Goal: Use online tool/utility: Utilize a website feature to perform a specific function

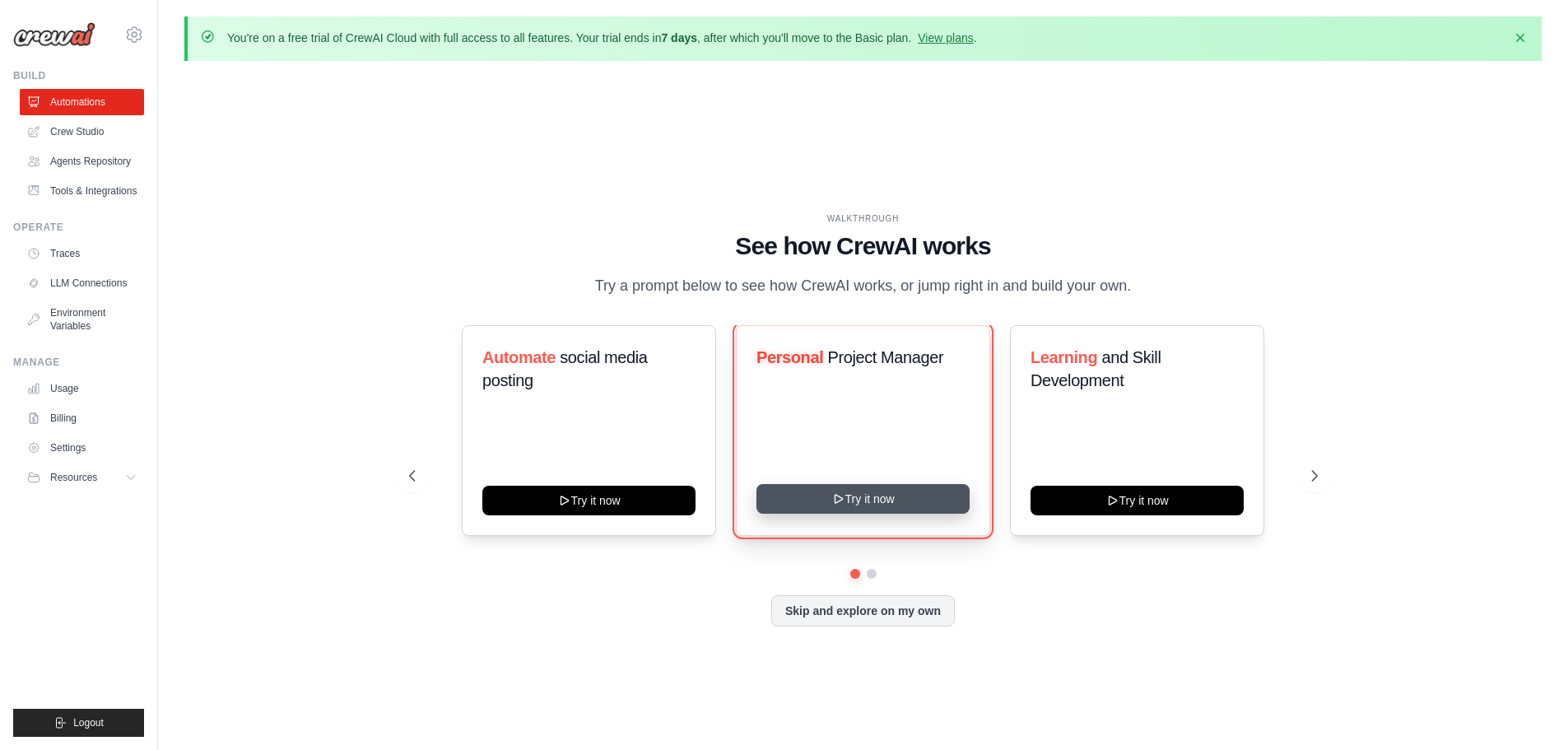
click at [853, 506] on button "Try it now" at bounding box center [863, 498] width 213 height 29
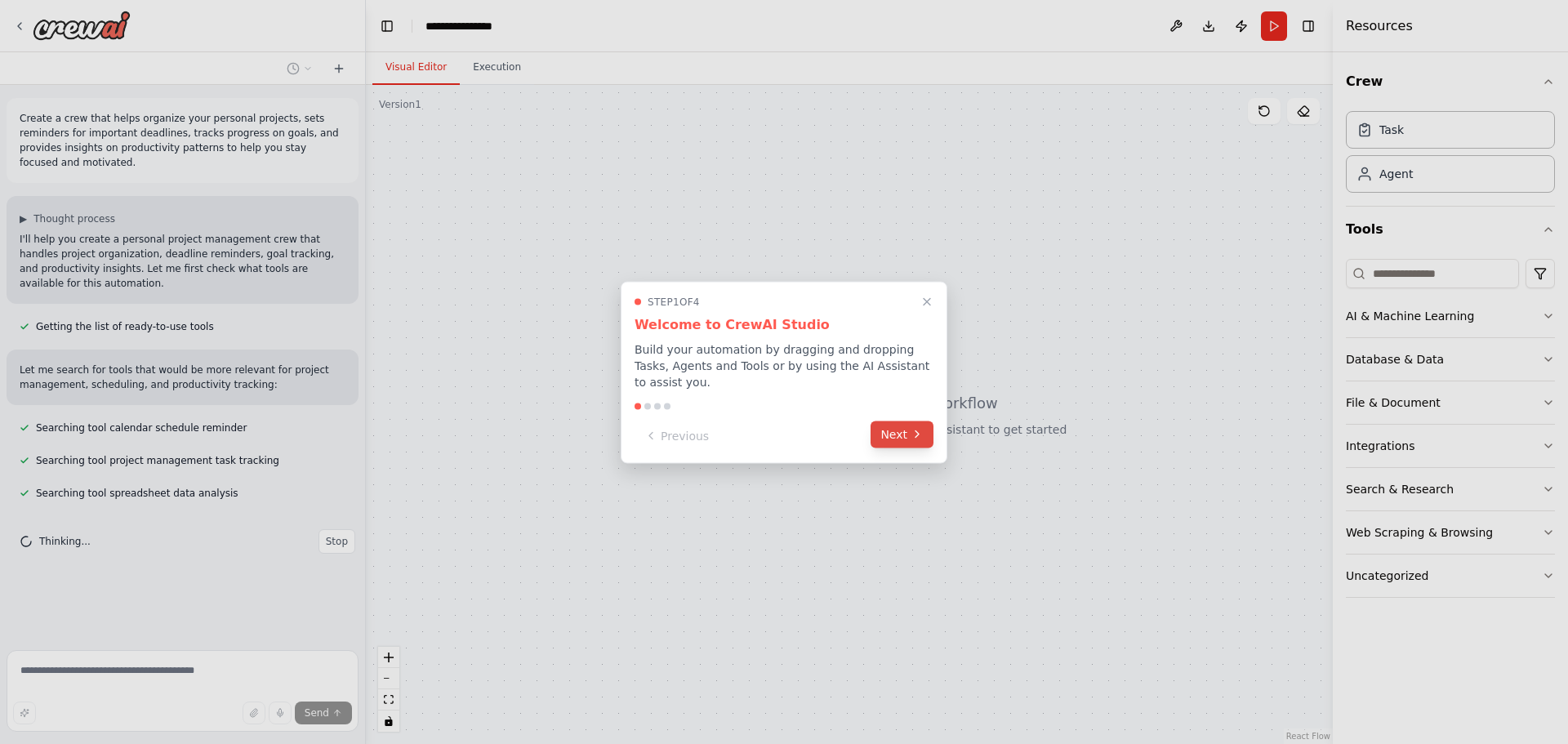
click at [896, 429] on button "Next" at bounding box center [902, 434] width 63 height 27
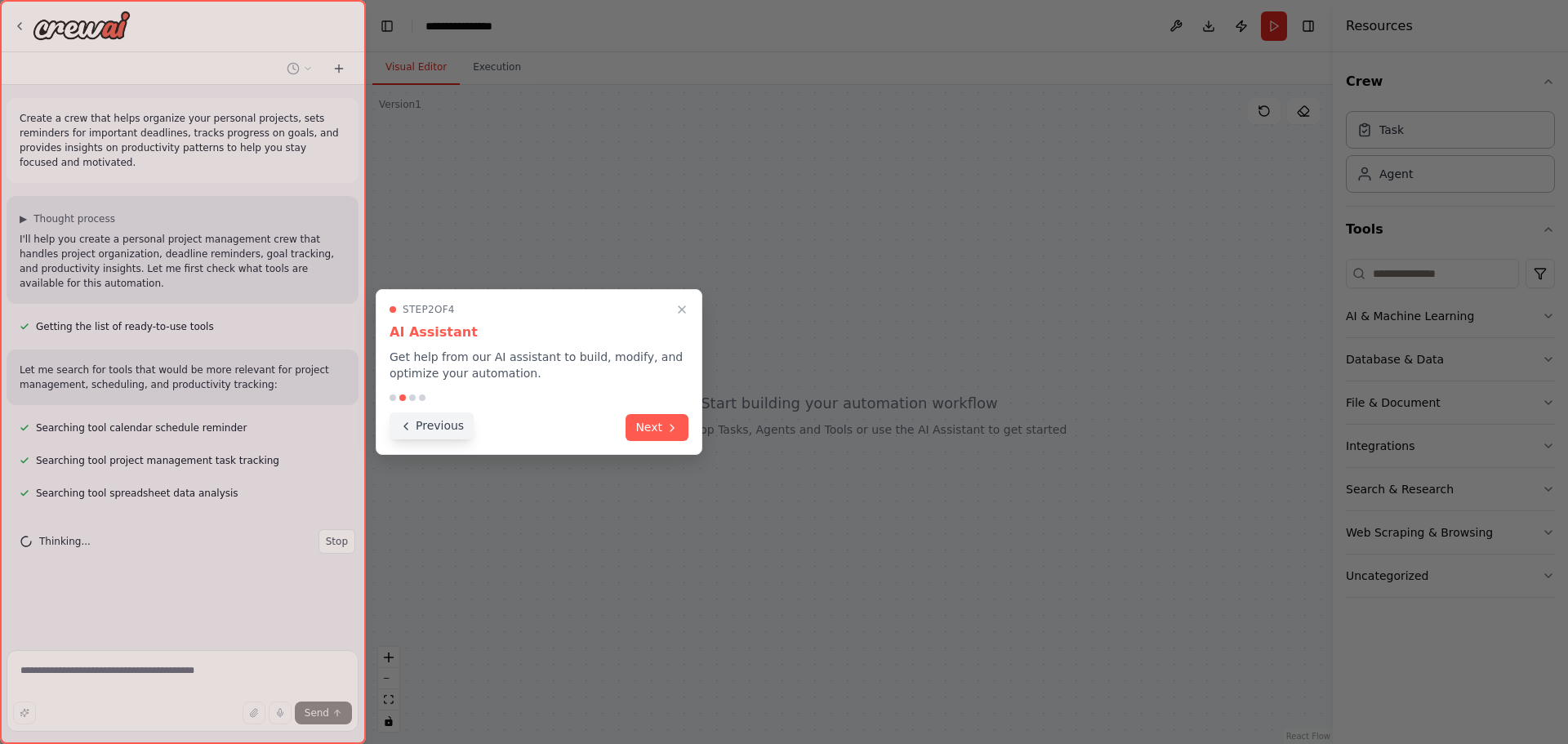
click at [460, 423] on button "Previous" at bounding box center [431, 426] width 84 height 27
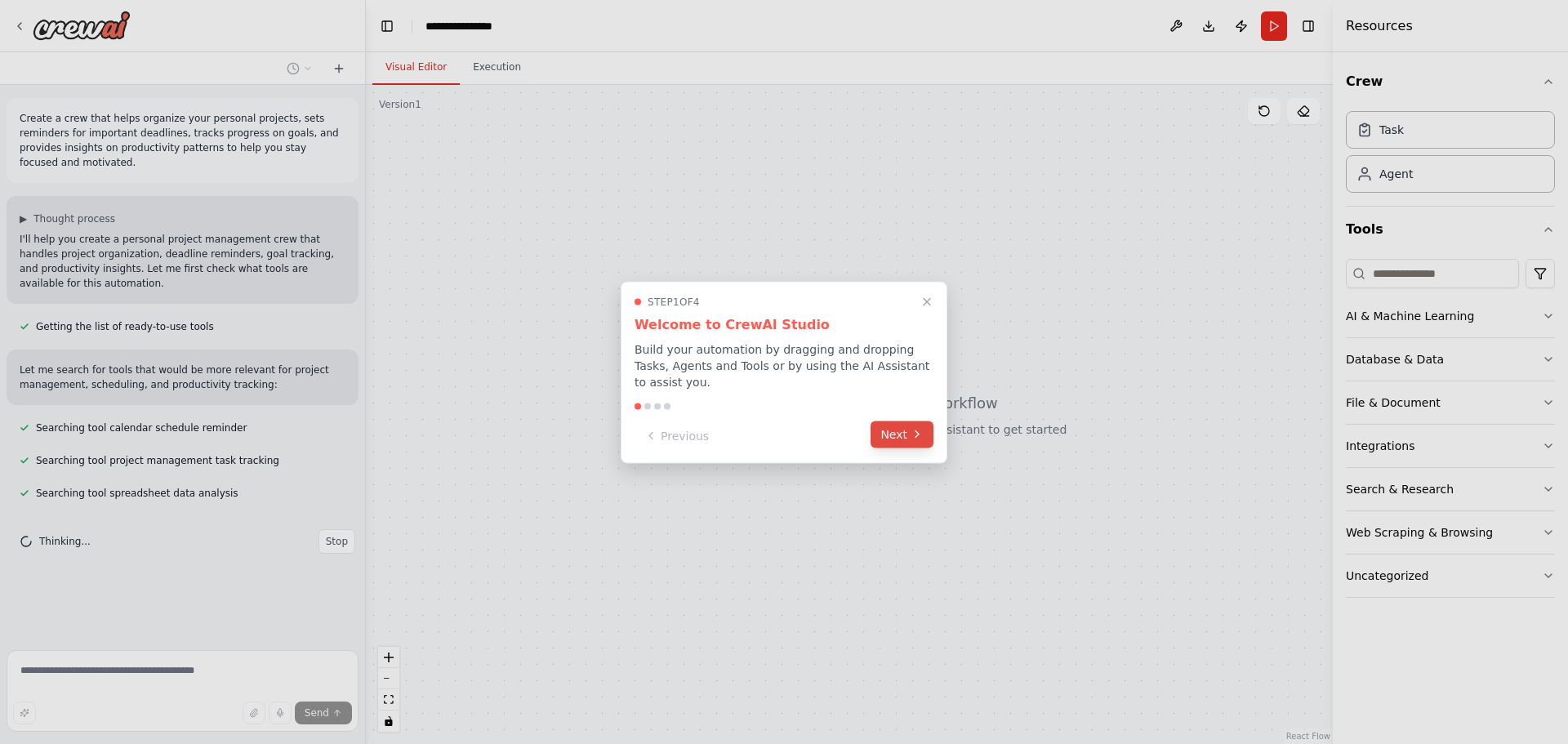
click at [910, 430] on button "Next" at bounding box center [902, 434] width 63 height 27
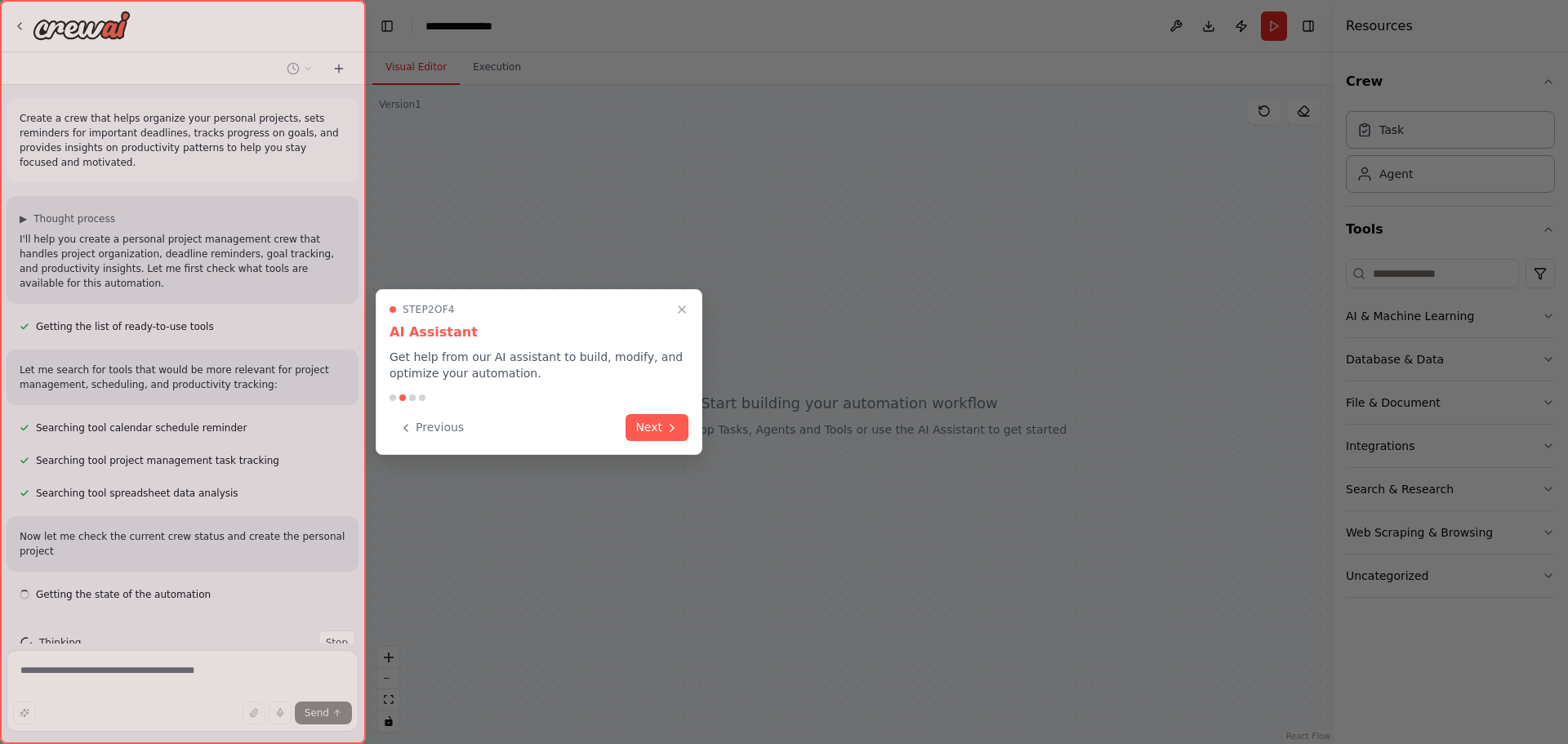
scroll to position [7, 0]
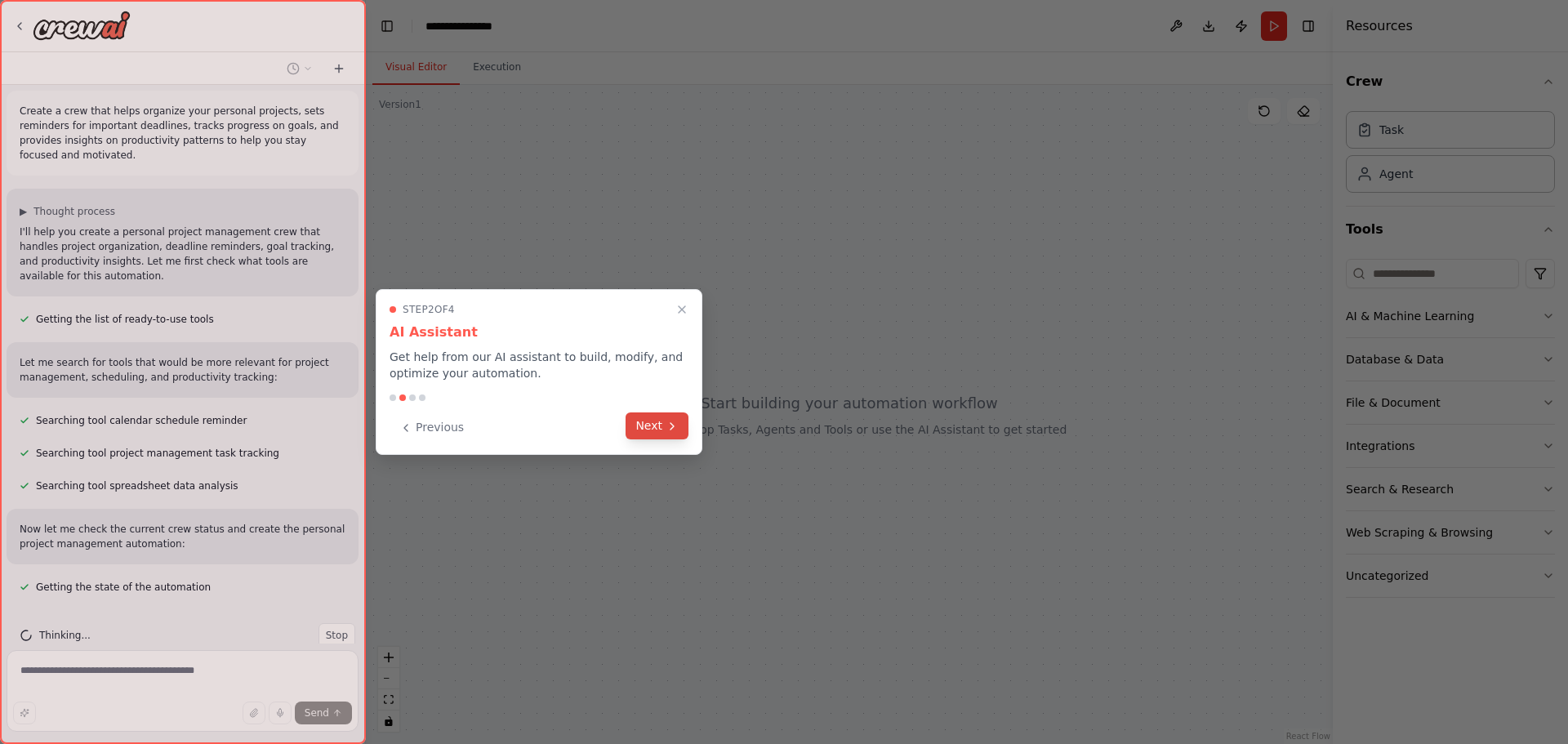
click at [665, 420] on icon at bounding box center [671, 426] width 13 height 13
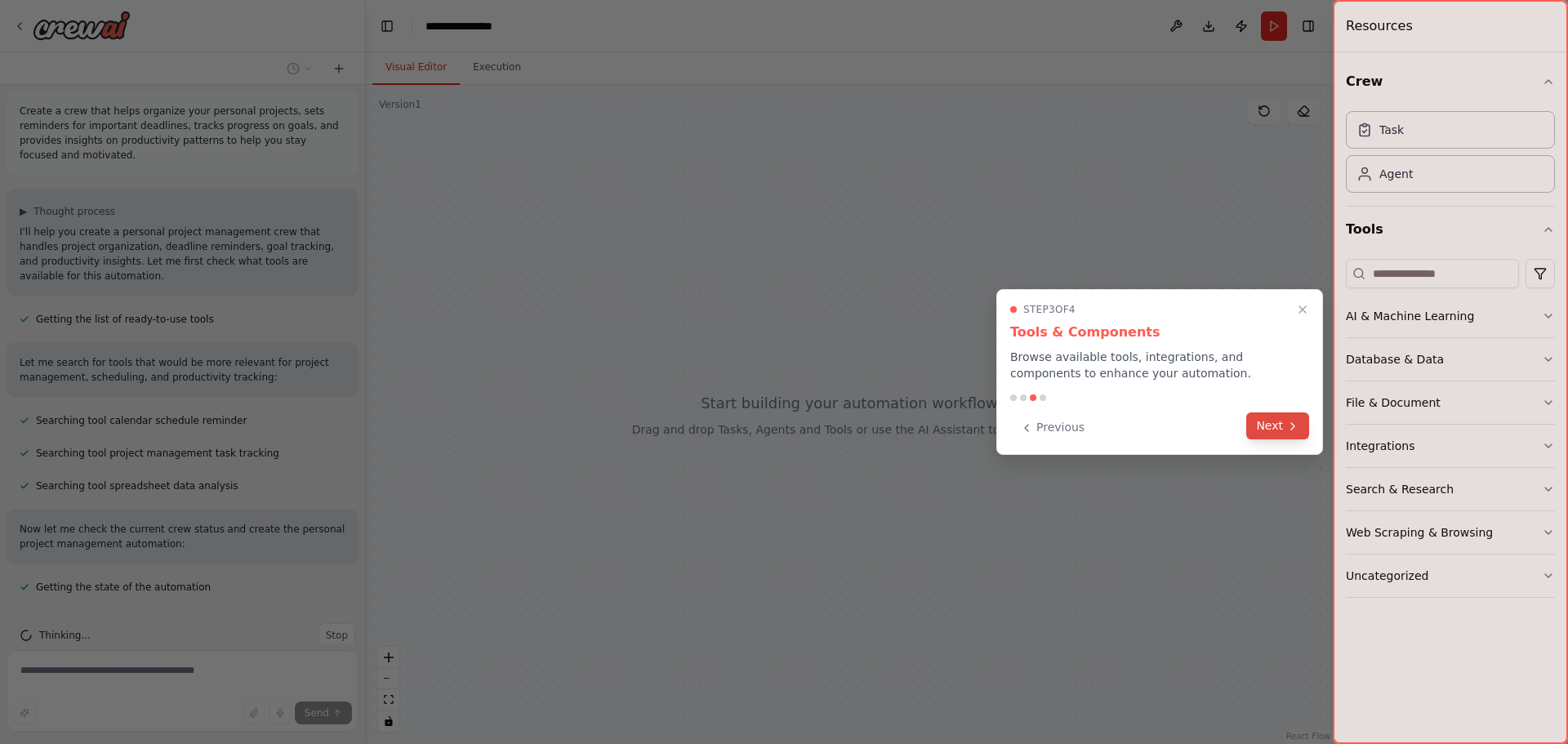
click at [1275, 422] on button "Next" at bounding box center [1277, 426] width 63 height 27
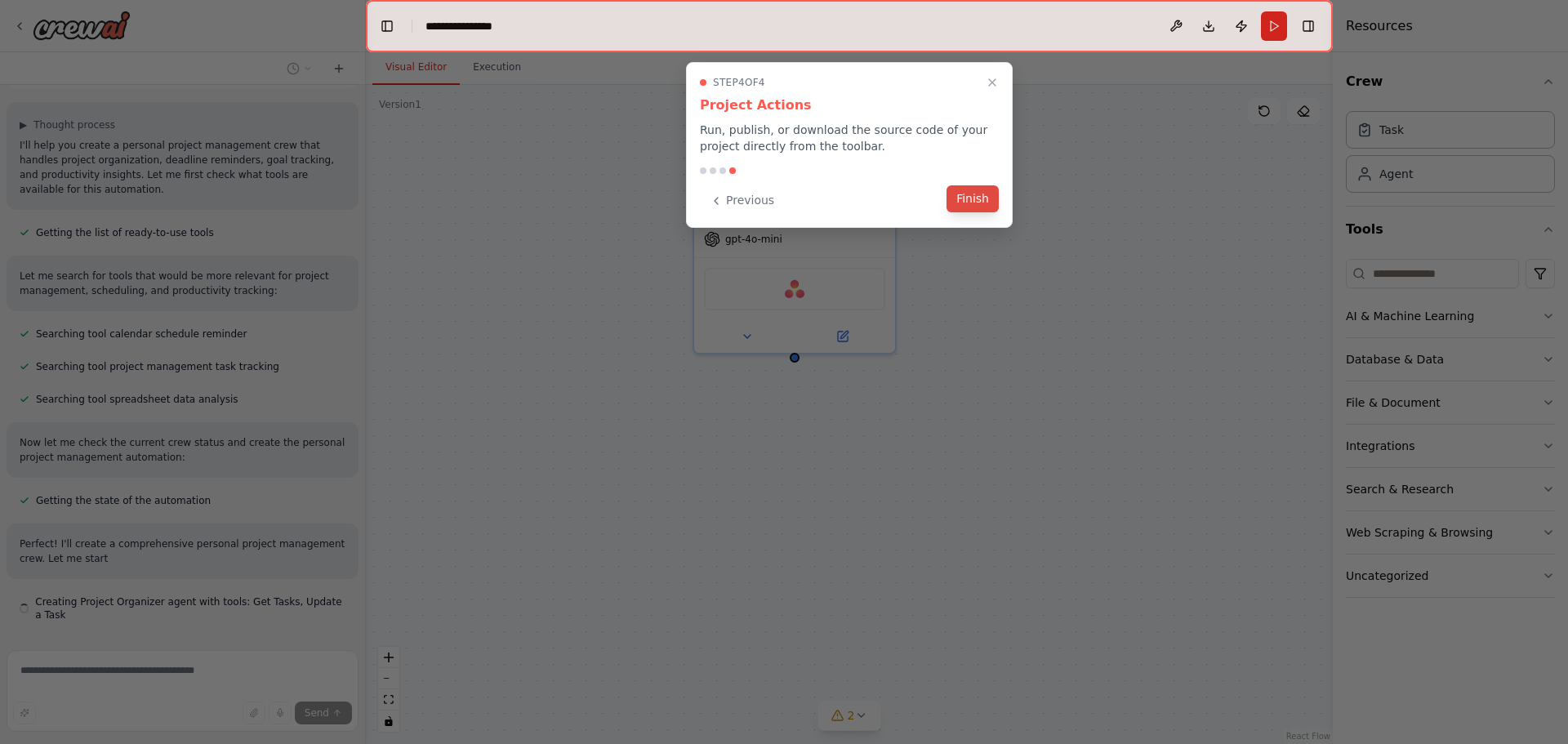
scroll to position [109, 0]
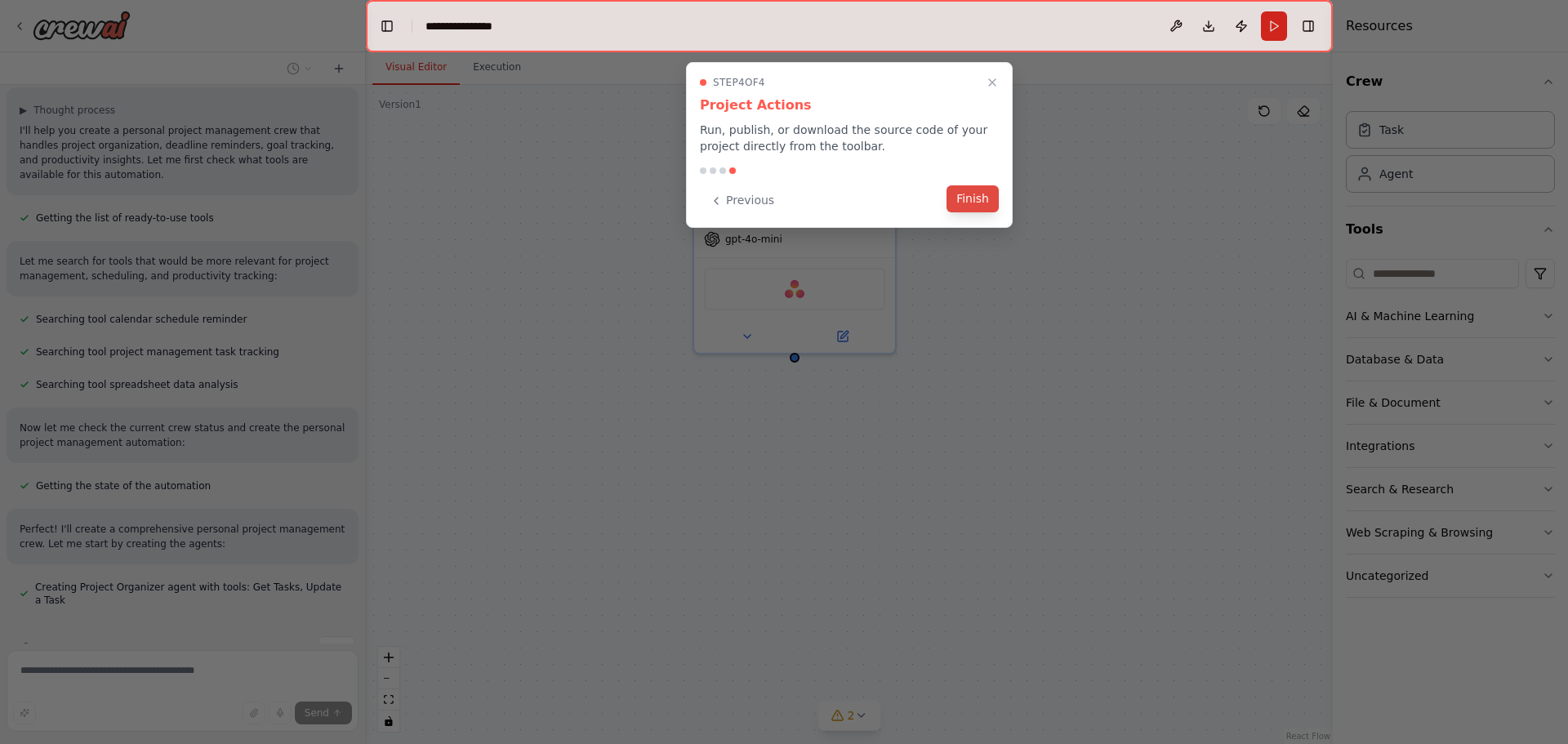
click at [977, 199] on button "Finish" at bounding box center [972, 198] width 52 height 27
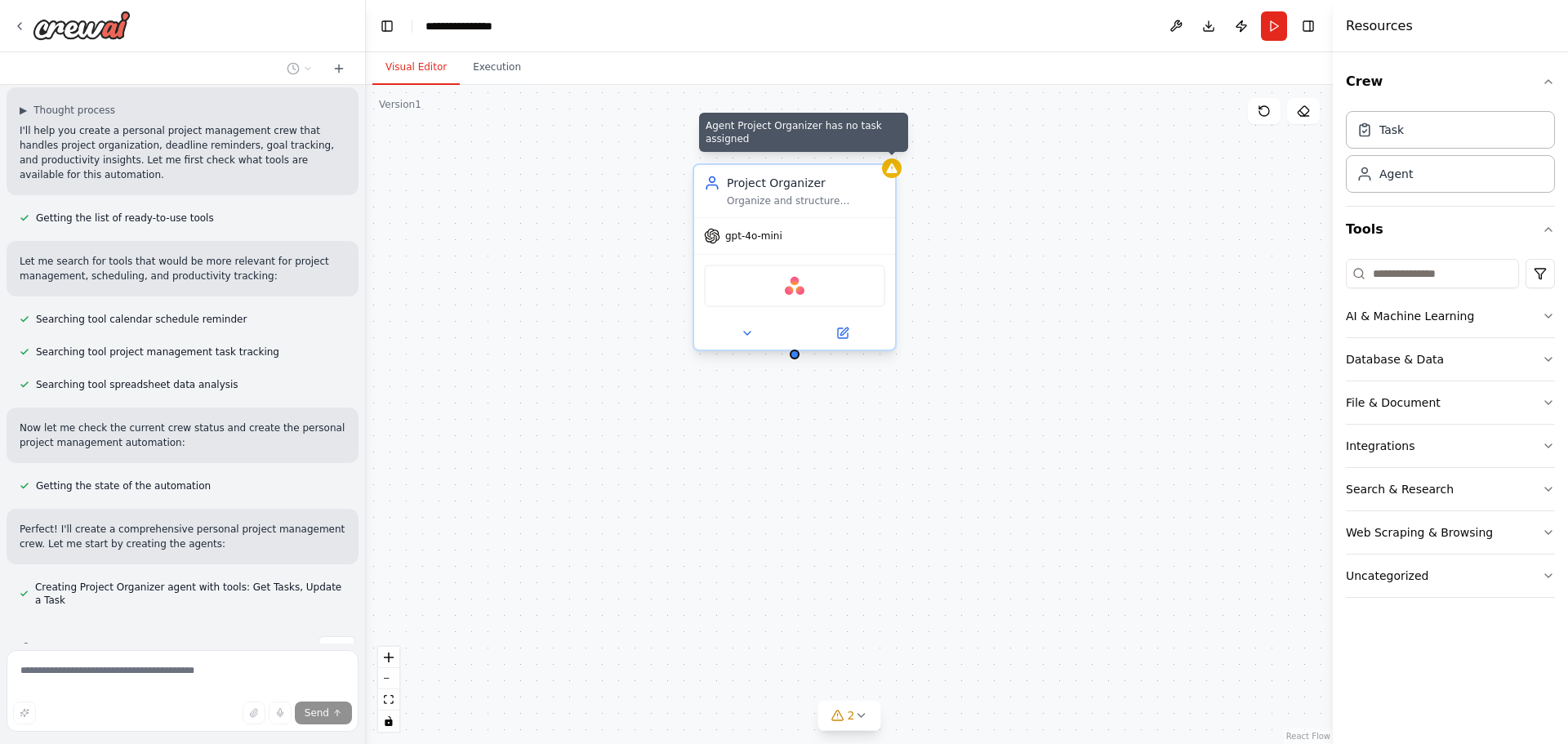
click at [894, 171] on icon at bounding box center [891, 167] width 11 height 10
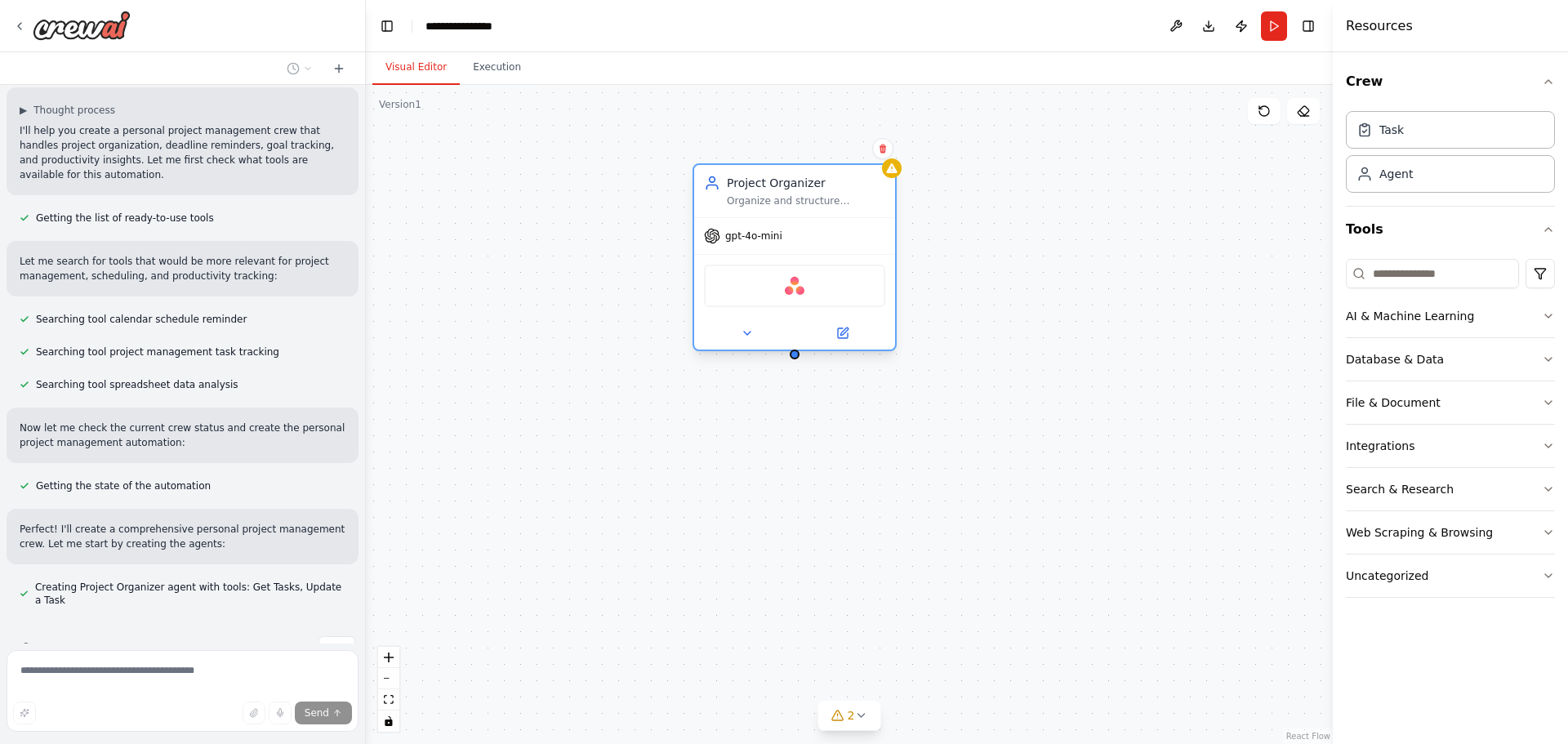
click at [772, 248] on div "gpt-4o-mini" at bounding box center [795, 236] width 201 height 36
click at [882, 143] on icon at bounding box center [882, 148] width 10 height 10
click at [828, 152] on button "Confirm" at bounding box center [836, 149] width 58 height 19
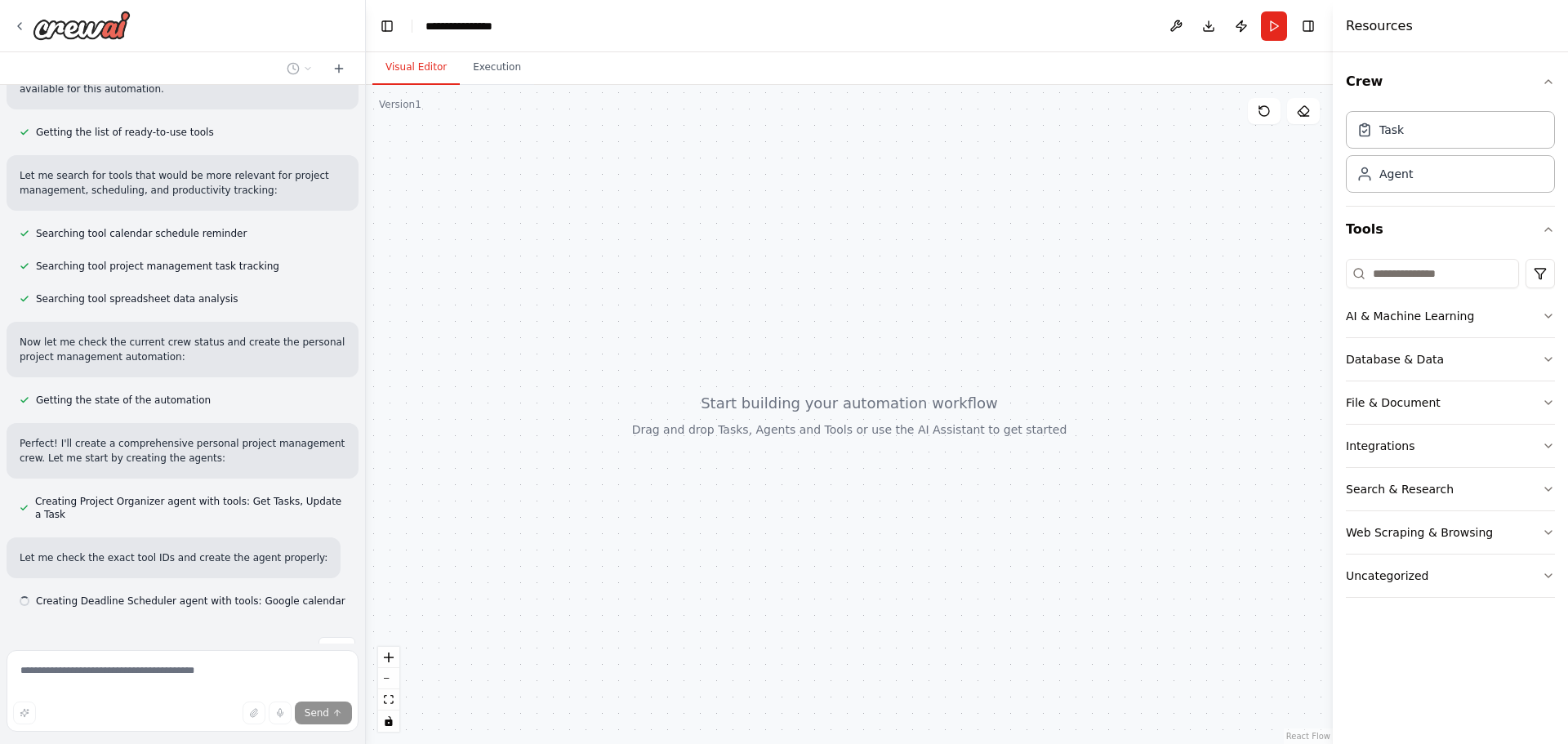
scroll to position [195, 0]
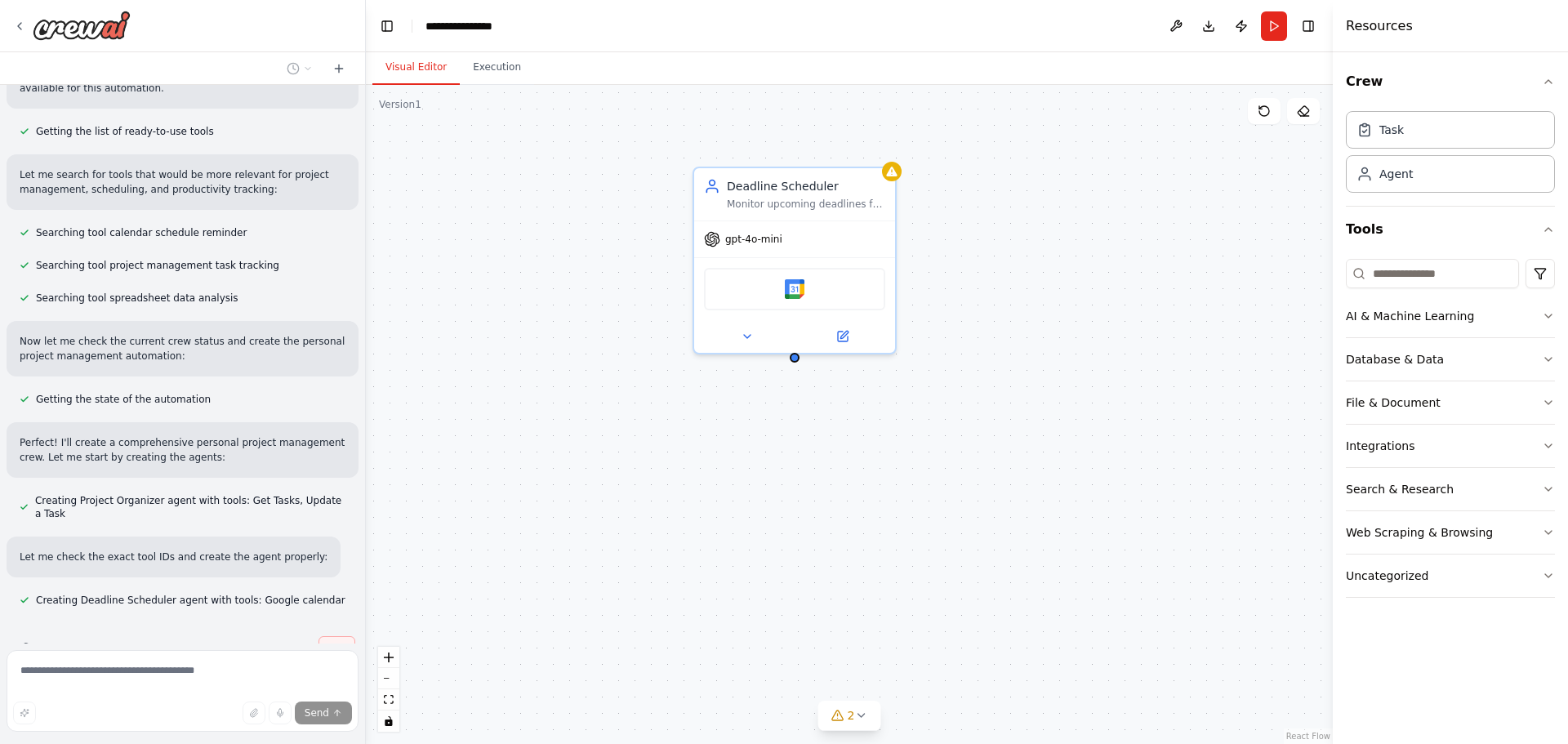
click at [330, 642] on span "Stop" at bounding box center [337, 648] width 22 height 13
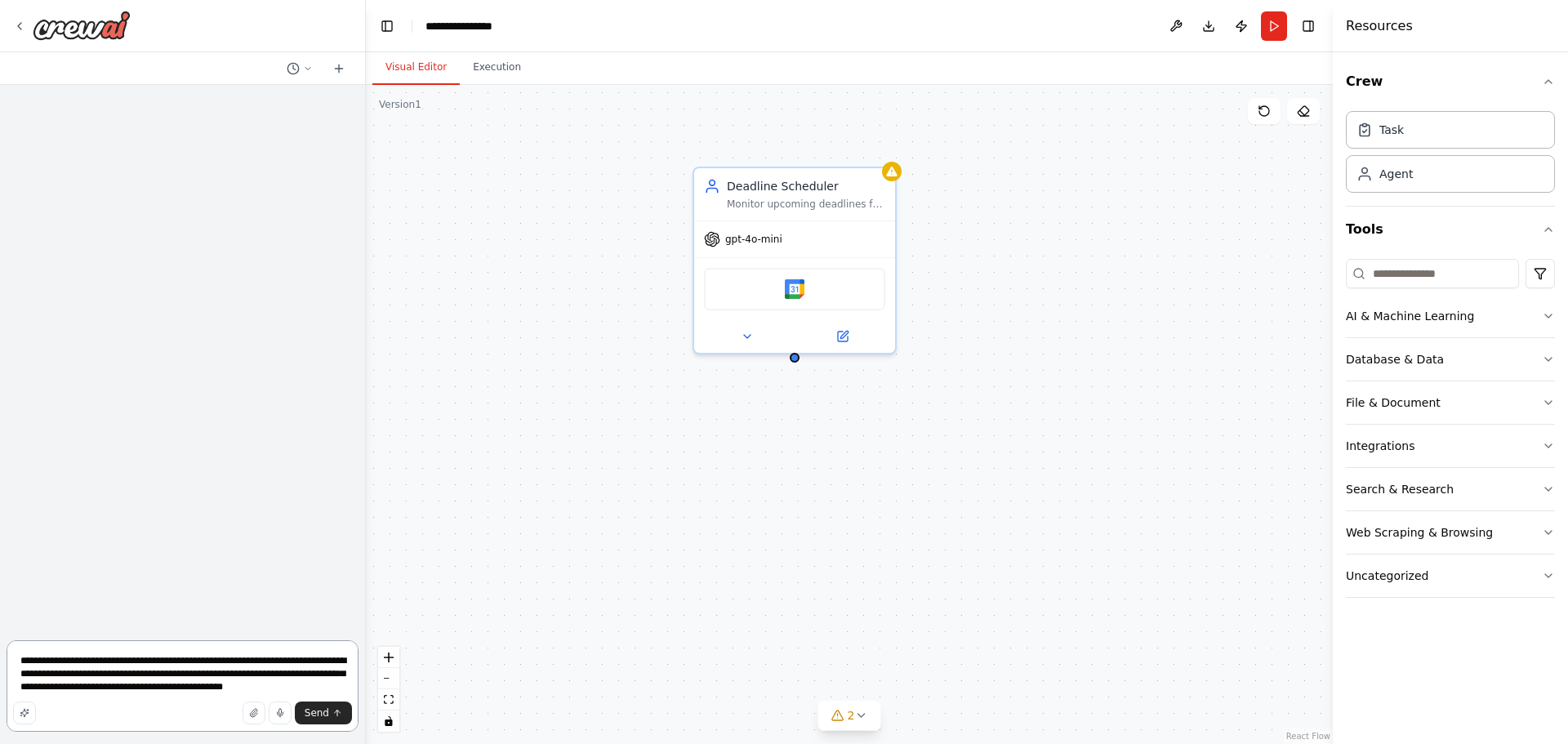
drag, startPoint x: 302, startPoint y: 688, endPoint x: 59, endPoint y: 655, distance: 245.2
click at [59, 655] on textarea "**********" at bounding box center [182, 686] width 352 height 91
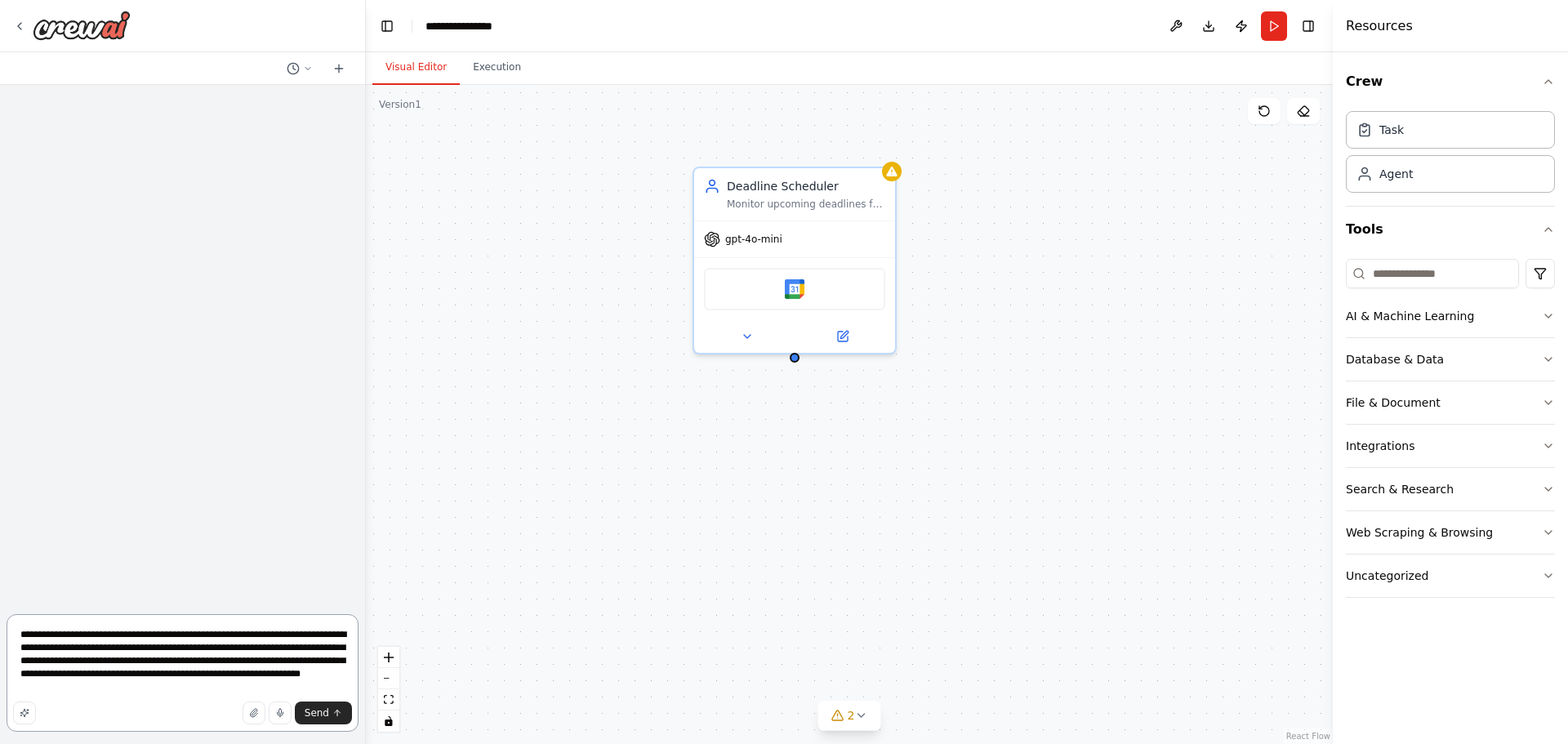
click at [226, 692] on textarea "**********" at bounding box center [182, 672] width 352 height 118
click at [206, 687] on textarea "**********" at bounding box center [182, 672] width 352 height 118
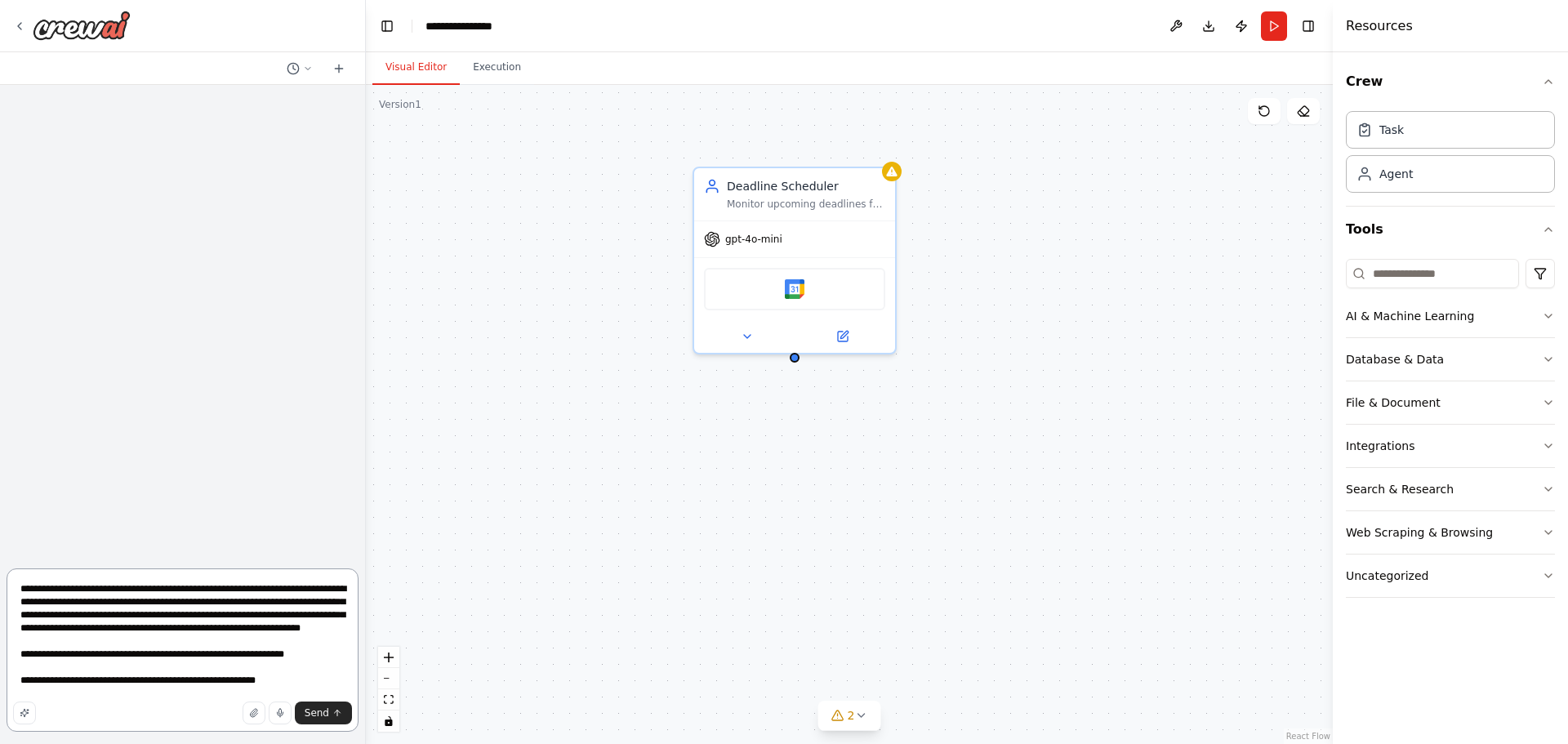
click at [230, 691] on textarea "**********" at bounding box center [182, 650] width 352 height 163
click at [300, 691] on textarea "**********" at bounding box center [182, 650] width 352 height 163
click at [42, 710] on div "Send" at bounding box center [182, 713] width 339 height 23
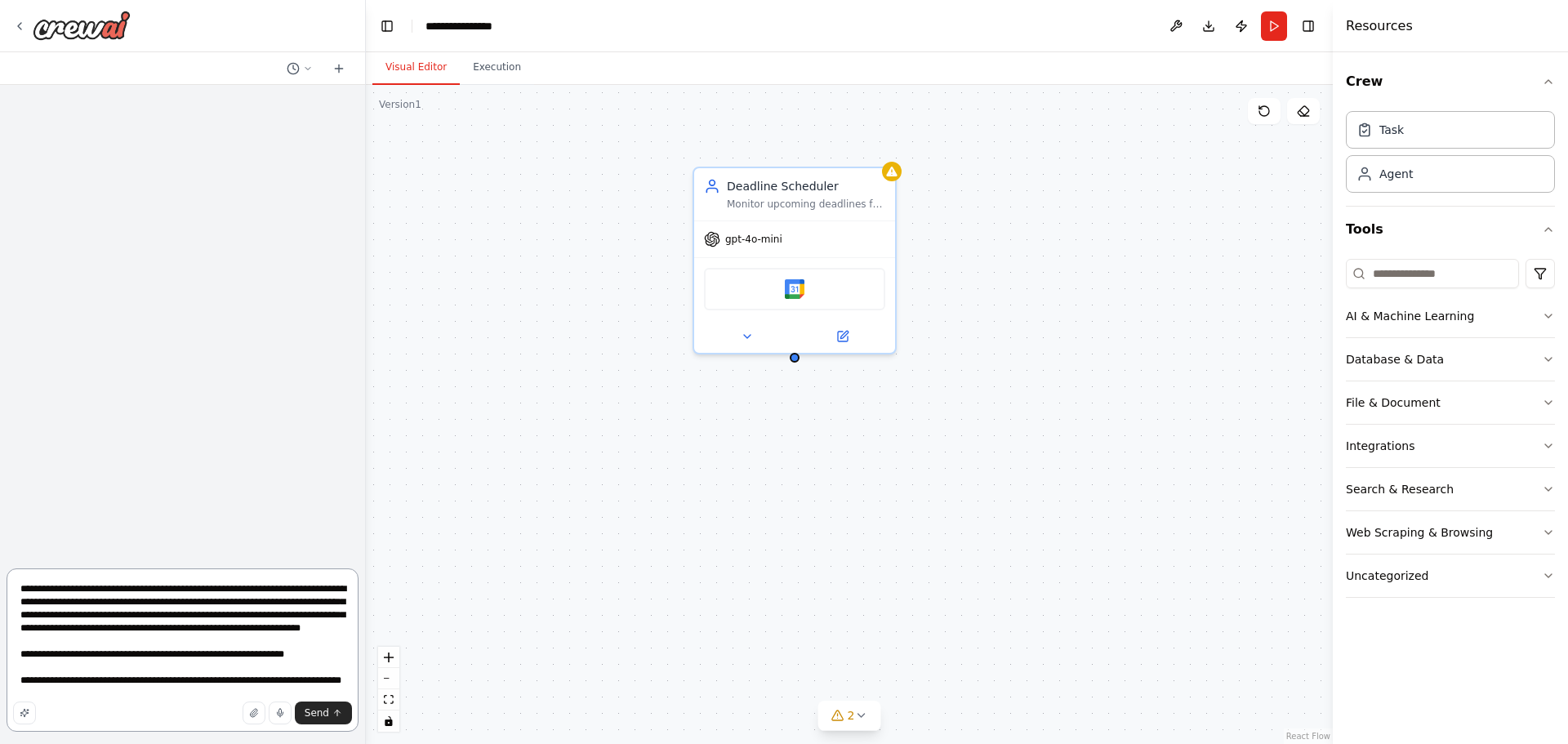
click at [37, 686] on textarea "**********" at bounding box center [182, 650] width 352 height 163
click at [113, 677] on textarea "**********" at bounding box center [182, 650] width 352 height 163
click at [92, 687] on textarea "**********" at bounding box center [182, 650] width 352 height 163
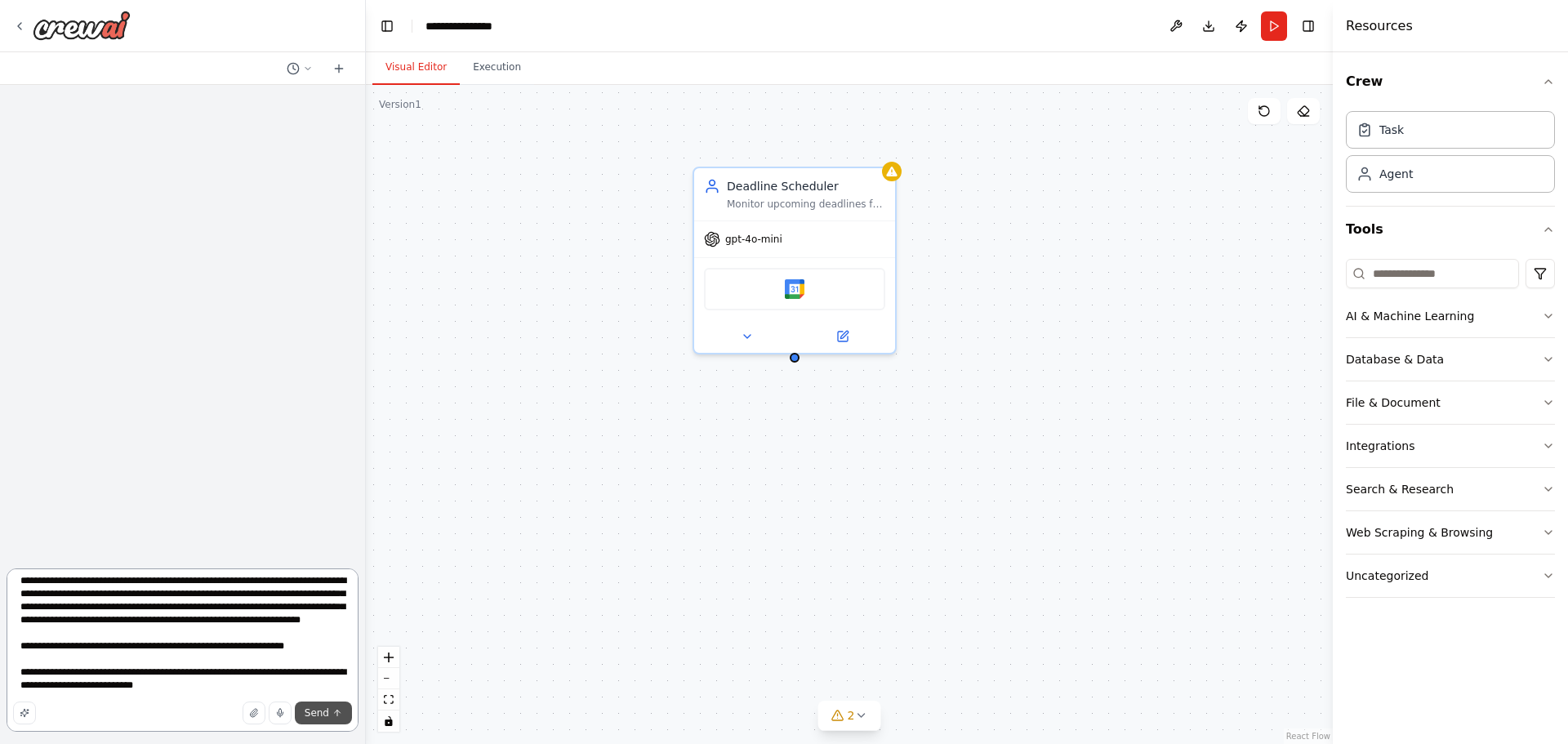
type textarea "**********"
click at [327, 717] on span "Send" at bounding box center [317, 712] width 25 height 13
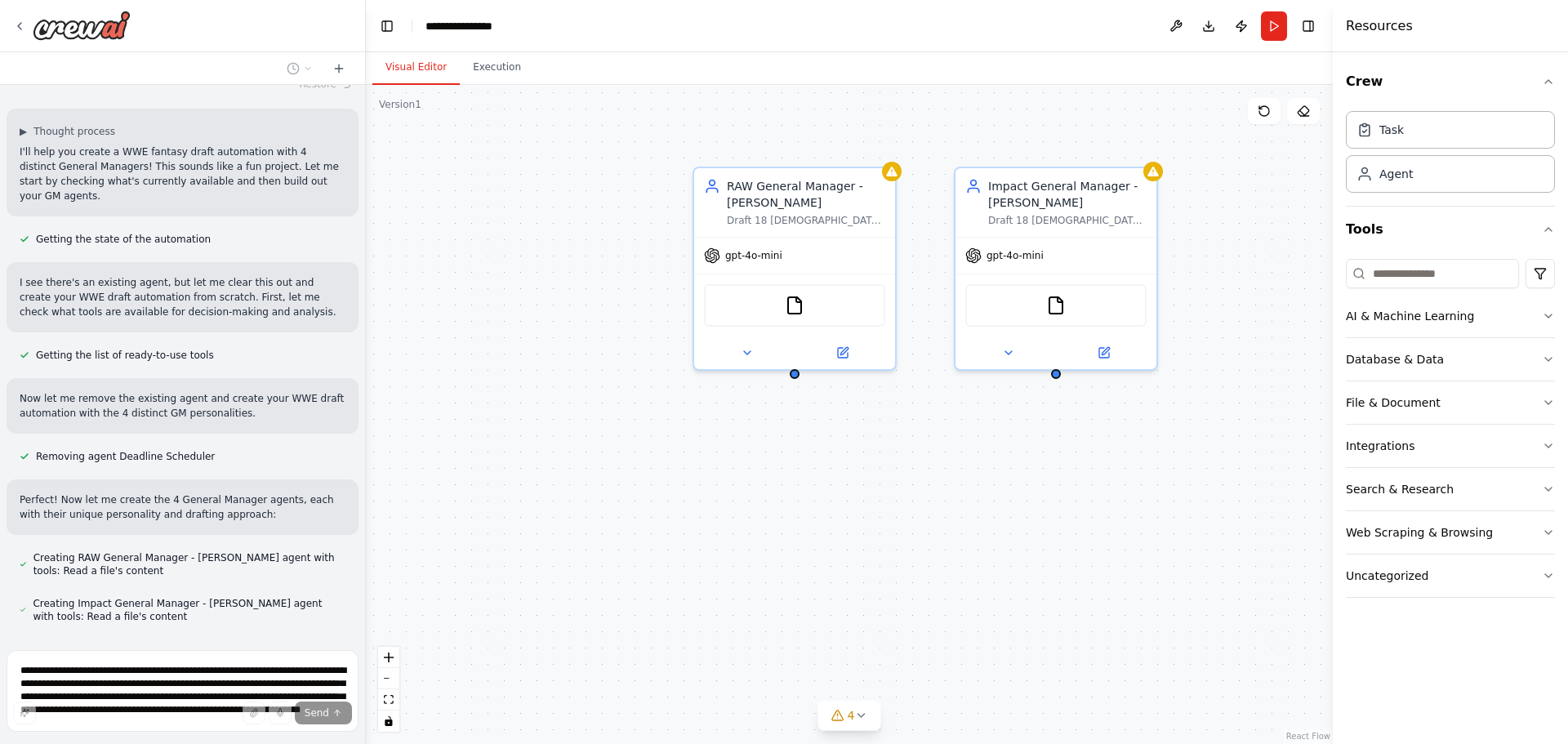
scroll to position [272, 0]
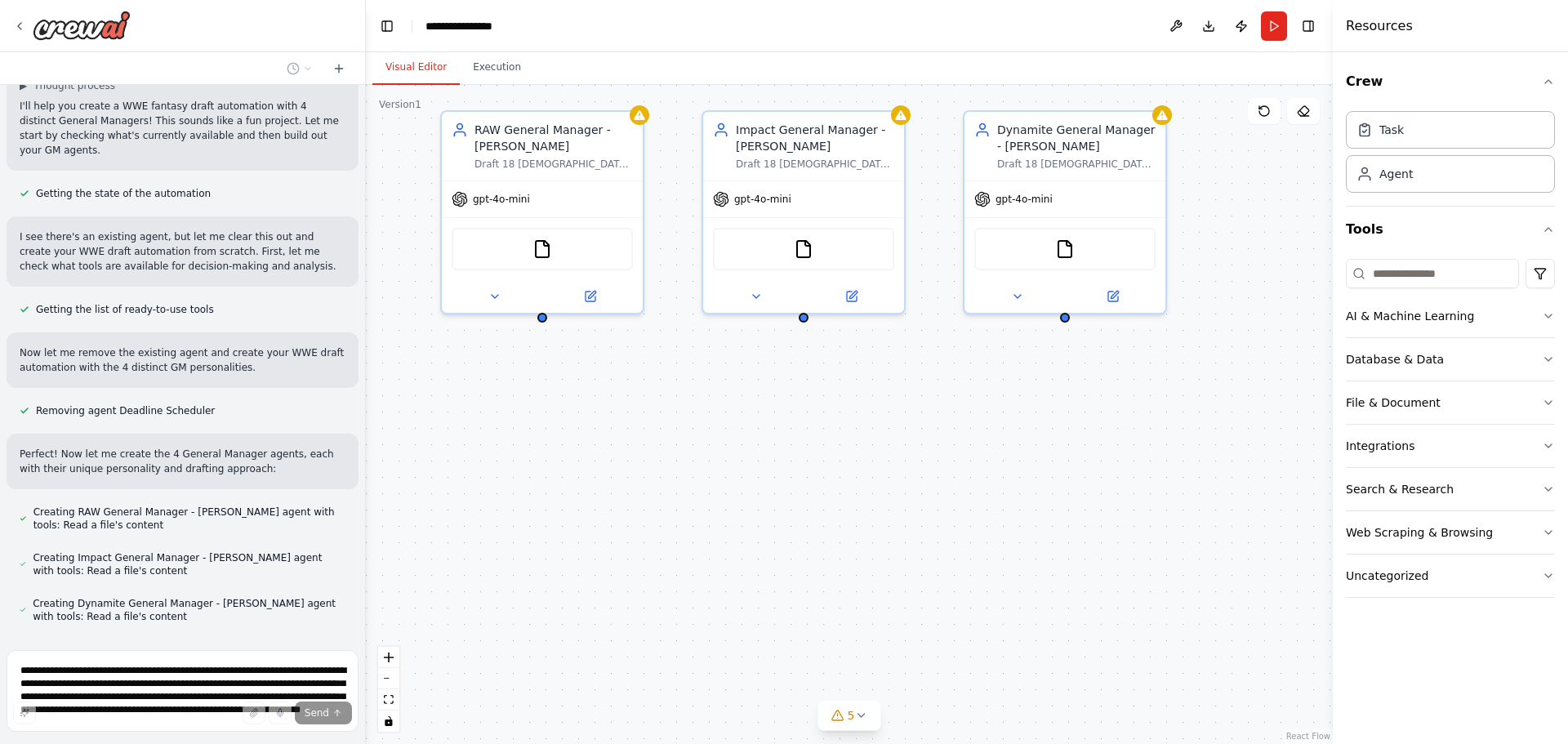
drag, startPoint x: 938, startPoint y: 430, endPoint x: 686, endPoint y: 374, distance: 258.1
click at [686, 374] on div "RAW General Manager - [PERSON_NAME] Draft 18 [DEMOGRAPHIC_DATA] wrestlers, 12 […" at bounding box center [850, 415] width 967 height 659
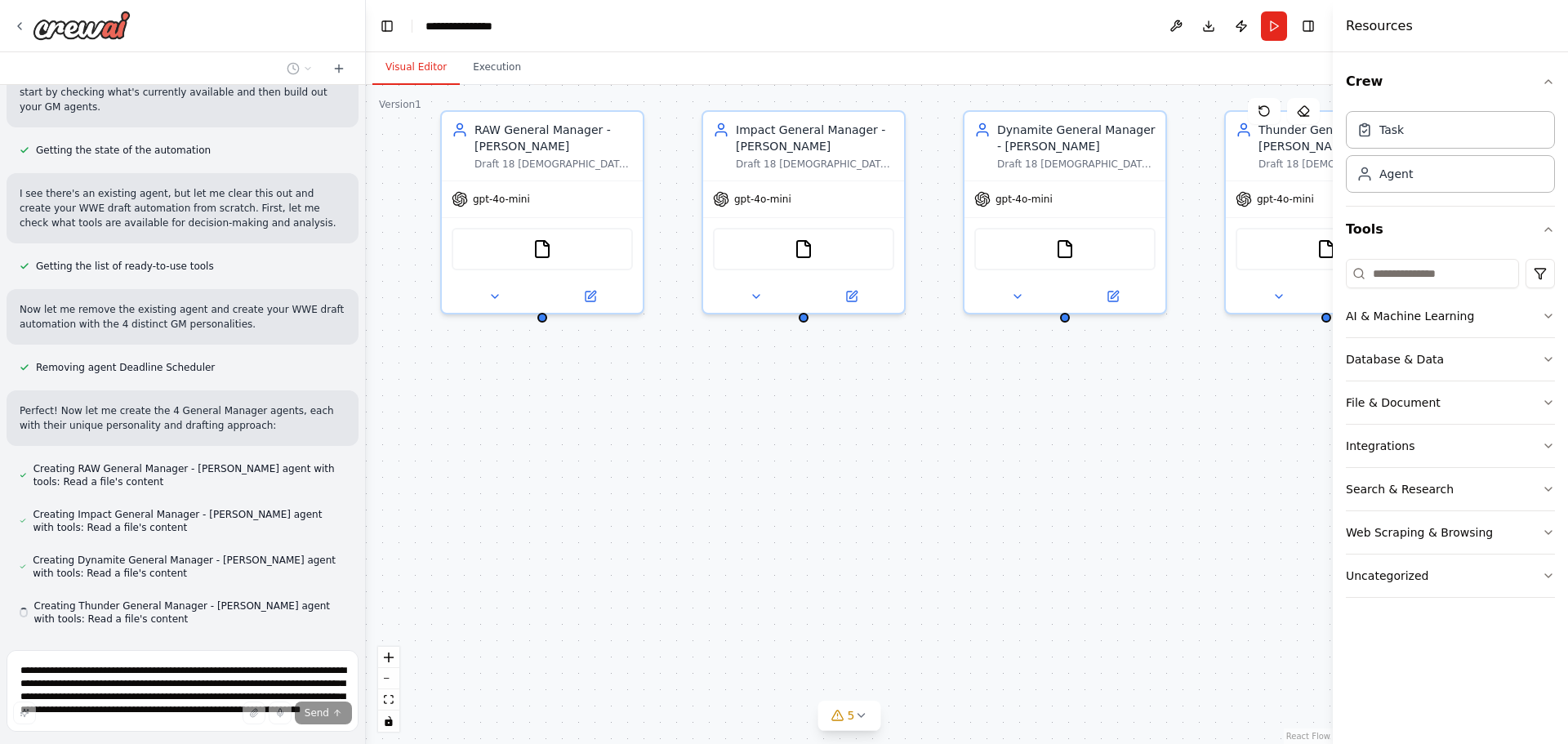
scroll to position [318, 0]
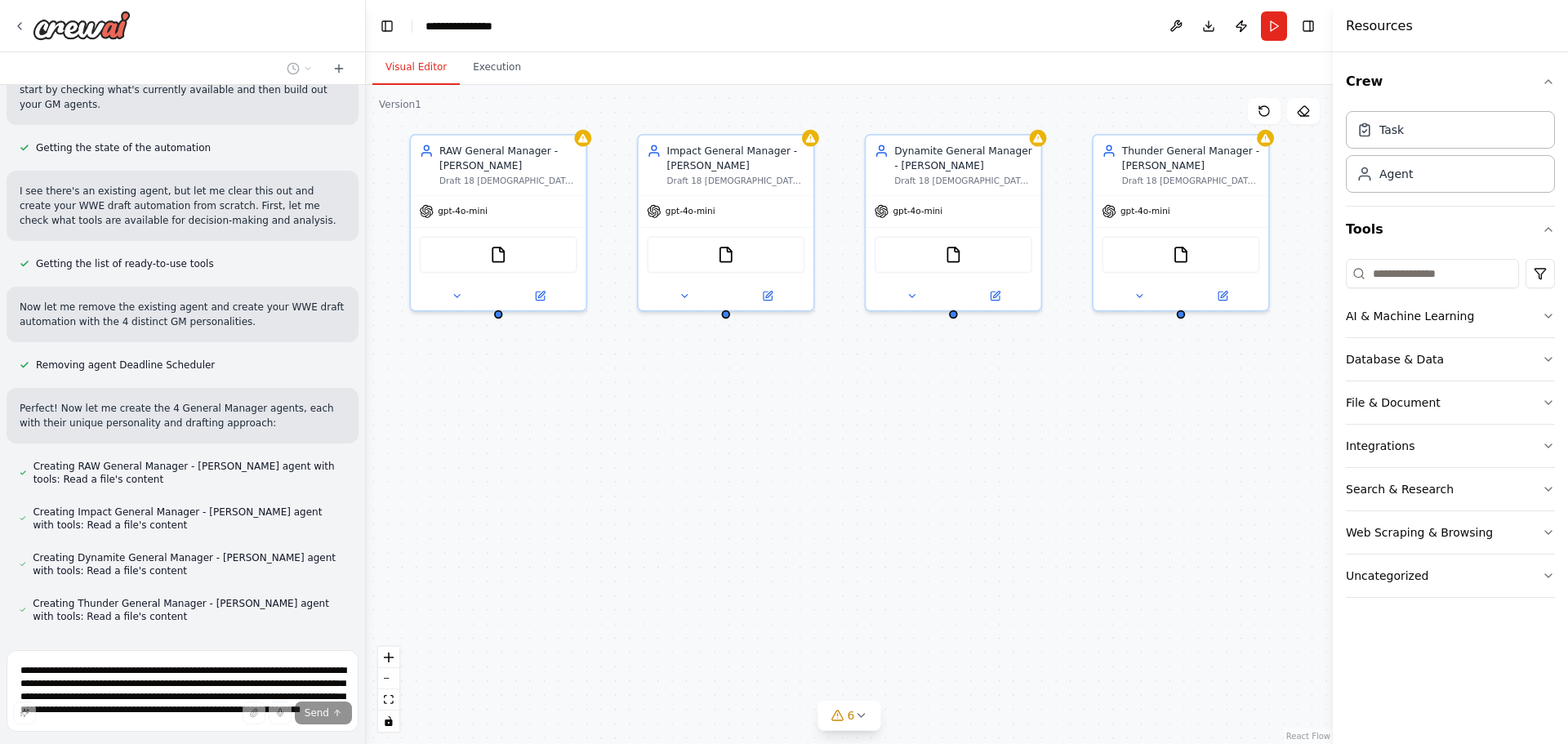
drag, startPoint x: 1051, startPoint y: 510, endPoint x: 951, endPoint y: 483, distance: 103.6
click at [951, 483] on div "RAW General Manager - [PERSON_NAME] Draft 18 [DEMOGRAPHIC_DATA] wrestlers, 12 […" at bounding box center [850, 415] width 967 height 659
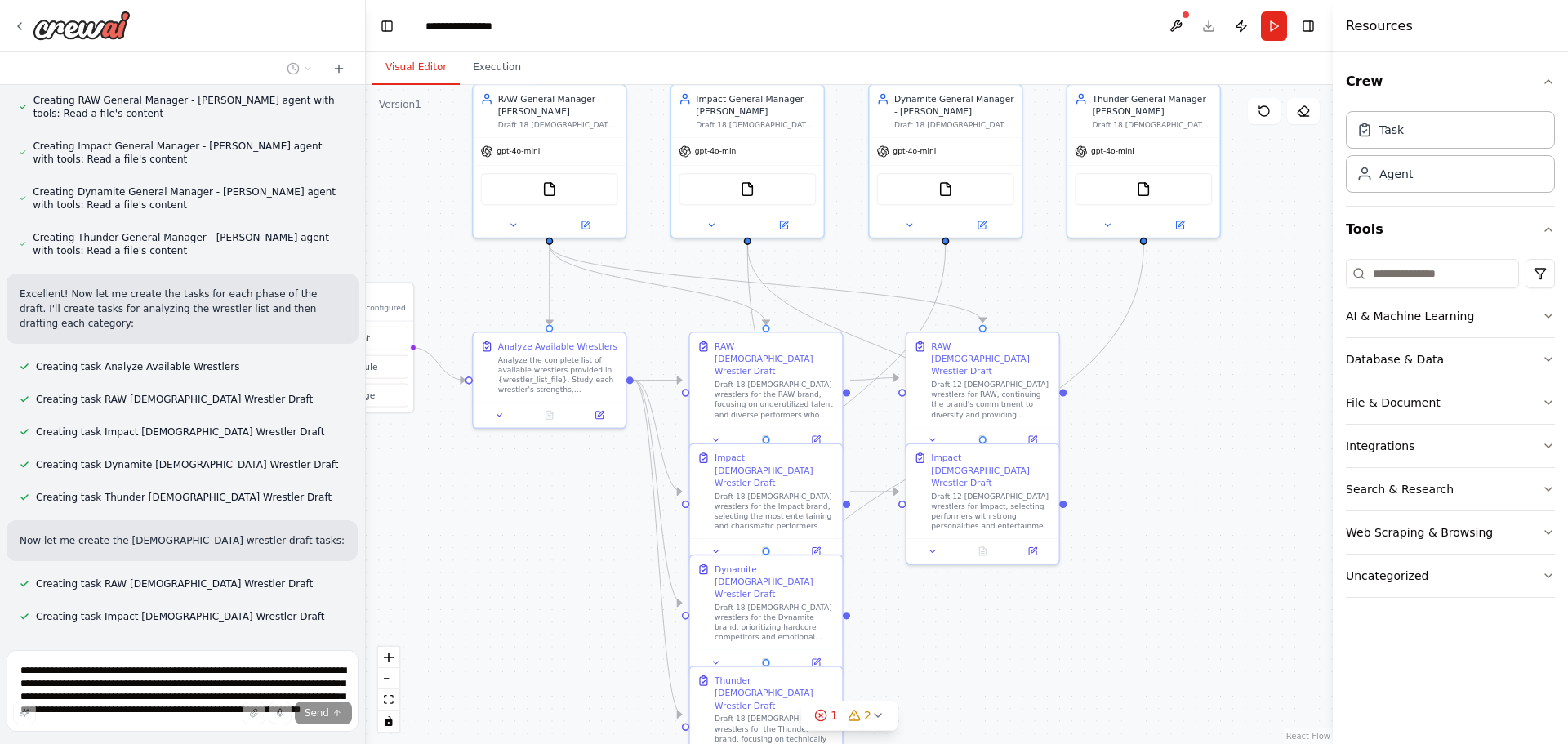
scroll to position [716, 0]
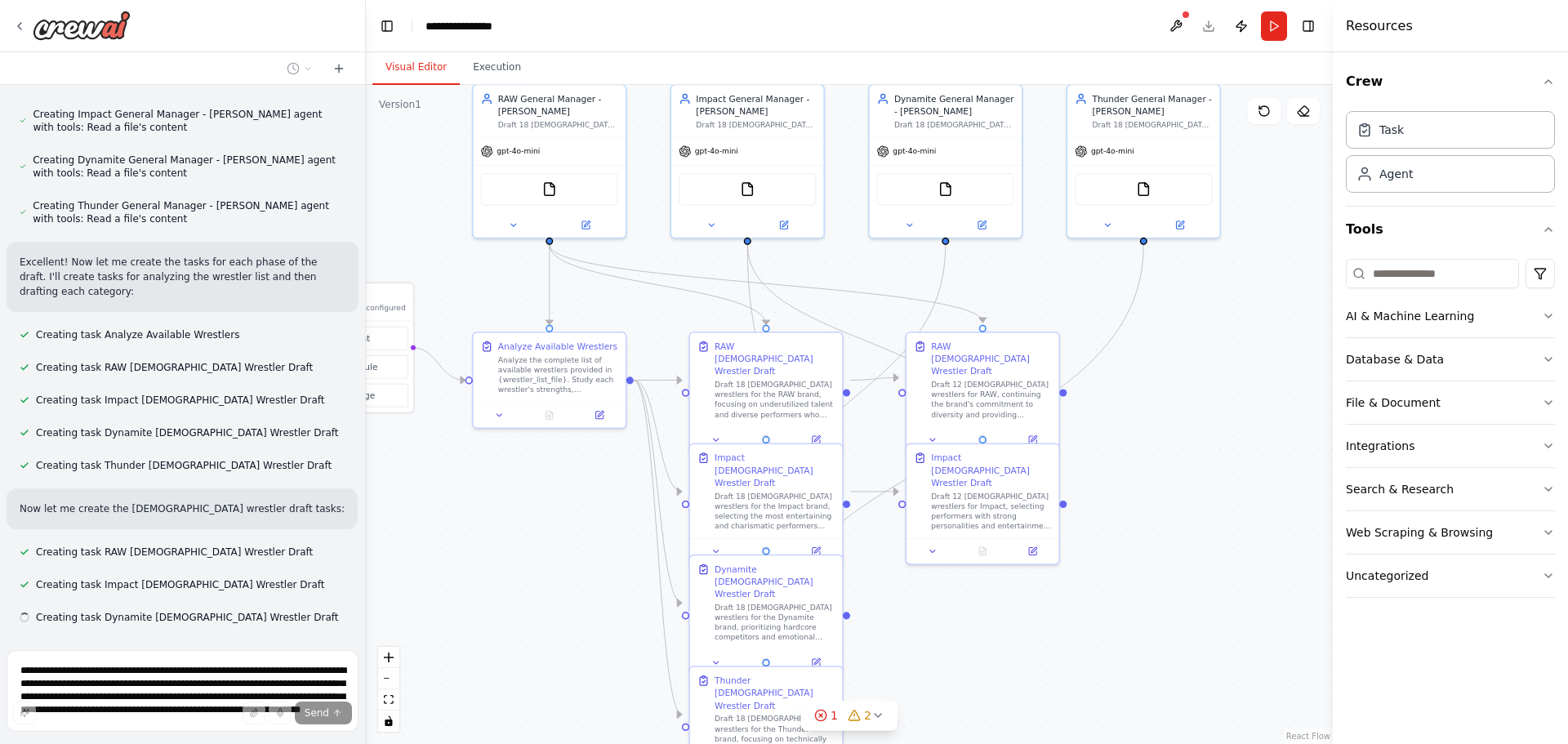
drag, startPoint x: 1165, startPoint y: 581, endPoint x: 1154, endPoint y: 484, distance: 97.6
click at [1154, 484] on div ".deletable-edge-delete-btn { width: 20px; height: 20px; border: 0px solid #ffff…" at bounding box center [850, 415] width 967 height 659
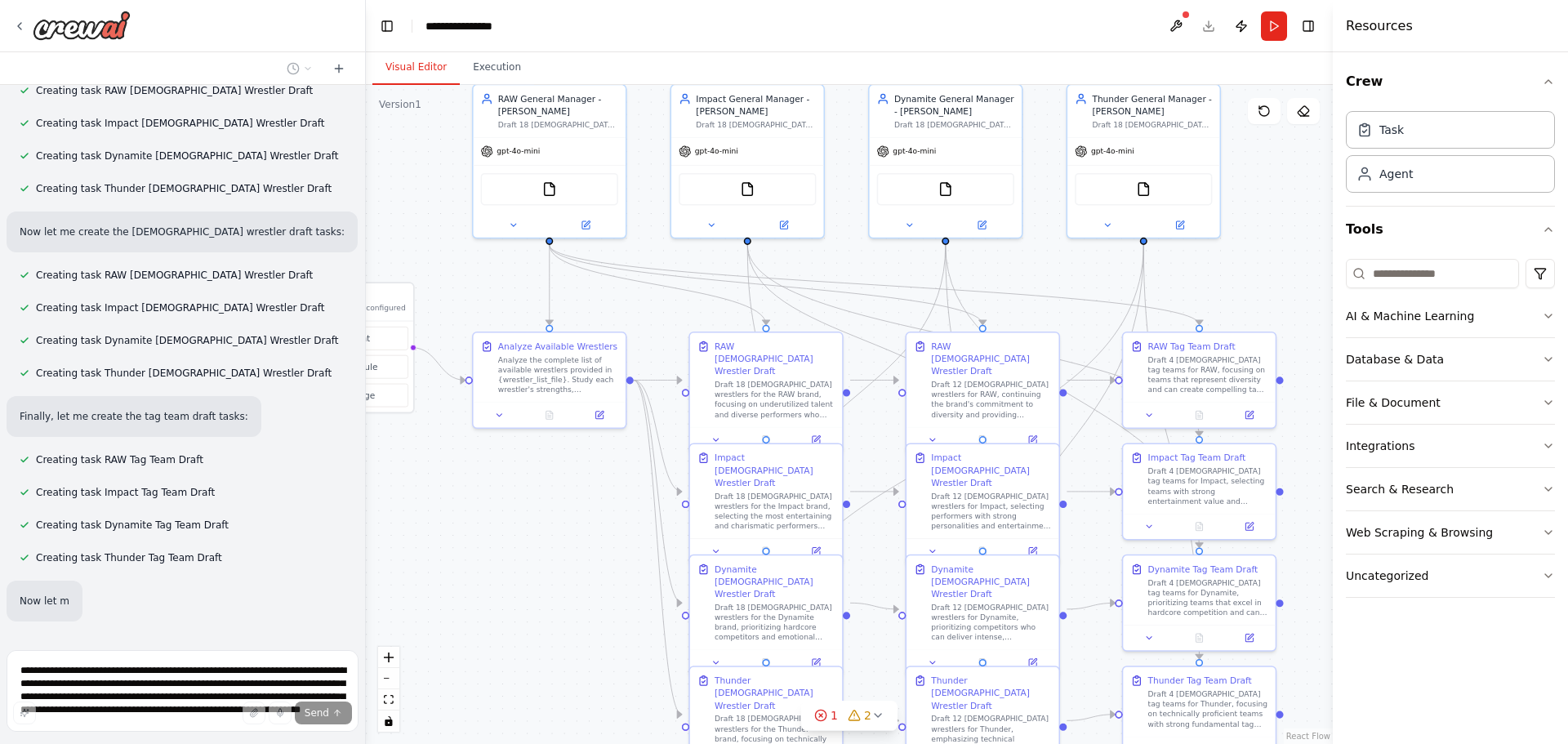
scroll to position [1019, 0]
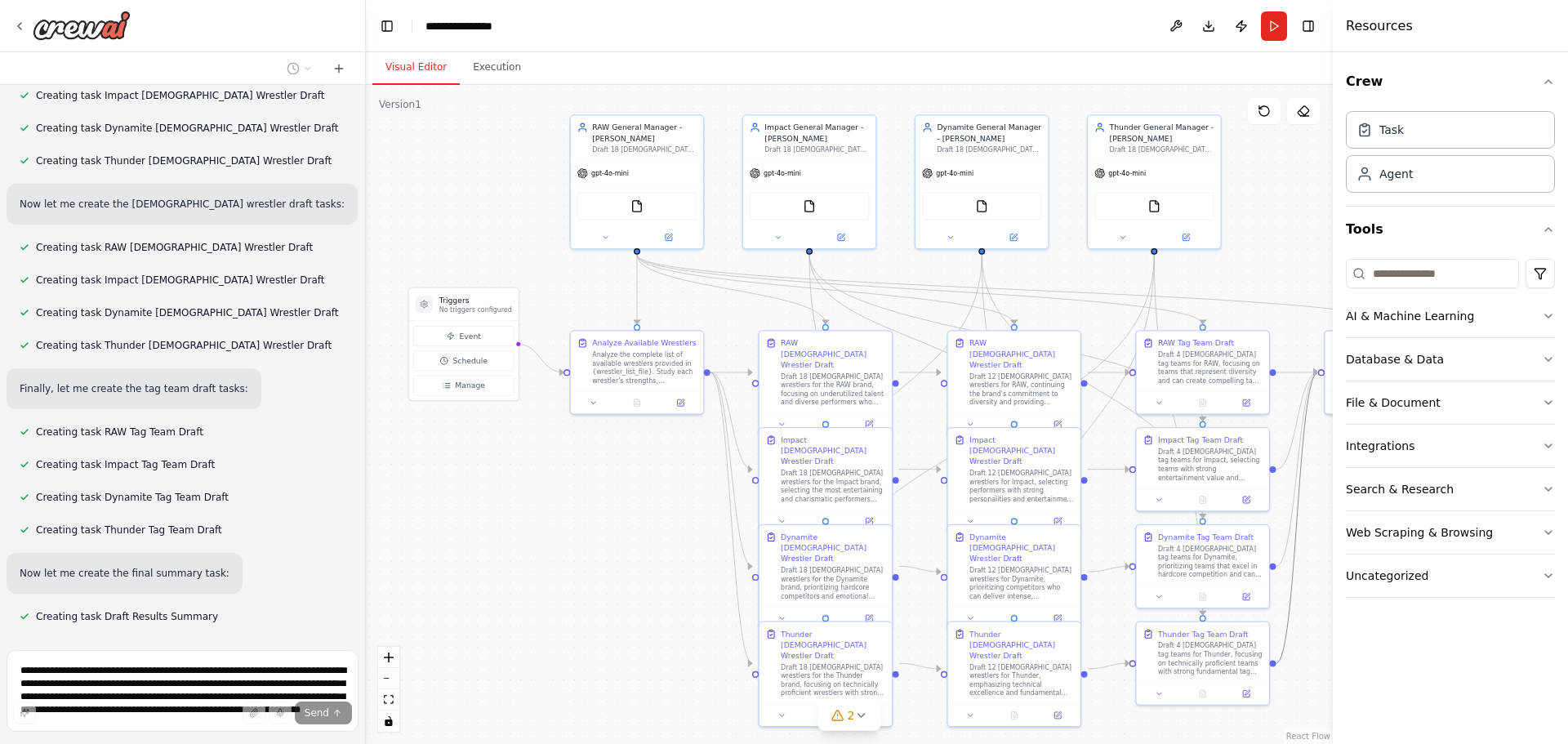
drag, startPoint x: 1292, startPoint y: 570, endPoint x: 1155, endPoint y: 314, distance: 290.4
click at [354, 60] on div ".deletable-edge-delete-btn { width: 20px; height: 20px; border: 0px solid #ffff…" at bounding box center [354, 60] width 0 height 0
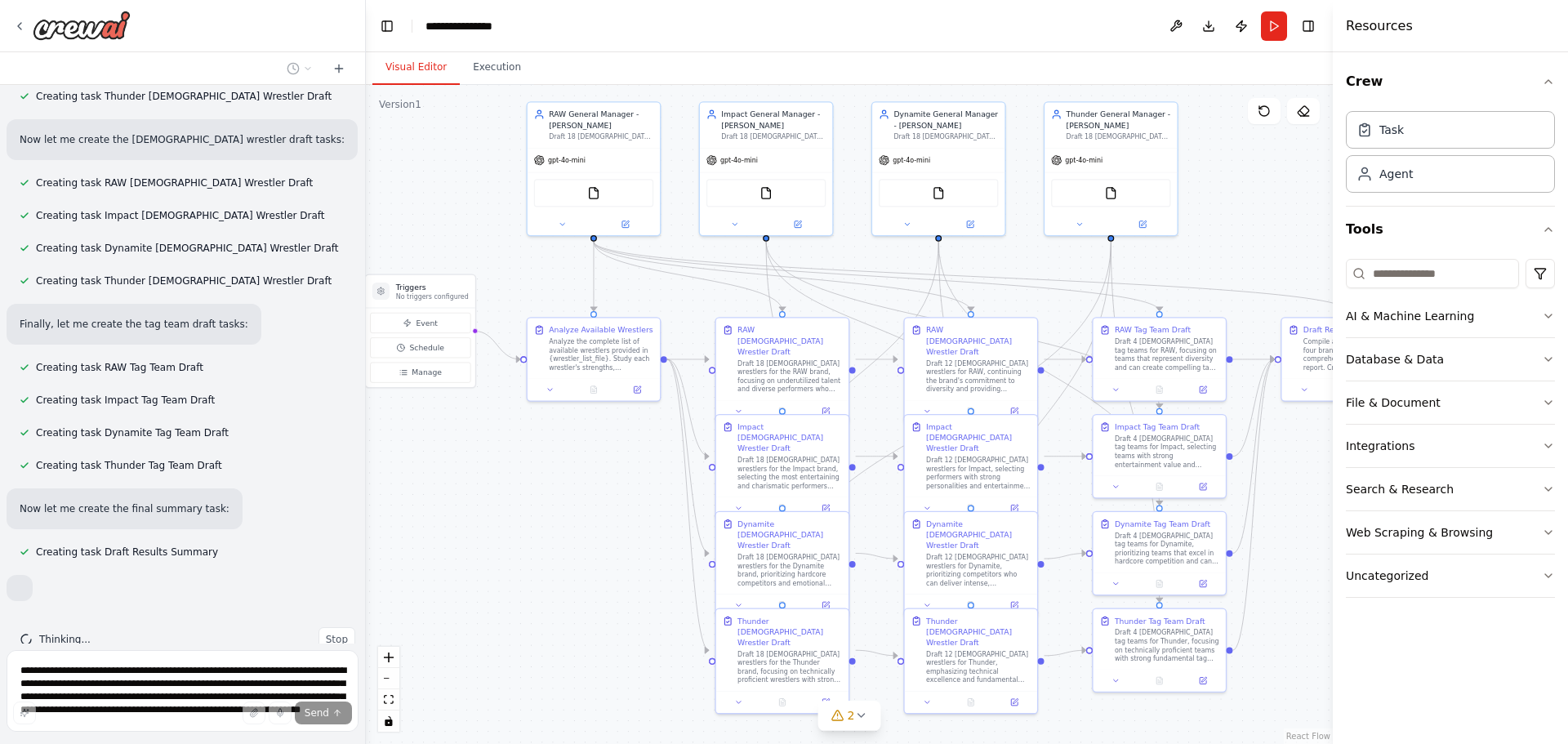
scroll to position [1106, 0]
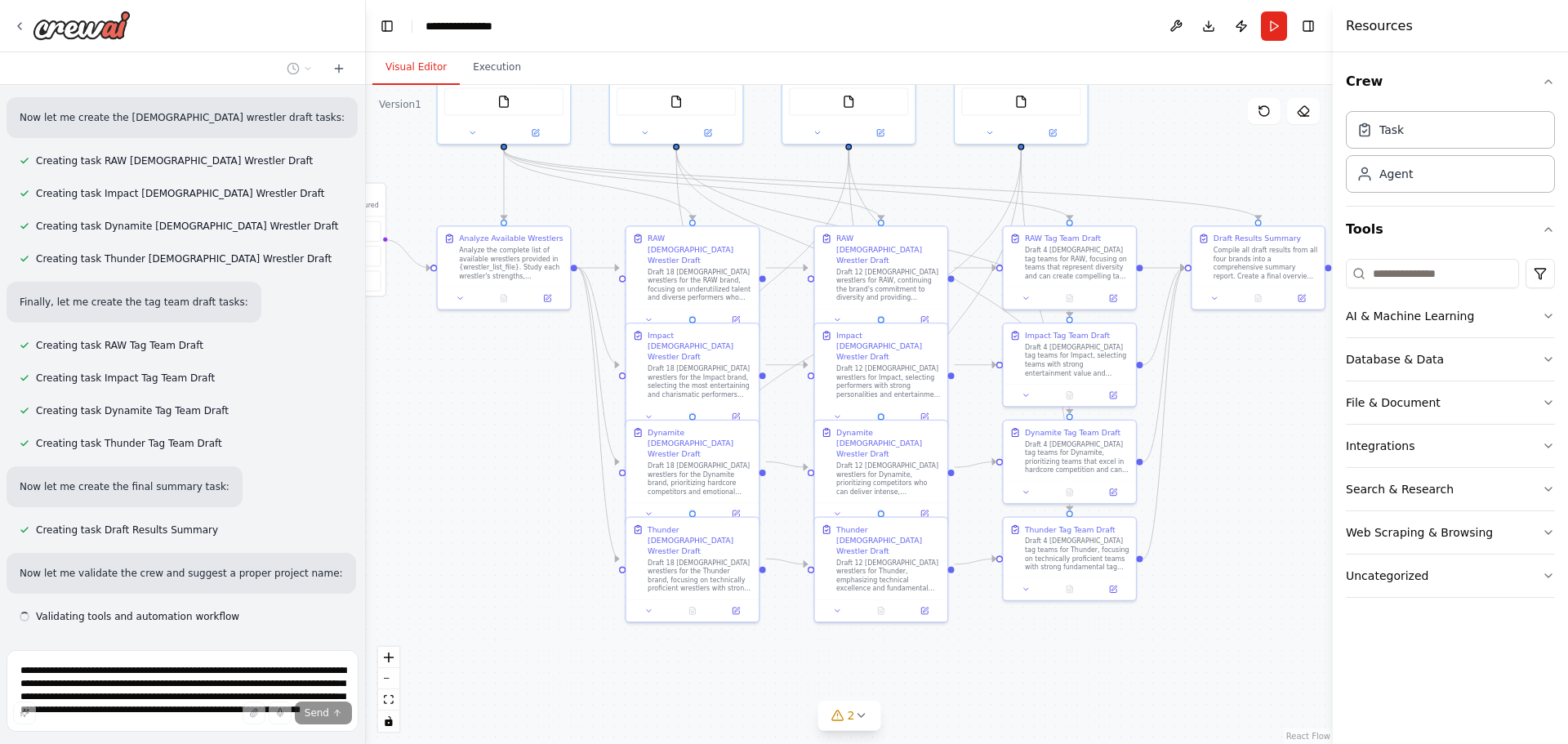
drag, startPoint x: 1293, startPoint y: 253, endPoint x: 1161, endPoint y: 148, distance: 168.7
click at [1161, 148] on div ".deletable-edge-delete-btn { width: 20px; height: 20px; border: 0px solid #ffff…" at bounding box center [850, 415] width 967 height 659
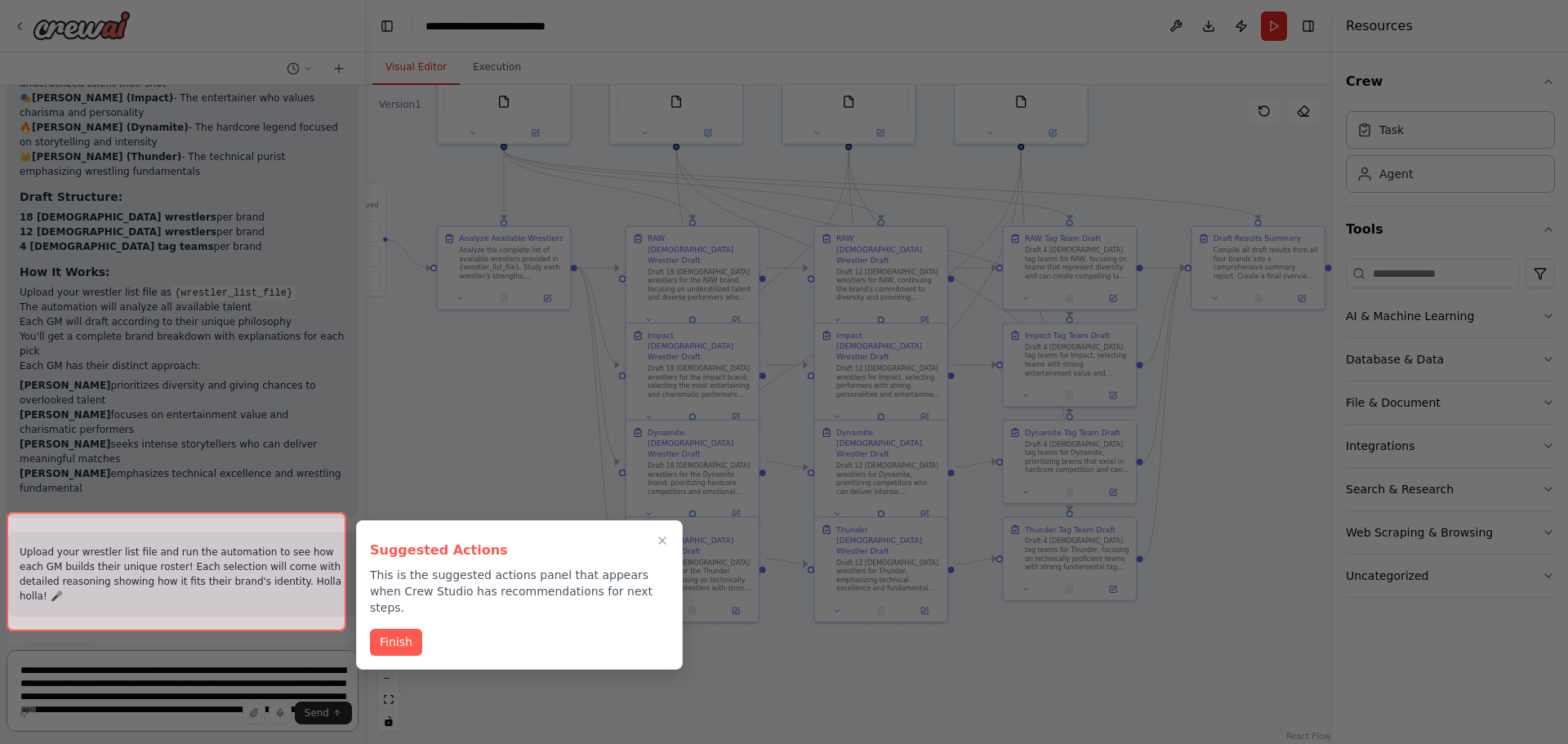
scroll to position [1926, 0]
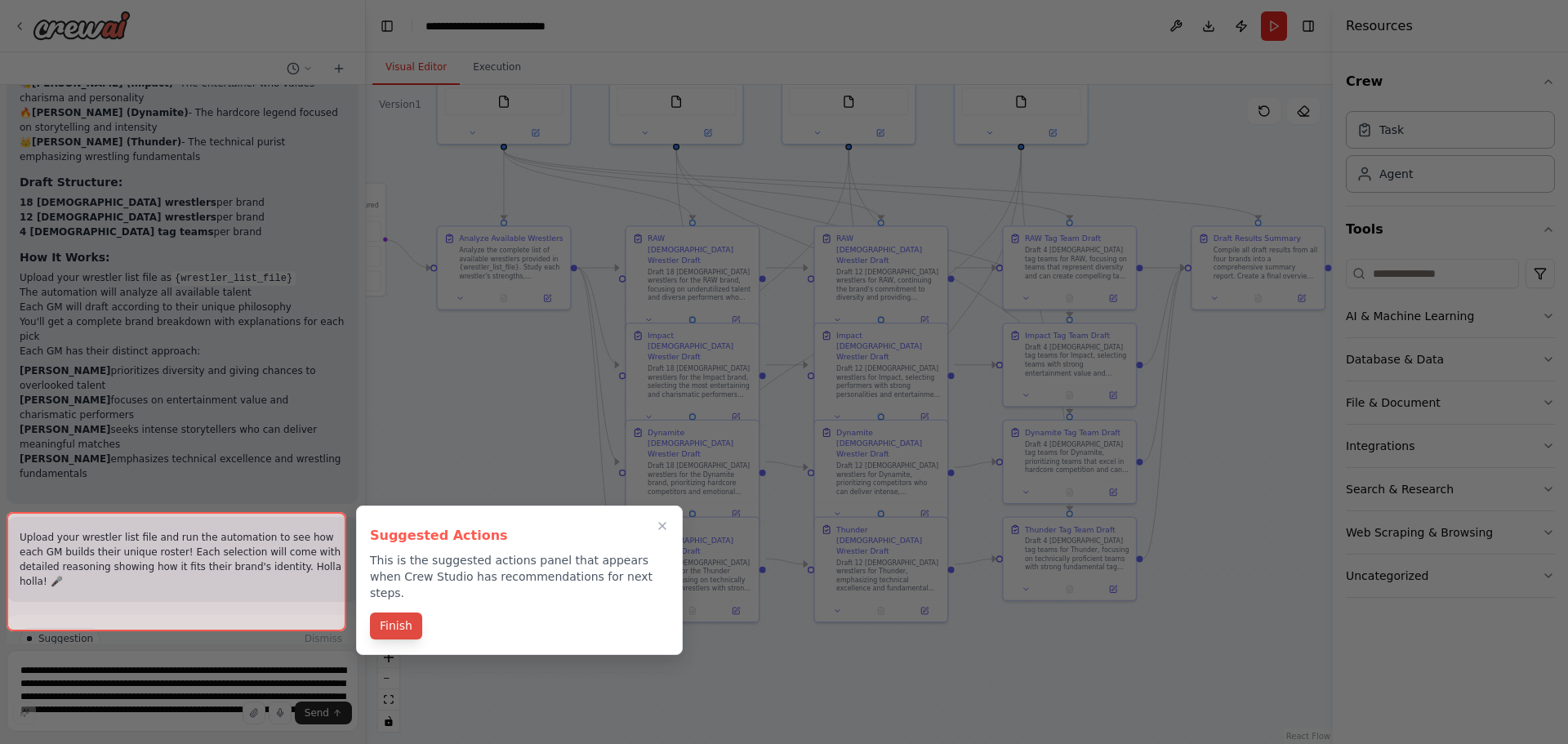
click at [406, 614] on button "Finish" at bounding box center [396, 625] width 52 height 27
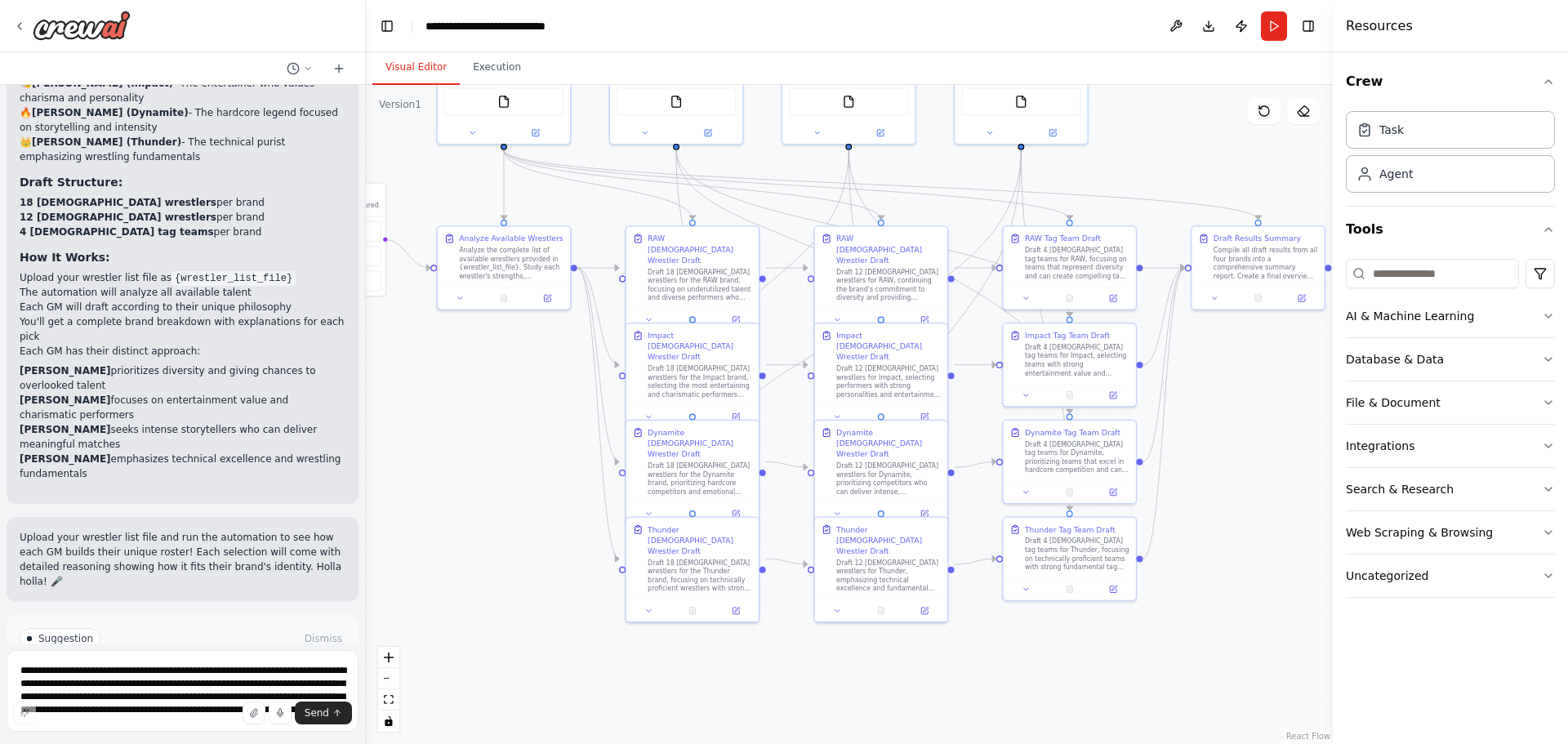
click at [144, 530] on p "Upload your wrestler list file and run the automation to see how each GM builds…" at bounding box center [182, 559] width 326 height 58
click at [1455, 400] on button "File & Document" at bounding box center [1450, 403] width 209 height 43
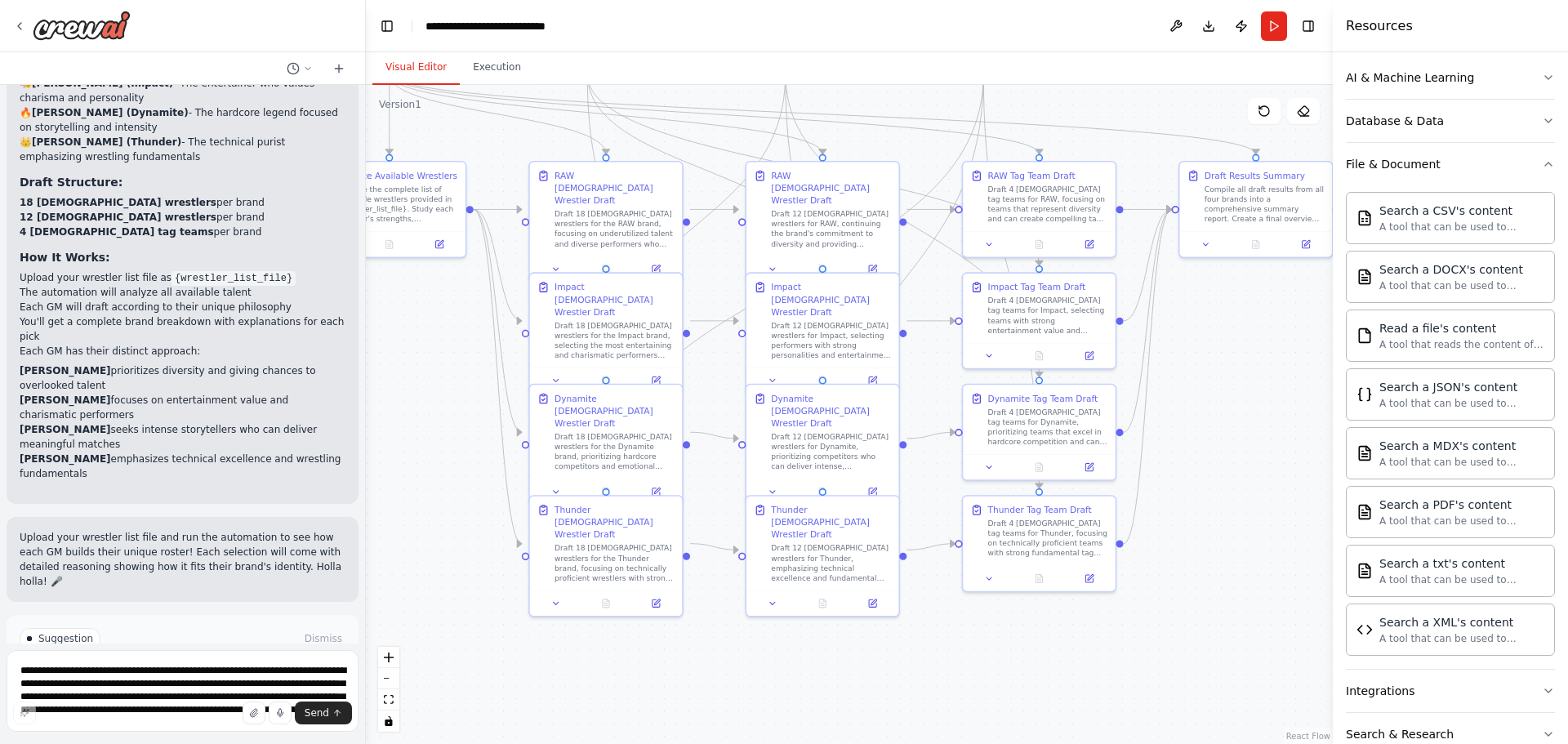
scroll to position [245, 0]
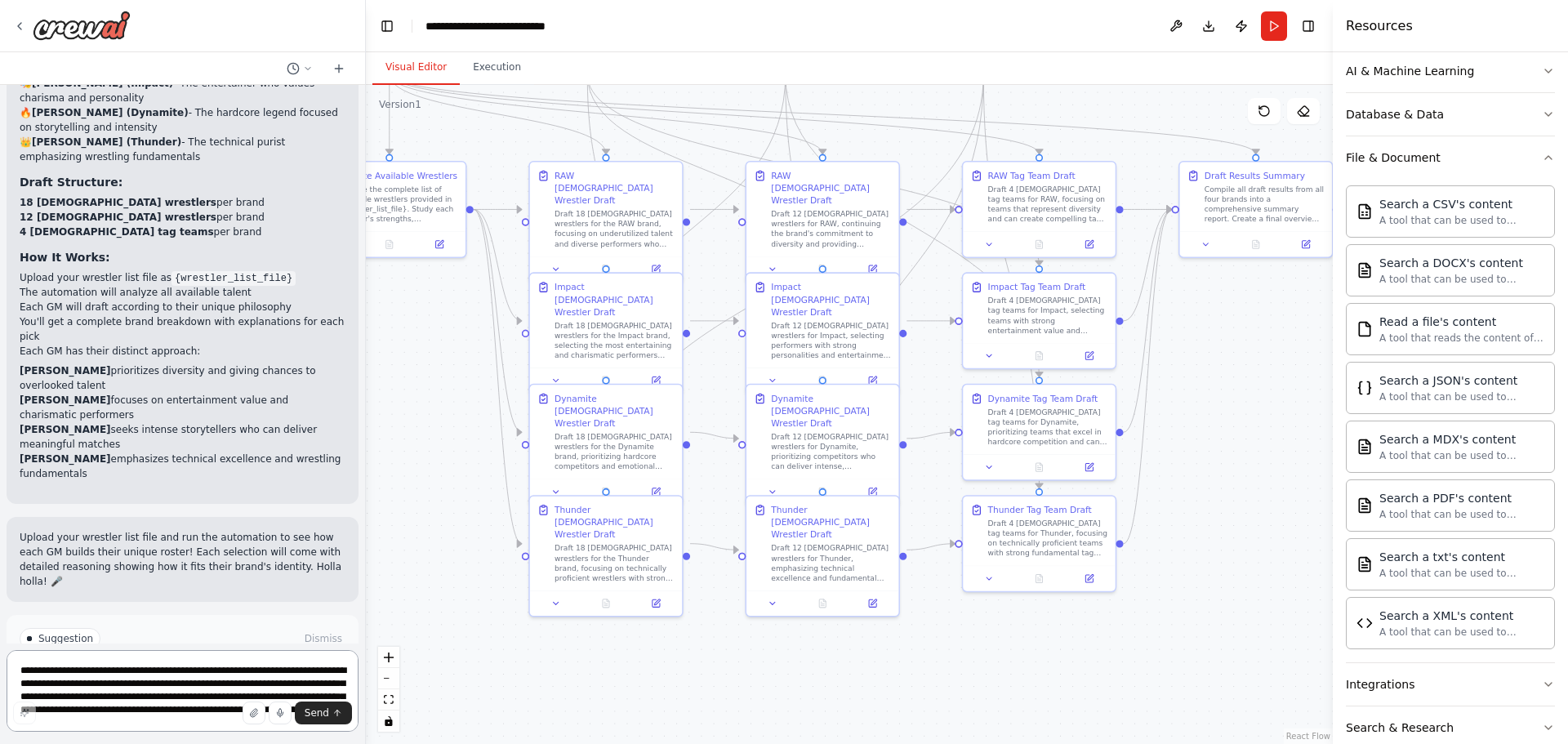
click at [160, 677] on textarea "**********" at bounding box center [182, 691] width 352 height 81
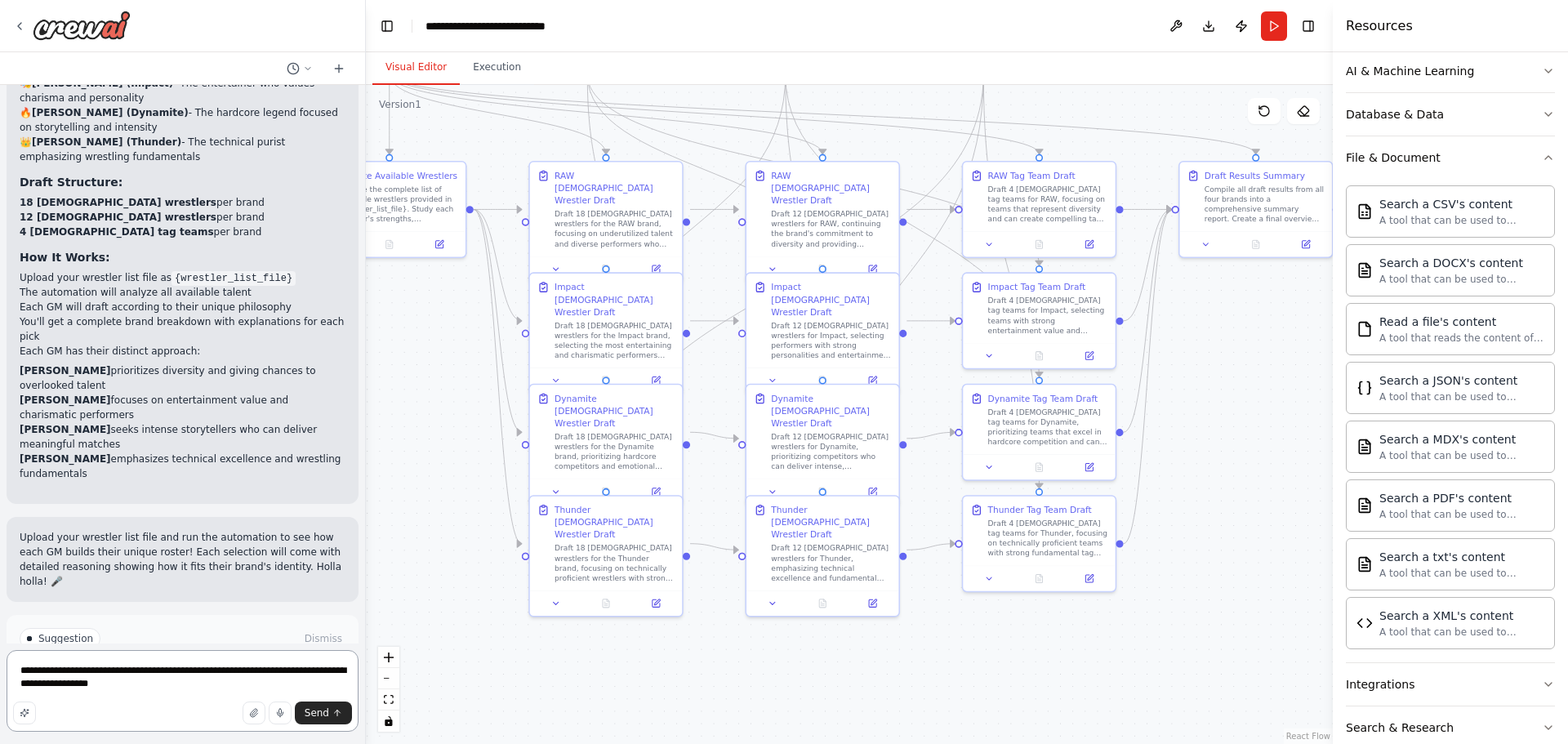
type textarea "**********"
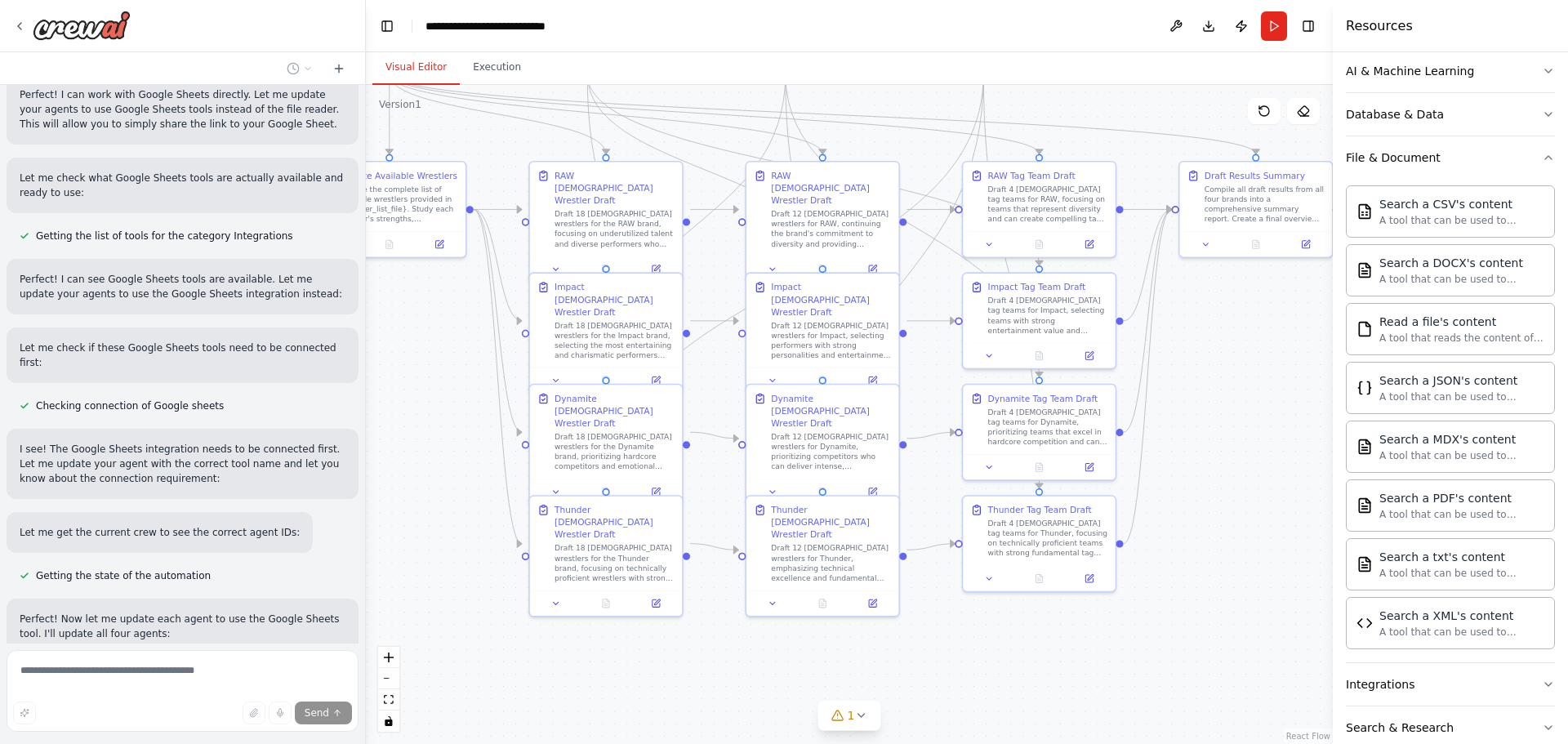
scroll to position [2732, 0]
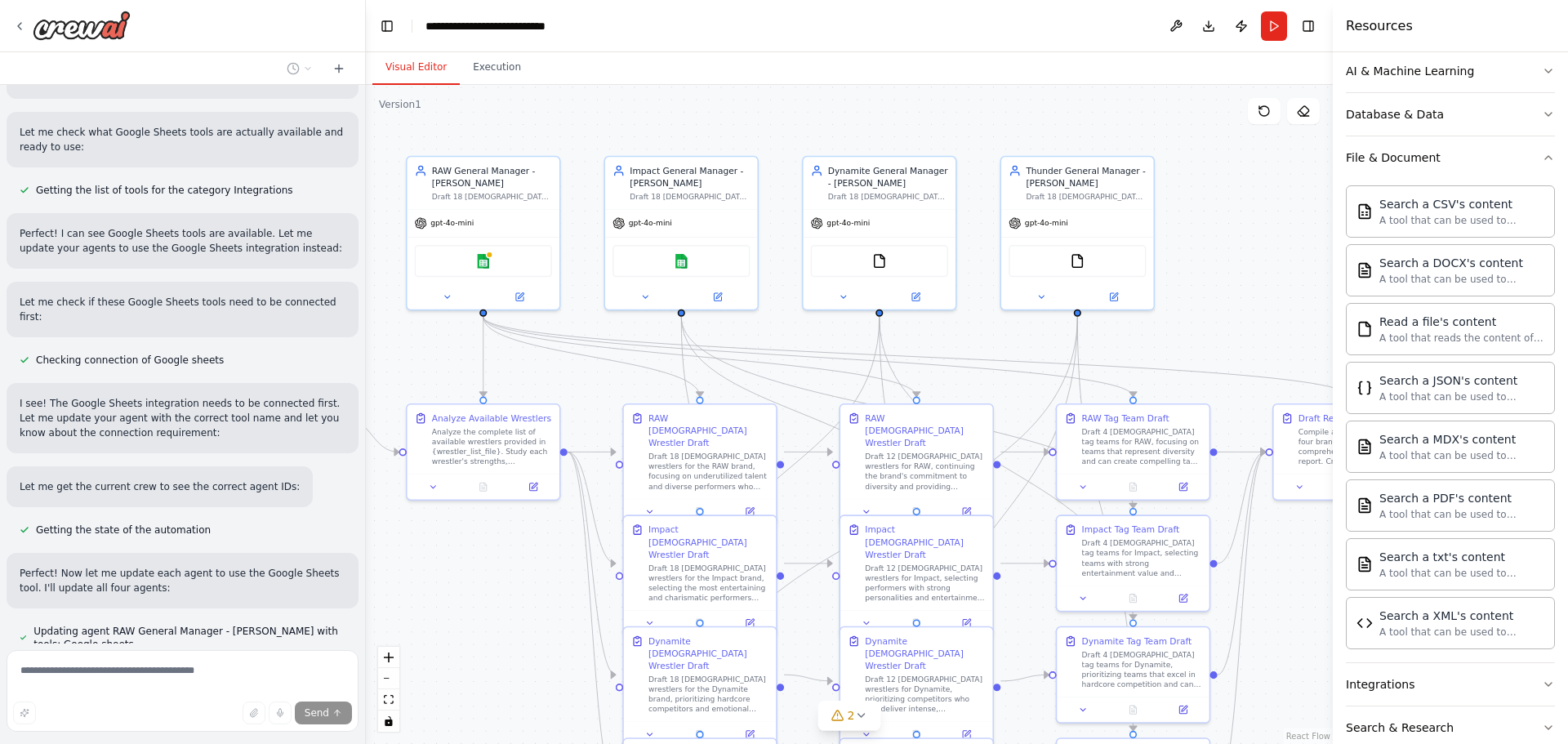
drag, startPoint x: 446, startPoint y: 341, endPoint x: 540, endPoint y: 584, distance: 260.5
click at [540, 584] on div ".deletable-edge-delete-btn { width: 20px; height: 20px; border: 0px solid #ffff…" at bounding box center [850, 415] width 967 height 659
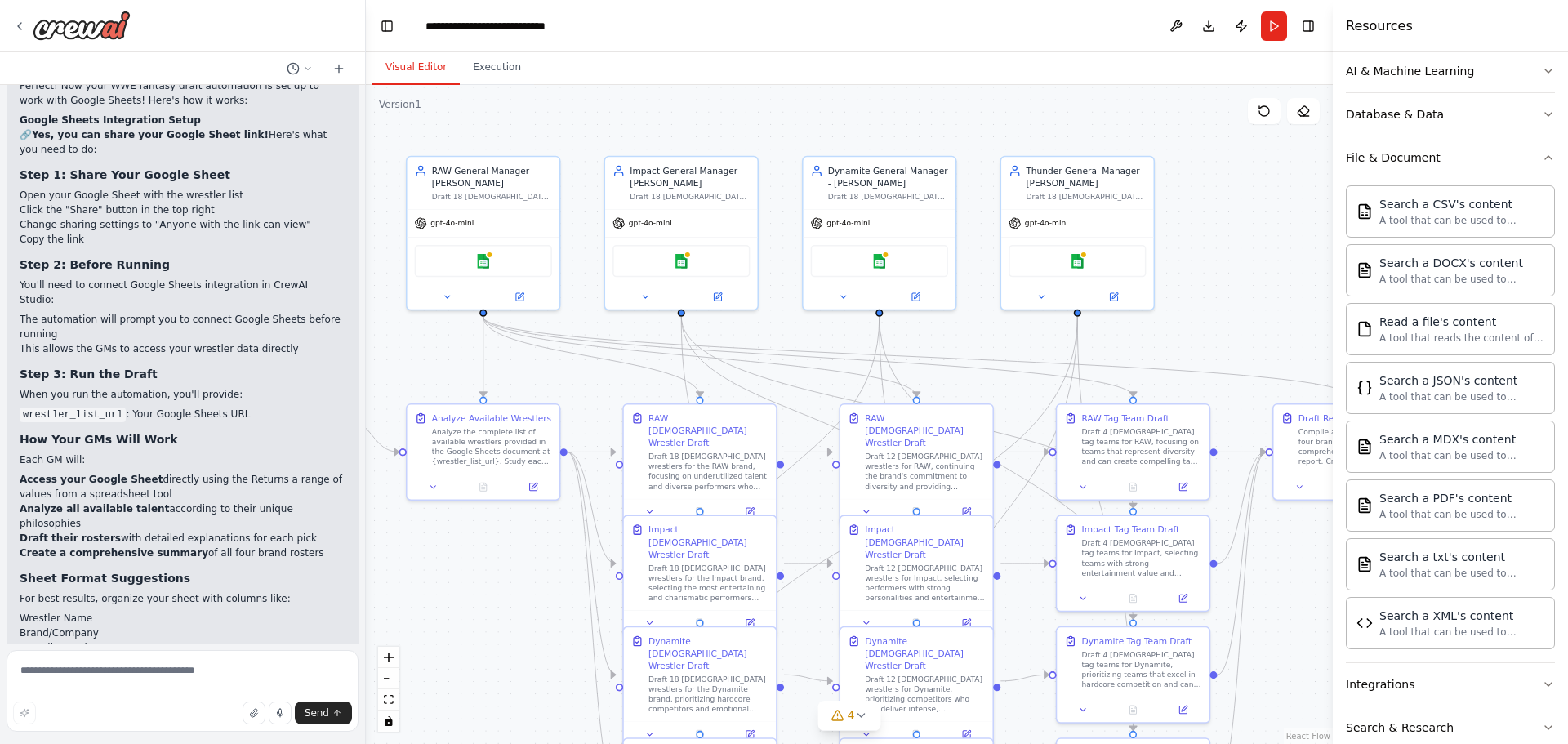
scroll to position [3616, 0]
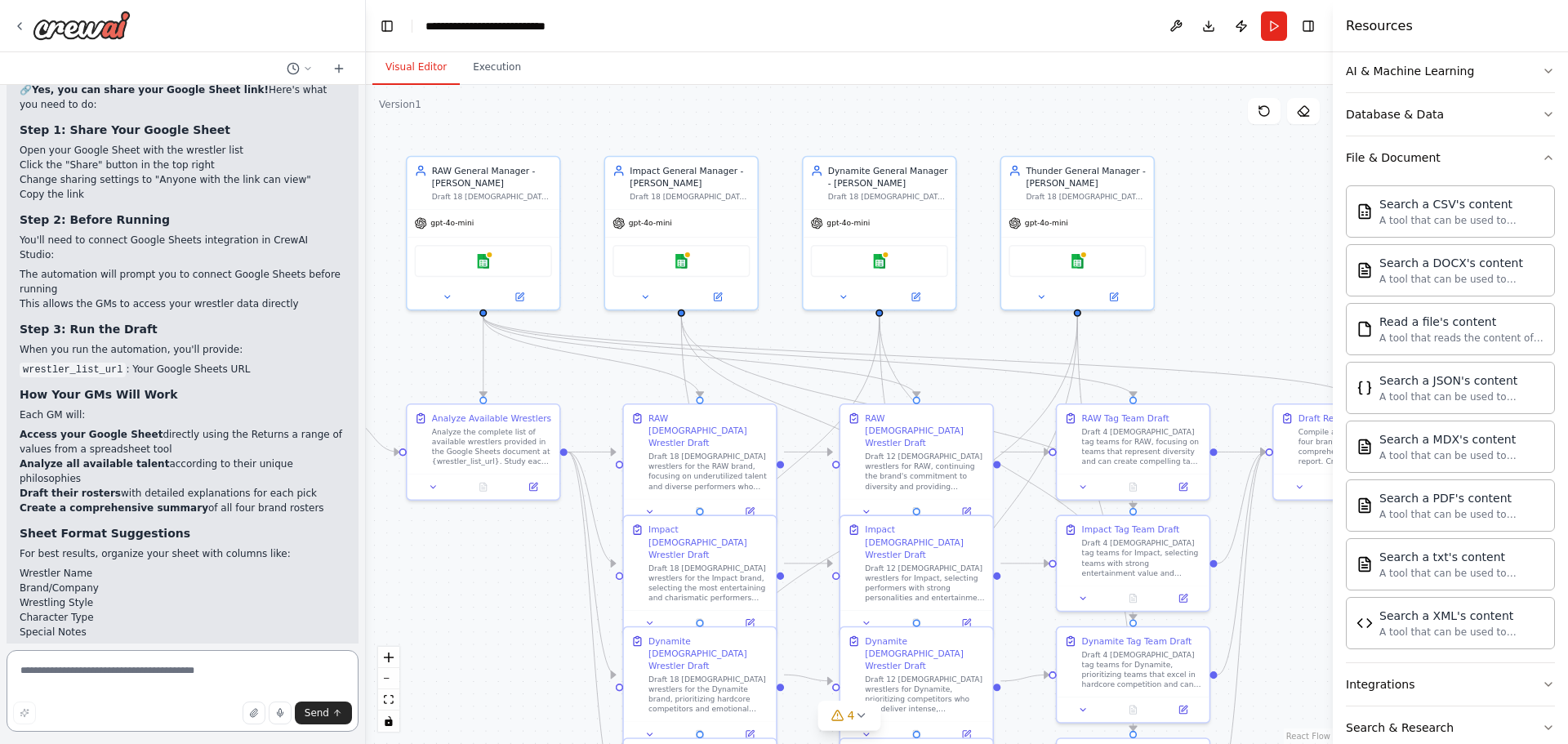
click at [216, 681] on textarea at bounding box center [182, 691] width 352 height 81
paste textarea "*"
click at [200, 674] on textarea at bounding box center [182, 691] width 352 height 81
type textarea "**********"
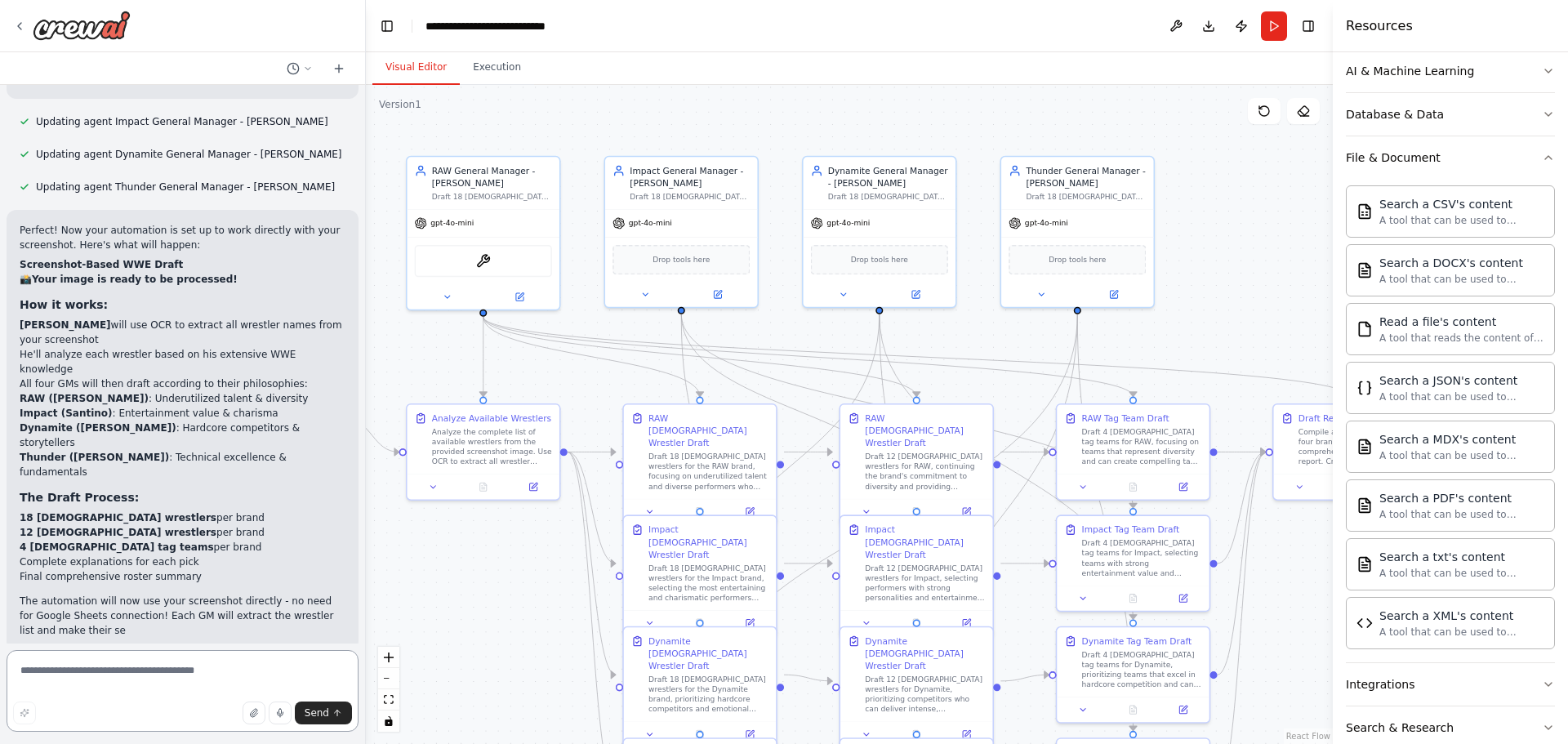
scroll to position [4911, 0]
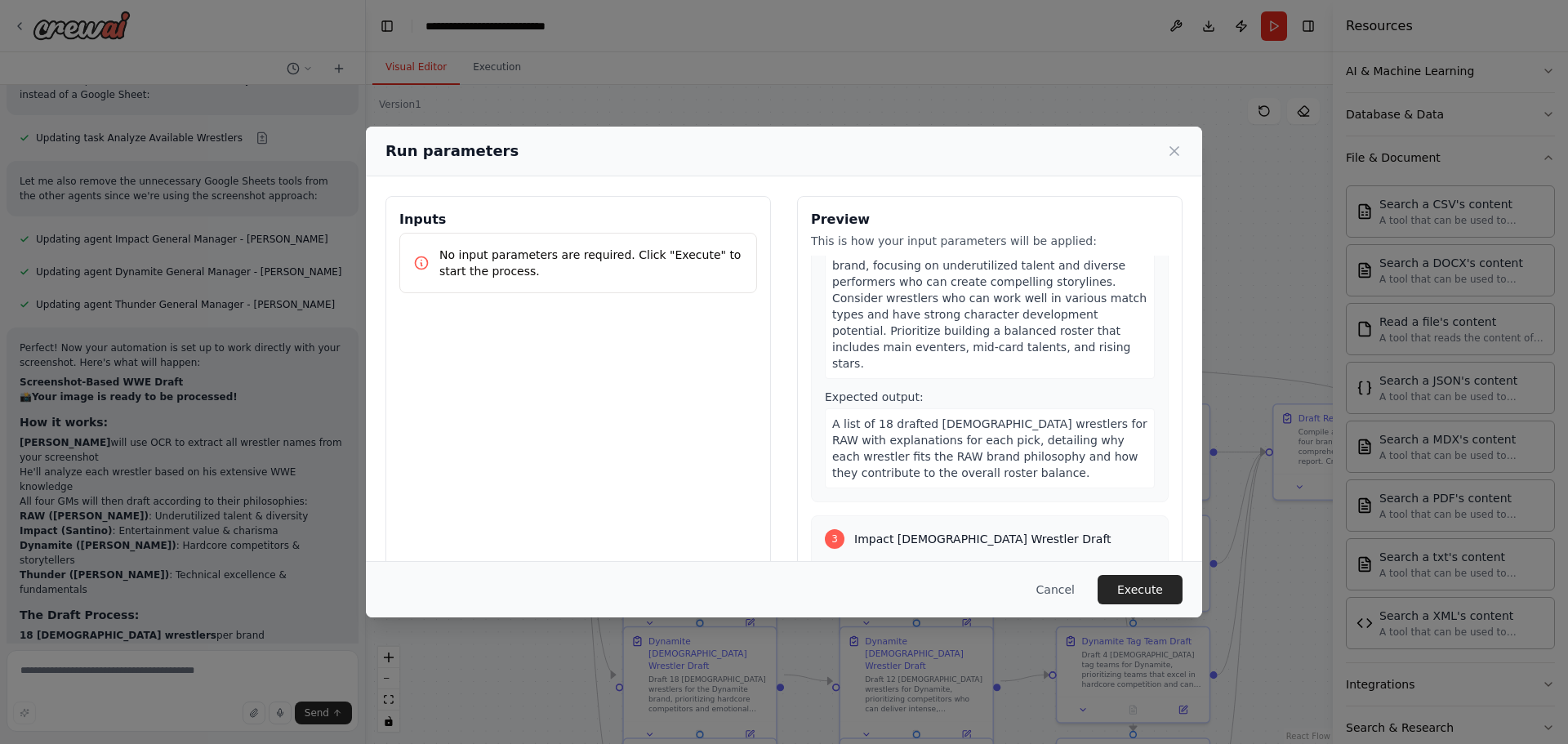
scroll to position [490, 0]
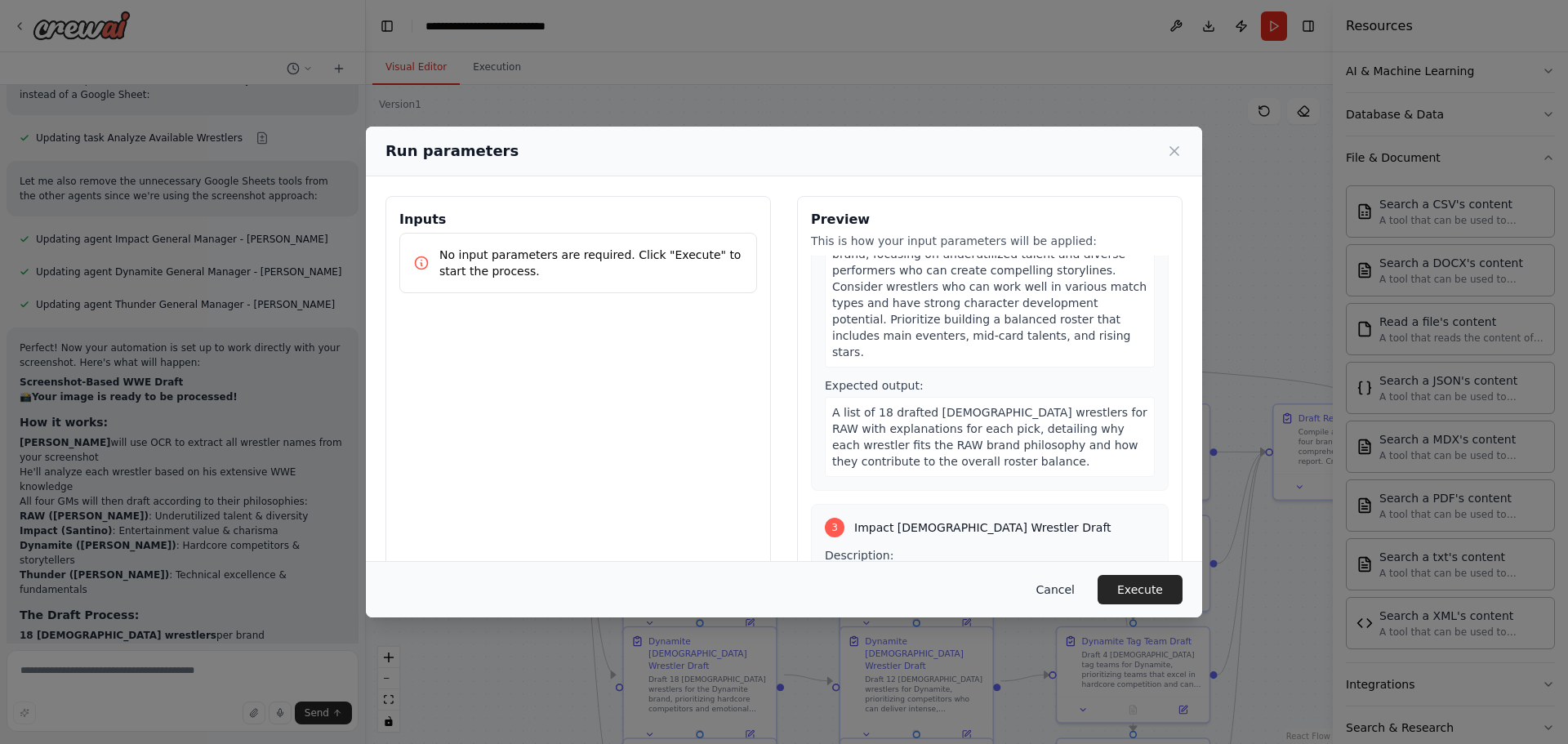
click at [1064, 592] on button "Cancel" at bounding box center [1055, 589] width 65 height 29
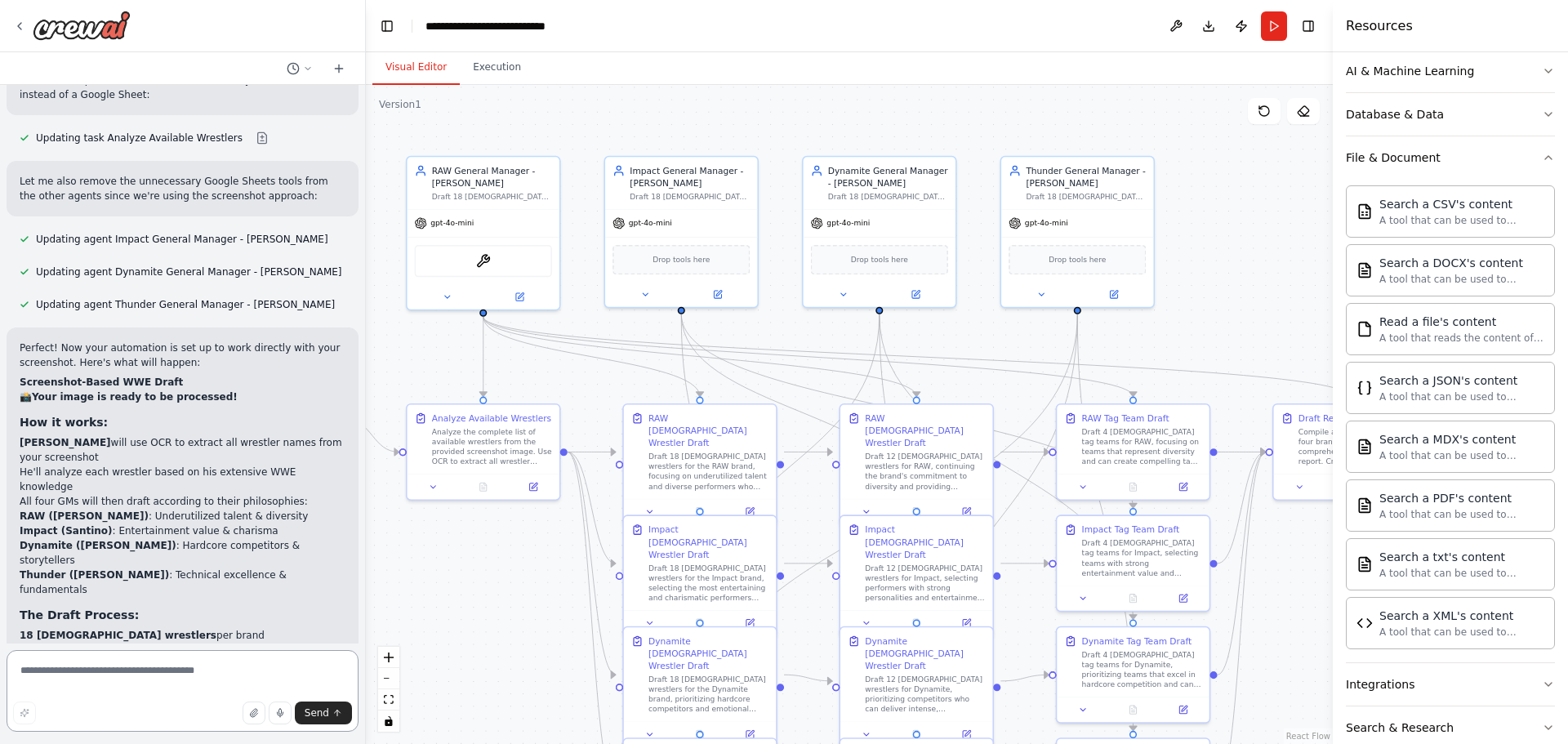
click at [133, 681] on textarea at bounding box center [182, 691] width 352 height 81
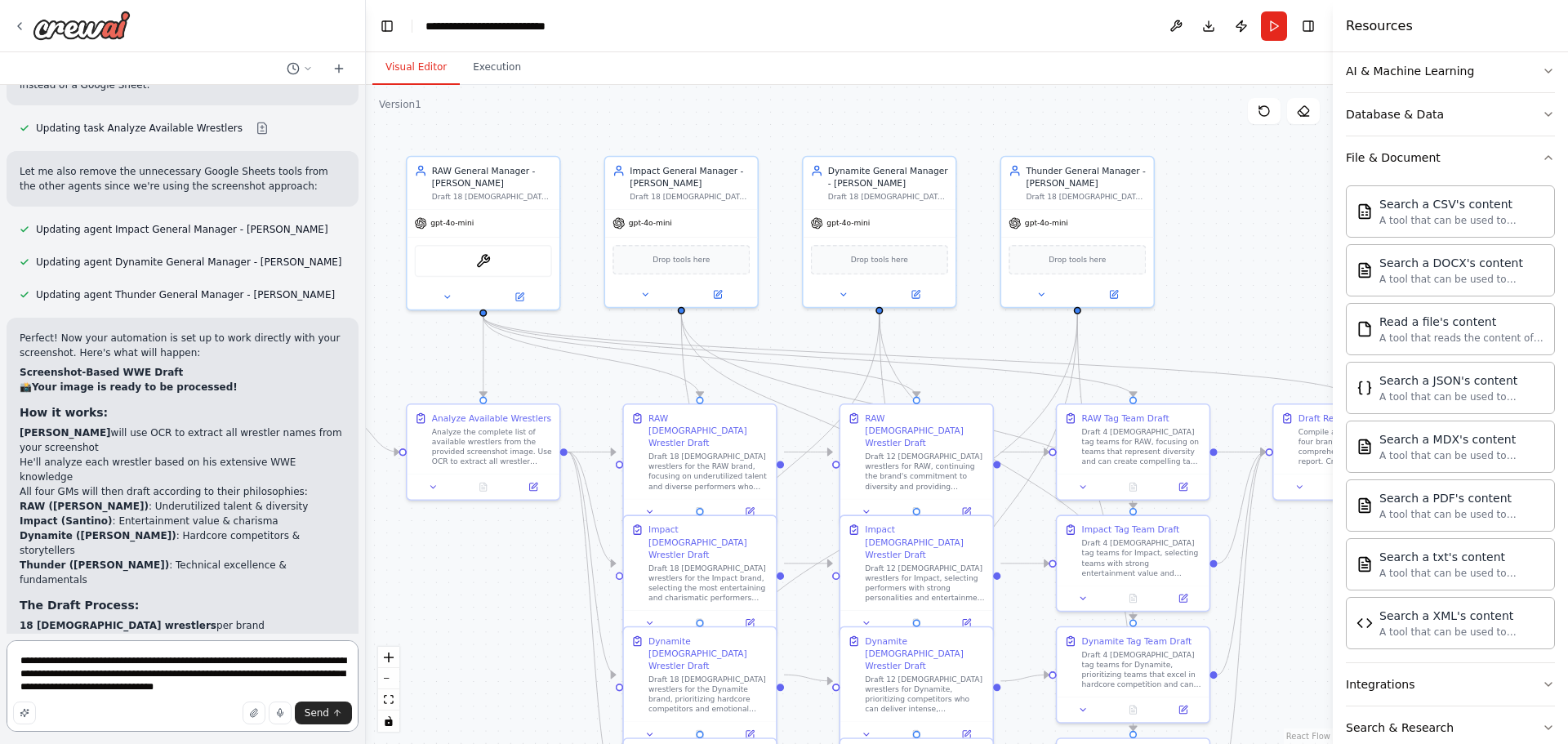
type textarea "**********"
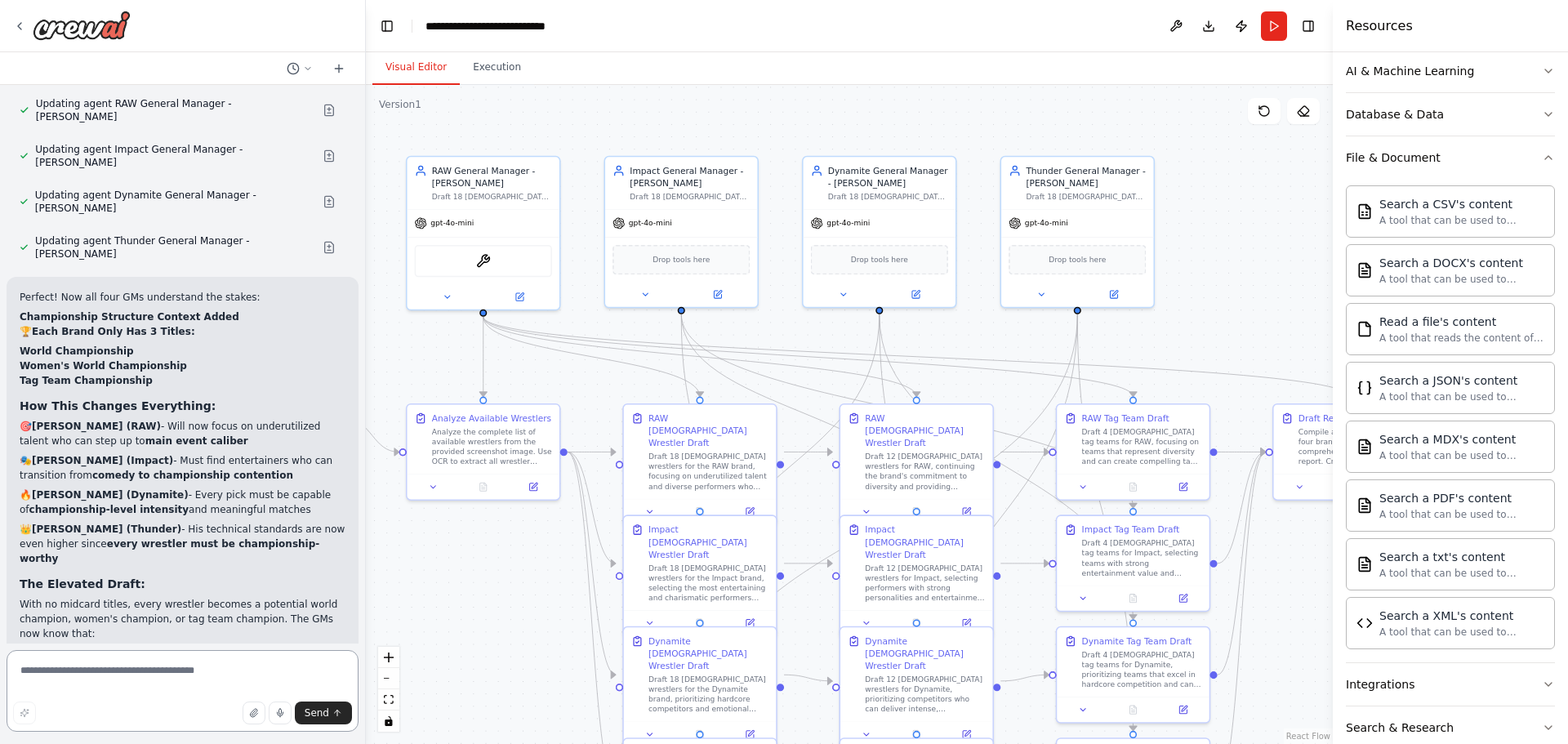
scroll to position [5805, 0]
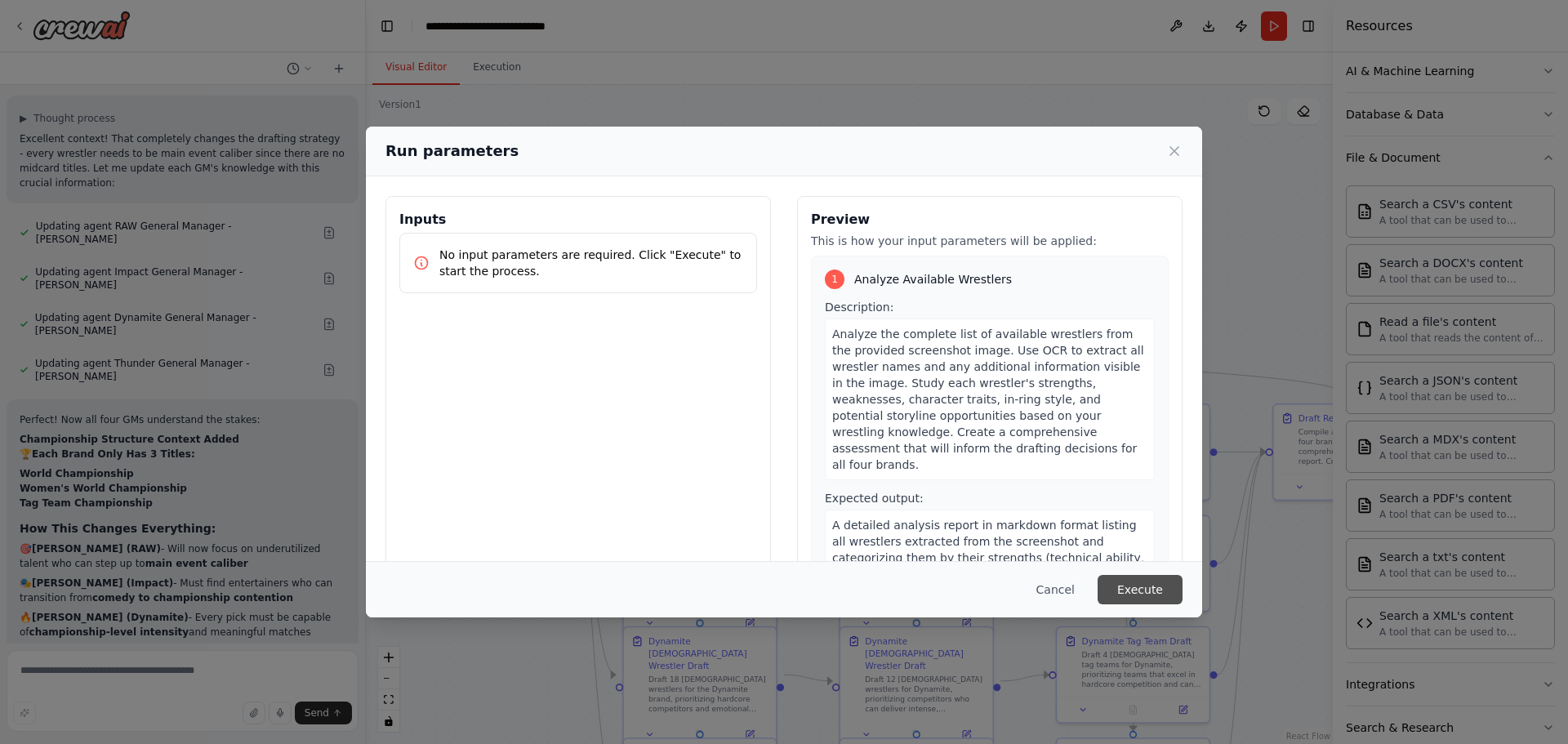
click at [1133, 593] on button "Execute" at bounding box center [1140, 589] width 85 height 29
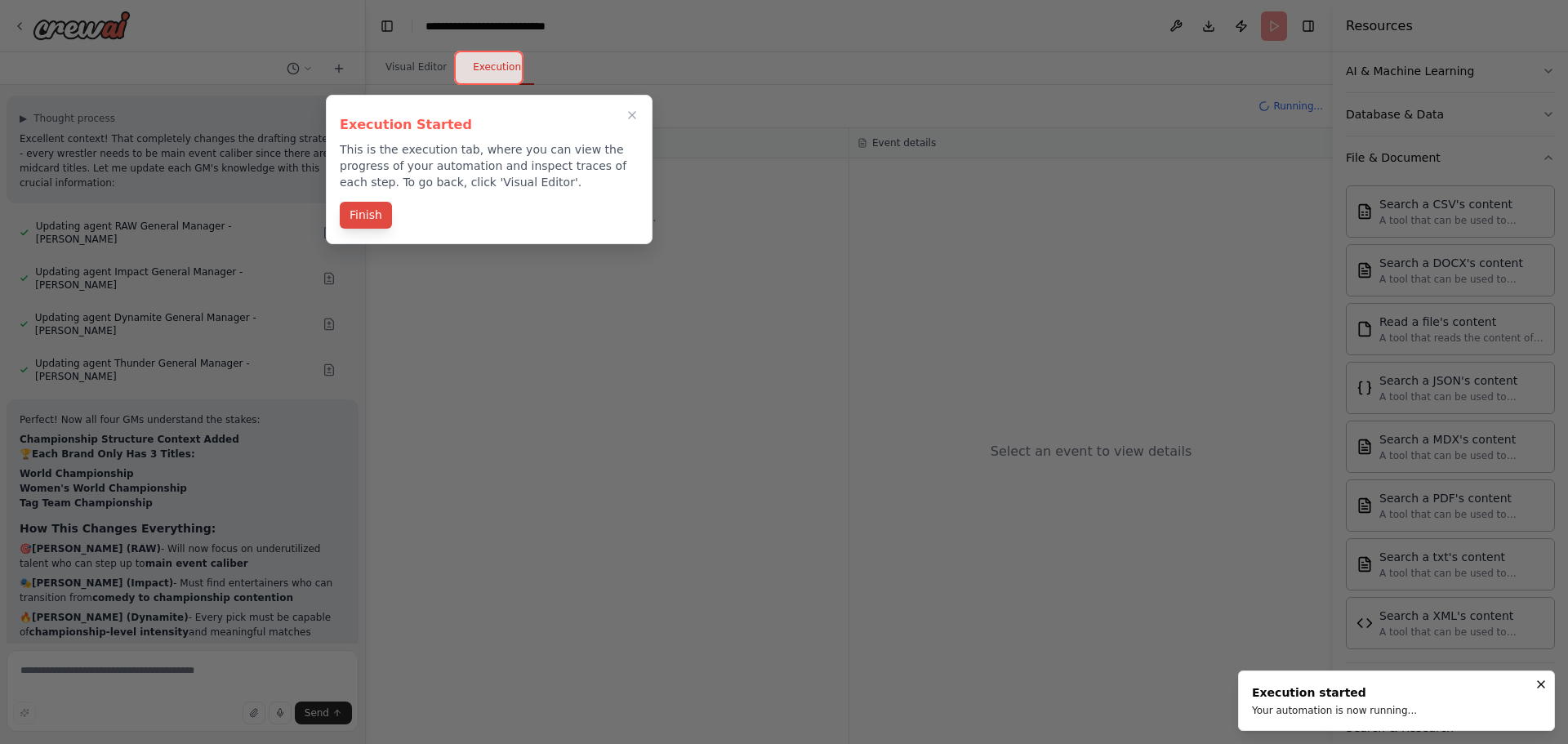
click at [371, 221] on button "Finish" at bounding box center [366, 215] width 52 height 27
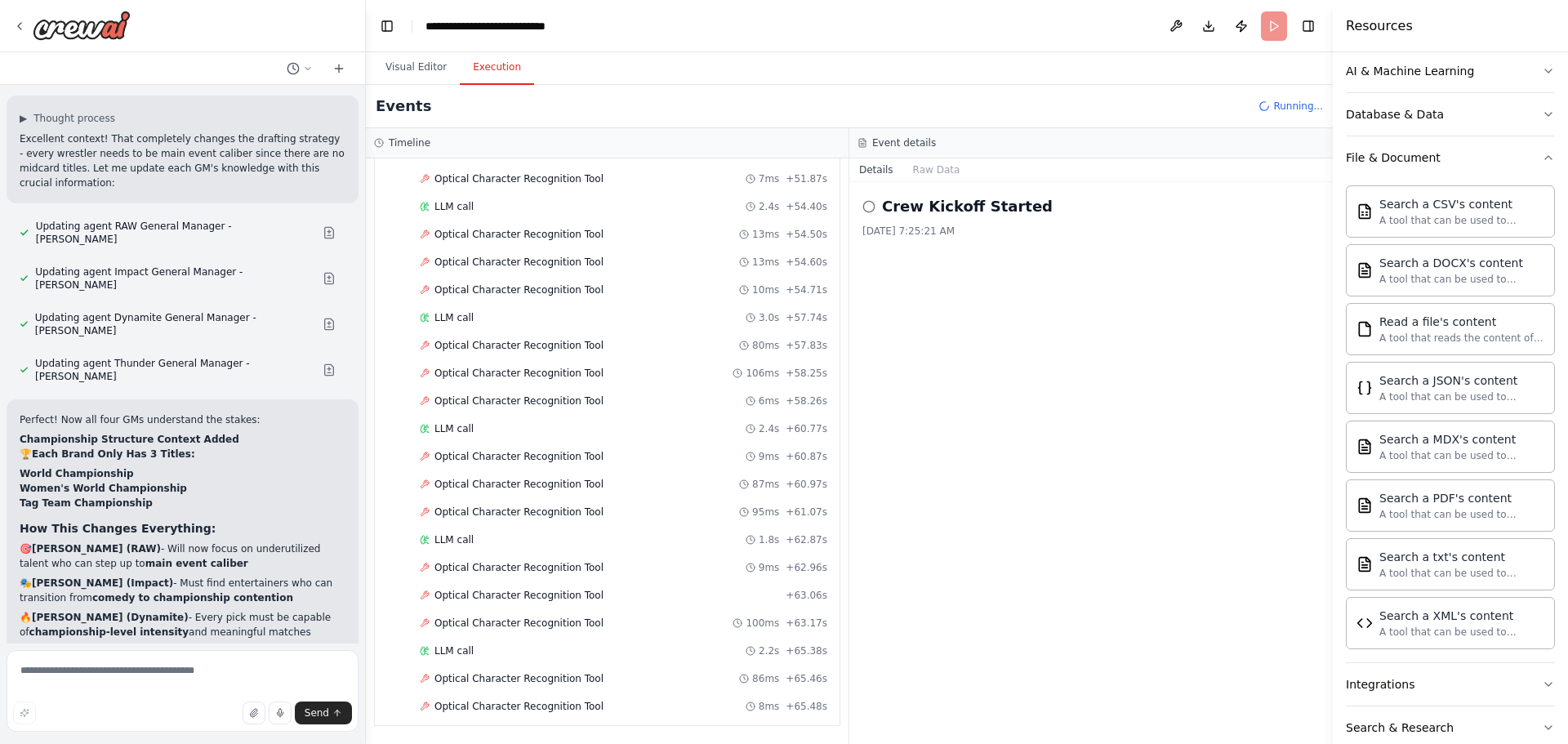
scroll to position [2328, 0]
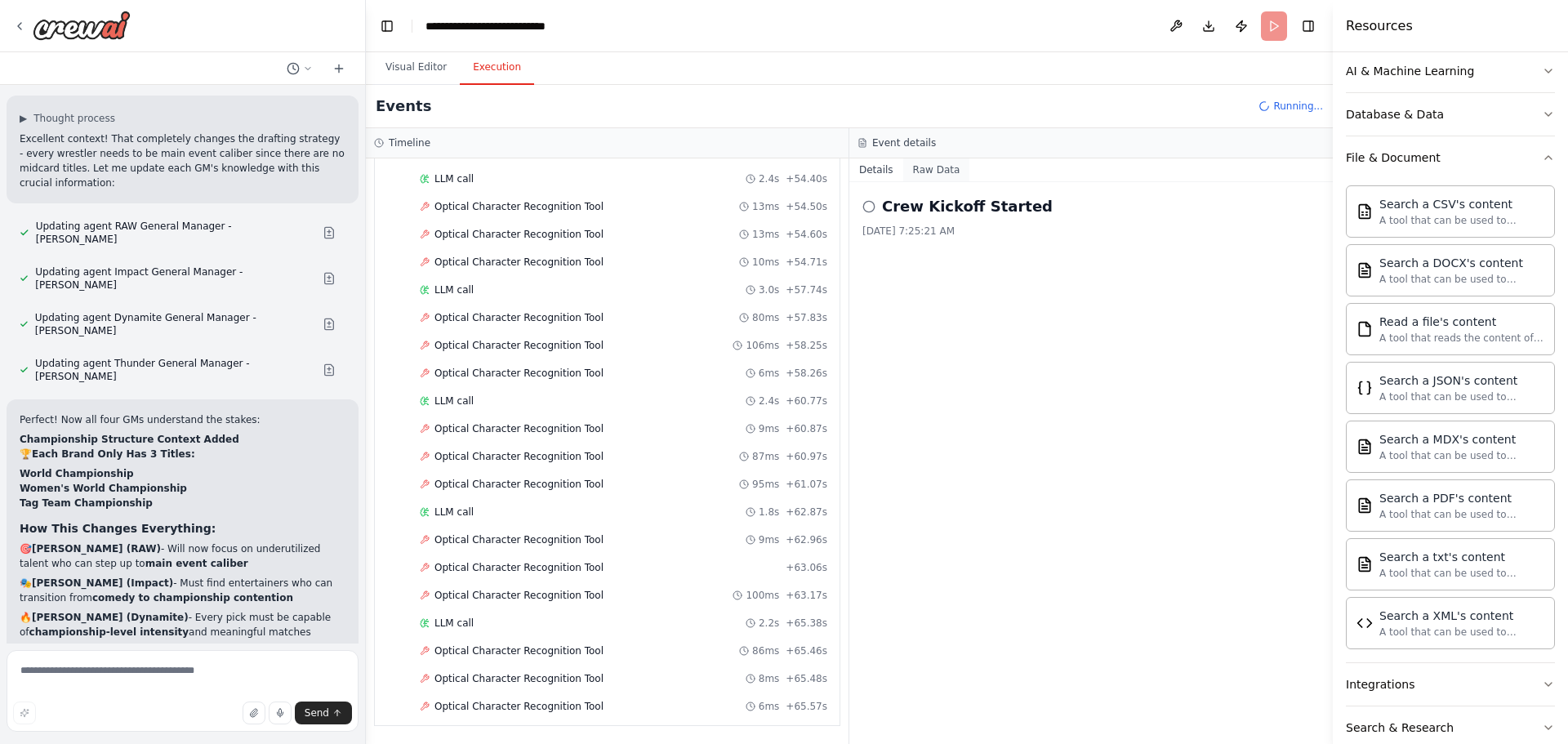
click at [916, 171] on button "Raw Data" at bounding box center [937, 170] width 67 height 23
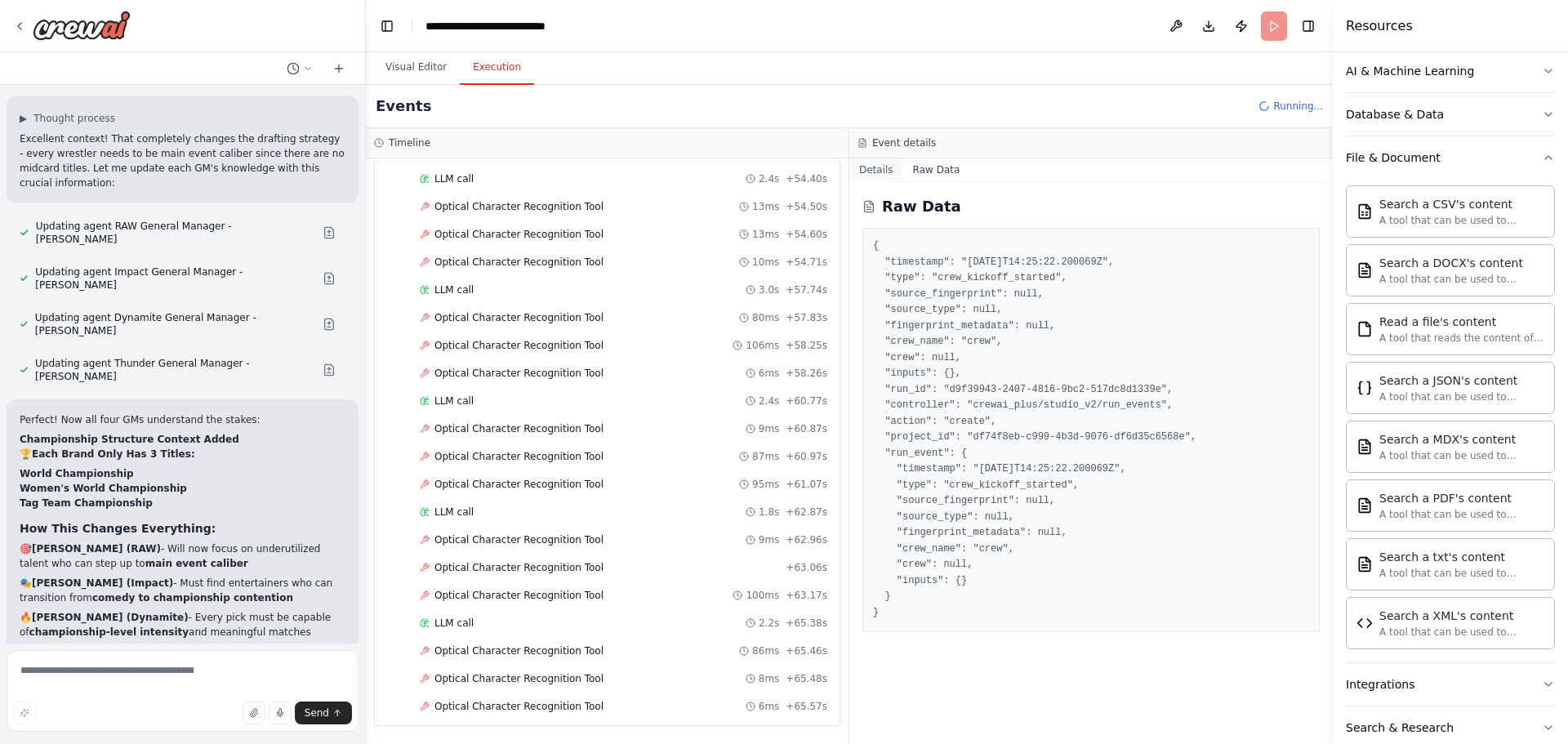
click at [878, 167] on button "Details" at bounding box center [876, 170] width 54 height 23
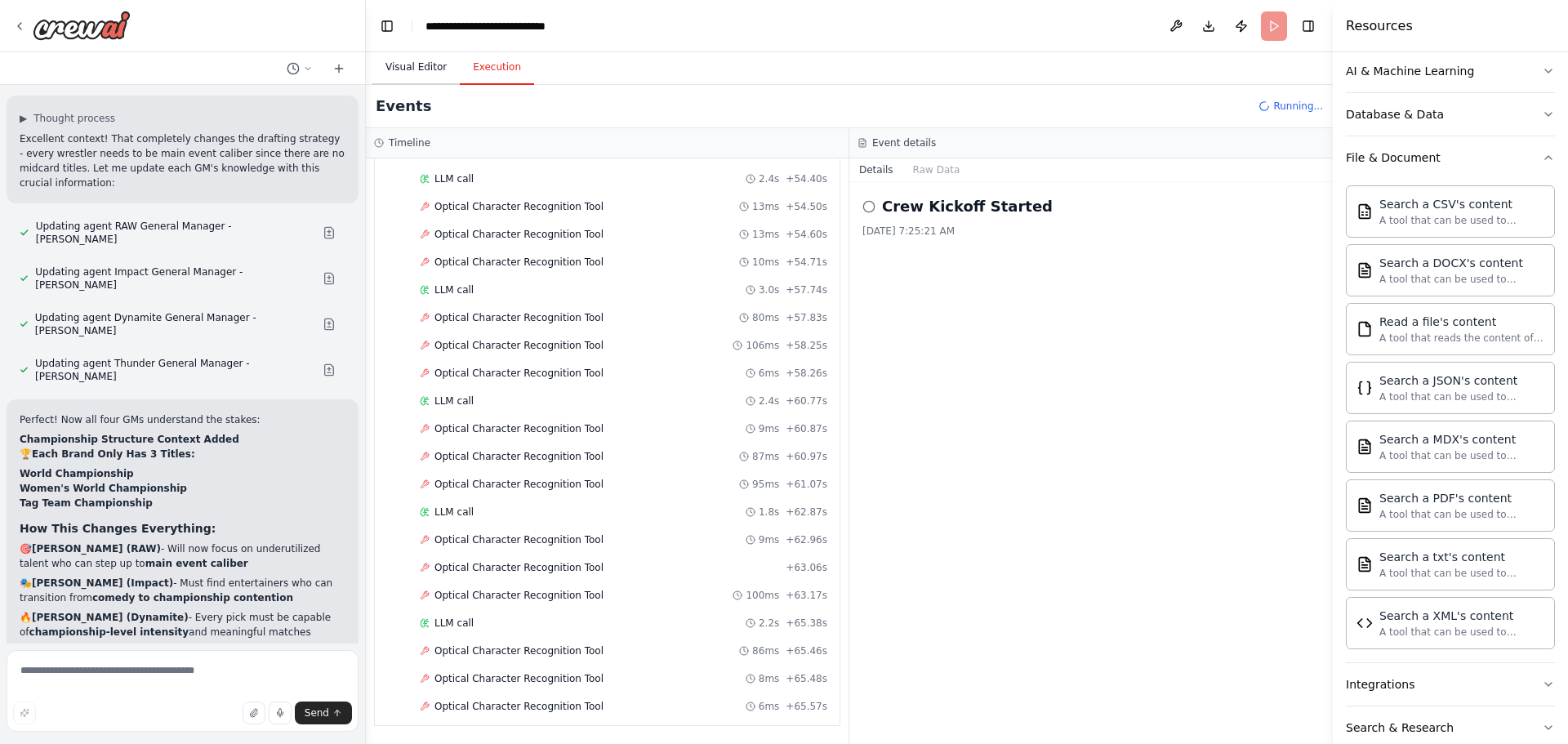
click at [392, 69] on button "Visual Editor" at bounding box center [415, 67] width 88 height 35
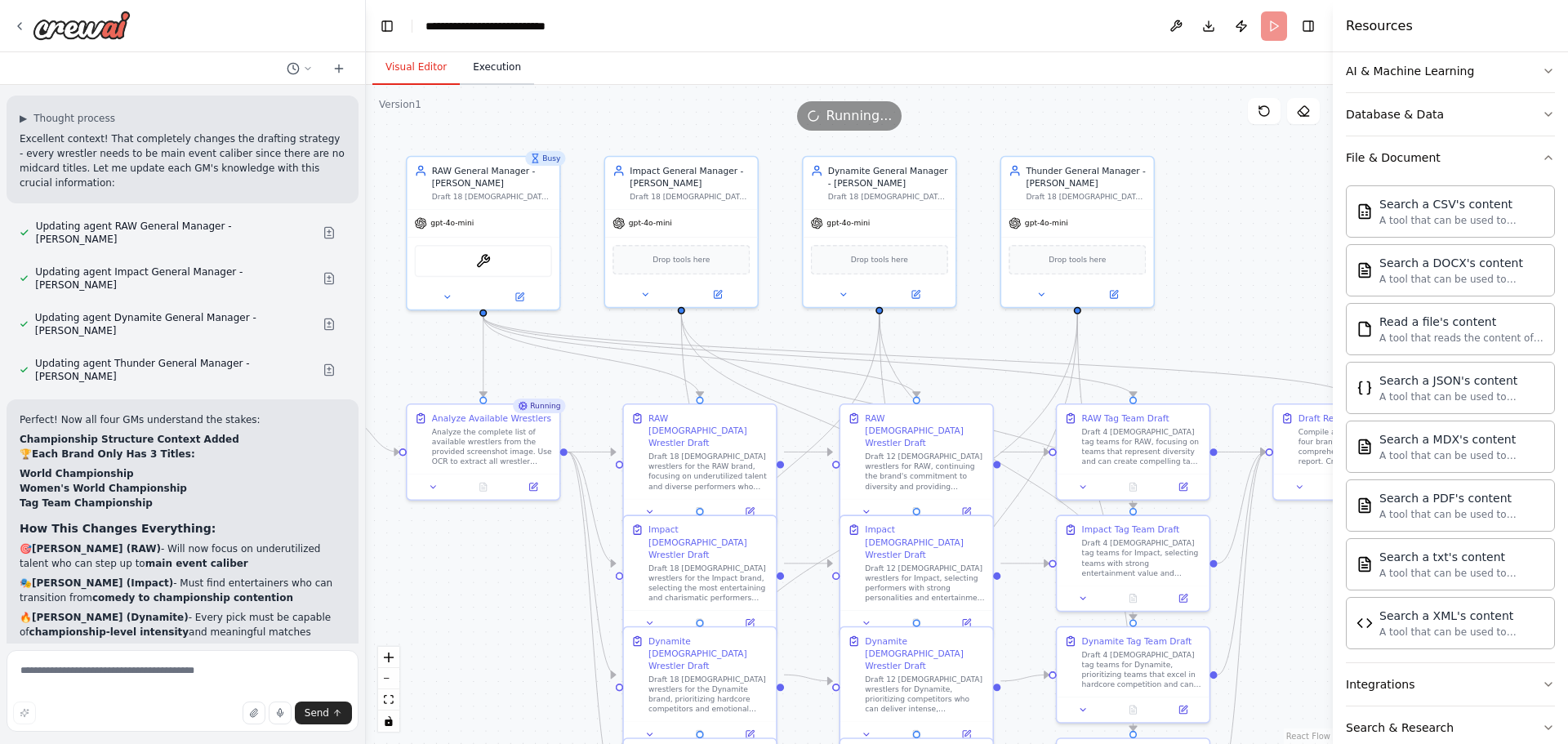
click at [486, 67] on button "Execution" at bounding box center [497, 67] width 74 height 35
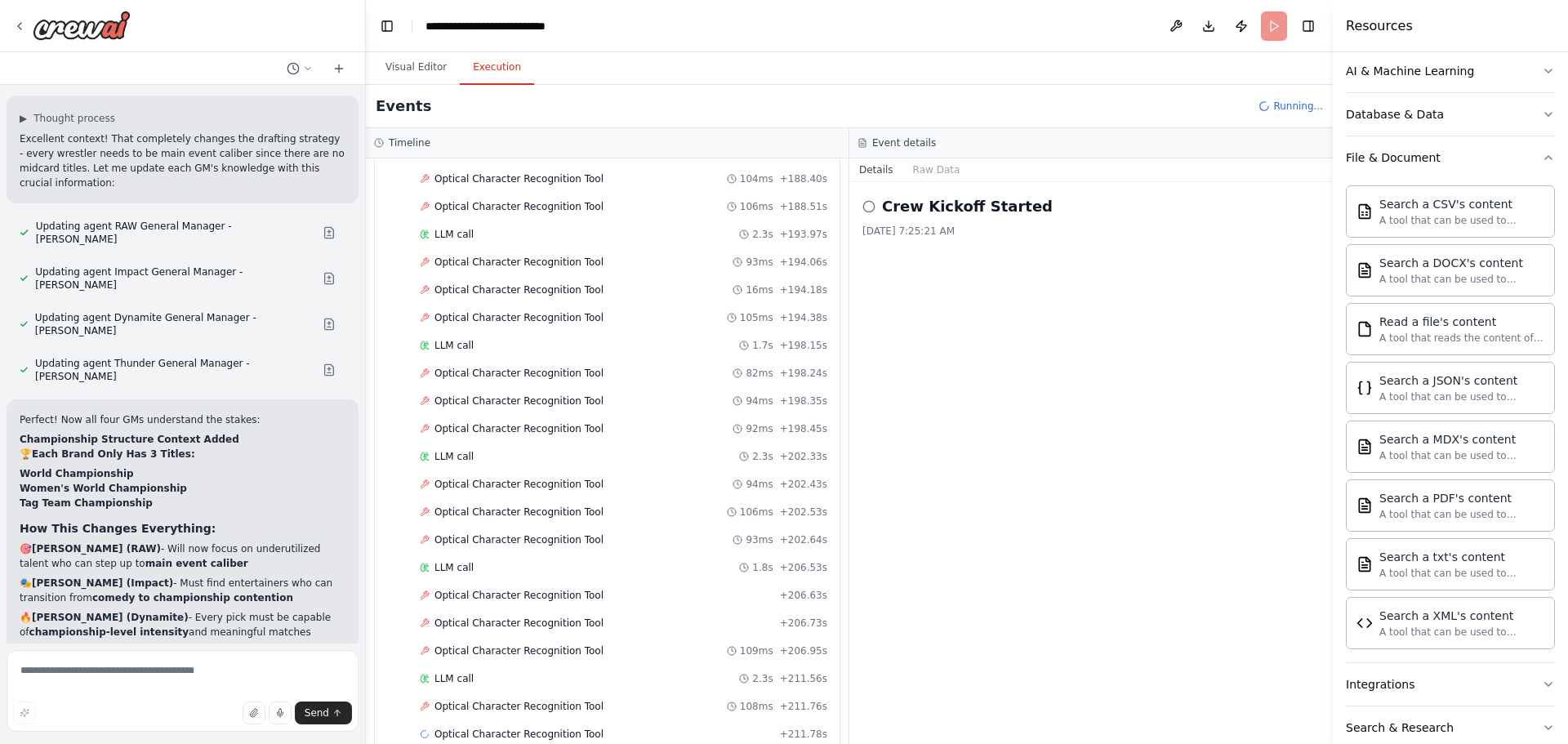
scroll to position [4660, 0]
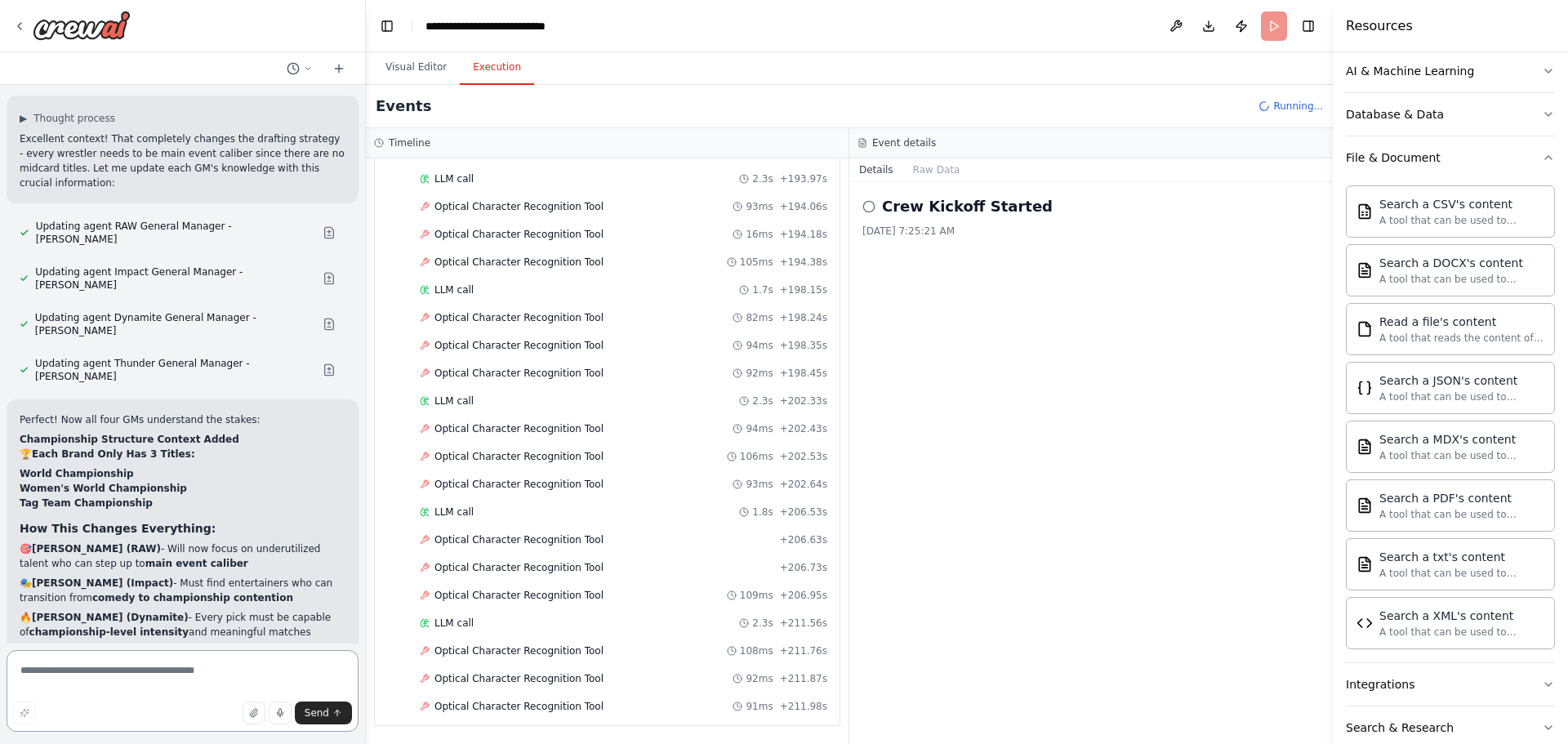
click at [193, 689] on textarea at bounding box center [182, 691] width 352 height 81
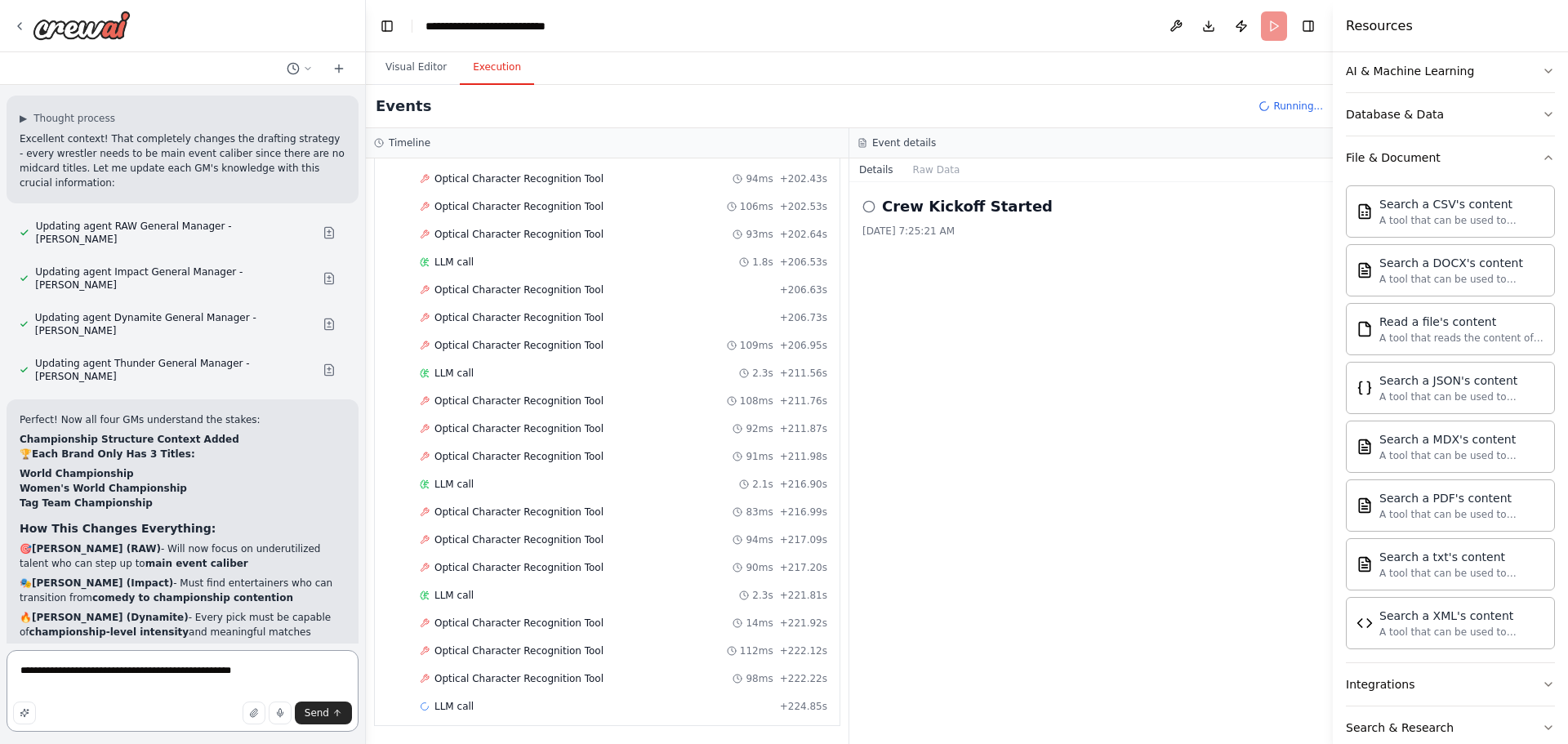
type textarea "**********"
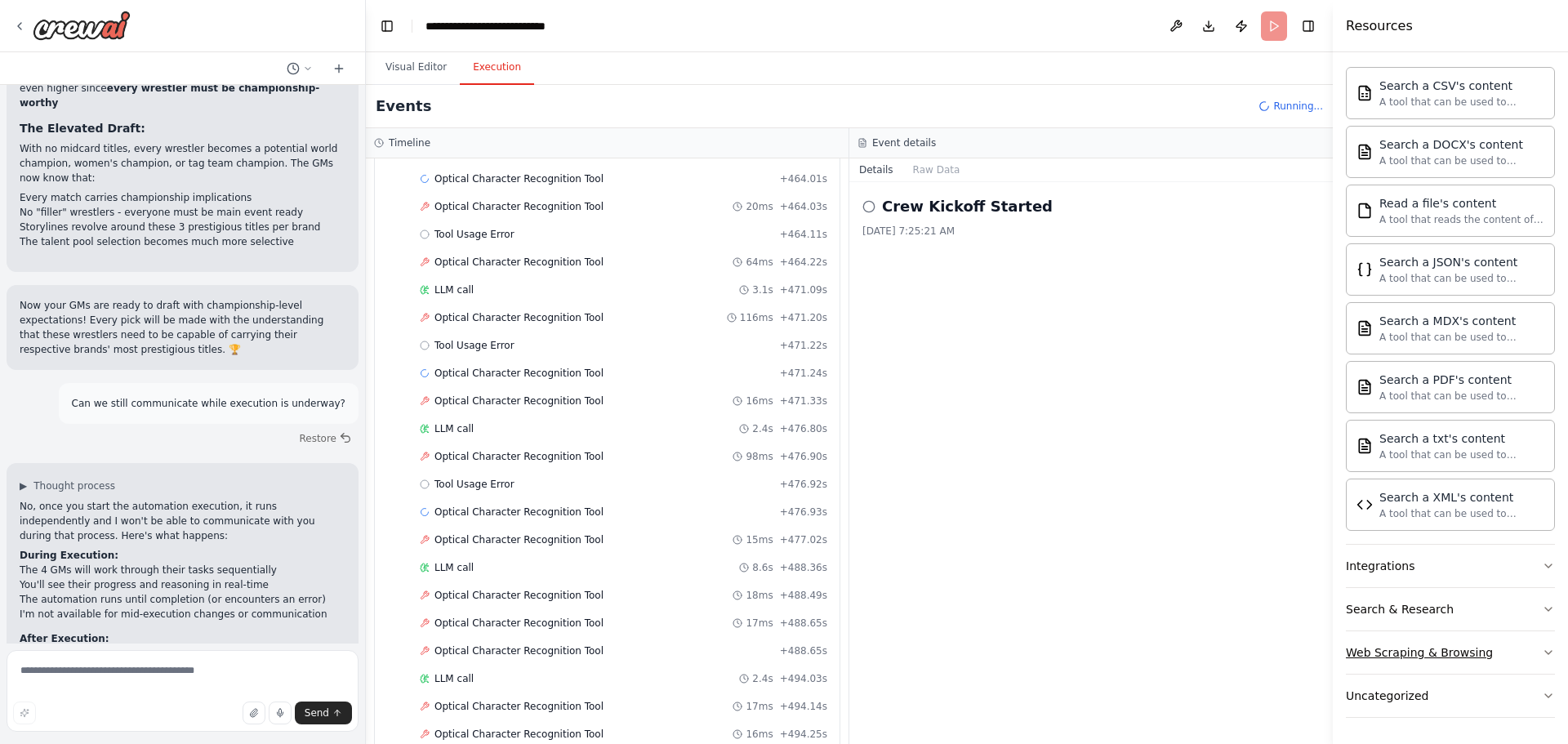
scroll to position [9823, 0]
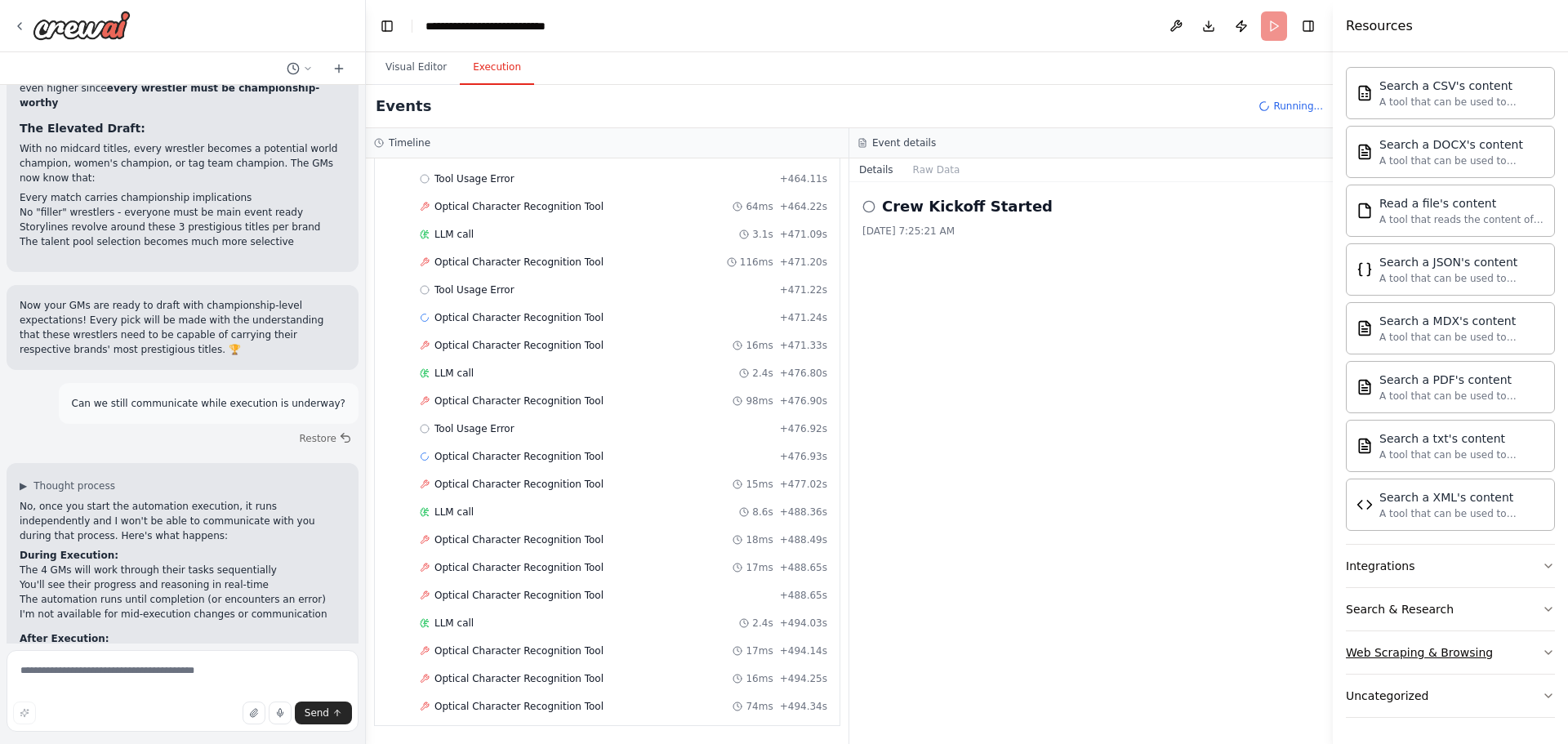
click at [1542, 650] on icon "button" at bounding box center [1549, 652] width 13 height 13
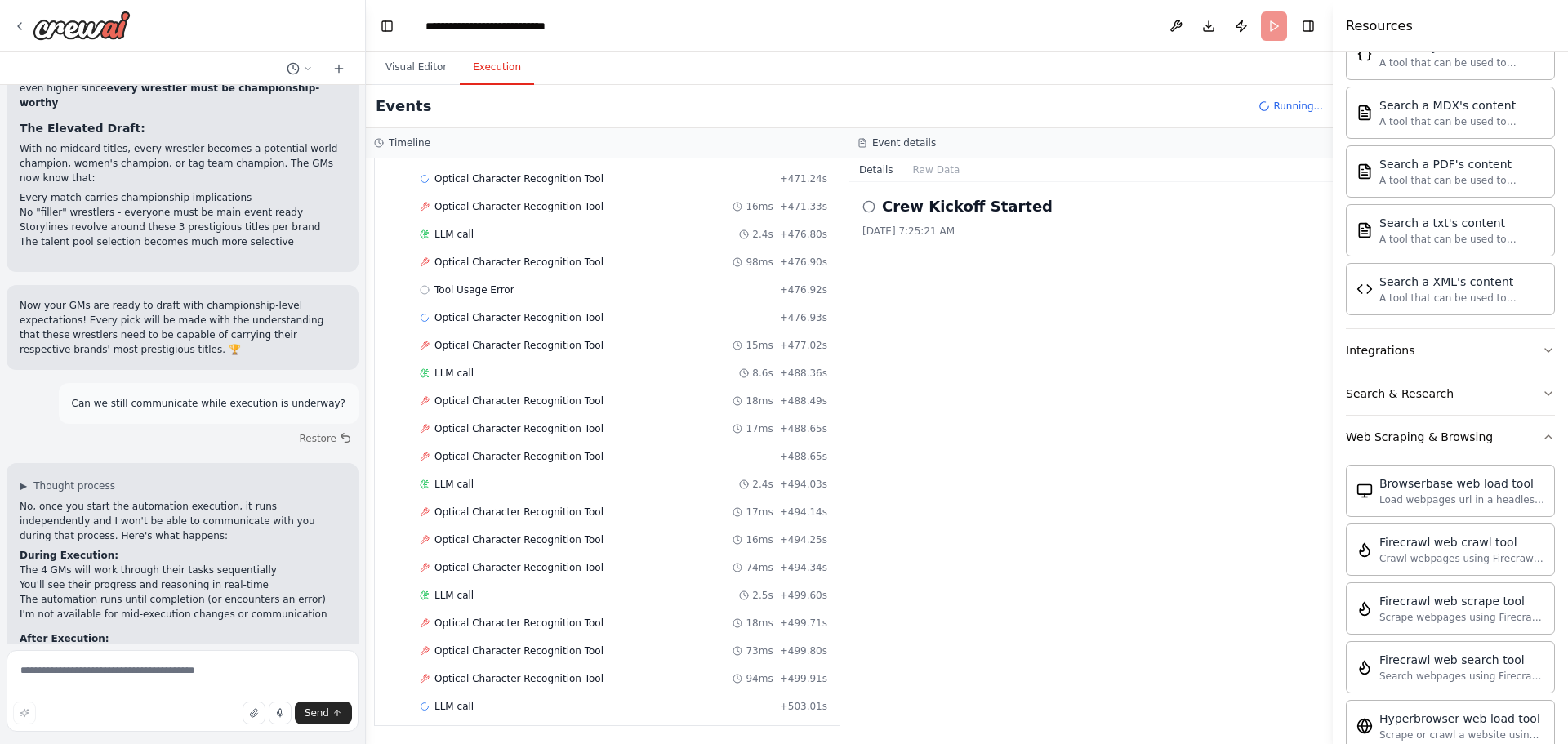
scroll to position [523, 0]
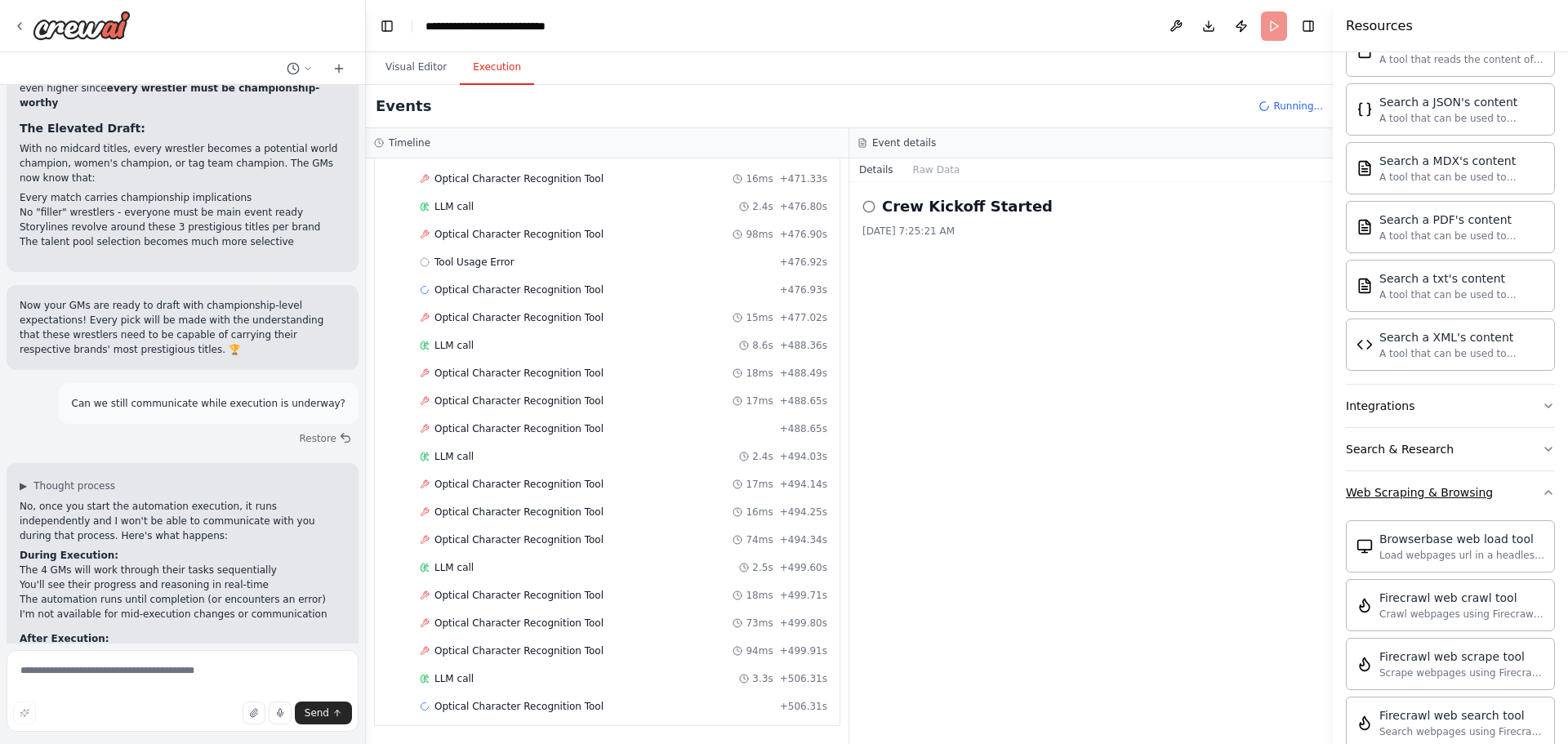
click at [1542, 490] on icon "button" at bounding box center [1549, 492] width 13 height 13
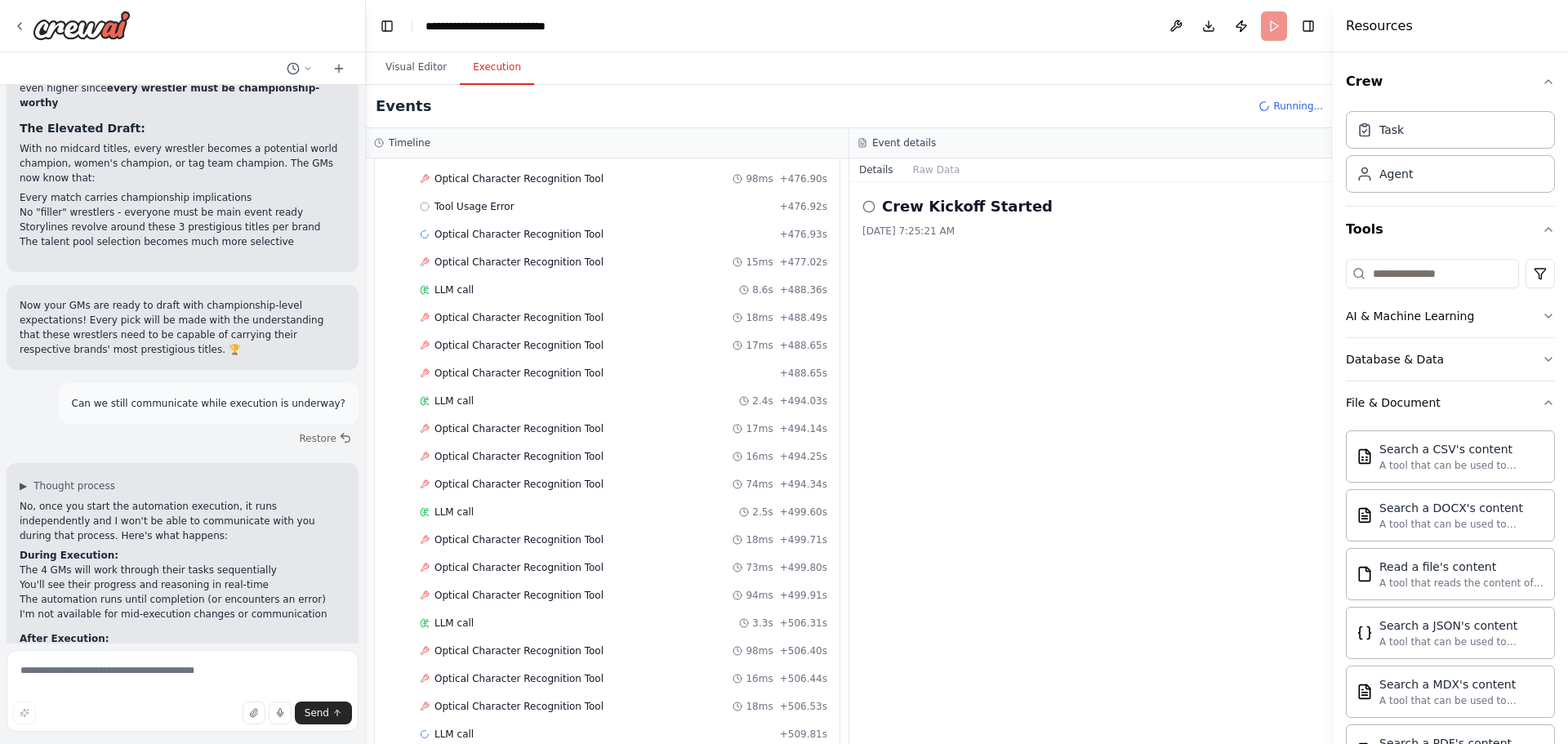
scroll to position [10073, 0]
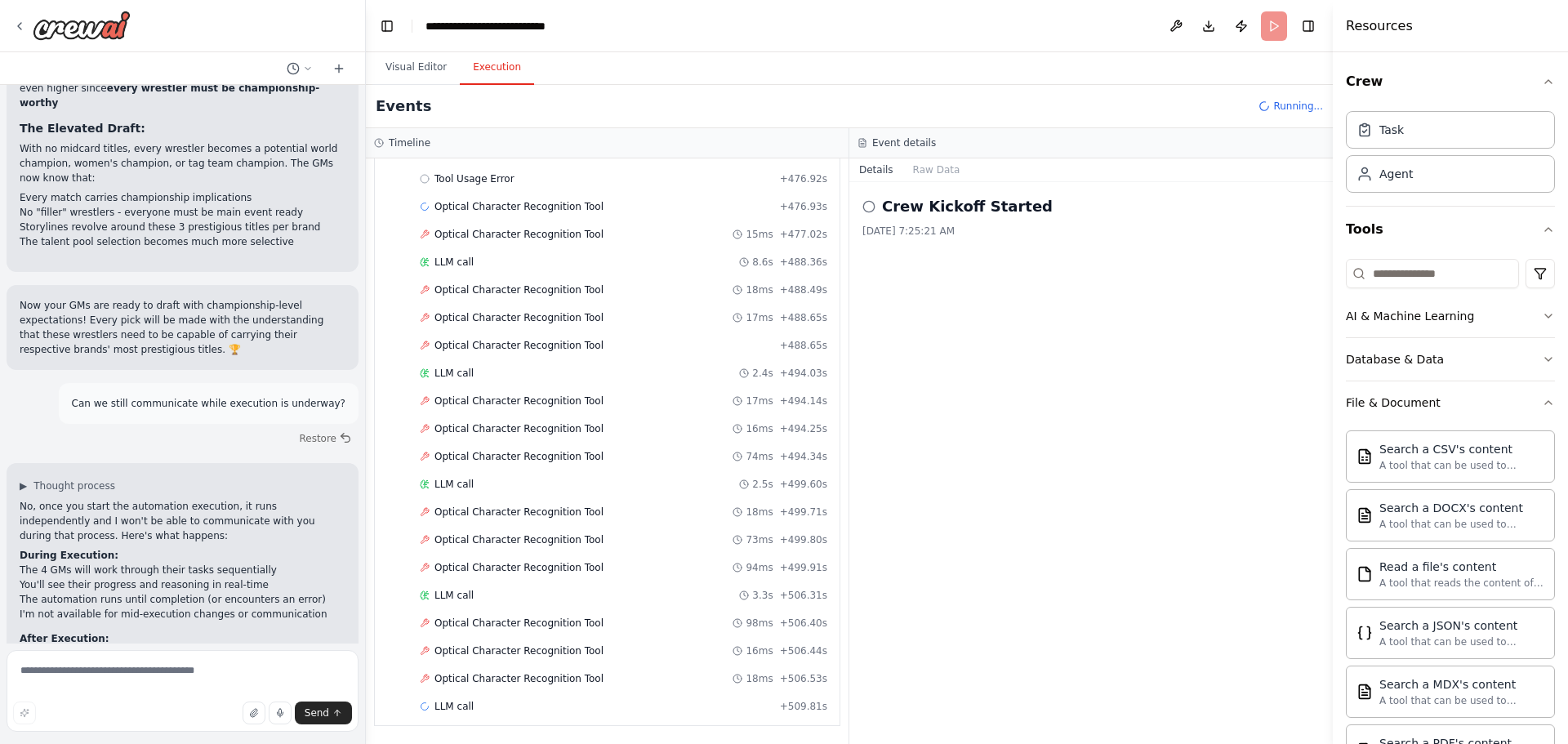
click at [1424, 193] on div "Task Agent" at bounding box center [1450, 155] width 209 height 101
click at [1429, 175] on div "Agent" at bounding box center [1450, 173] width 209 height 37
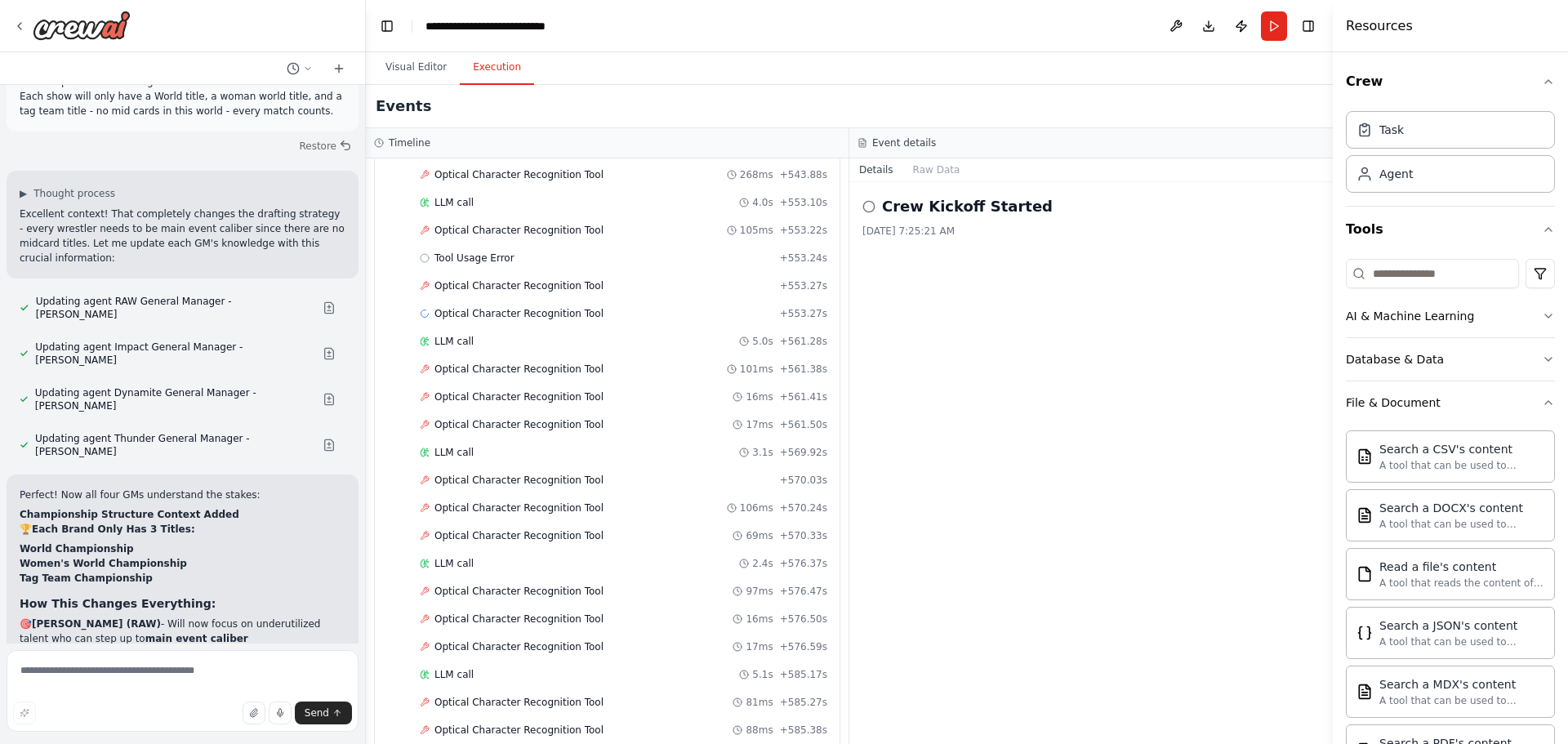
scroll to position [11159, 0]
click at [1275, 29] on button "Run" at bounding box center [1274, 26] width 27 height 29
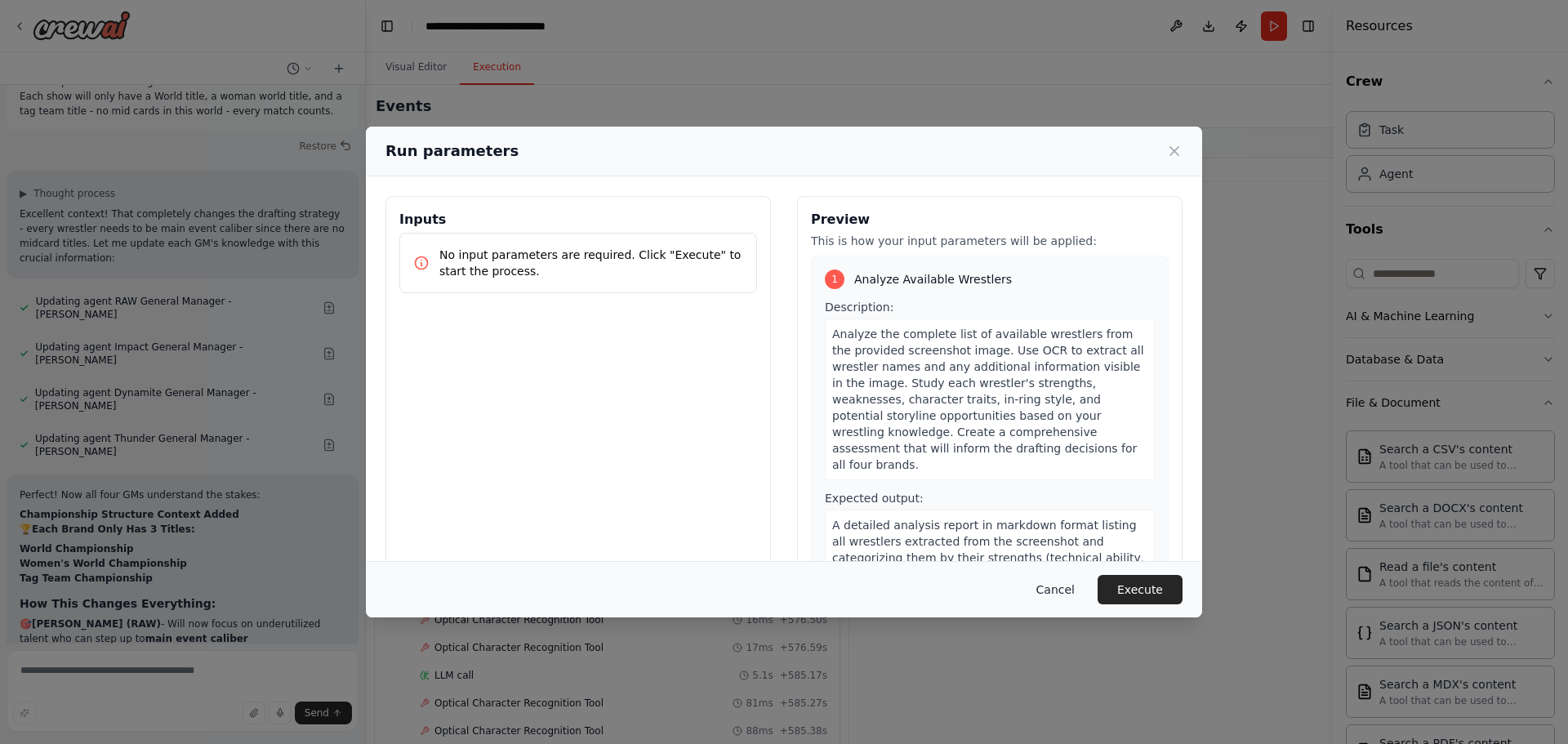
click at [1073, 591] on button "Cancel" at bounding box center [1055, 589] width 65 height 29
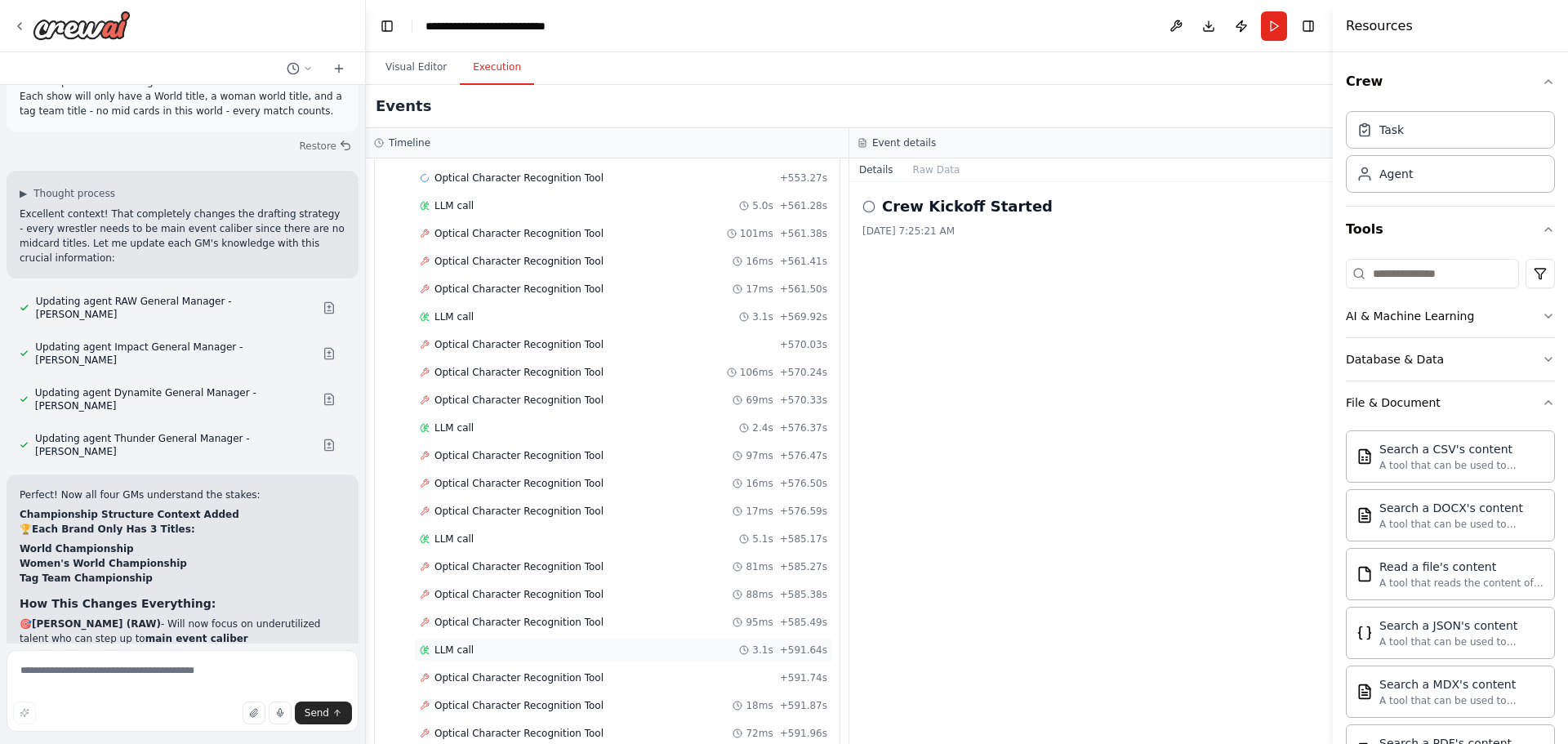
scroll to position [11323, 0]
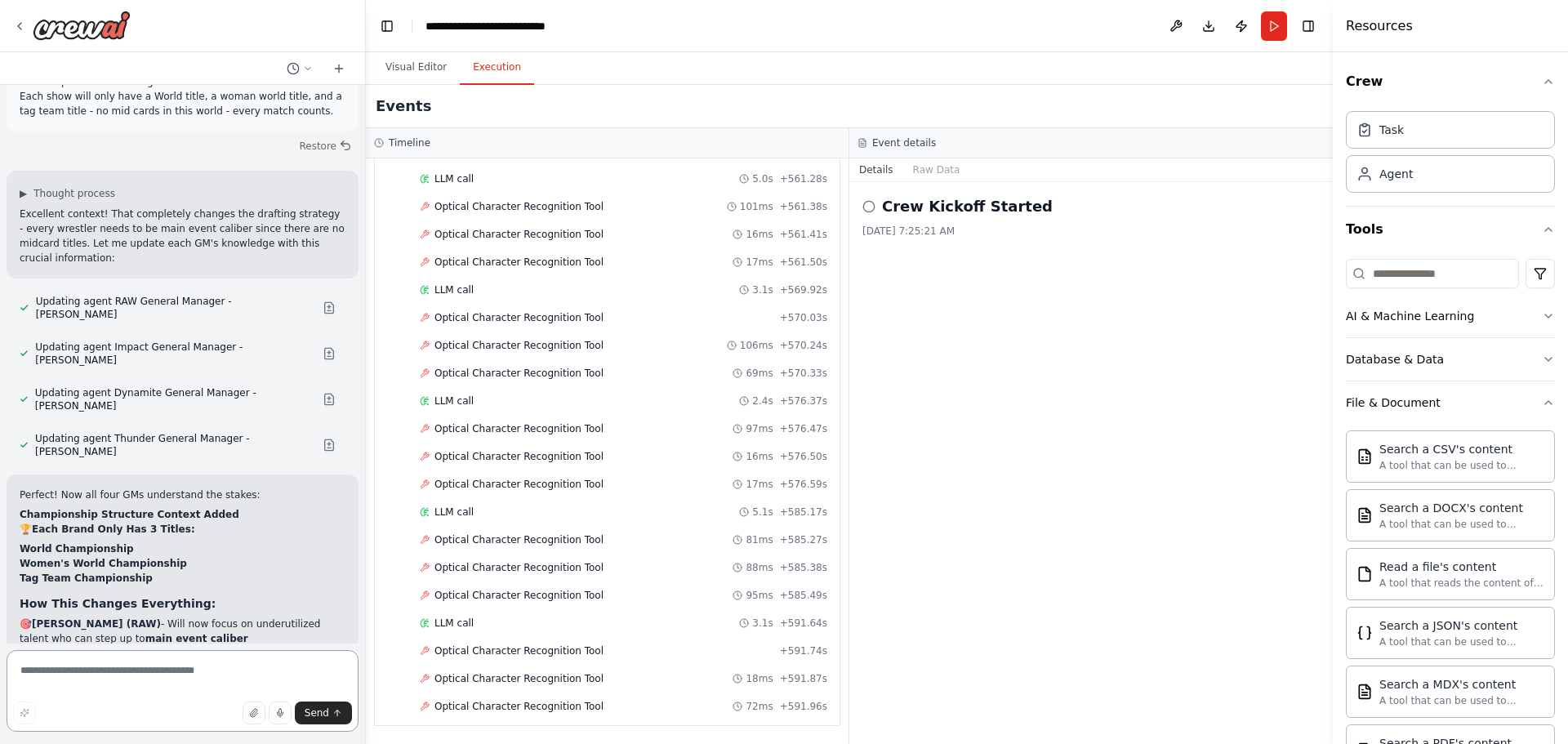
click at [210, 678] on textarea at bounding box center [182, 691] width 352 height 81
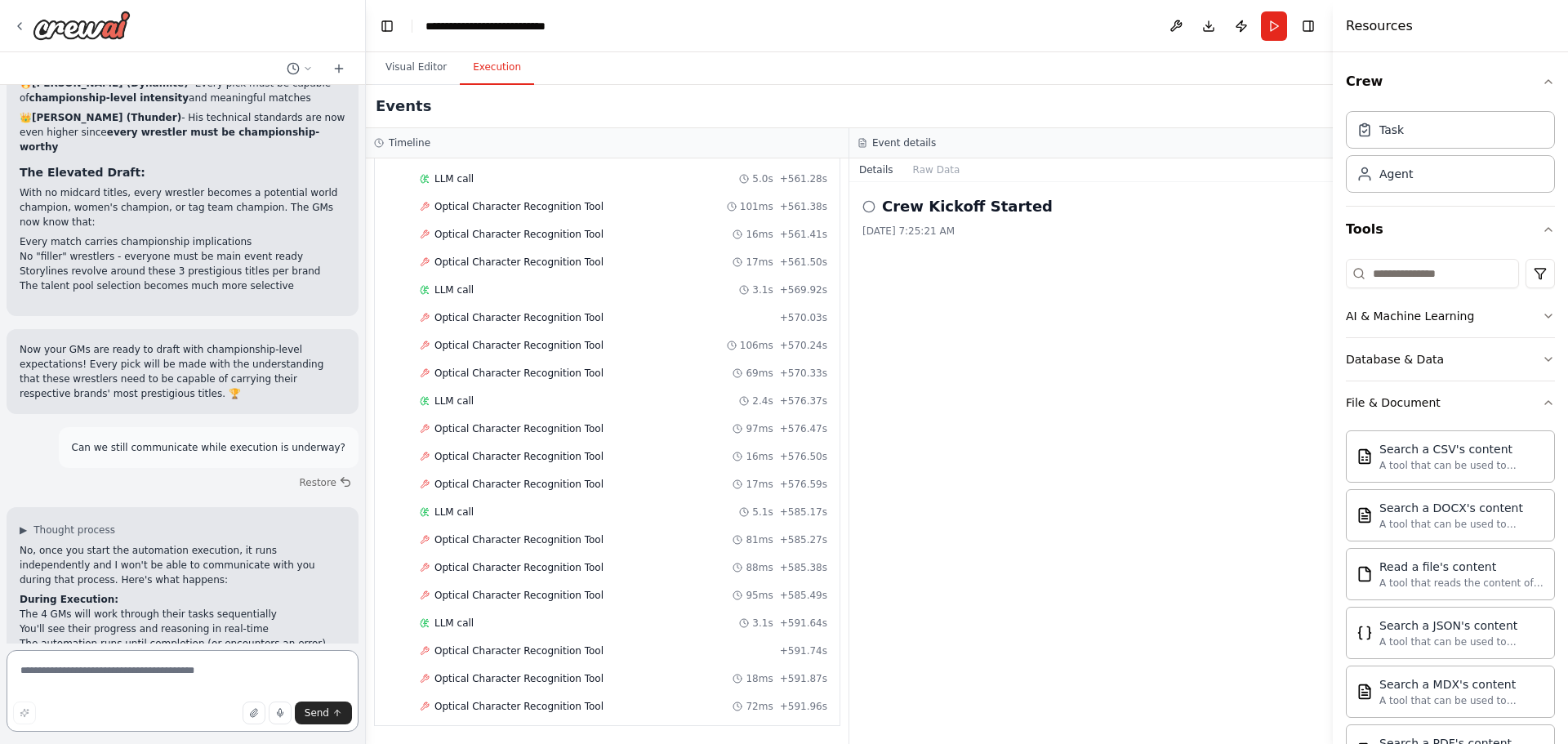
scroll to position [6382, 0]
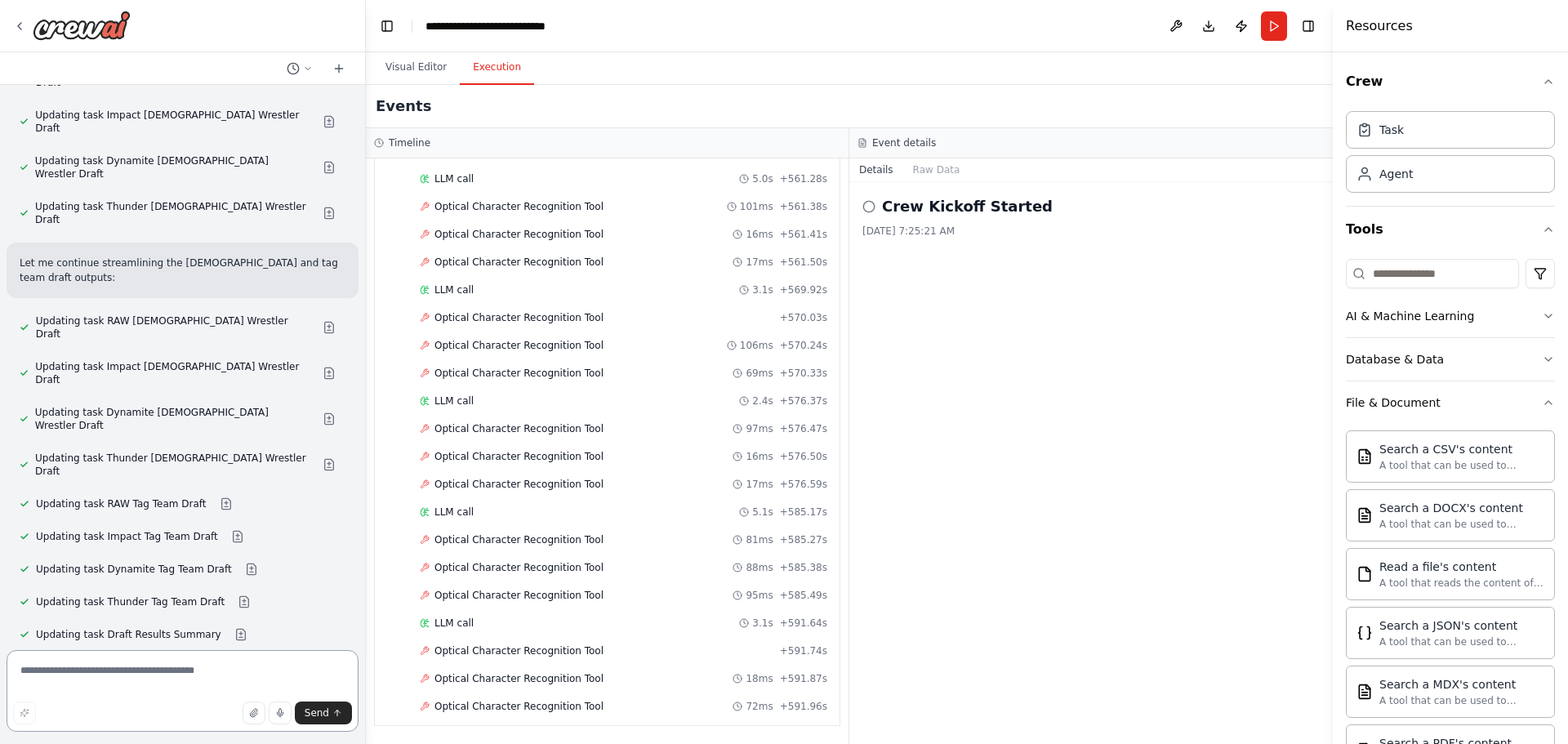
scroll to position [7582, 0]
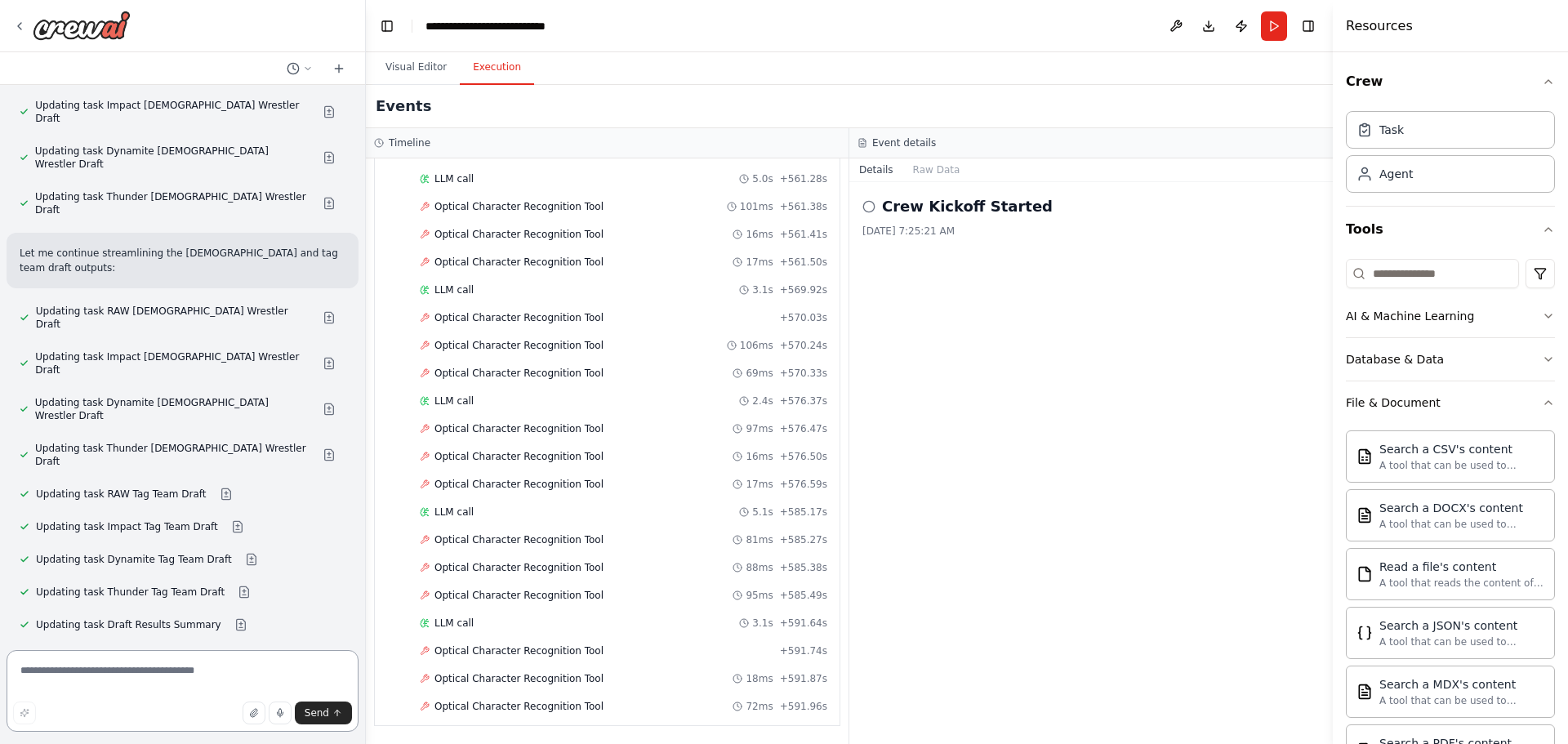
click at [170, 690] on textarea at bounding box center [182, 691] width 352 height 81
type textarea "**********"
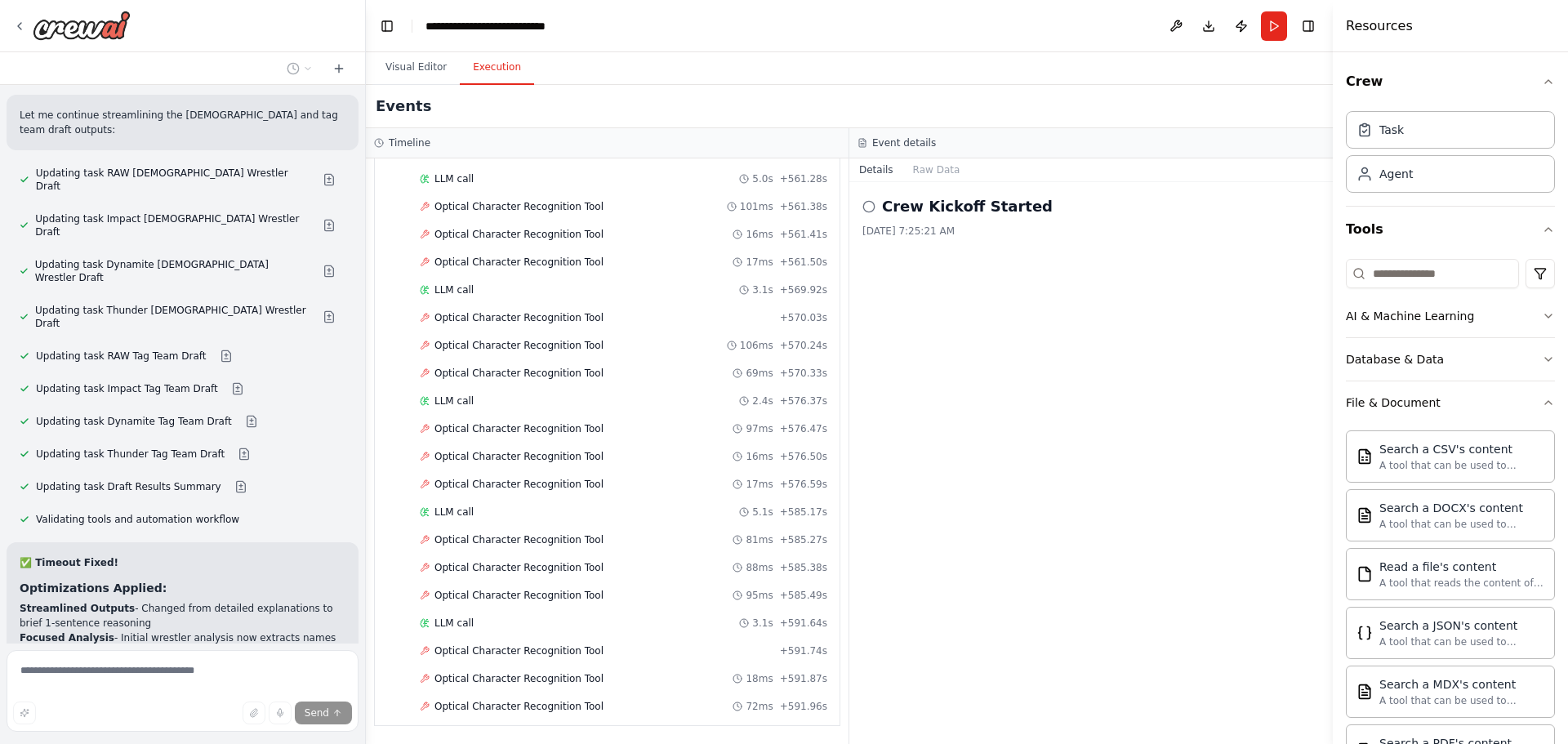
scroll to position [7745, 0]
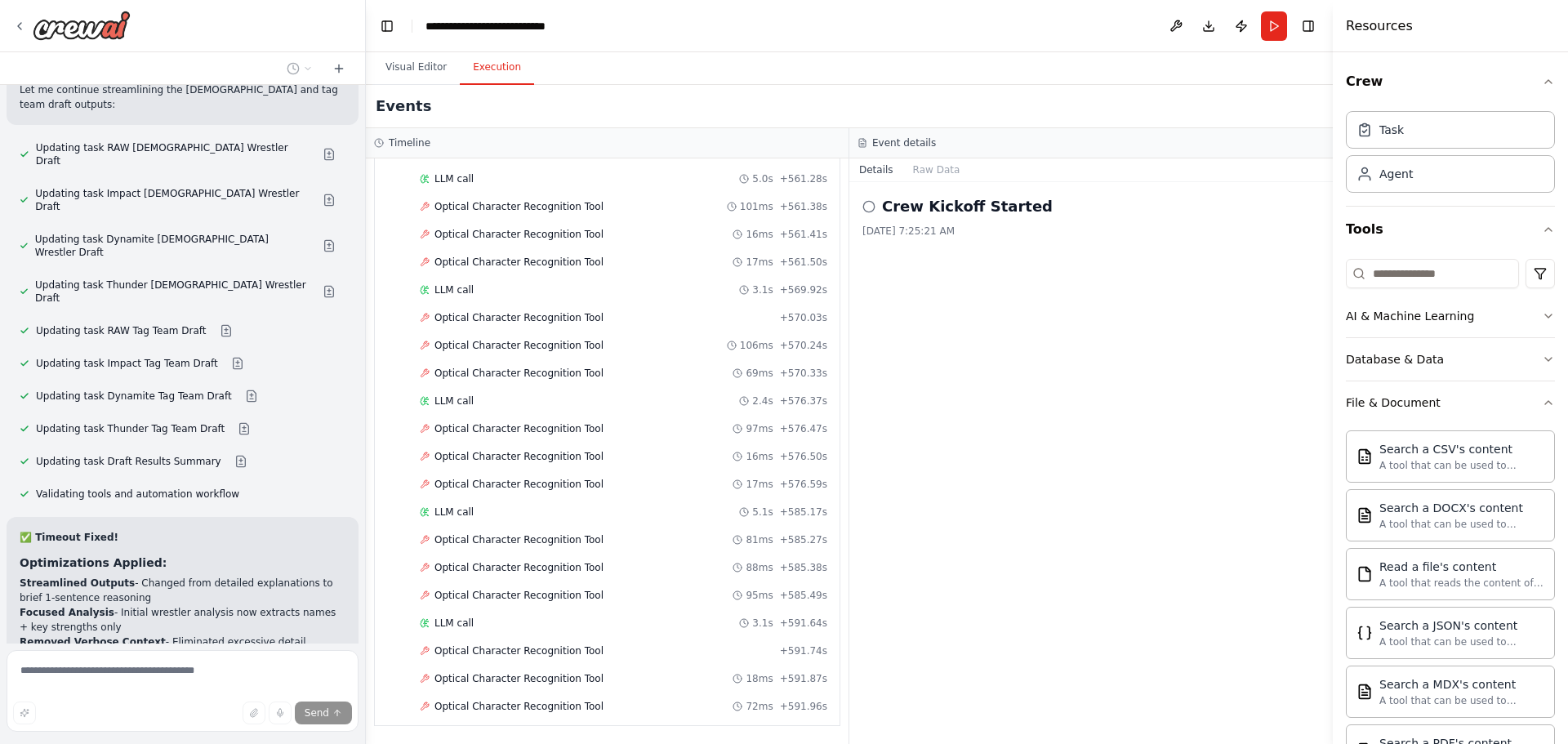
drag, startPoint x: 18, startPoint y: 552, endPoint x: 329, endPoint y: 563, distance: 311.2
copy p "Let me ask - would it simplify things with a simple text document with a list o…"
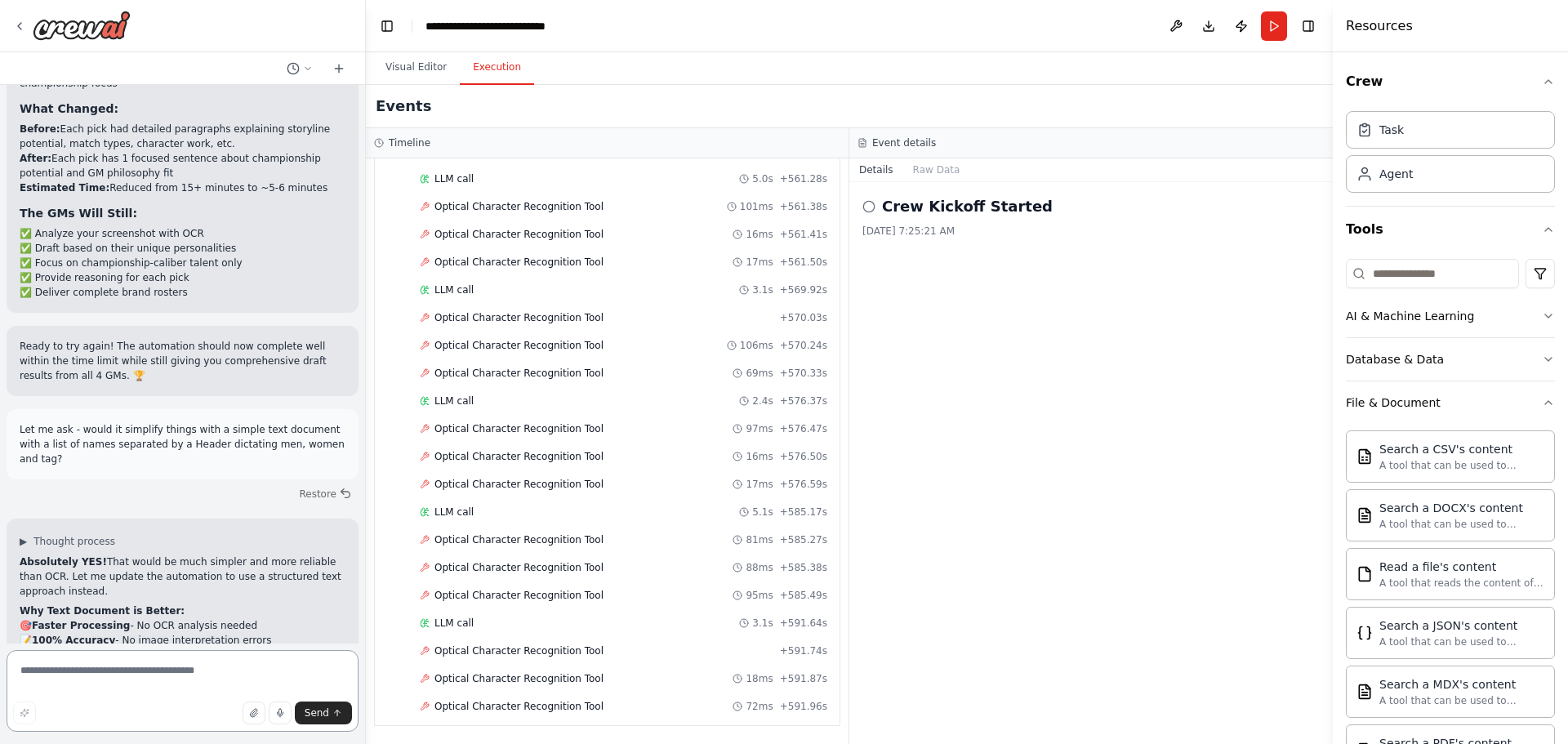
scroll to position [8362, 0]
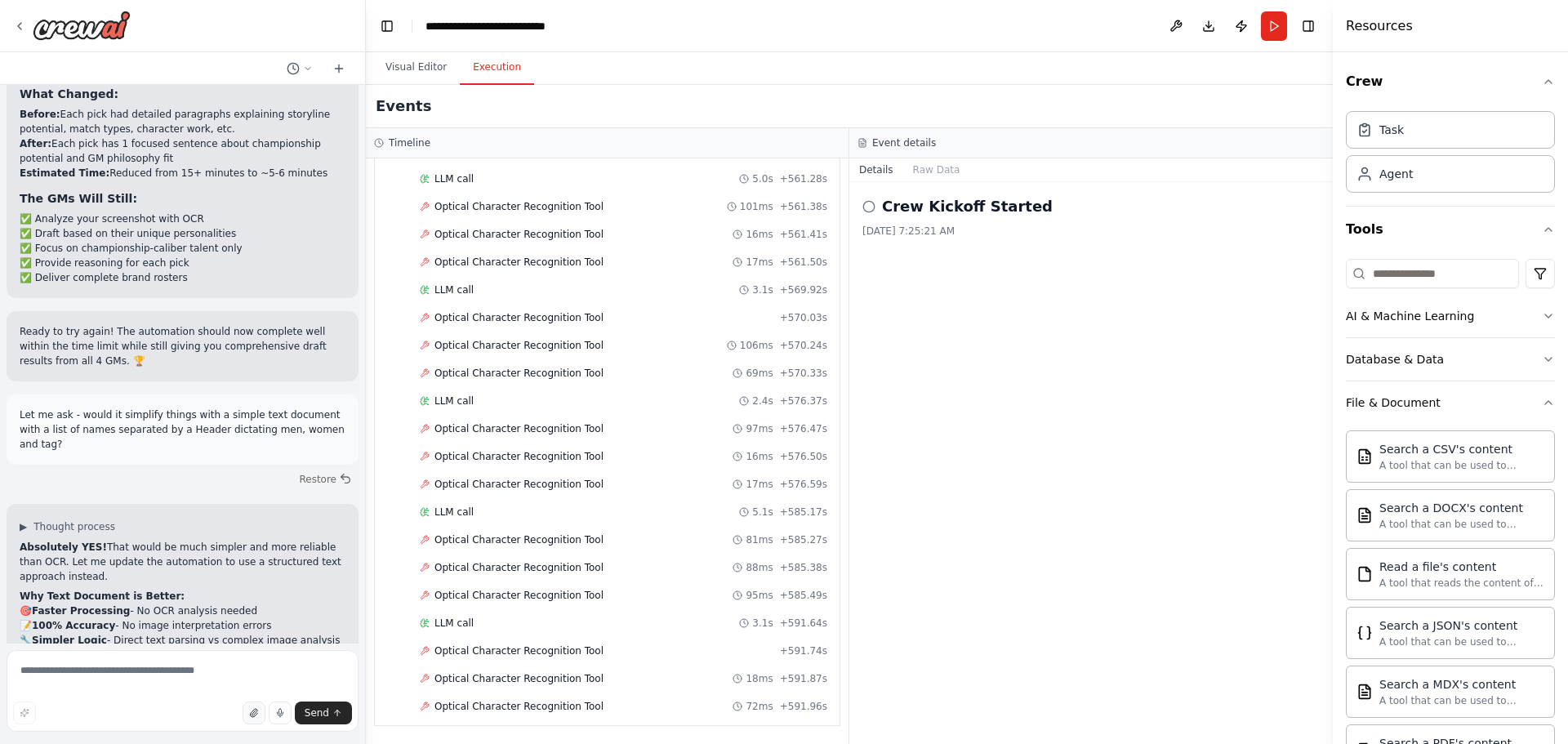
click at [257, 713] on icon "button" at bounding box center [253, 712] width 10 height 10
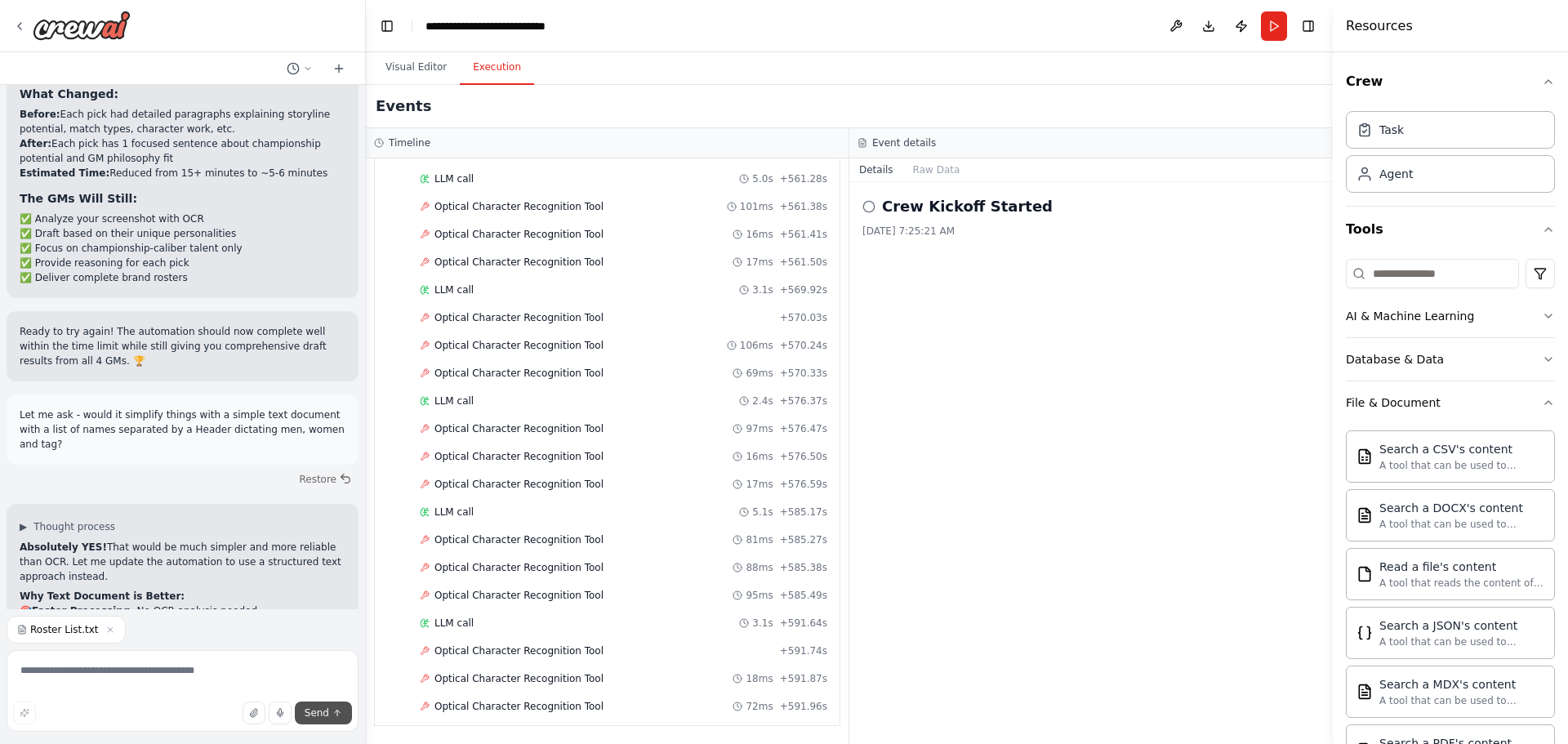
click at [340, 711] on icon "submit" at bounding box center [337, 712] width 10 height 10
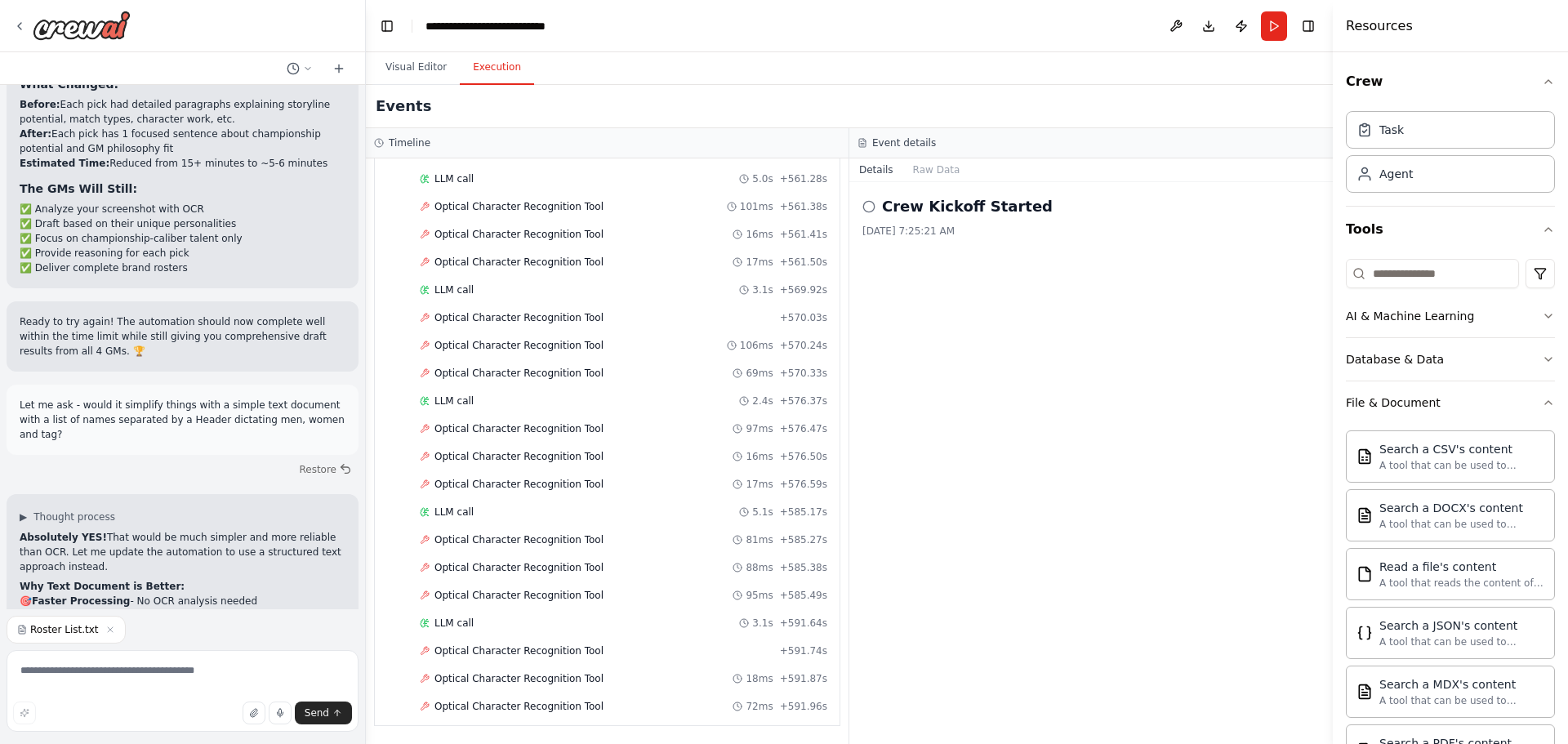
scroll to position [8397, 0]
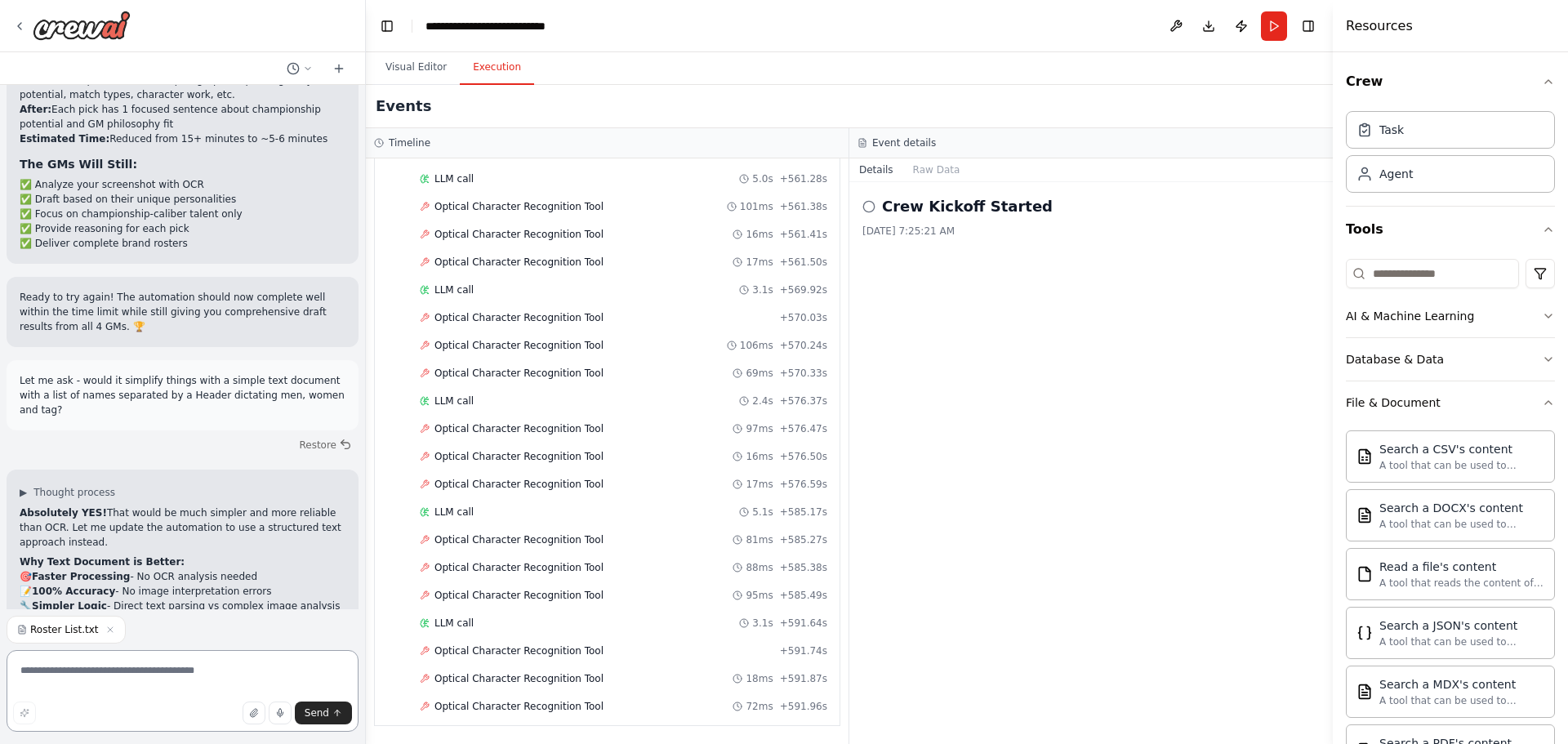
click at [167, 683] on textarea at bounding box center [182, 691] width 352 height 81
type textarea "*******"
click at [330, 713] on button "Send" at bounding box center [323, 713] width 58 height 23
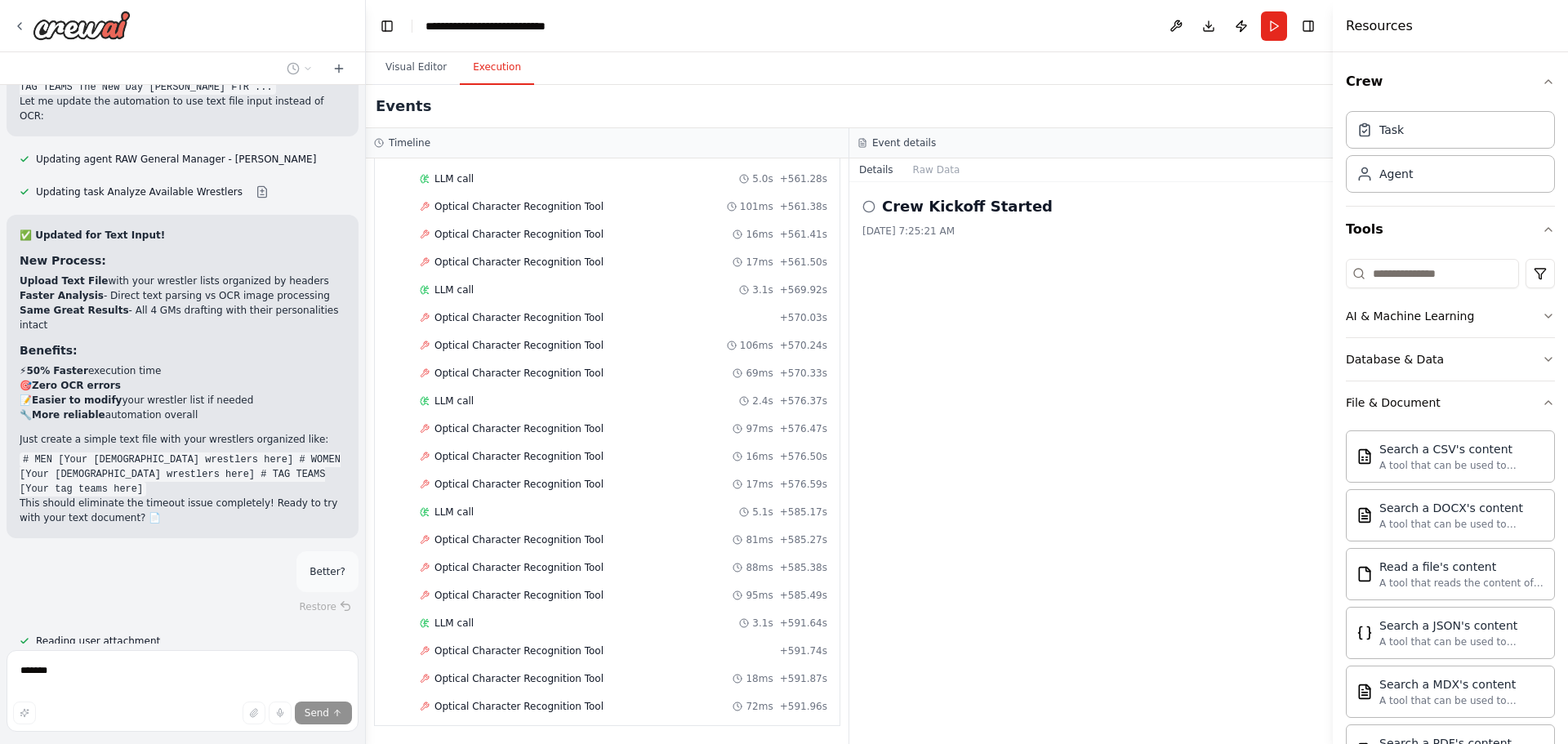
scroll to position [9024, 0]
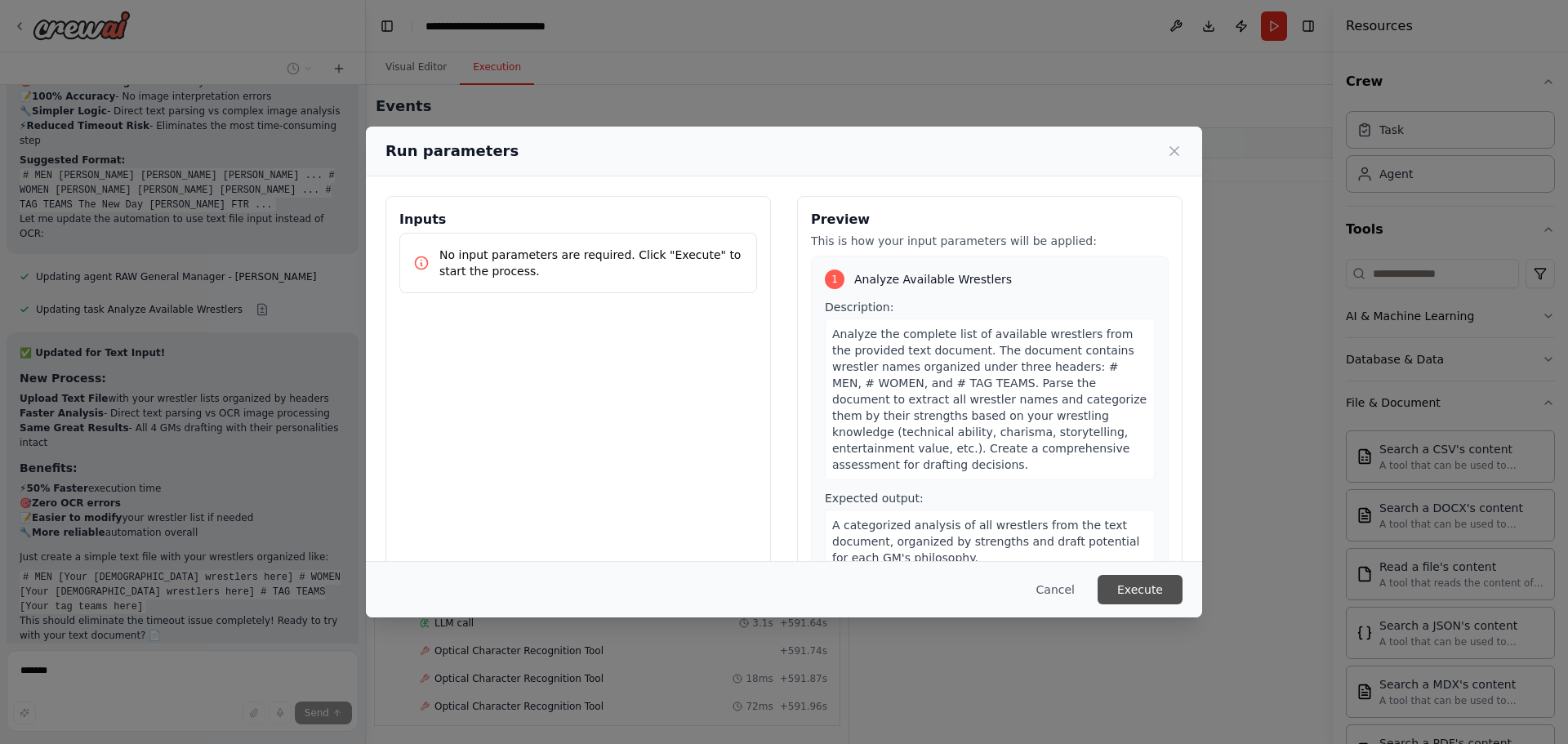
click at [1138, 591] on button "Execute" at bounding box center [1140, 589] width 85 height 29
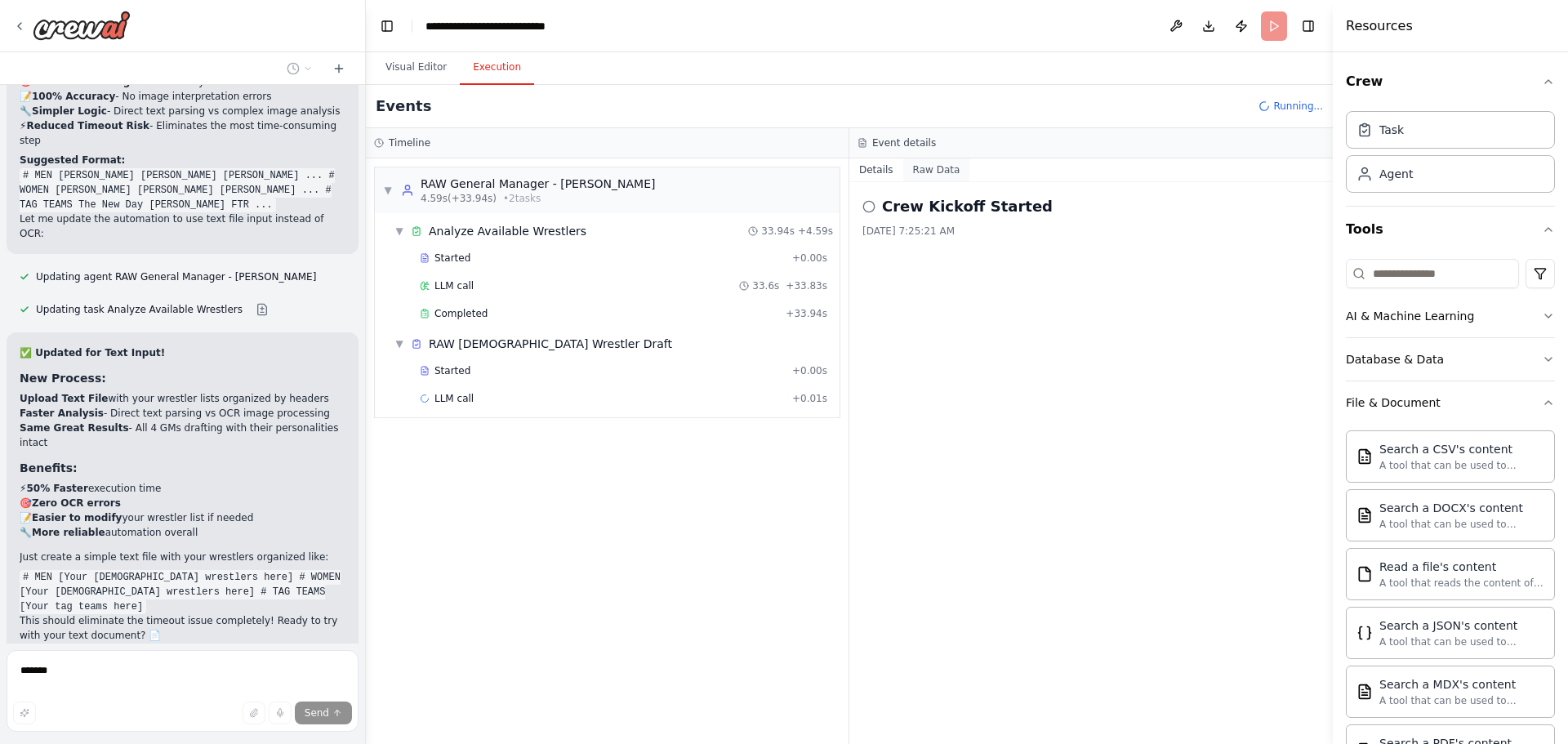
click at [929, 168] on button "Raw Data" at bounding box center [937, 170] width 67 height 23
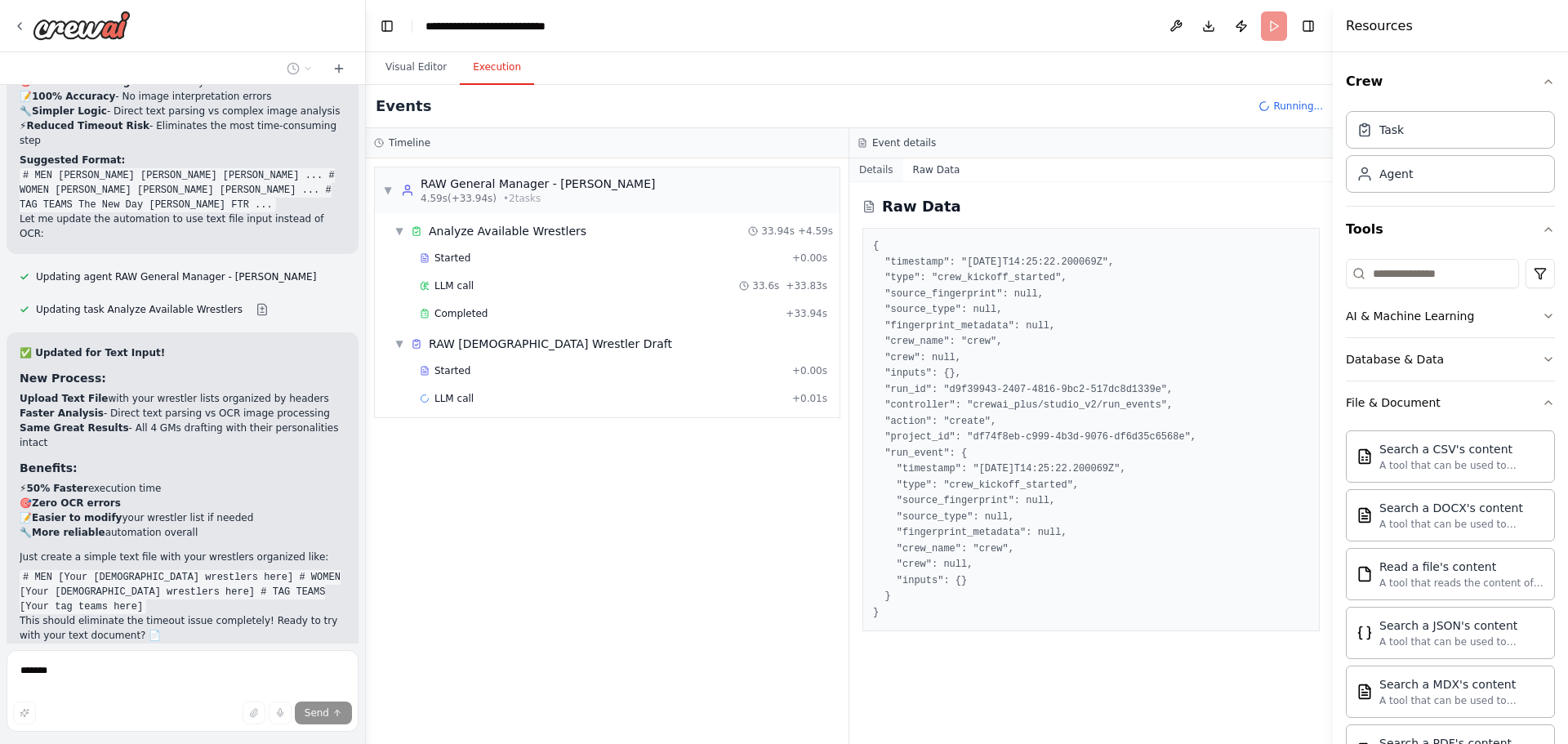
click at [881, 174] on button "Details" at bounding box center [876, 170] width 54 height 23
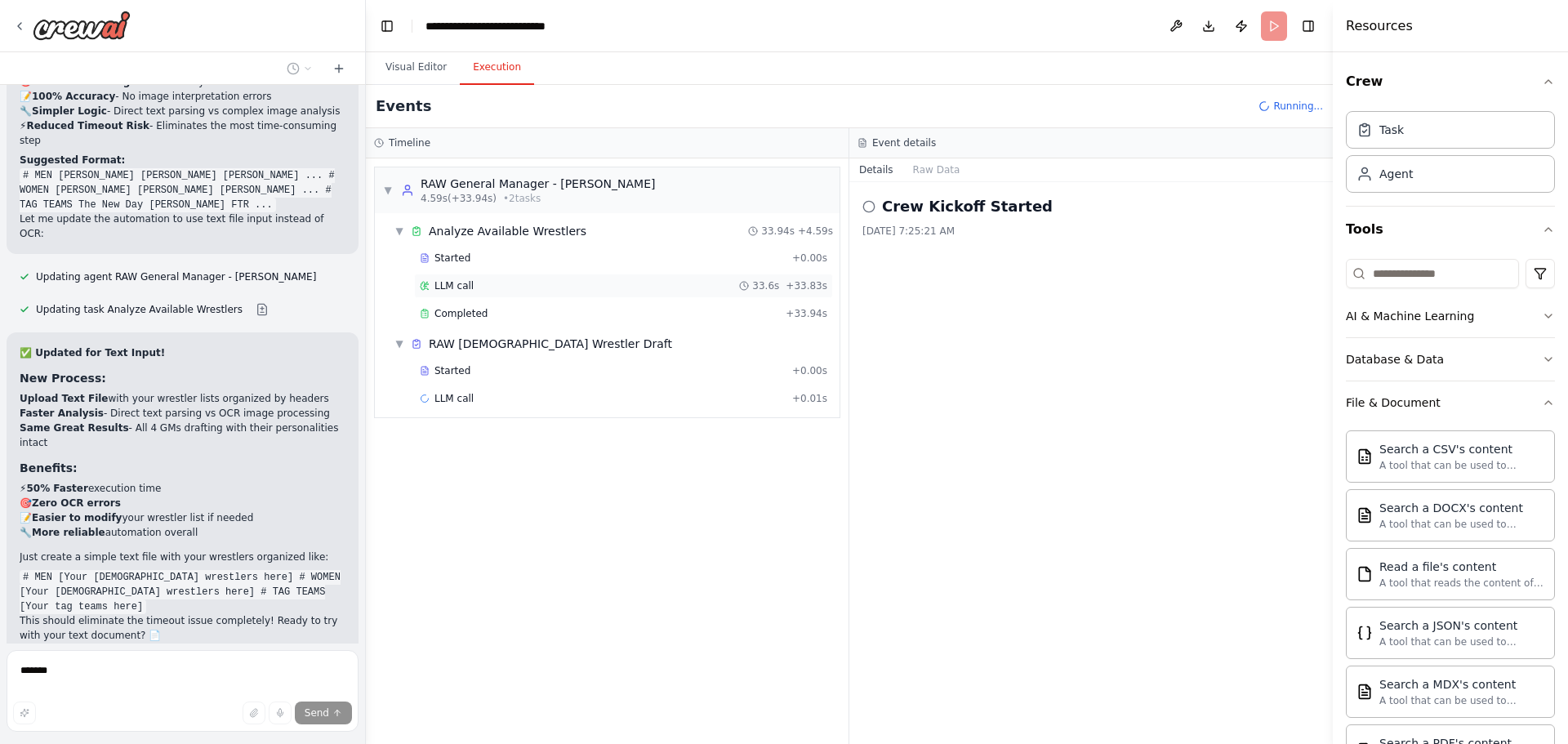
click at [698, 275] on div "LLM call 33.6s + 33.83s" at bounding box center [623, 286] width 419 height 25
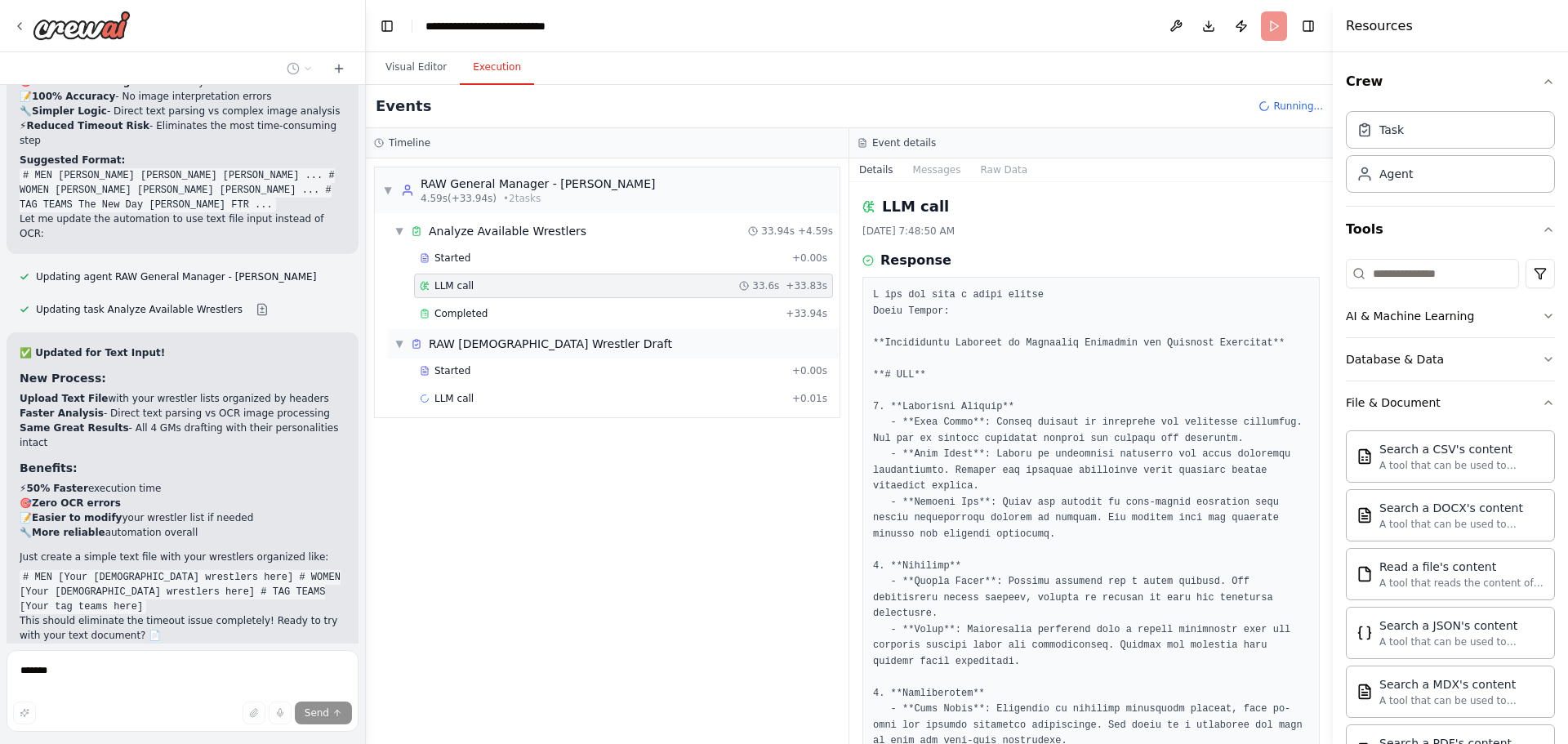
click at [616, 342] on div "▼ RAW [DEMOGRAPHIC_DATA] Wrestler Draft" at bounding box center [614, 344] width 452 height 29
click at [555, 355] on div "▶ RAW [DEMOGRAPHIC_DATA] Wrestler Draft" at bounding box center [614, 344] width 452 height 29
click at [445, 373] on span "Started" at bounding box center [452, 370] width 36 height 13
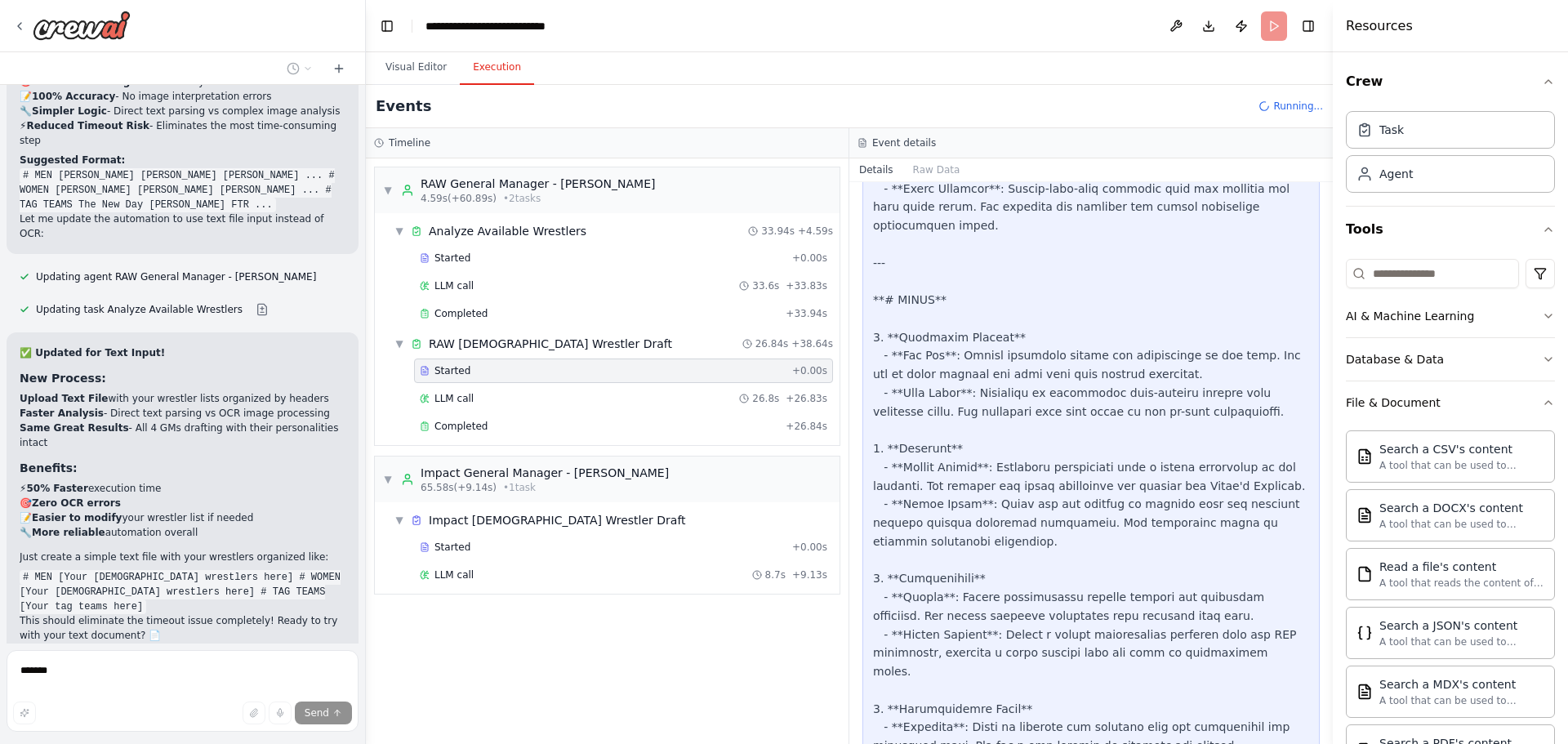
scroll to position [1388, 0]
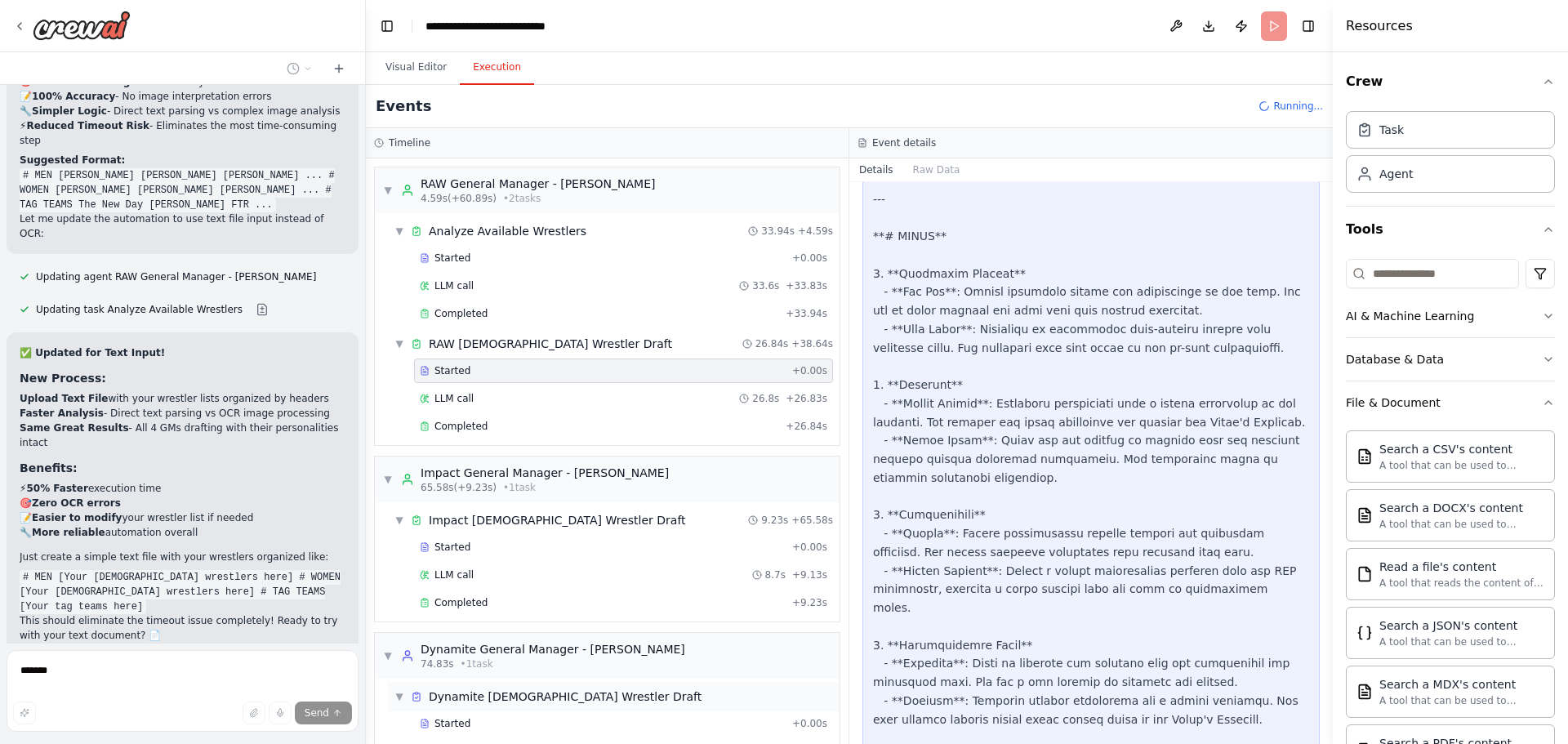
click at [643, 686] on div "▼ Dynamite [DEMOGRAPHIC_DATA] Wrestler Draft" at bounding box center [614, 696] width 452 height 29
click at [623, 688] on div "▶ Dynamite [DEMOGRAPHIC_DATA] Wrestler Draft" at bounding box center [614, 696] width 452 height 29
click at [617, 547] on div "Started" at bounding box center [602, 546] width 366 height 13
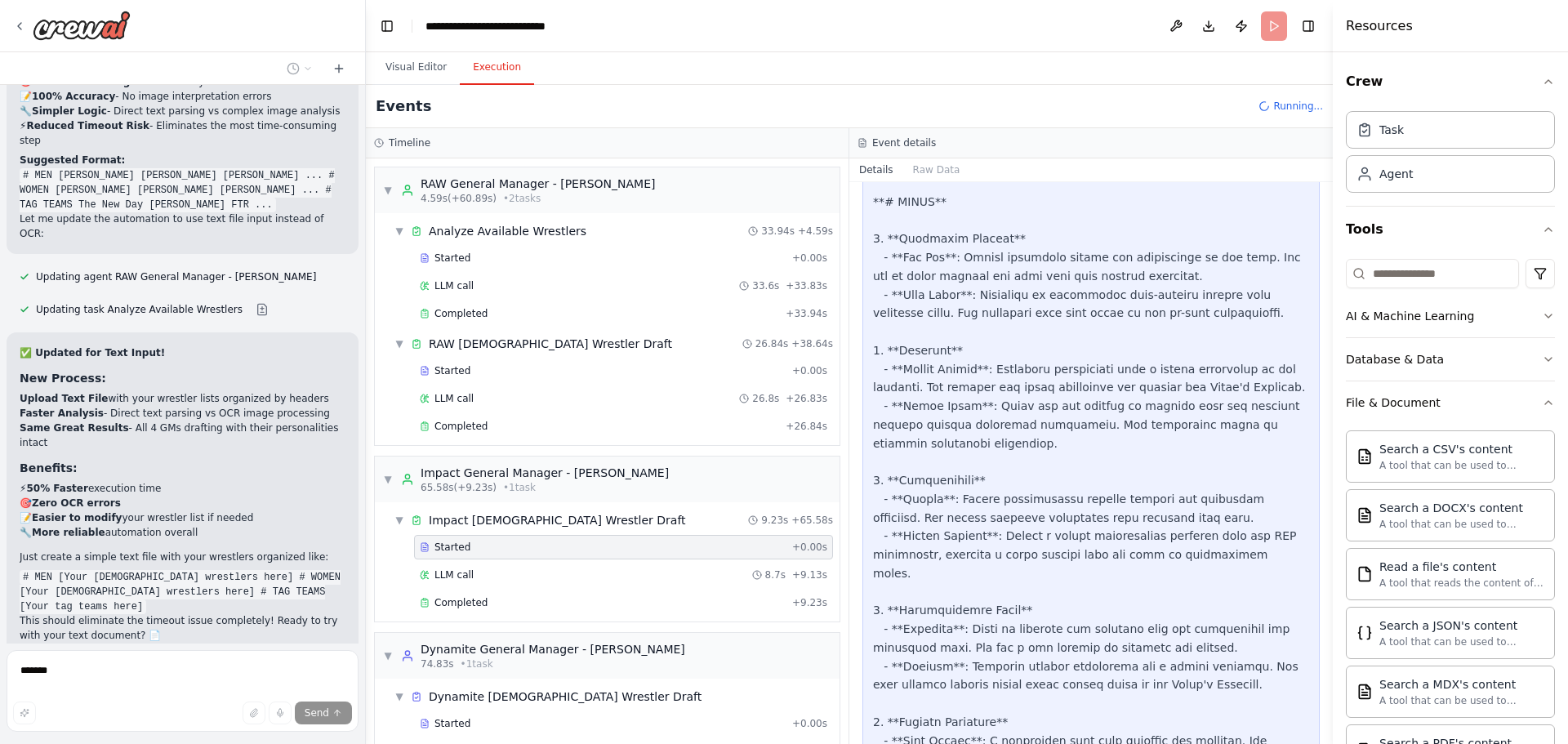
scroll to position [1353, 0]
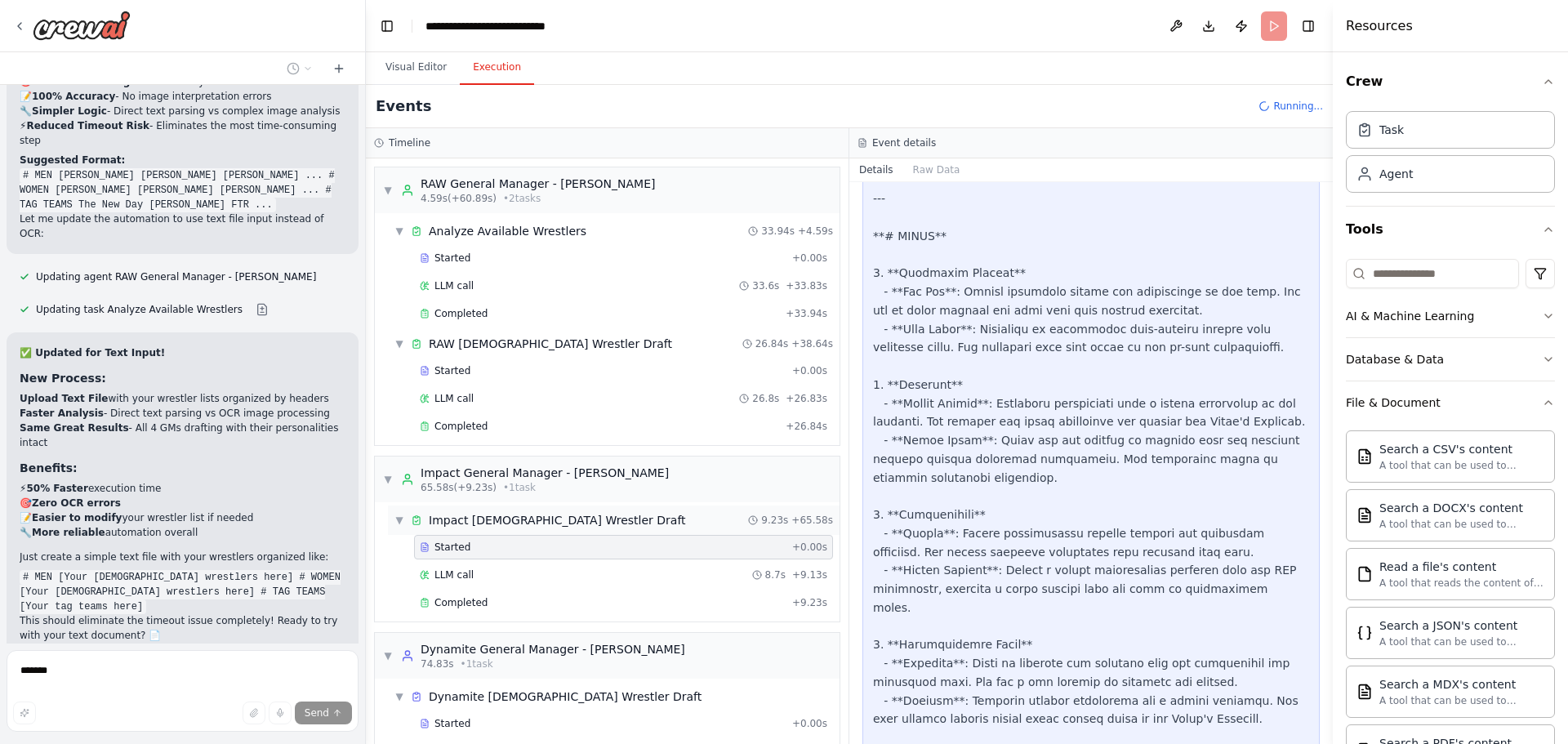
click at [618, 532] on div "▼ Impact [DEMOGRAPHIC_DATA] Wrestler Draft 9.23s + 65.58s" at bounding box center [614, 520] width 452 height 29
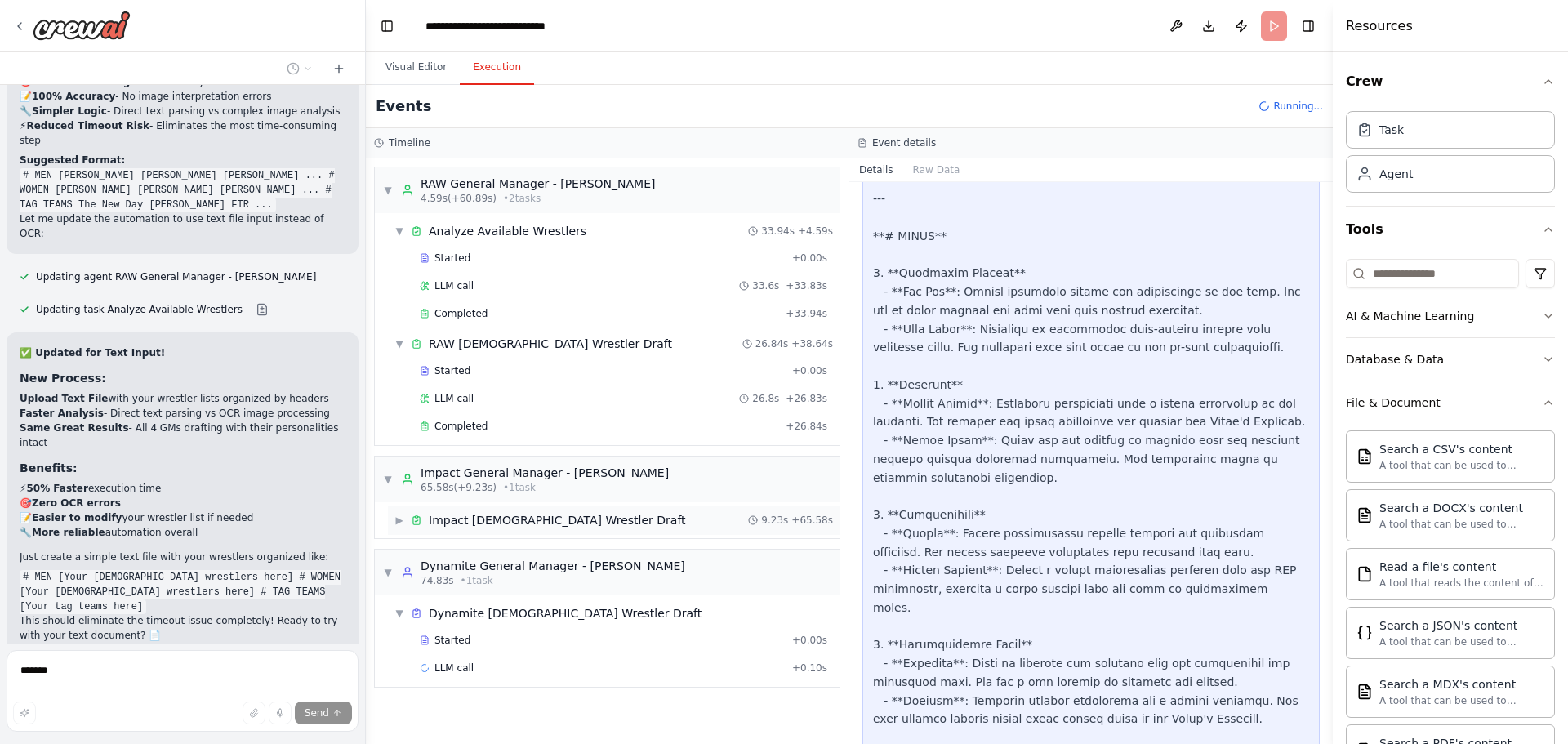
click at [618, 532] on div "▶ Impact [DEMOGRAPHIC_DATA] Wrestler Draft 9.23s + 65.58s" at bounding box center [614, 520] width 452 height 29
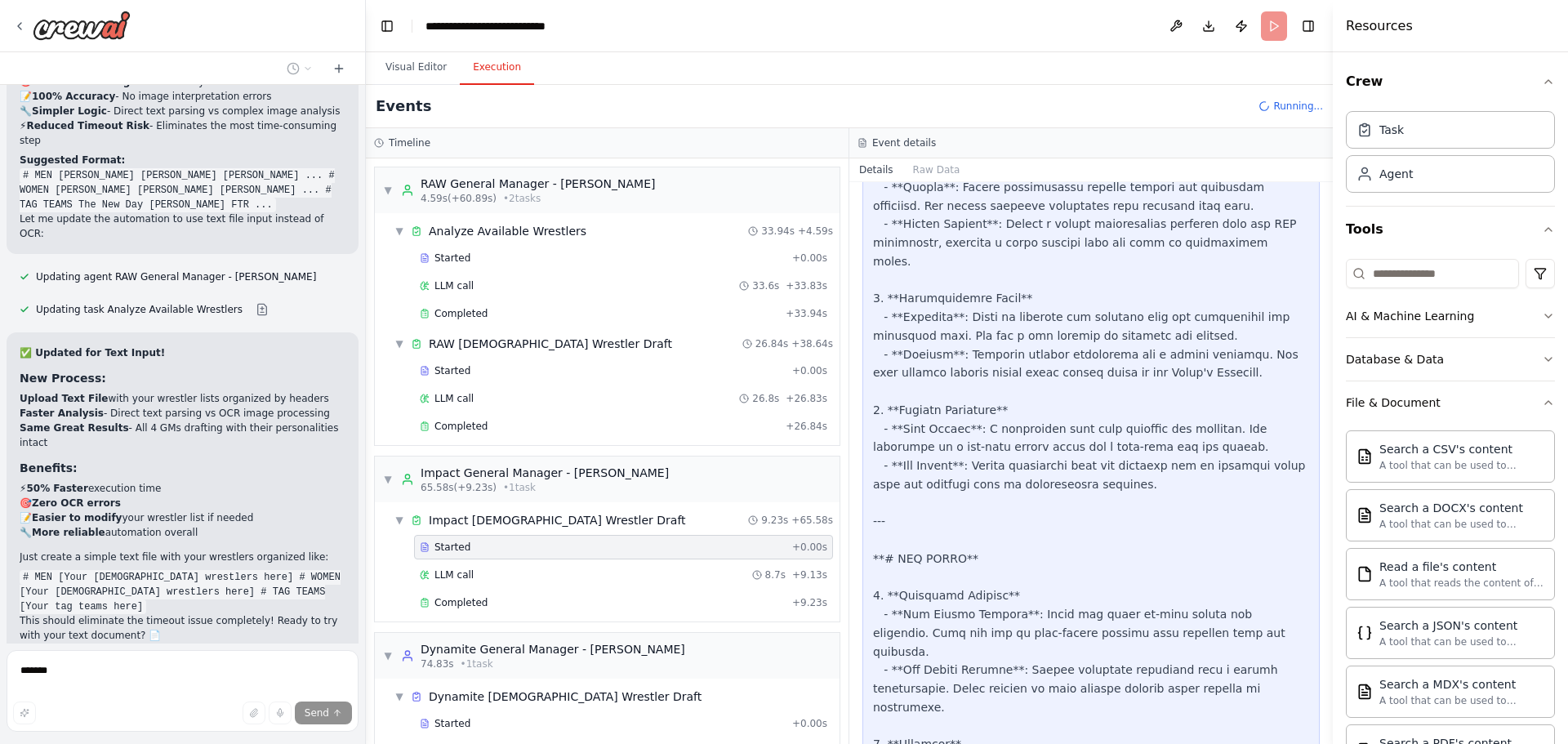
scroll to position [1768, 0]
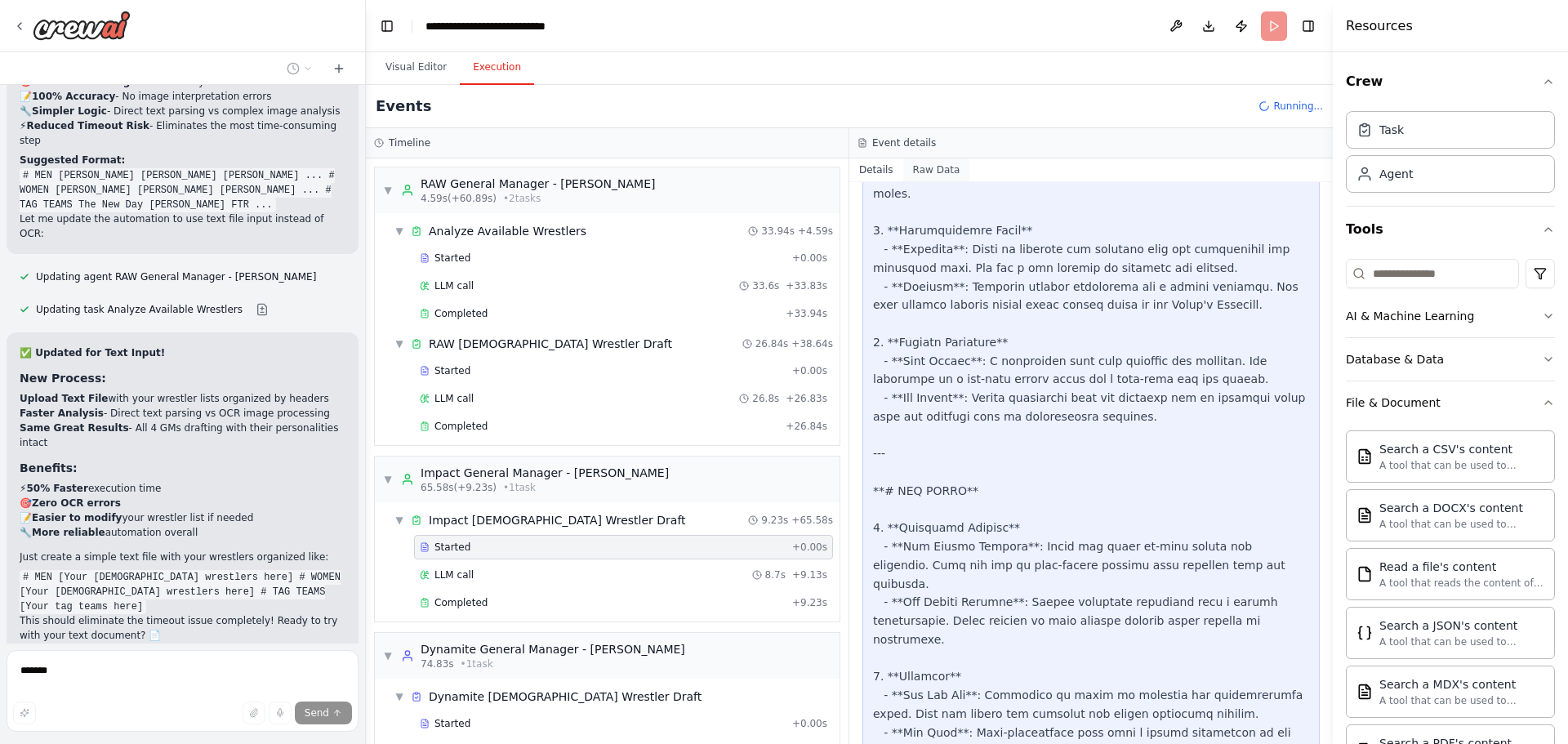
click at [929, 170] on button "Raw Data" at bounding box center [937, 170] width 67 height 23
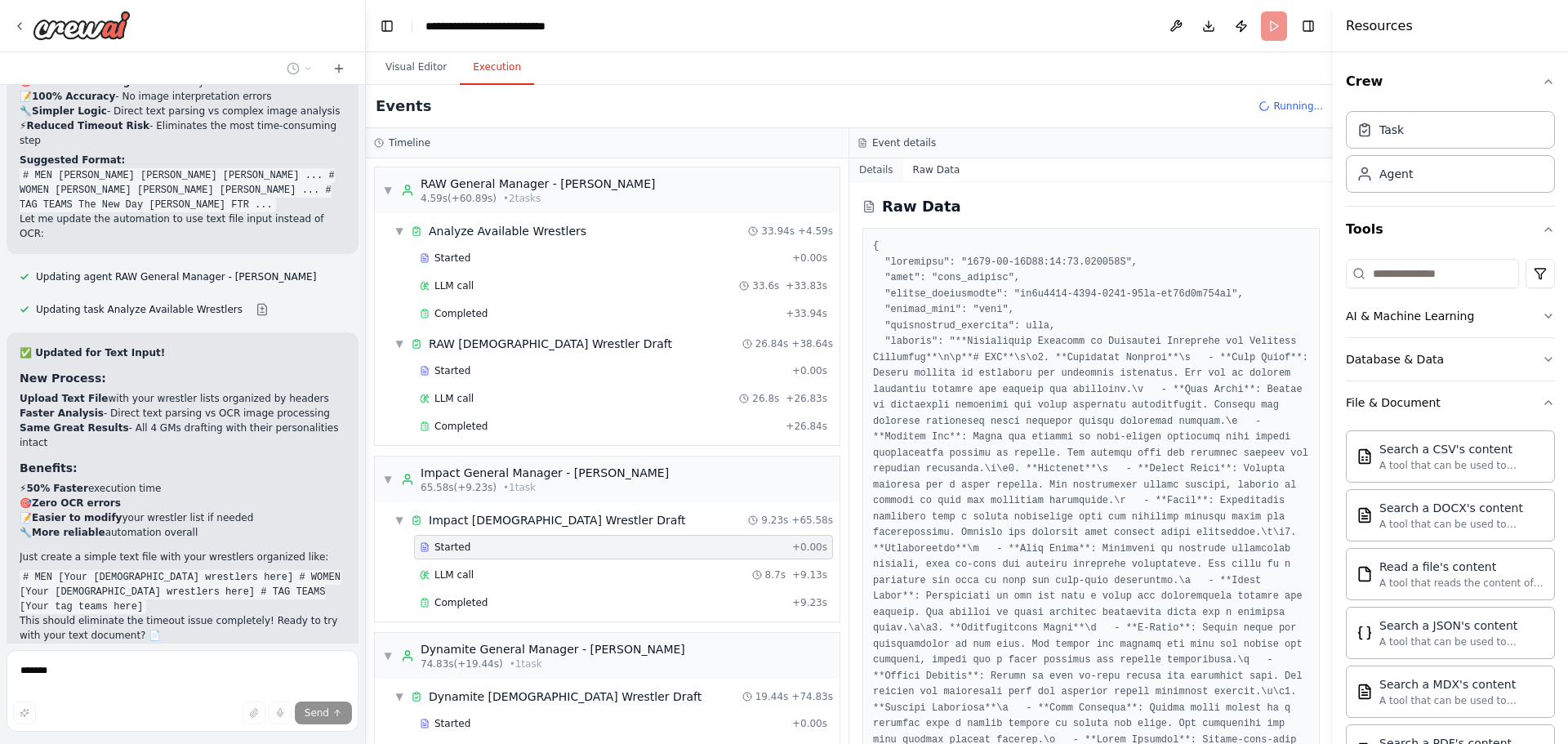
click at [871, 174] on button "Details" at bounding box center [876, 170] width 54 height 23
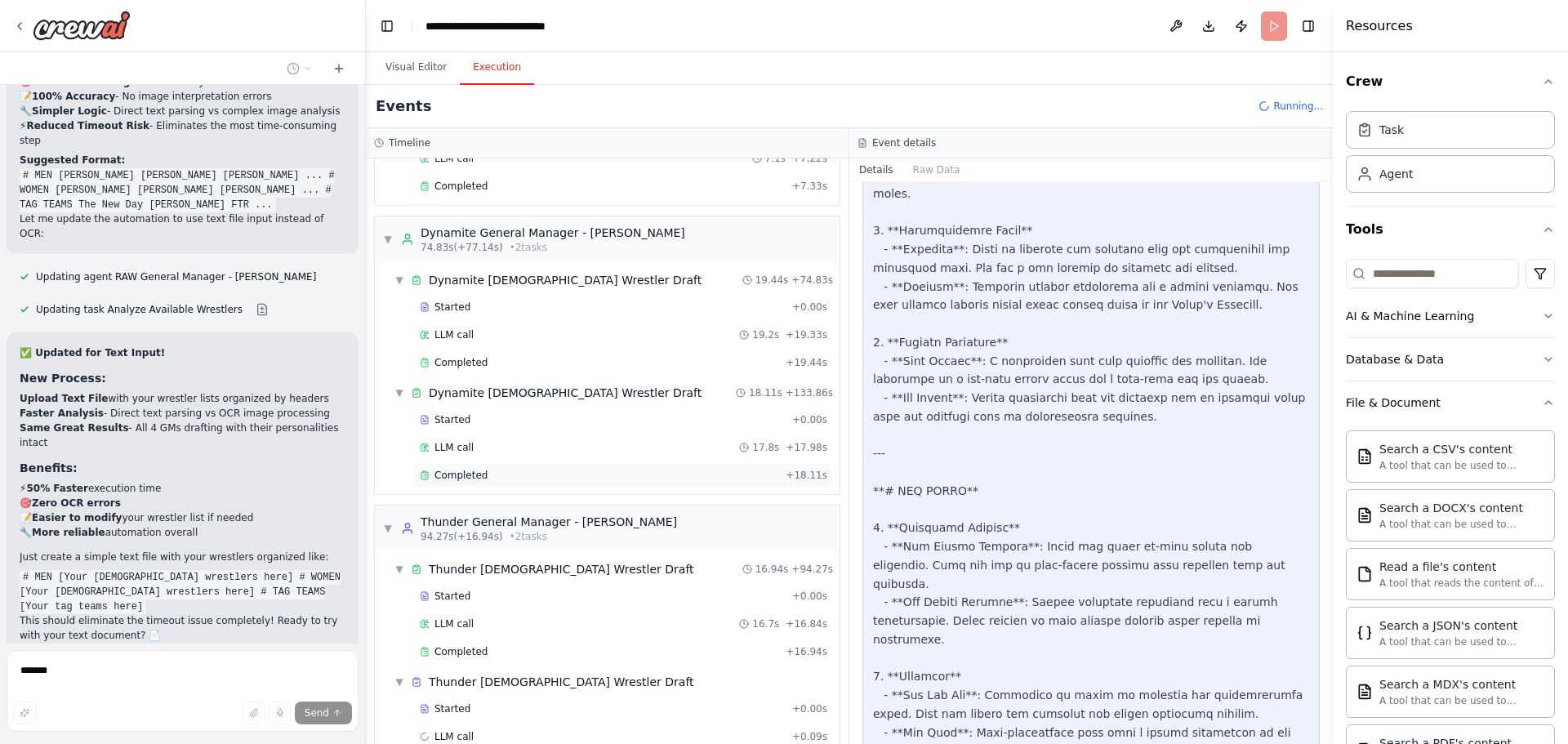
scroll to position [672, 0]
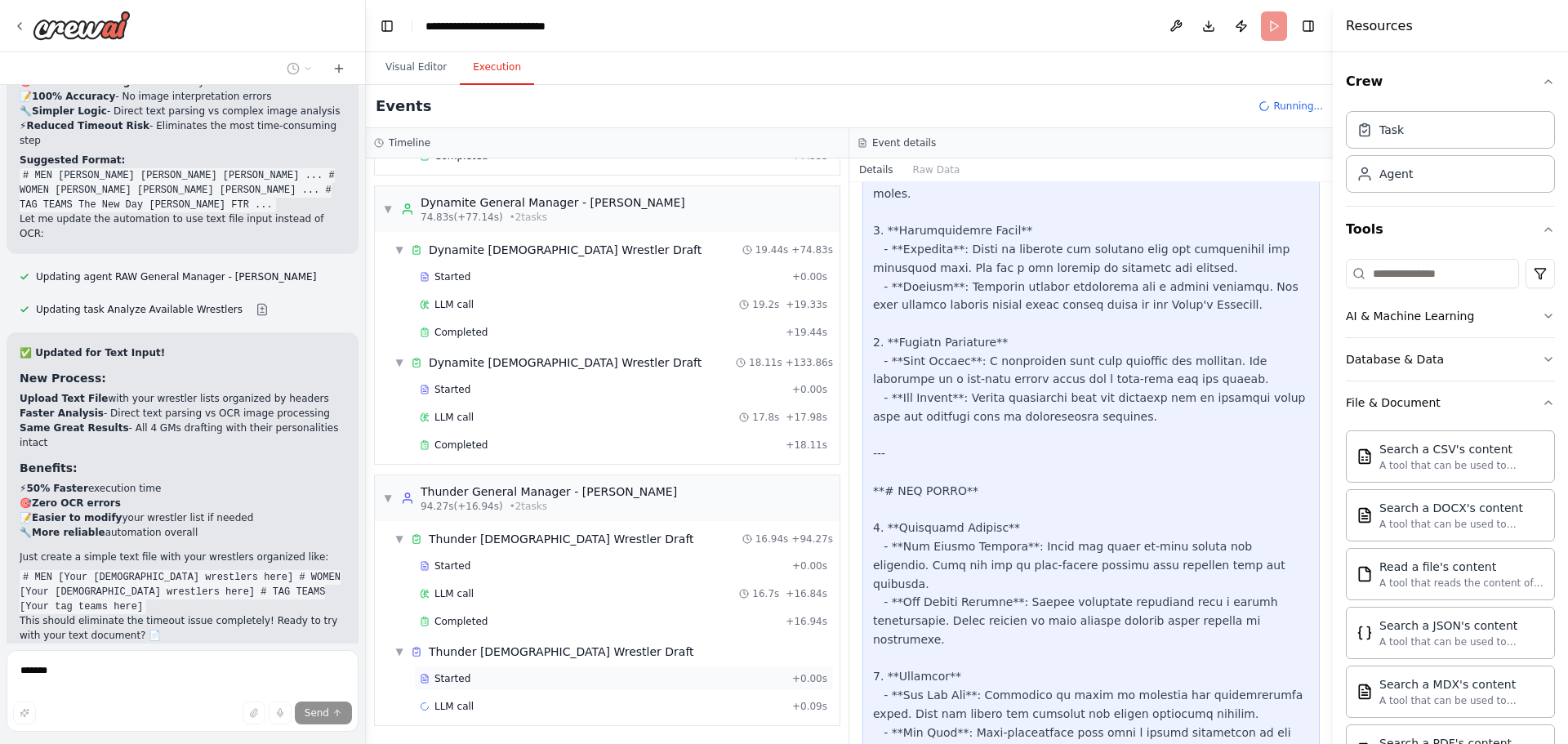
click at [512, 690] on div "Started + 0.00s" at bounding box center [623, 678] width 419 height 25
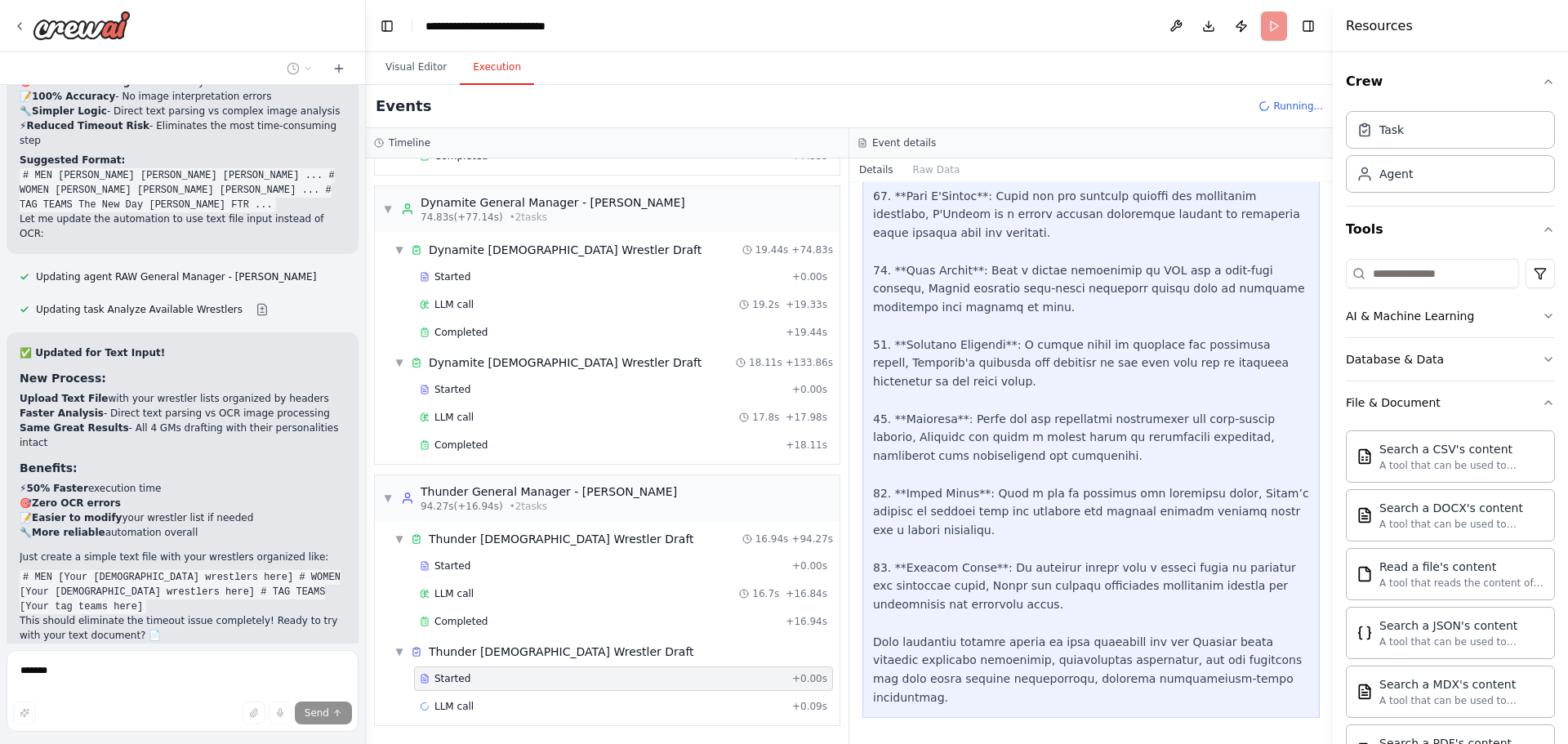
scroll to position [1269, 0]
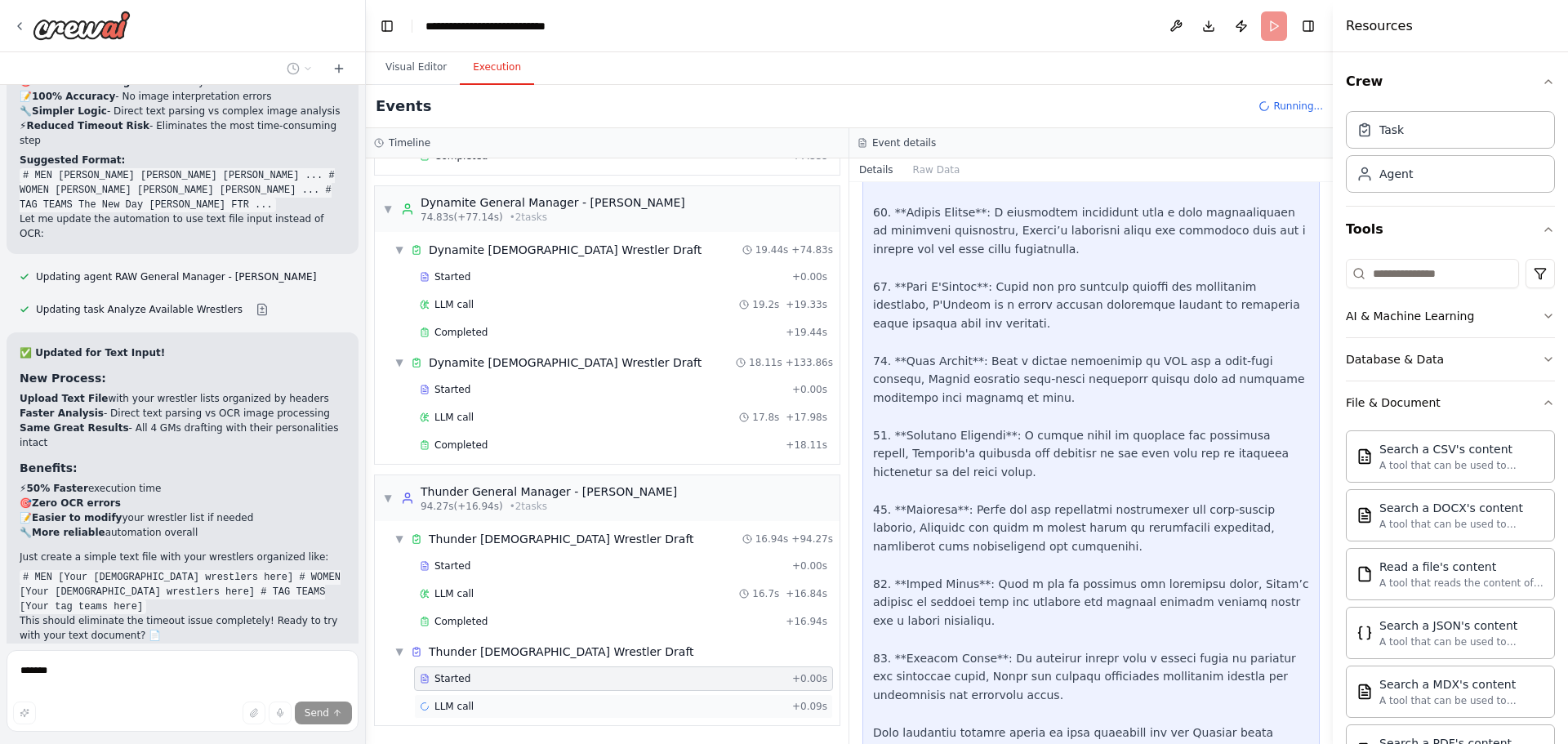
click at [539, 716] on div "LLM call + 0.09s" at bounding box center [623, 707] width 419 height 25
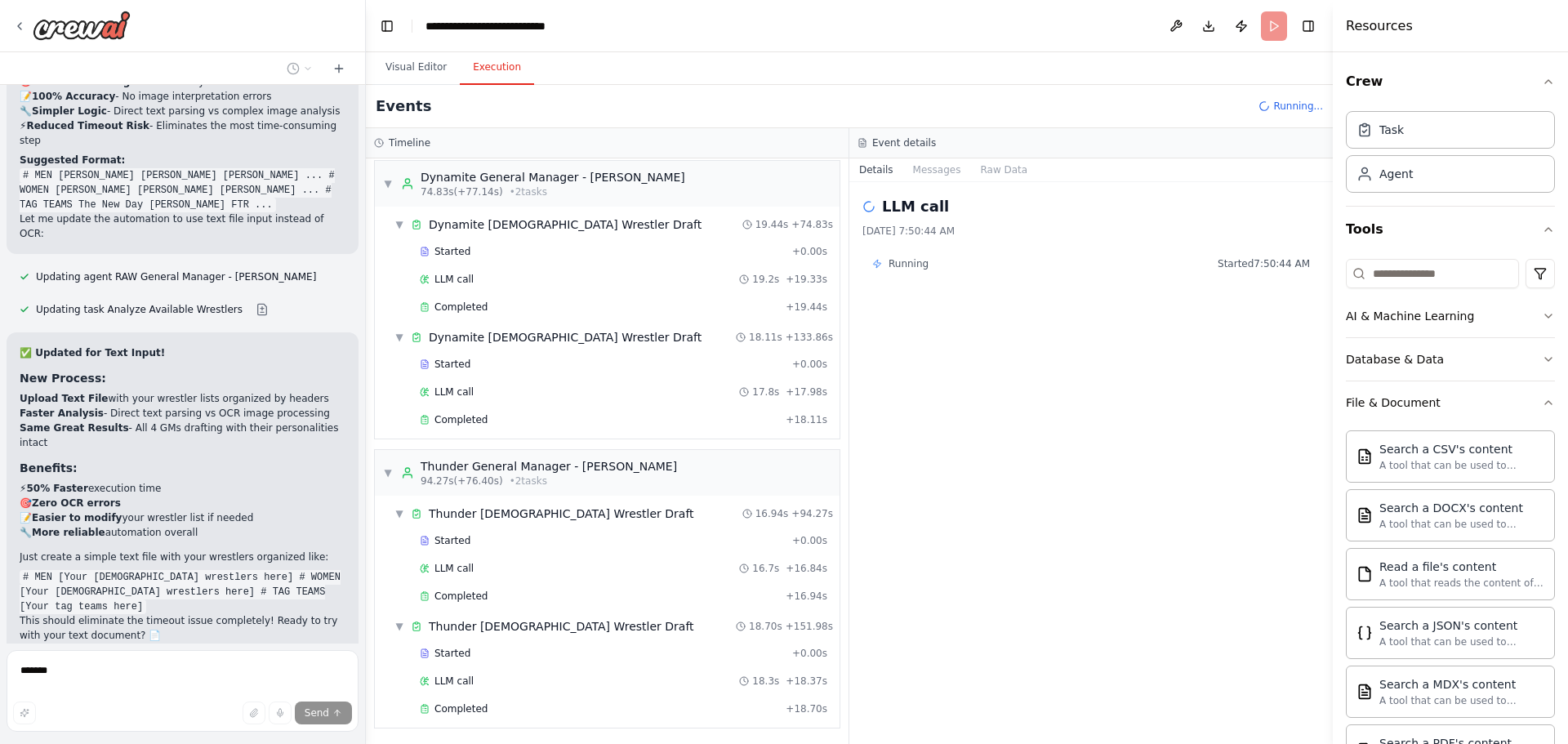
scroll to position [785, 0]
click at [465, 715] on div "Completed + 18.70s" at bounding box center [623, 707] width 419 height 25
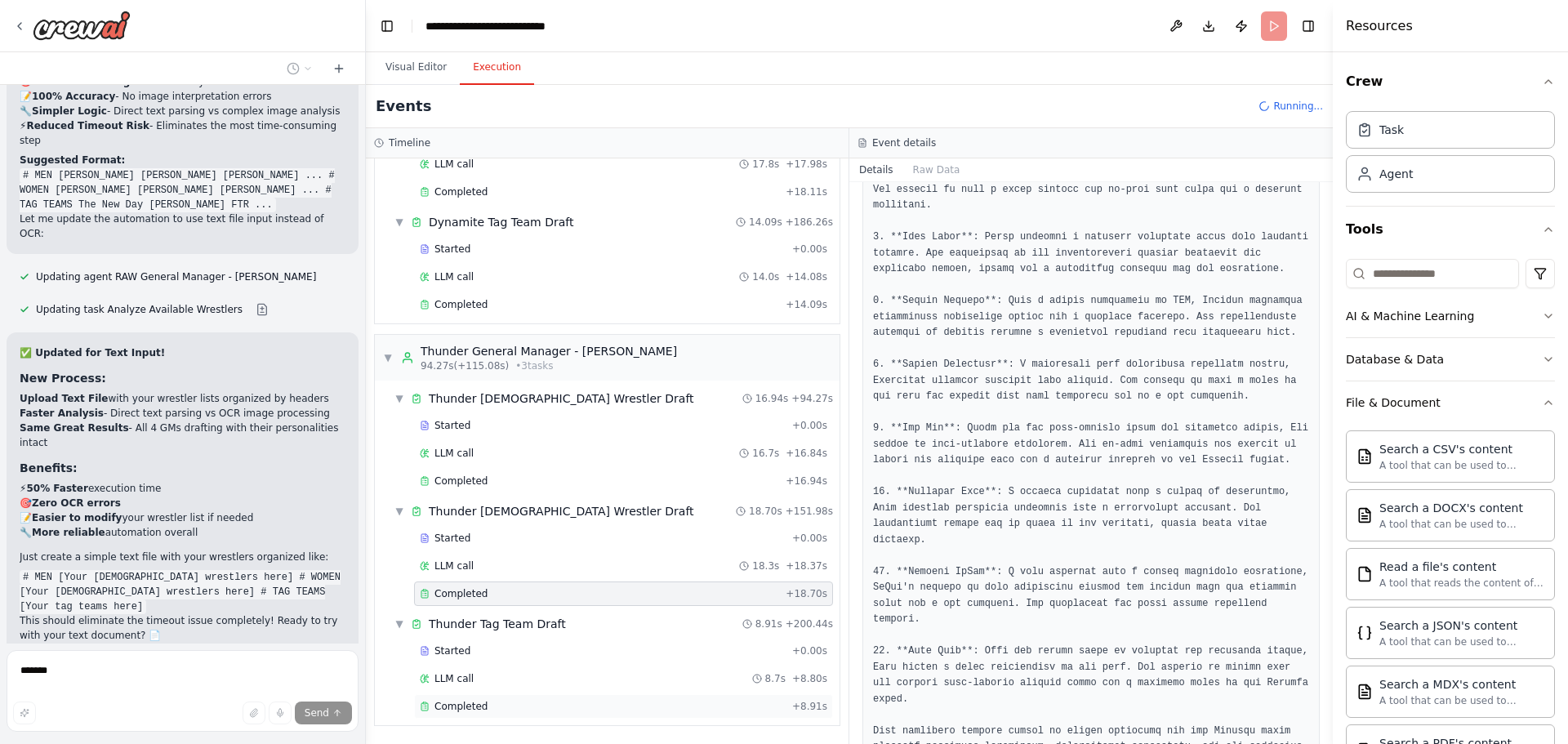
scroll to position [9024, 0]
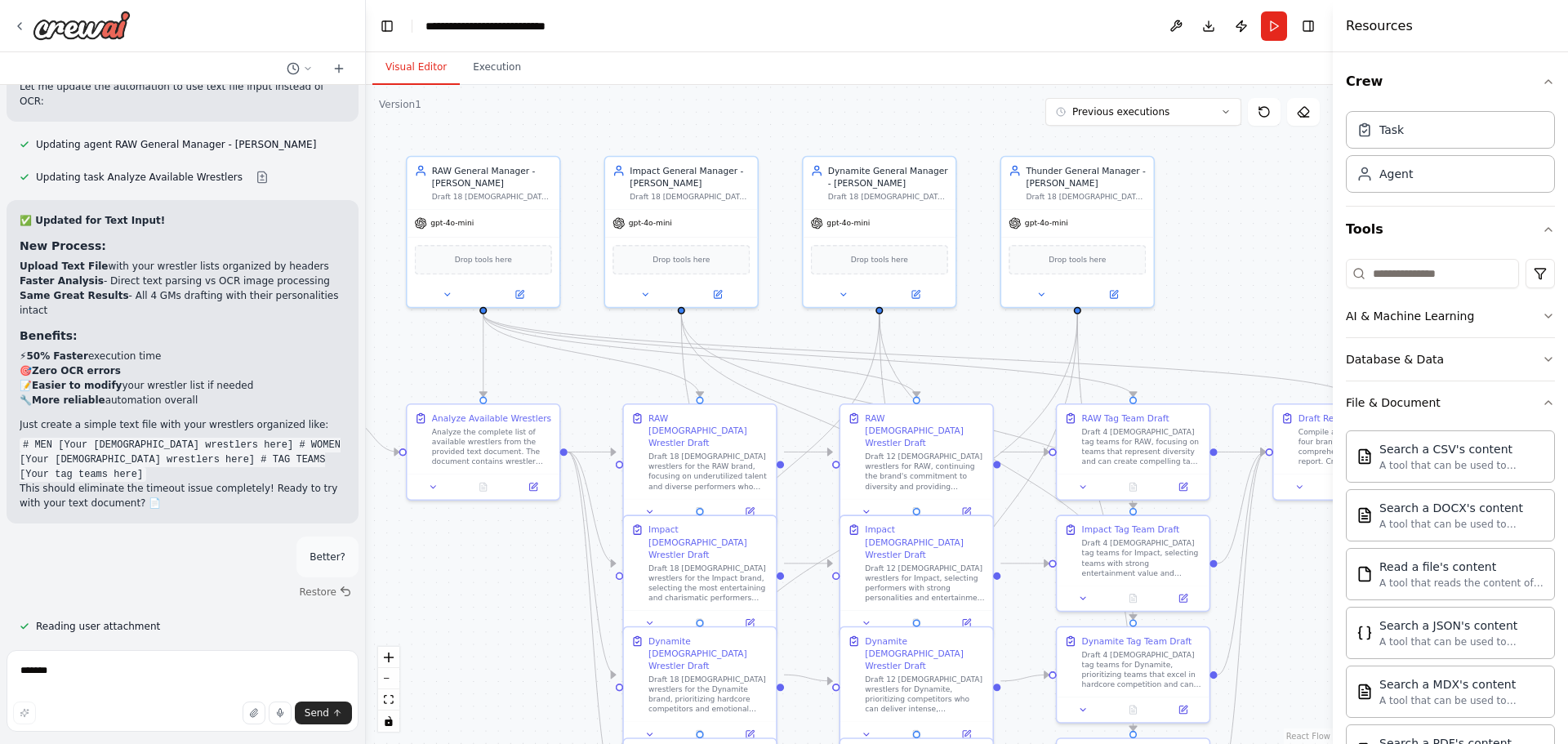
click at [412, 64] on button "Visual Editor" at bounding box center [415, 67] width 88 height 35
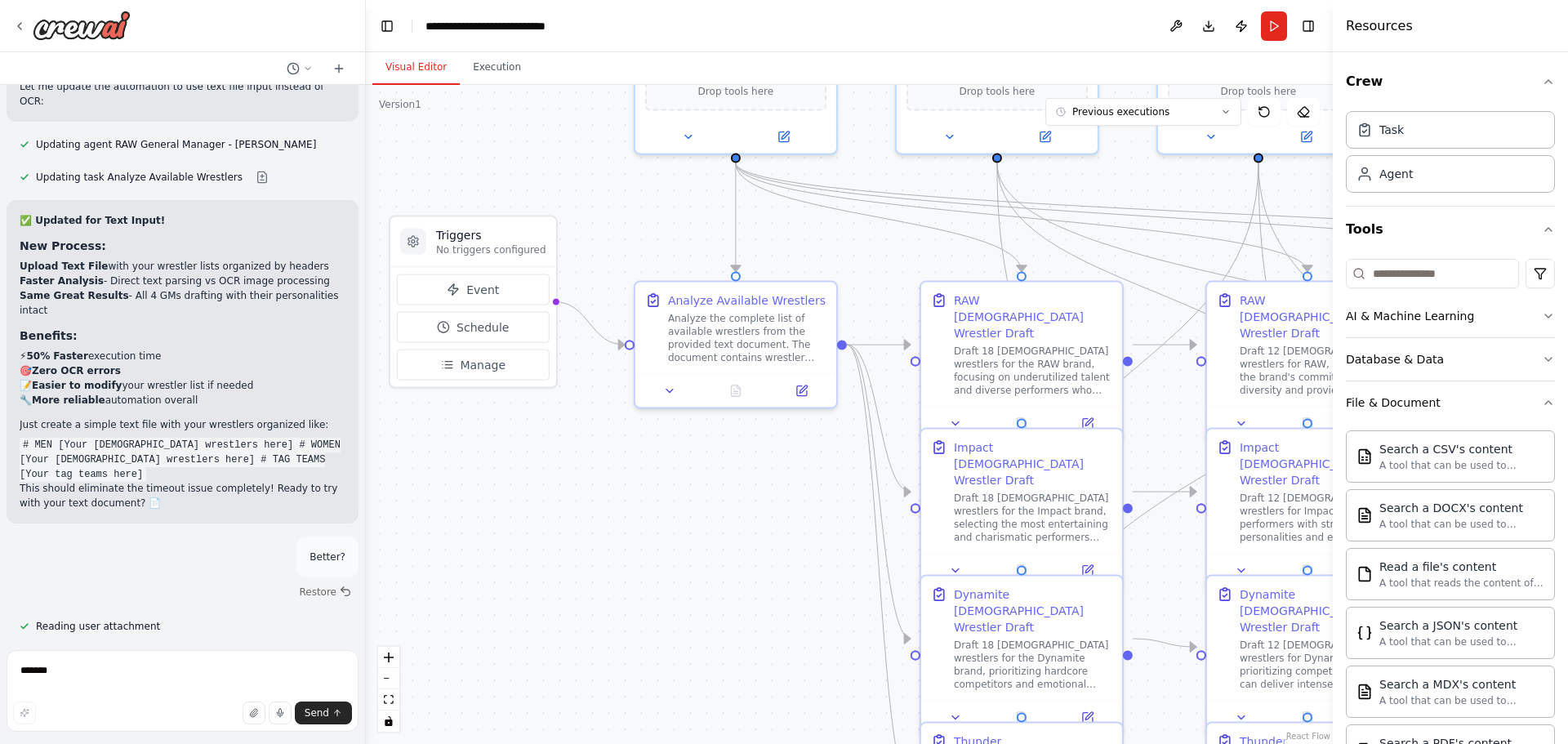
click at [661, 501] on div ".deletable-edge-delete-btn { width: 20px; height: 20px; border: 0px solid #ffff…" at bounding box center [850, 415] width 967 height 659
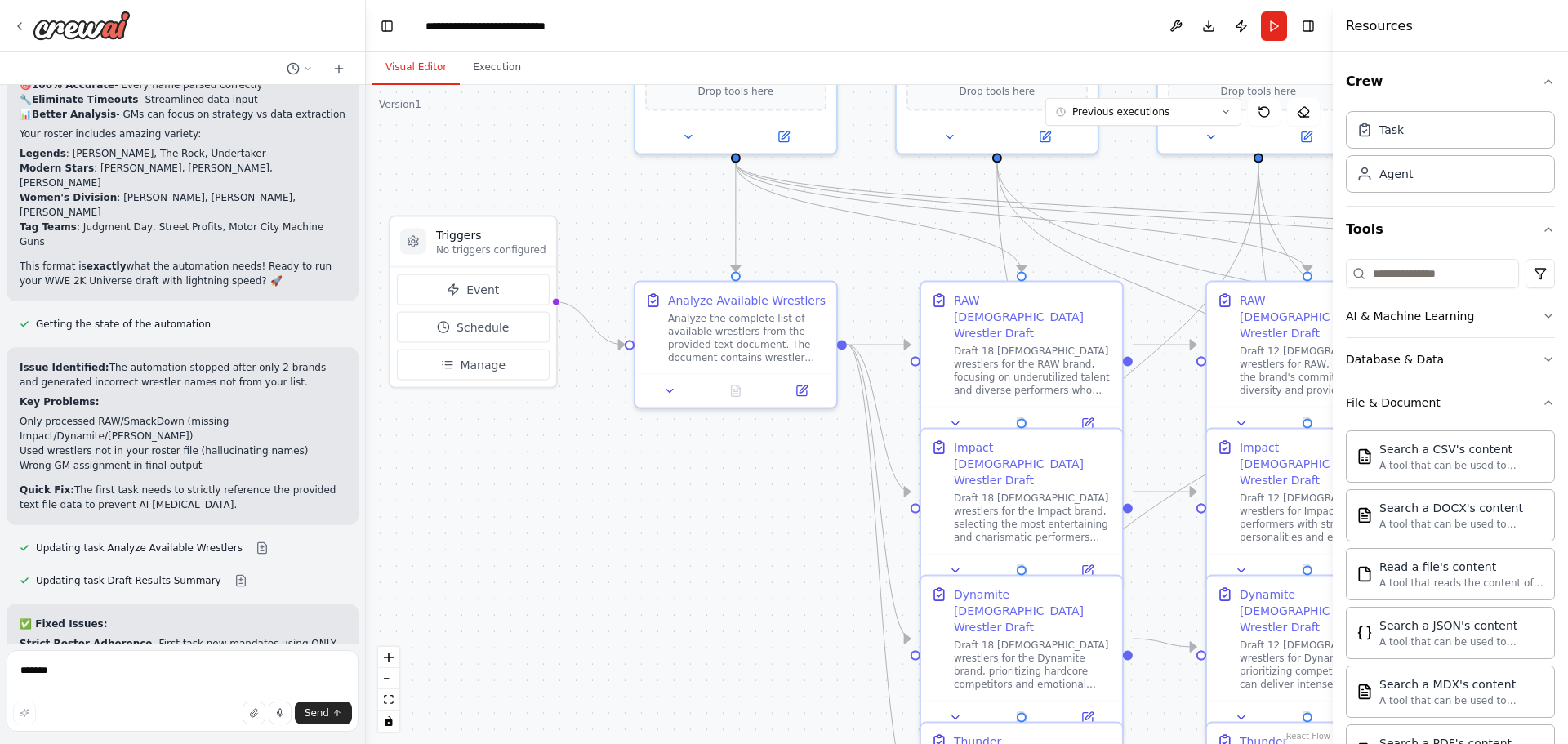
scroll to position [9798, 0]
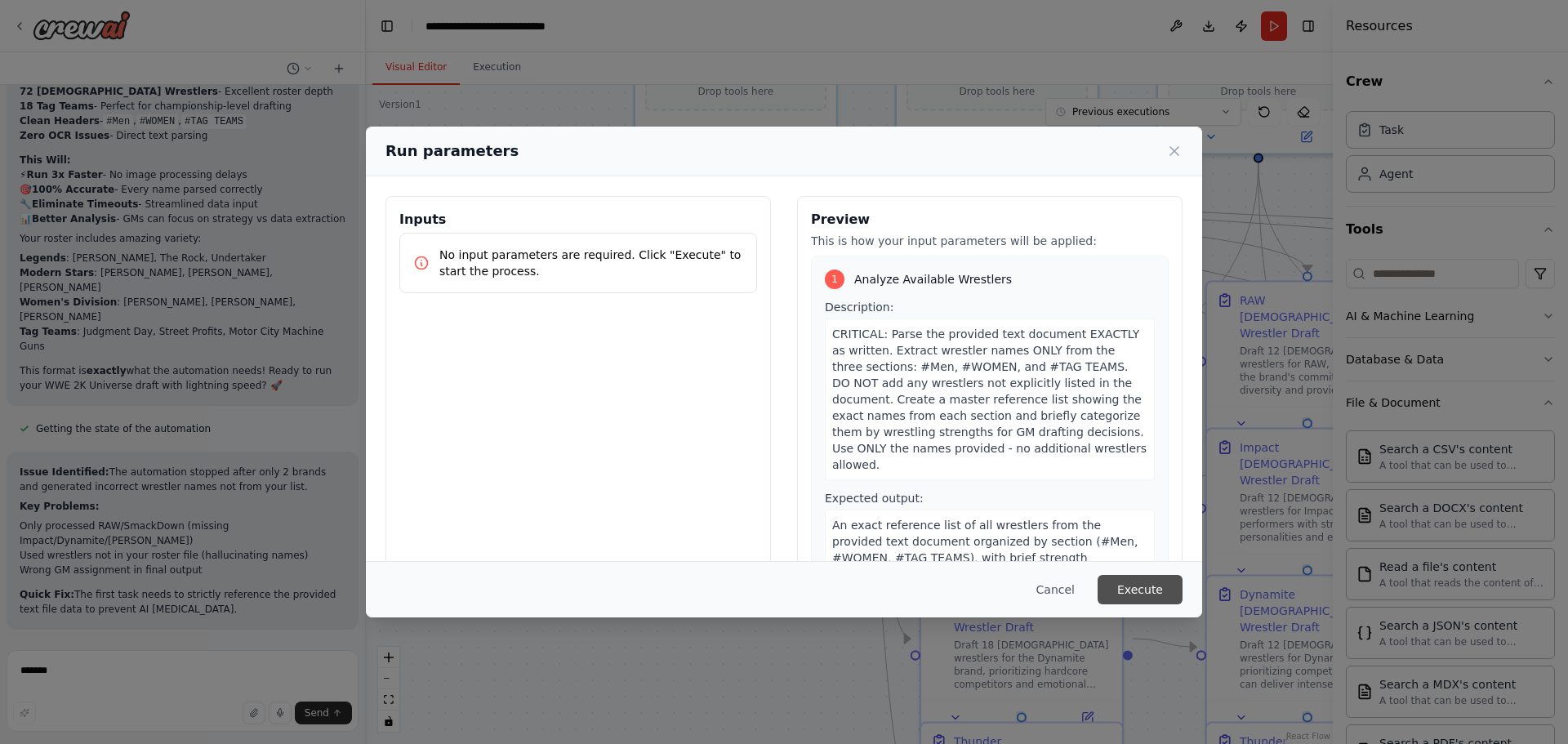
click at [1124, 586] on button "Execute" at bounding box center [1140, 589] width 85 height 29
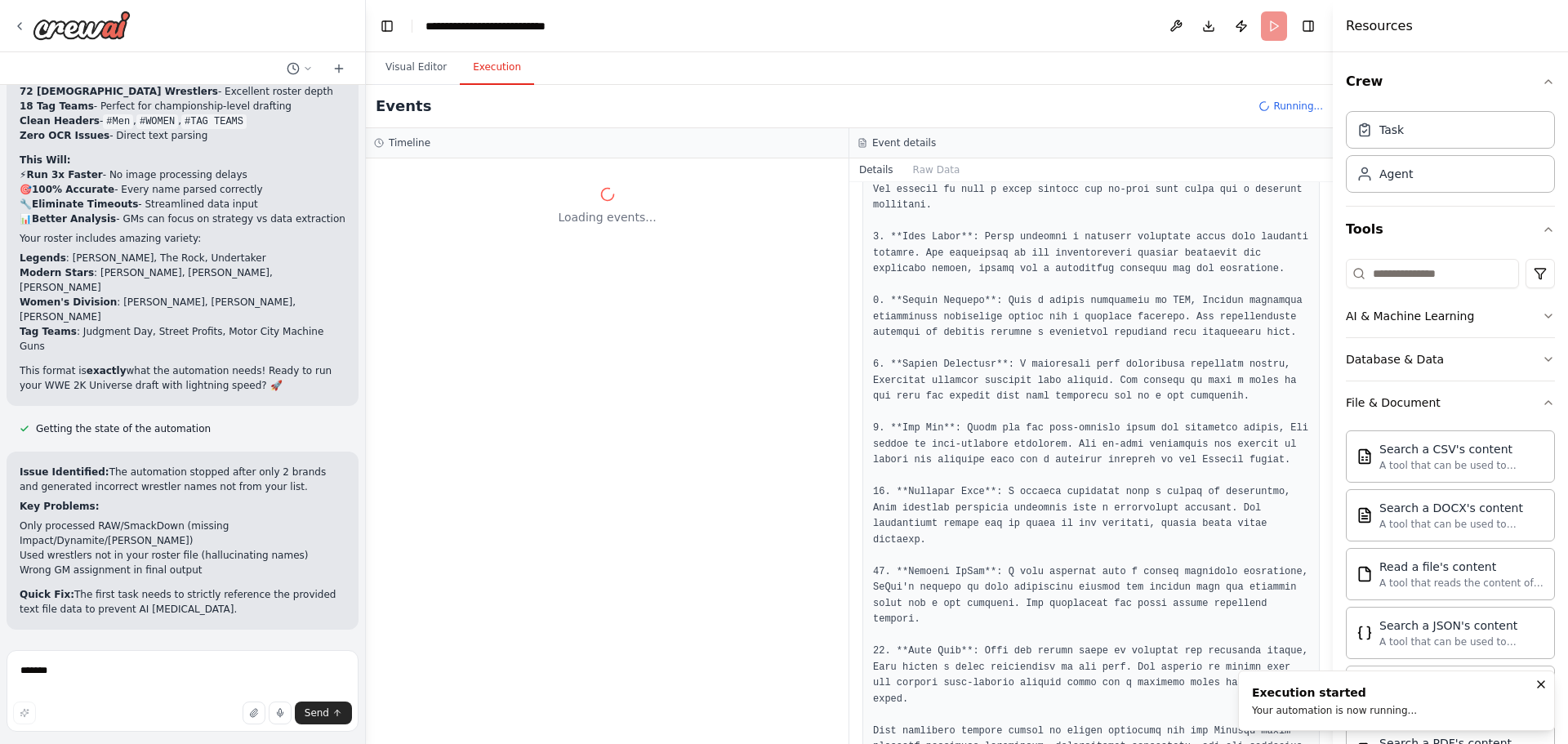
scroll to position [0, 0]
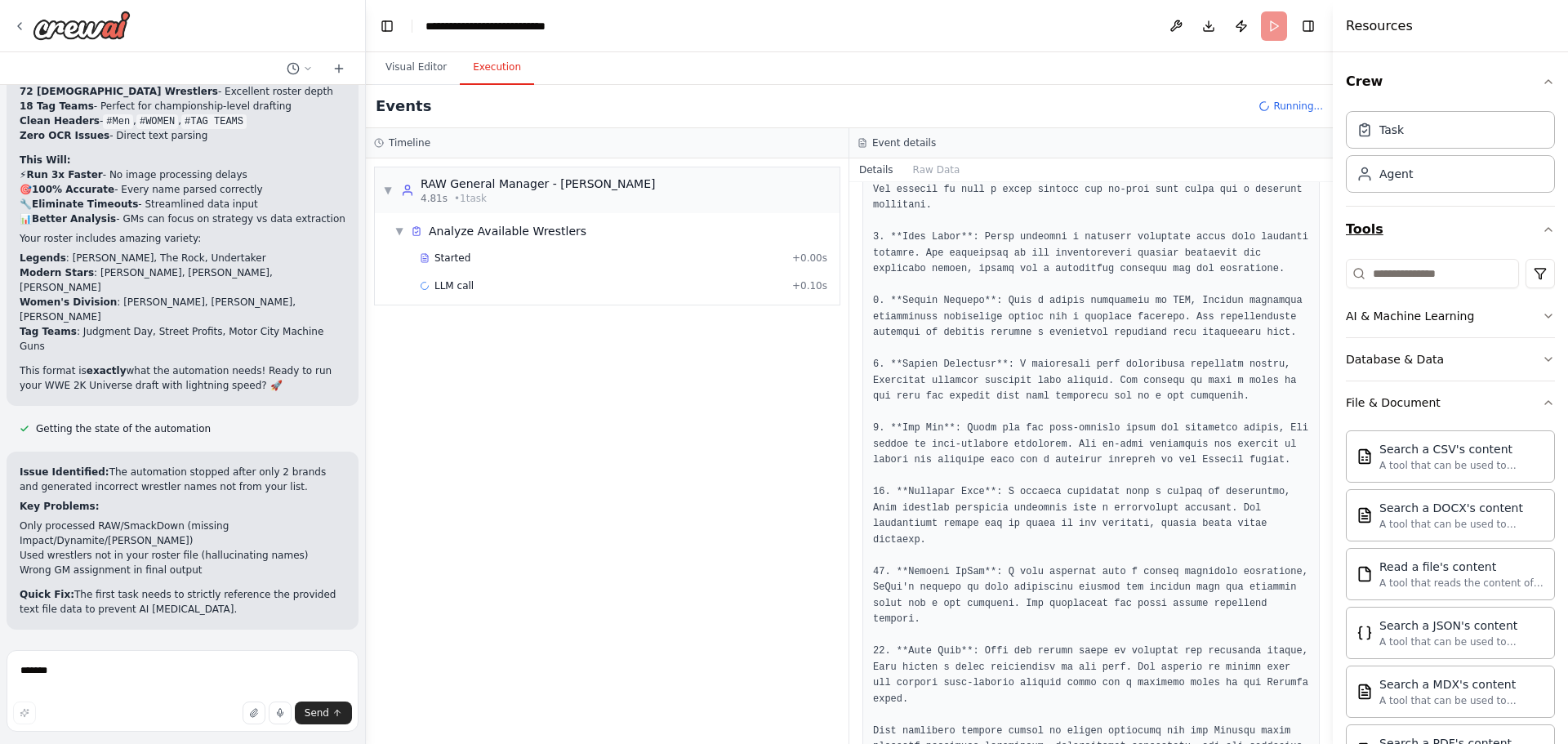
click at [1542, 230] on icon "button" at bounding box center [1549, 229] width 13 height 13
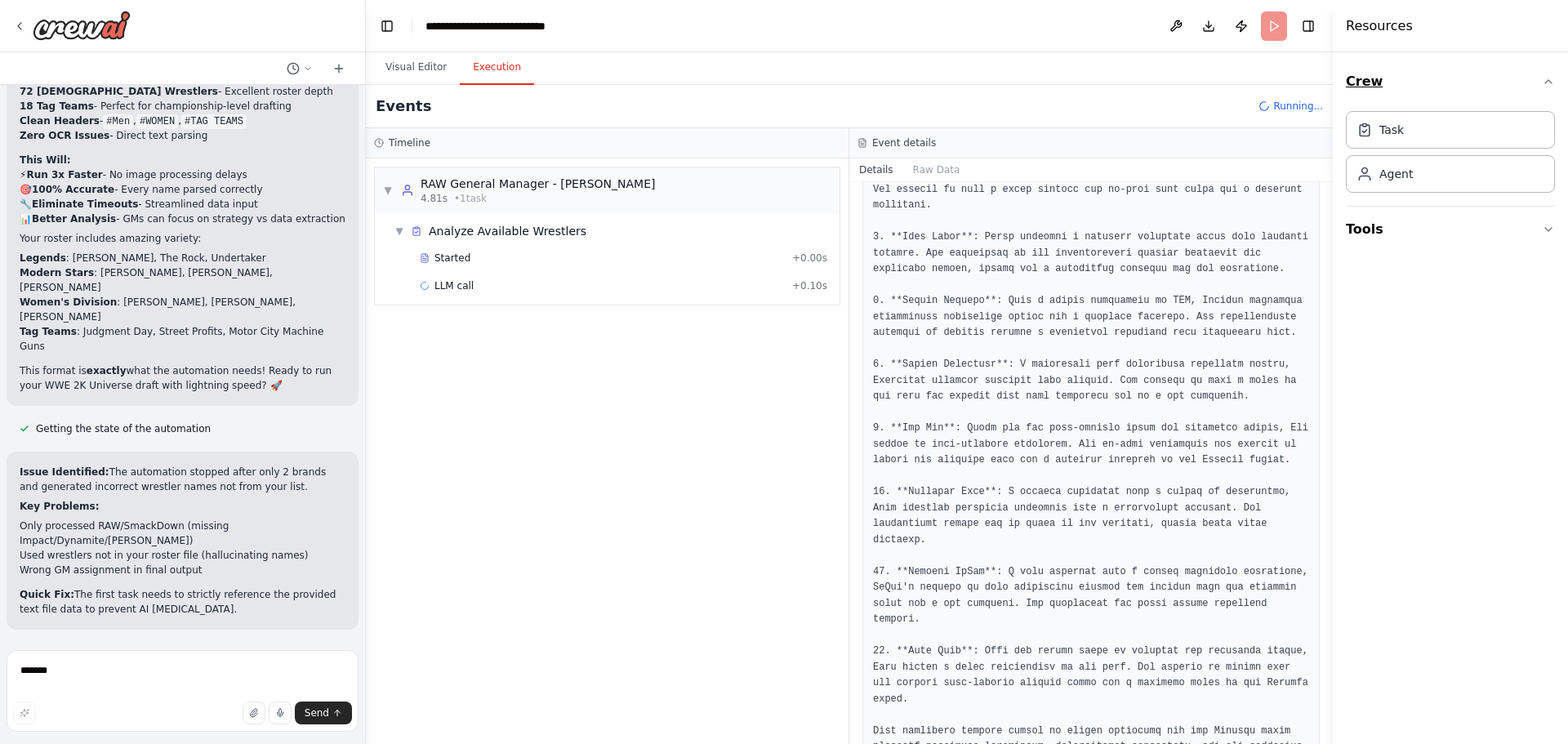
click at [1551, 81] on icon "button" at bounding box center [1549, 81] width 13 height 13
click at [571, 272] on div "Started + 0.00s LLM call + 0.10s" at bounding box center [614, 273] width 452 height 56
click at [454, 260] on span "Started" at bounding box center [452, 258] width 36 height 13
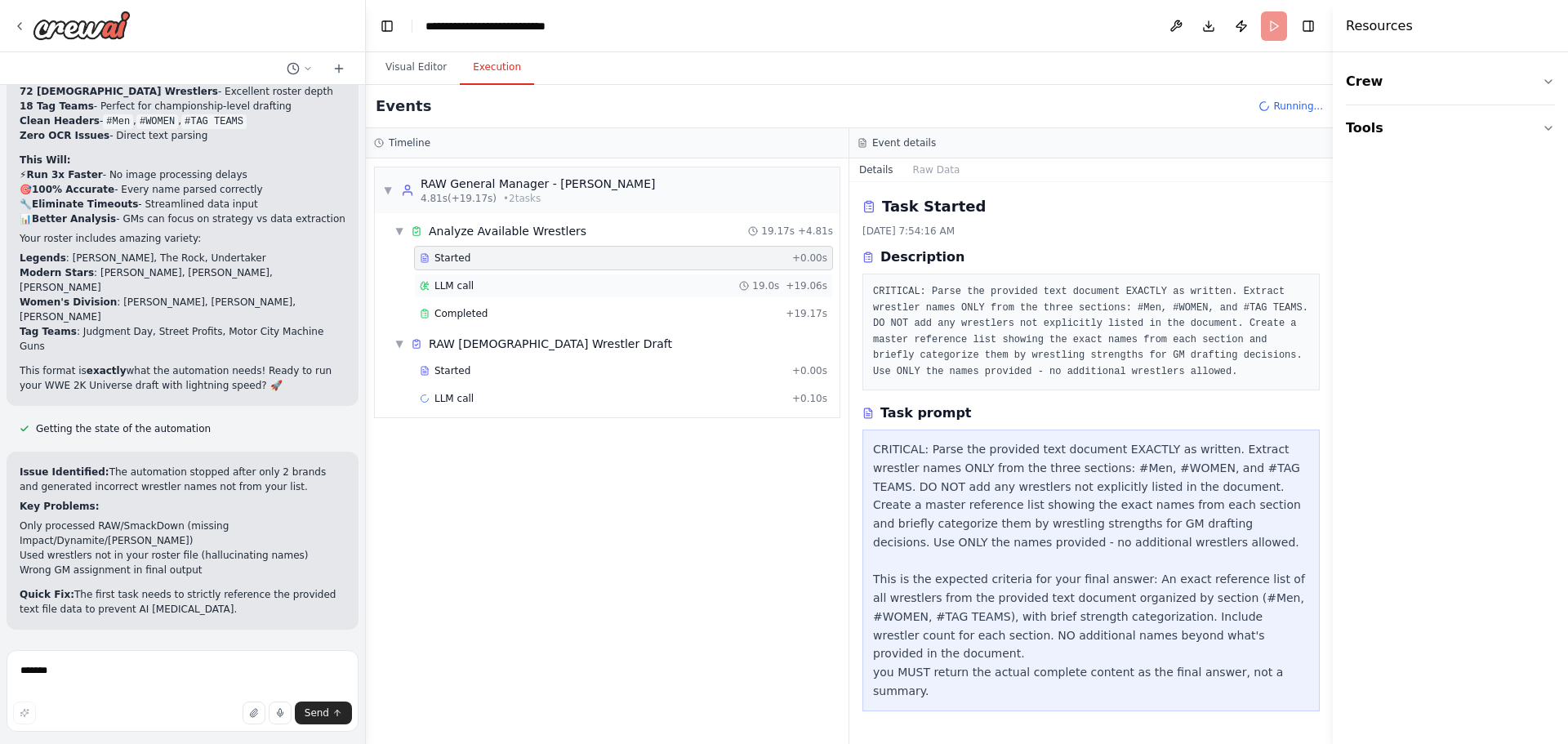
click at [473, 287] on div "LLM call 19.0s + 19.06s" at bounding box center [624, 285] width 408 height 13
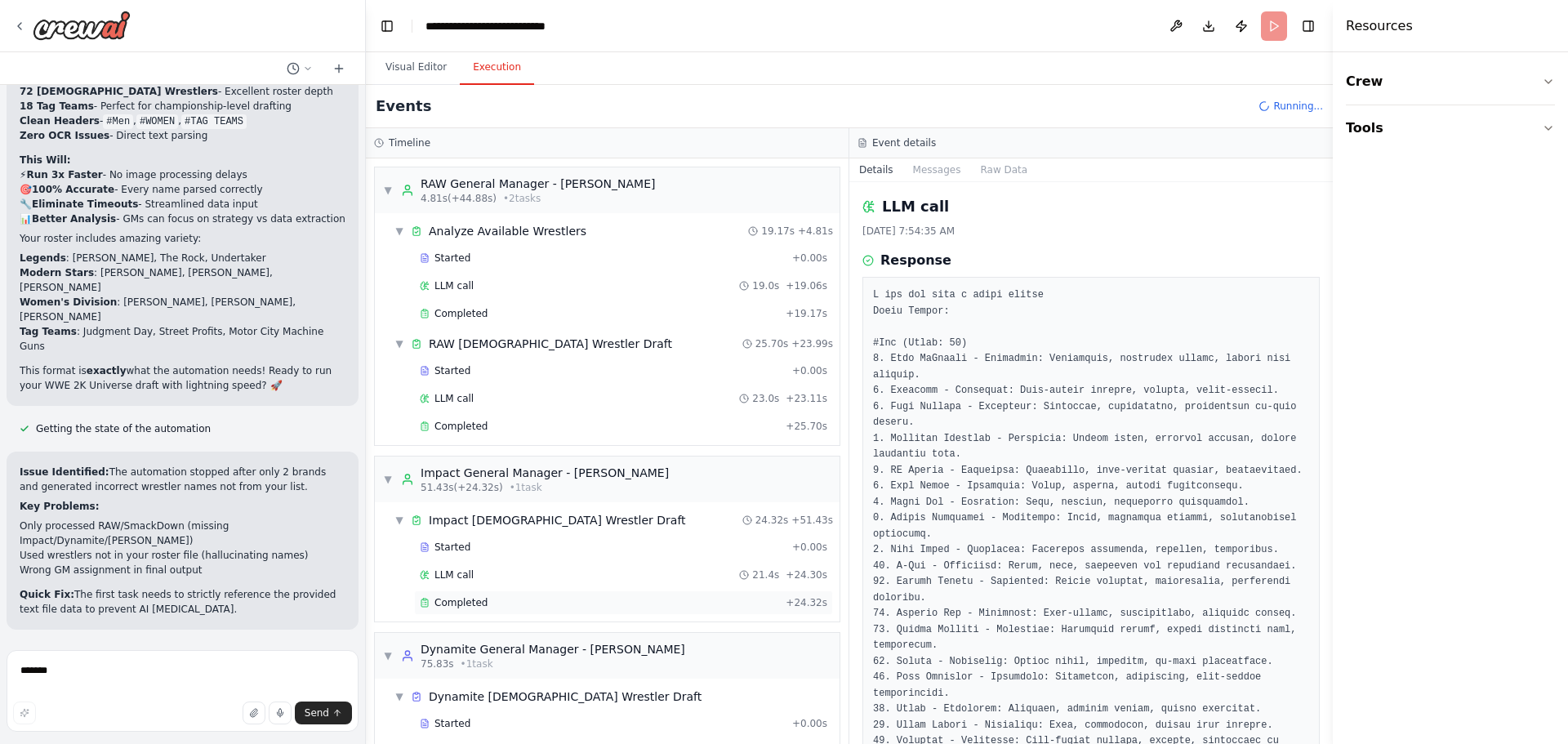
click at [508, 603] on div "Completed" at bounding box center [600, 602] width 360 height 13
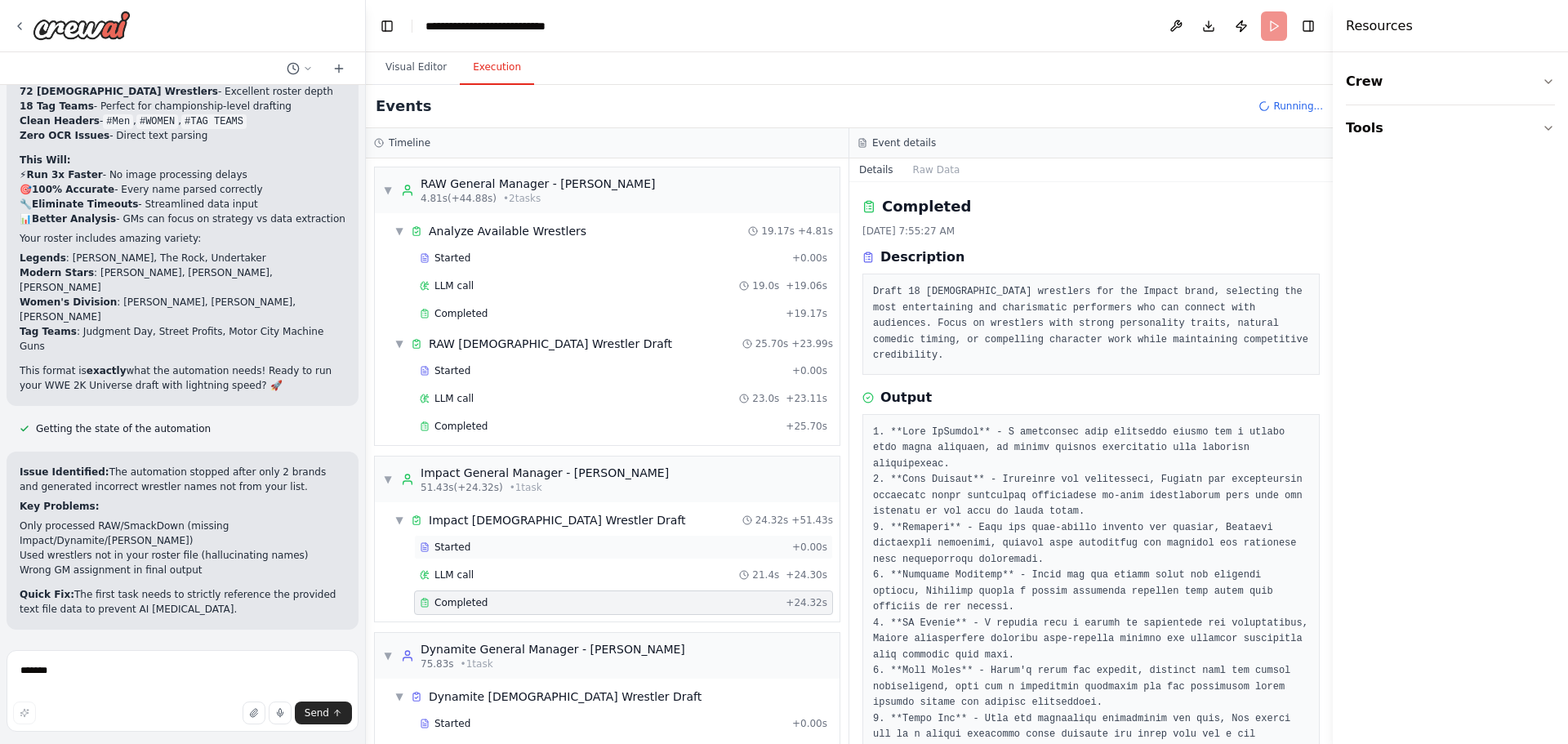
click at [470, 542] on div "Started" at bounding box center [602, 546] width 366 height 13
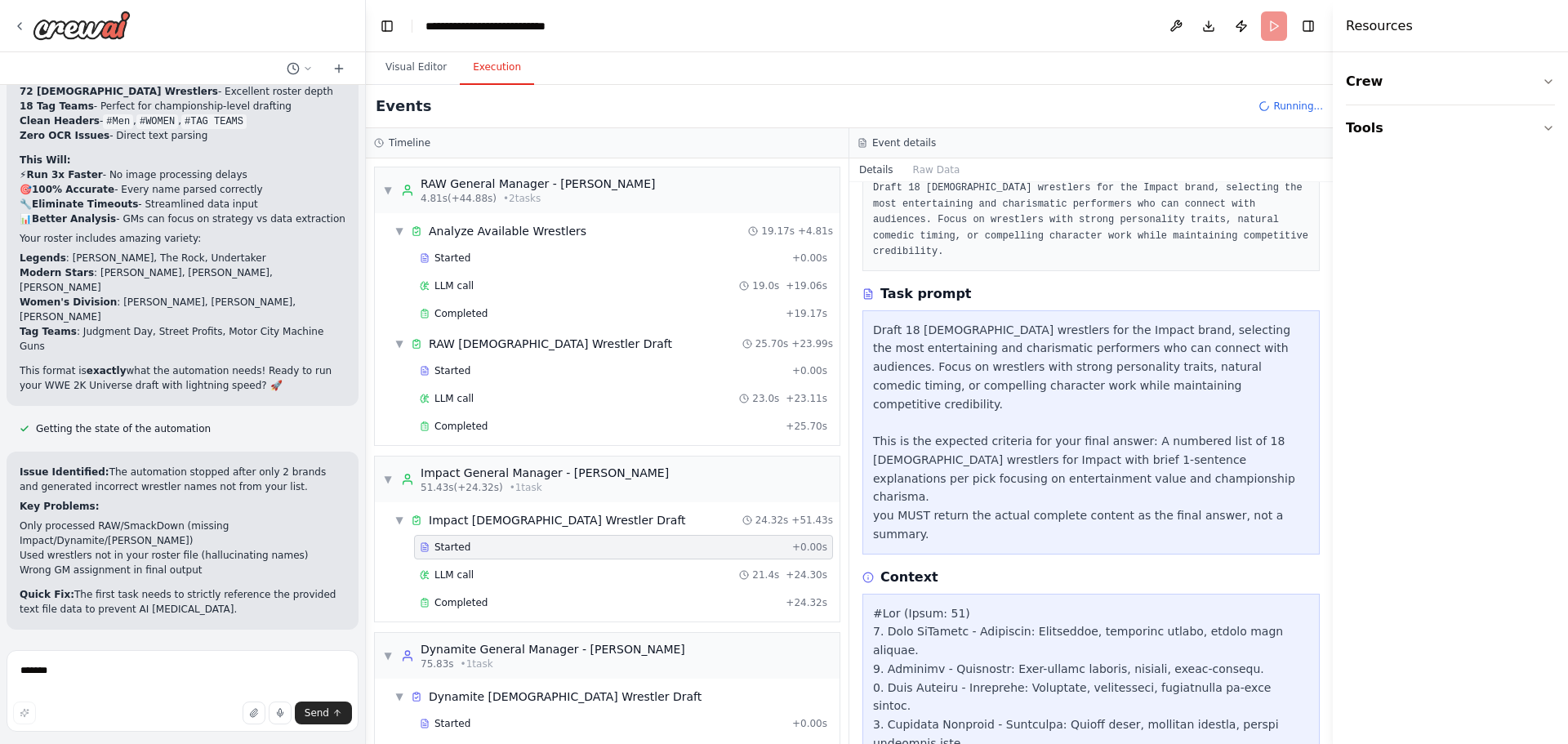
scroll to position [163, 0]
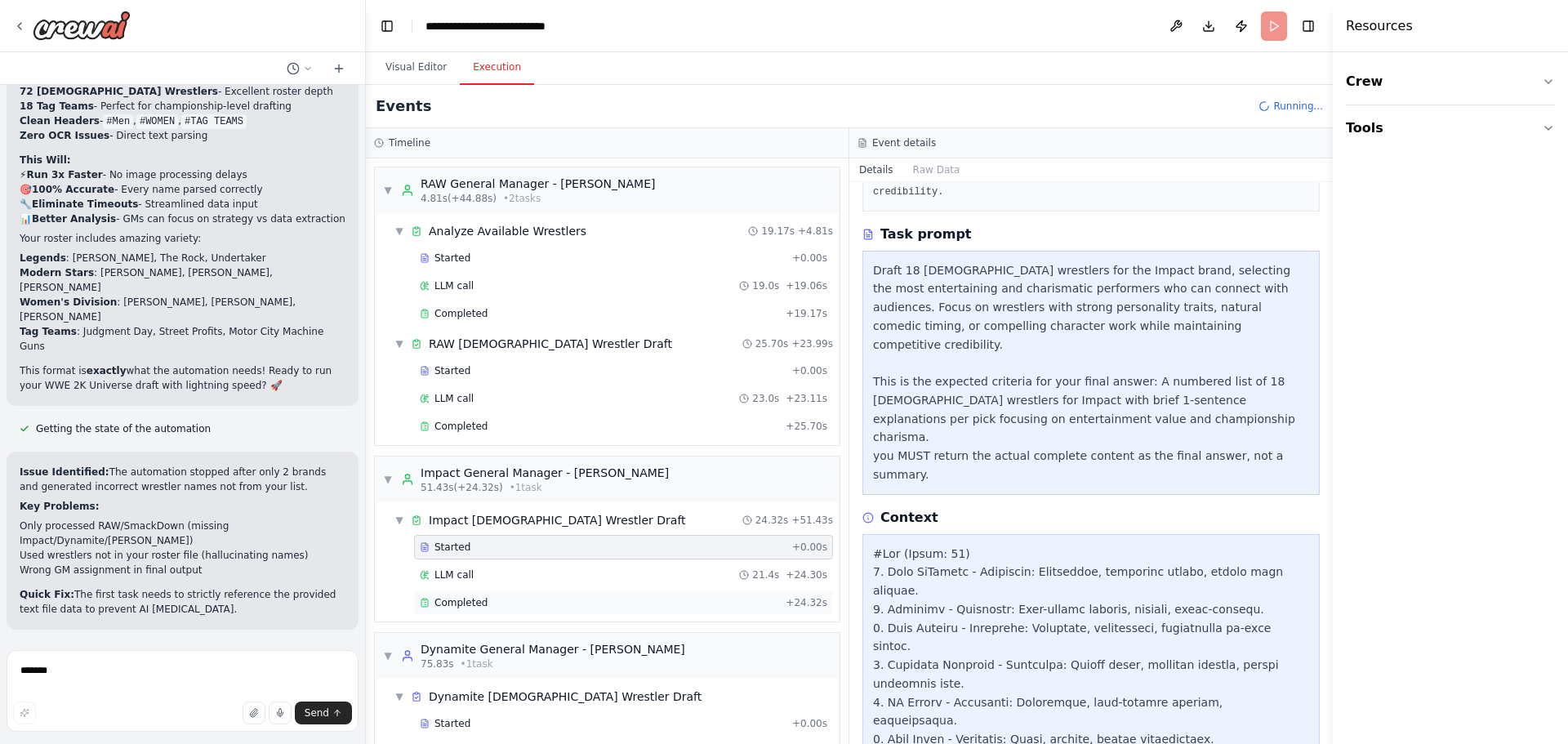
click at [459, 599] on span "Completed" at bounding box center [461, 602] width 53 height 13
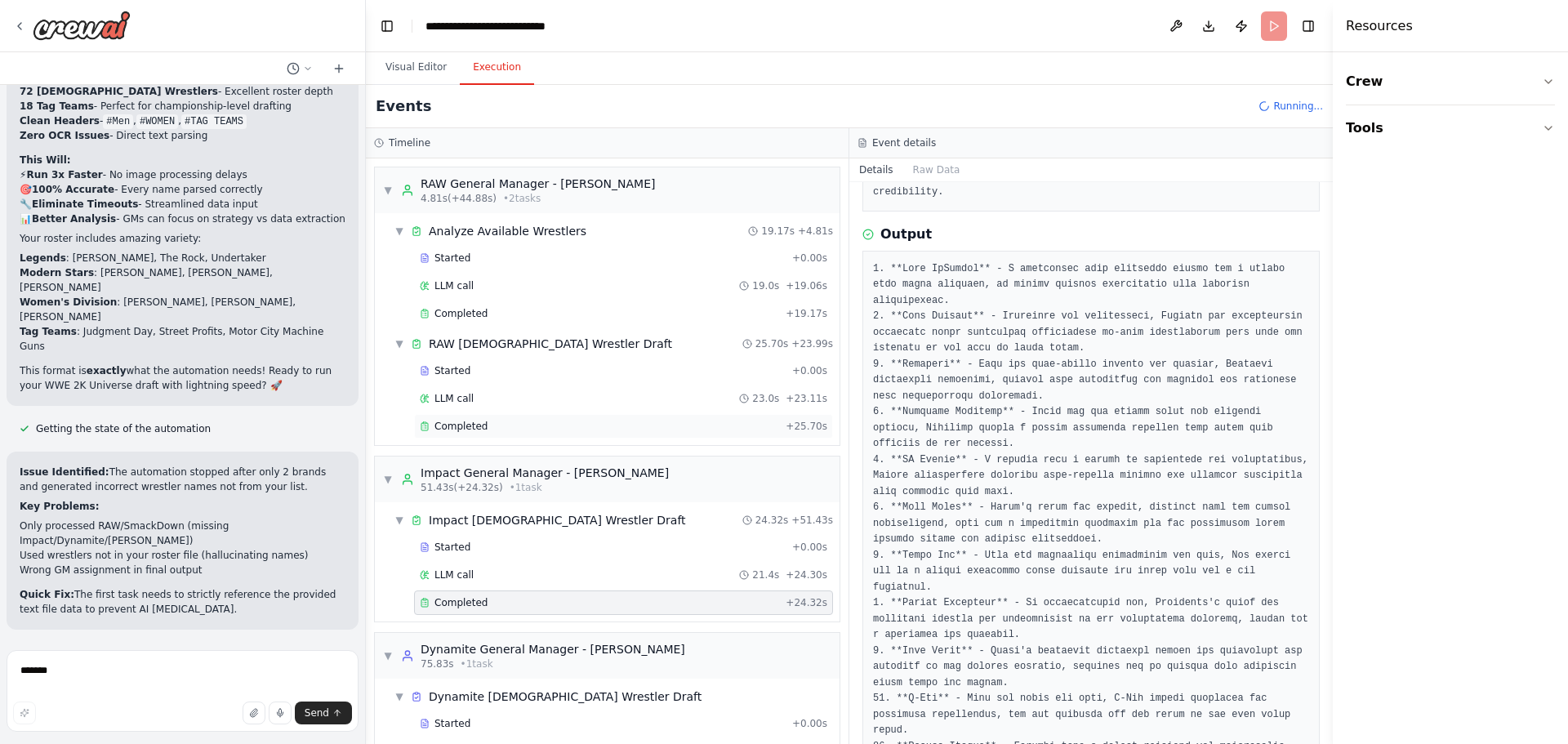
click at [475, 428] on span "Completed" at bounding box center [461, 426] width 53 height 13
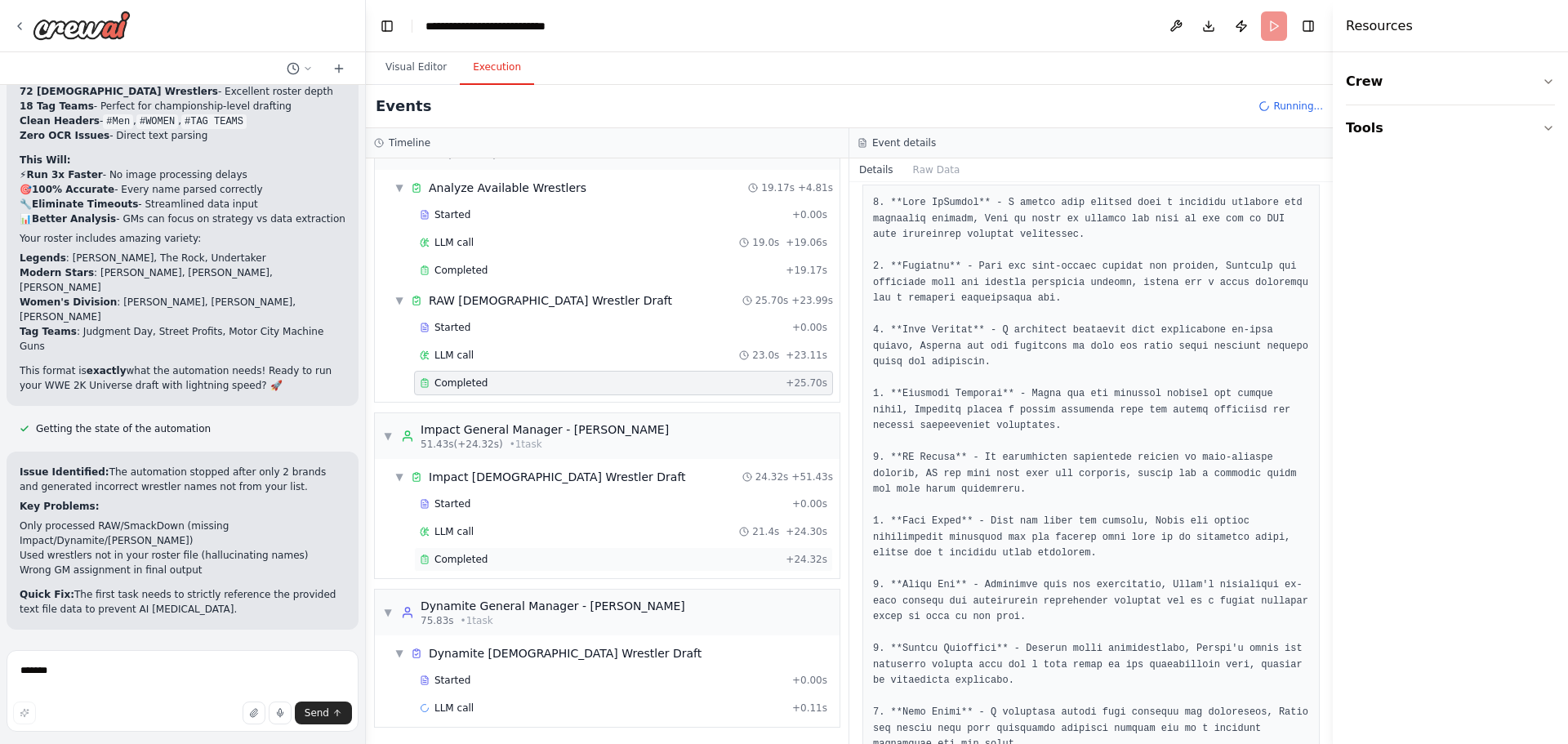
scroll to position [45, 0]
click at [483, 556] on div "Completed" at bounding box center [600, 557] width 360 height 13
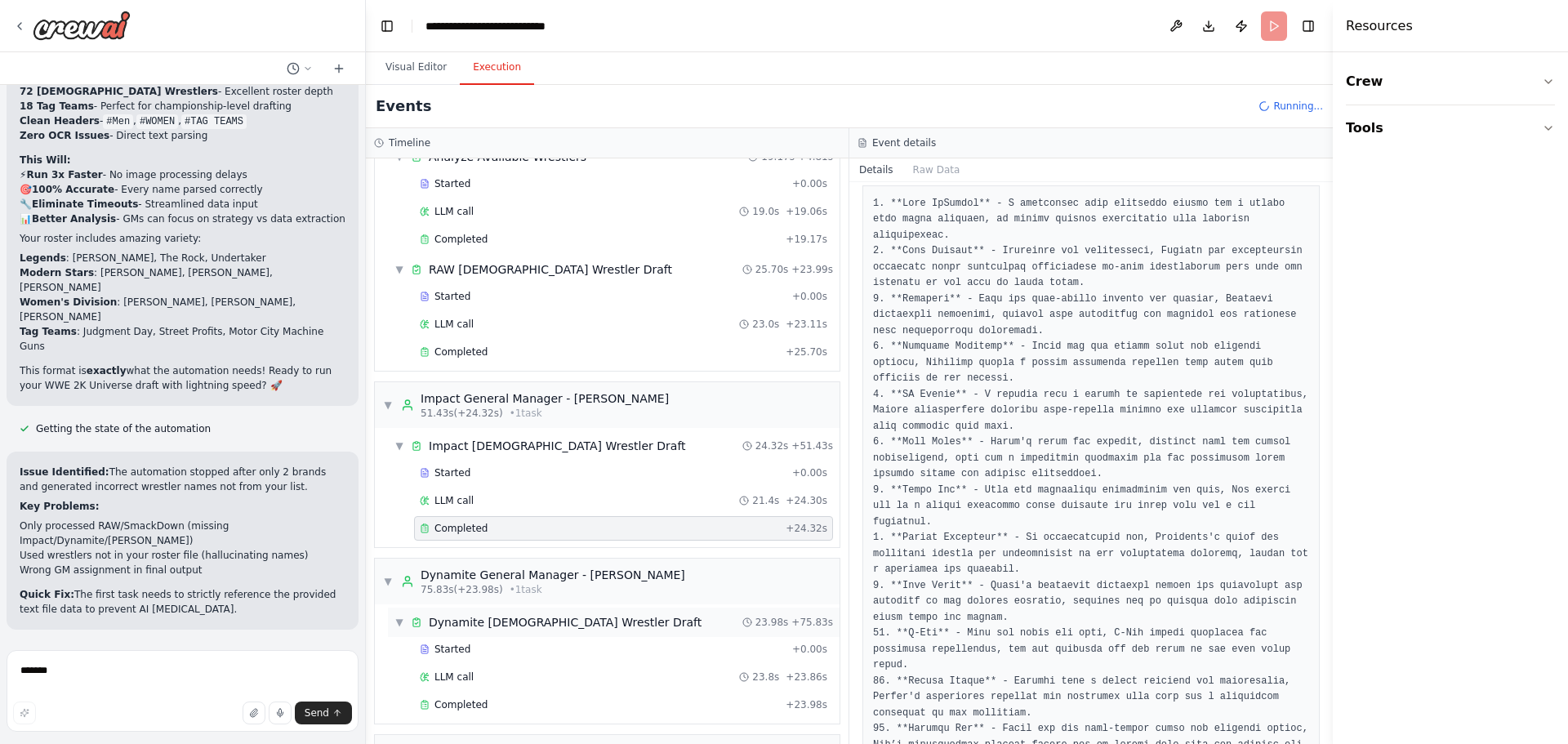
scroll to position [208, 0]
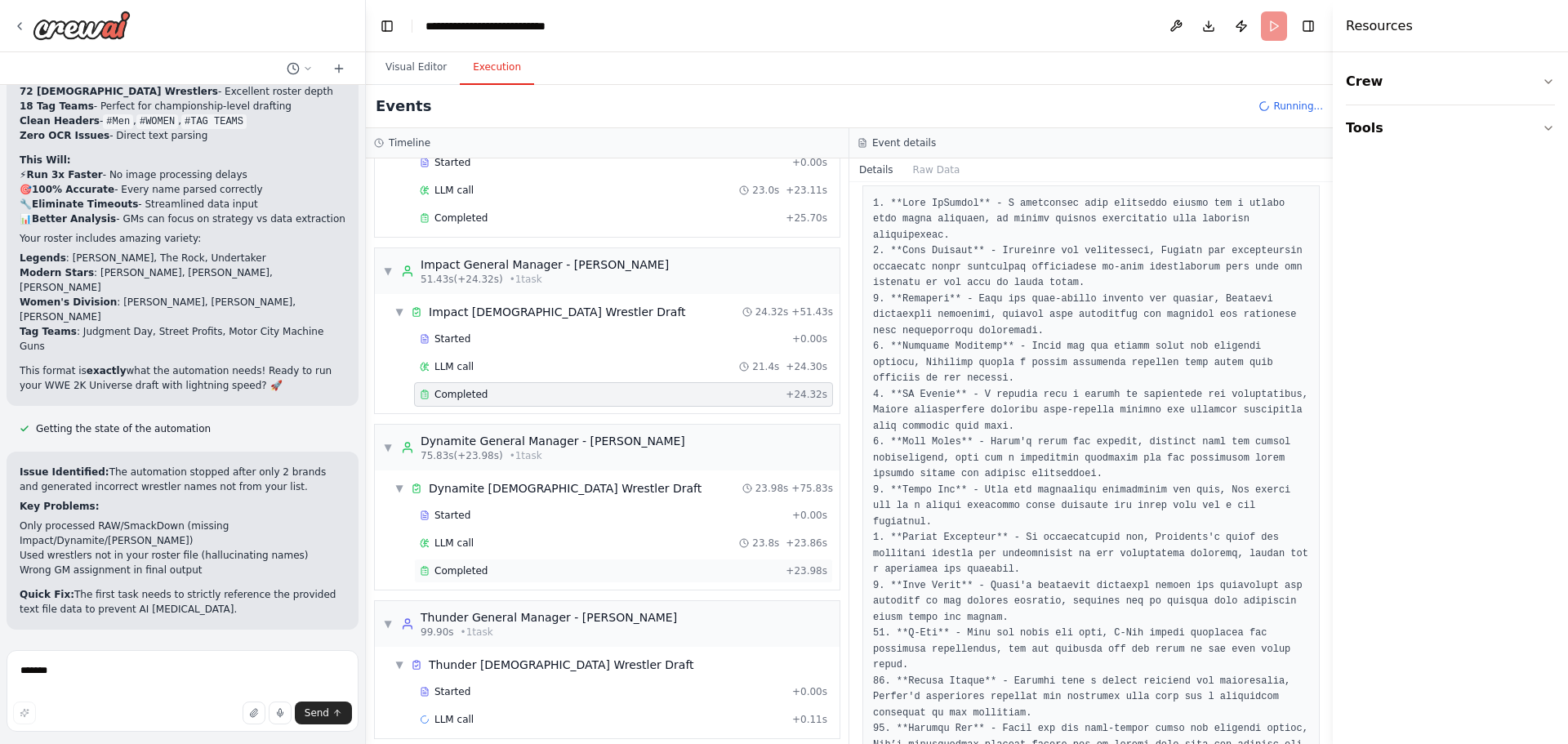
click at [480, 574] on span "Completed" at bounding box center [461, 570] width 53 height 13
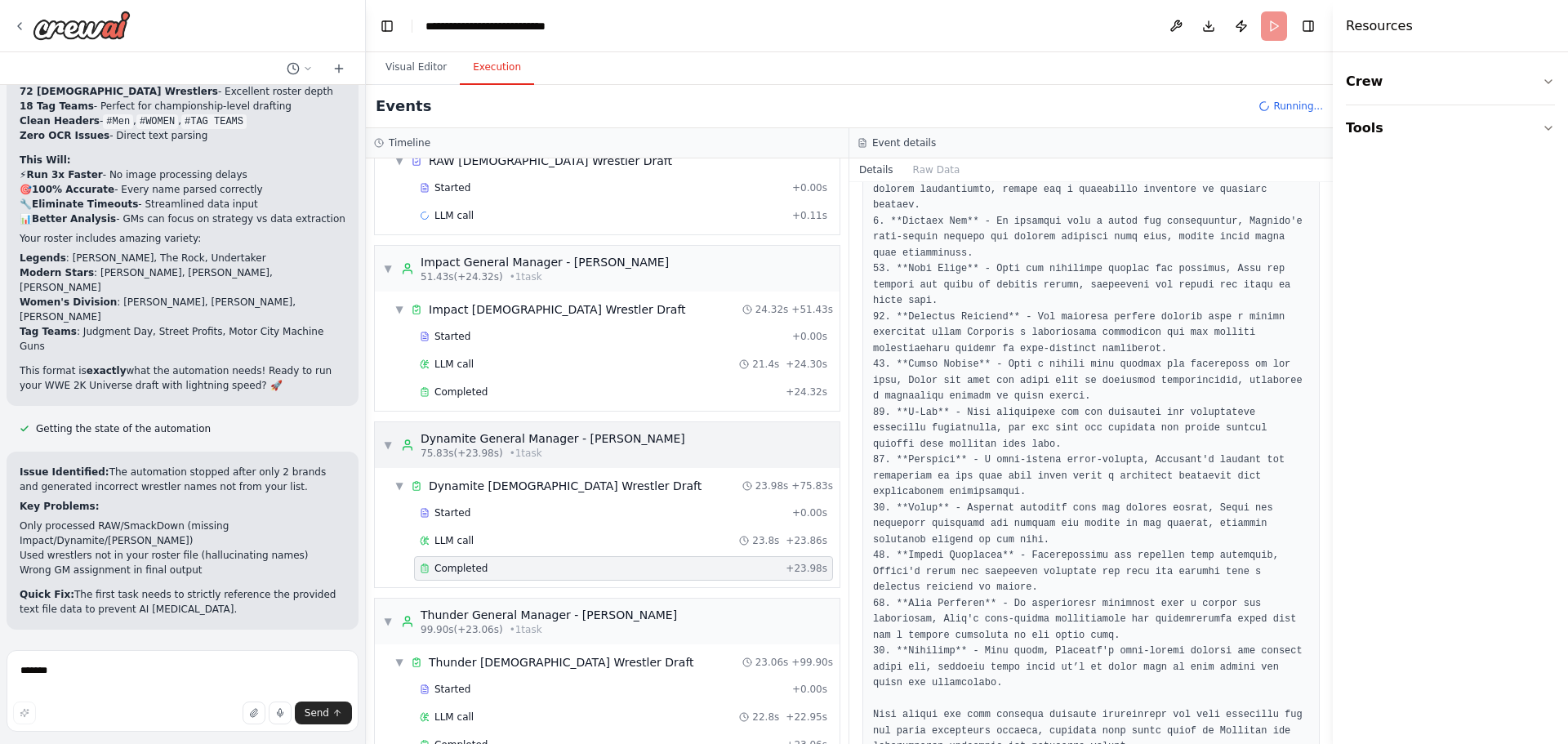
scroll to position [334, 0]
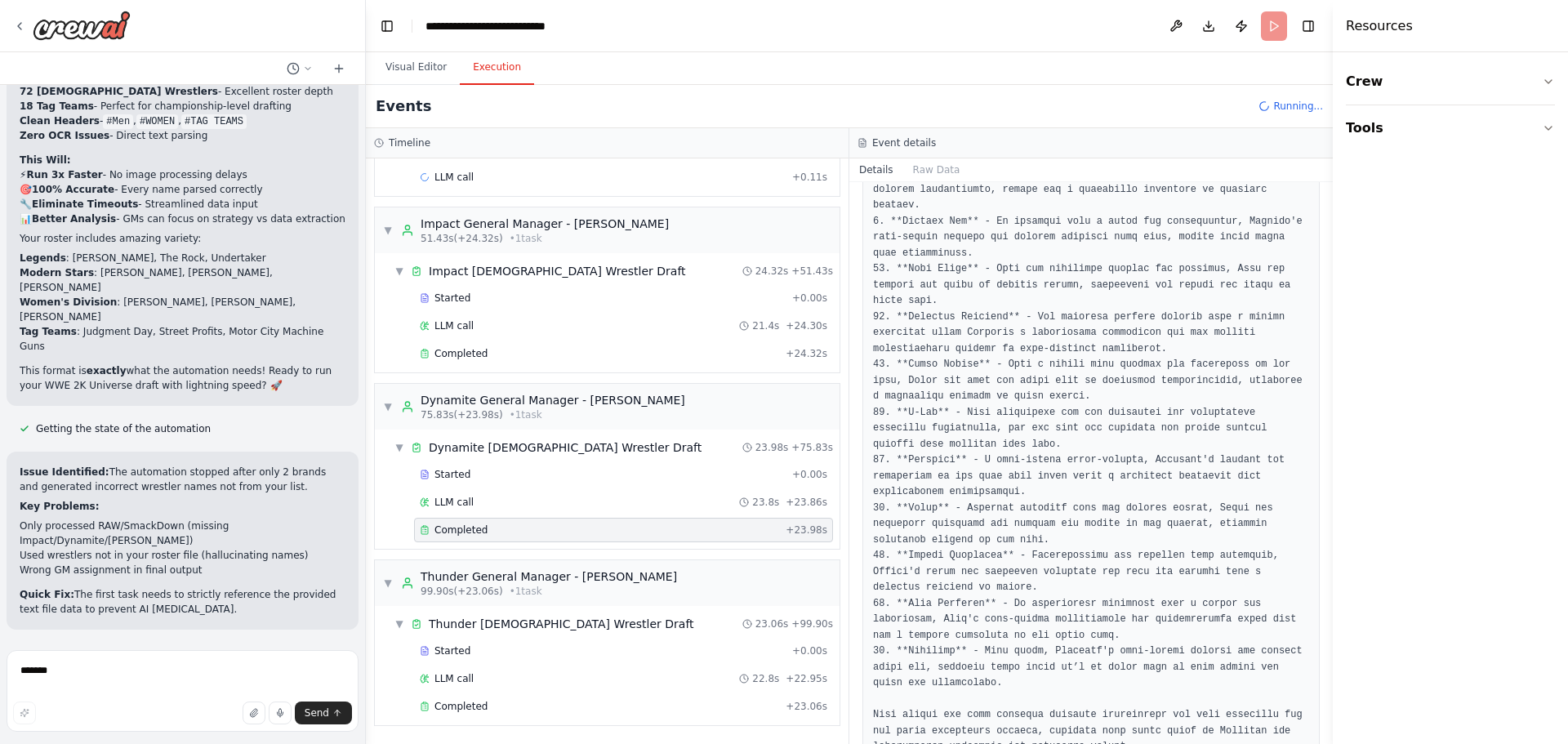
click at [1272, 27] on header "**********" at bounding box center [850, 26] width 967 height 52
click at [1296, 111] on span "Running..." at bounding box center [1298, 105] width 50 height 13
click at [161, 679] on textarea "*******" at bounding box center [182, 691] width 352 height 81
click at [470, 707] on span "Completed" at bounding box center [461, 706] width 53 height 13
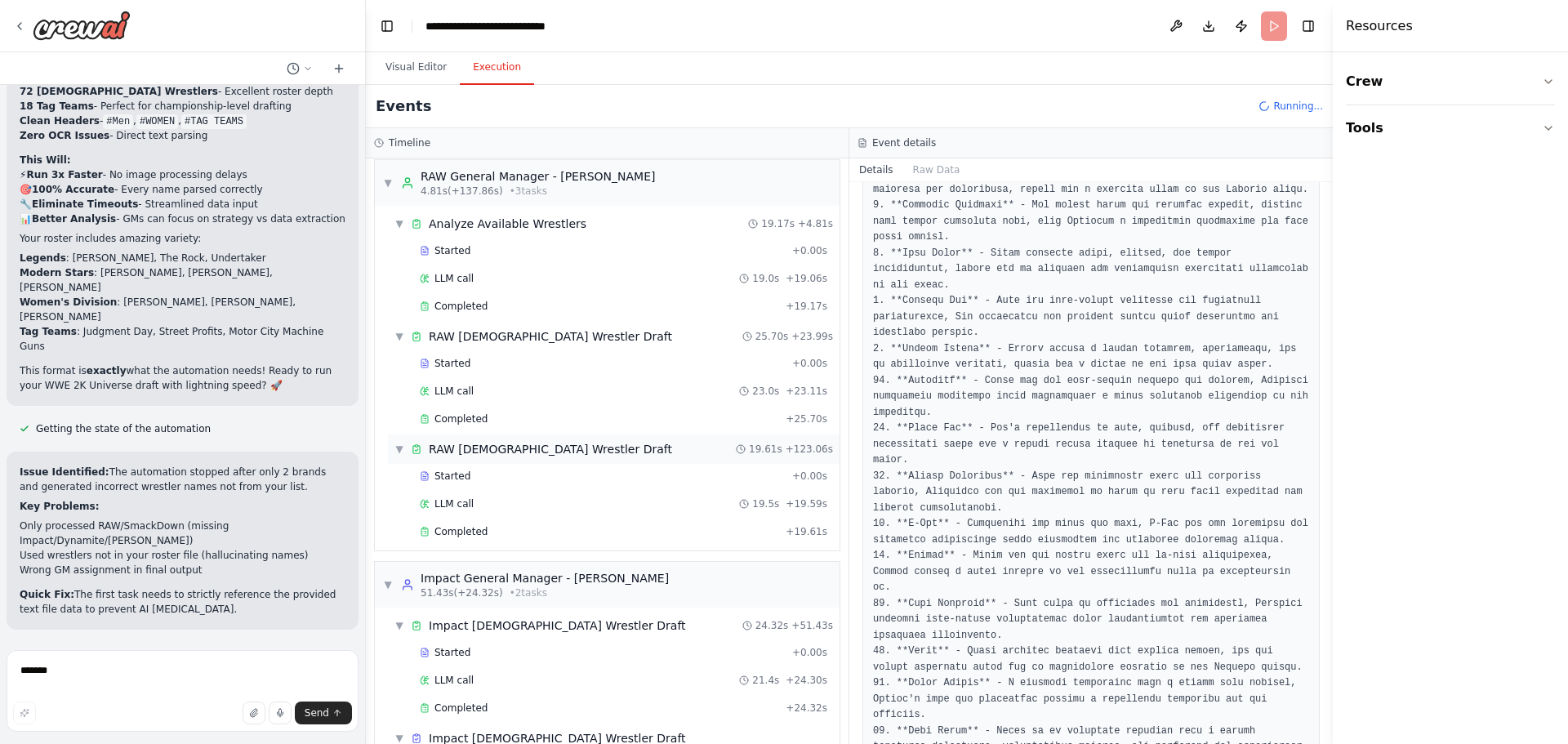
scroll to position [0, 0]
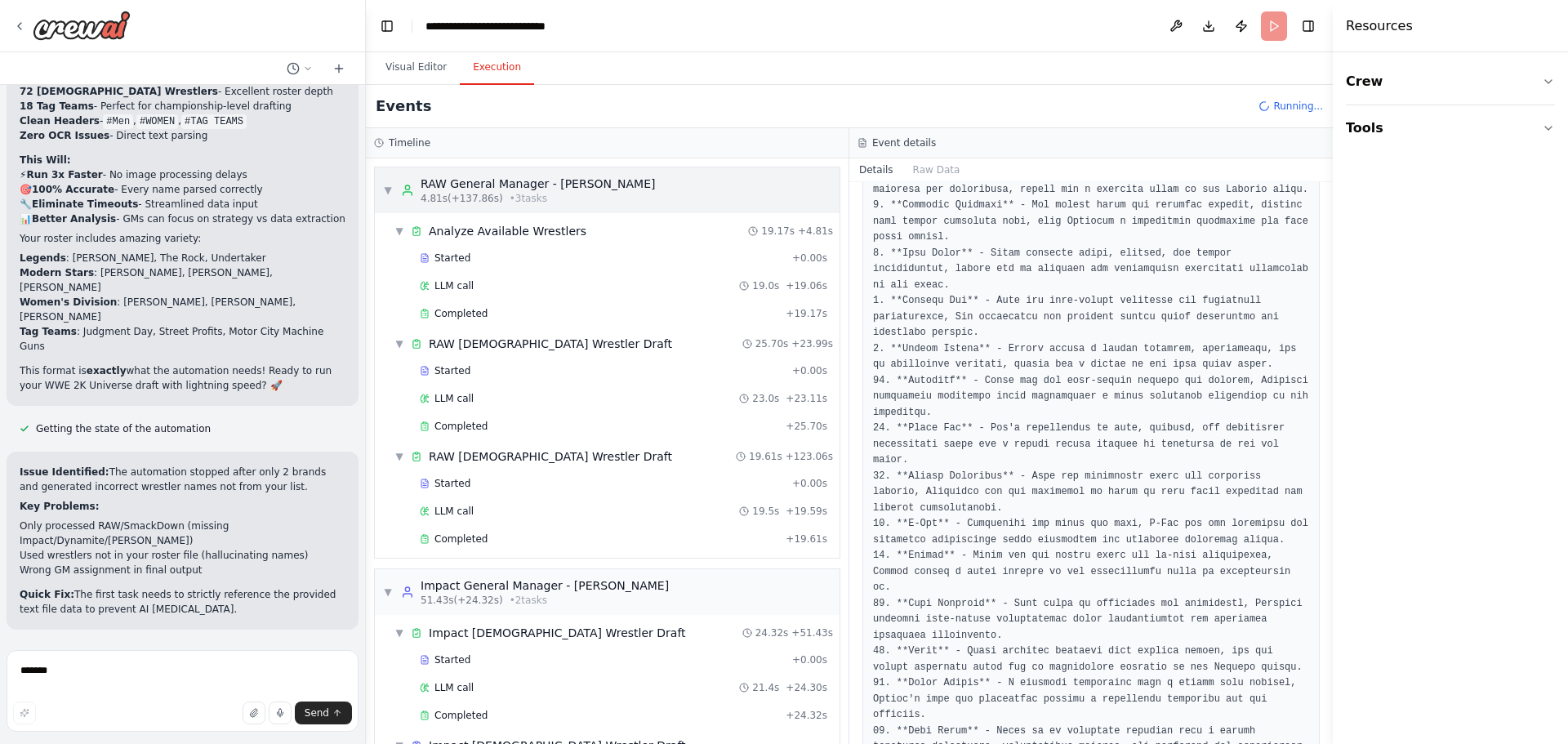
click at [386, 191] on span "▼" at bounding box center [387, 190] width 10 height 13
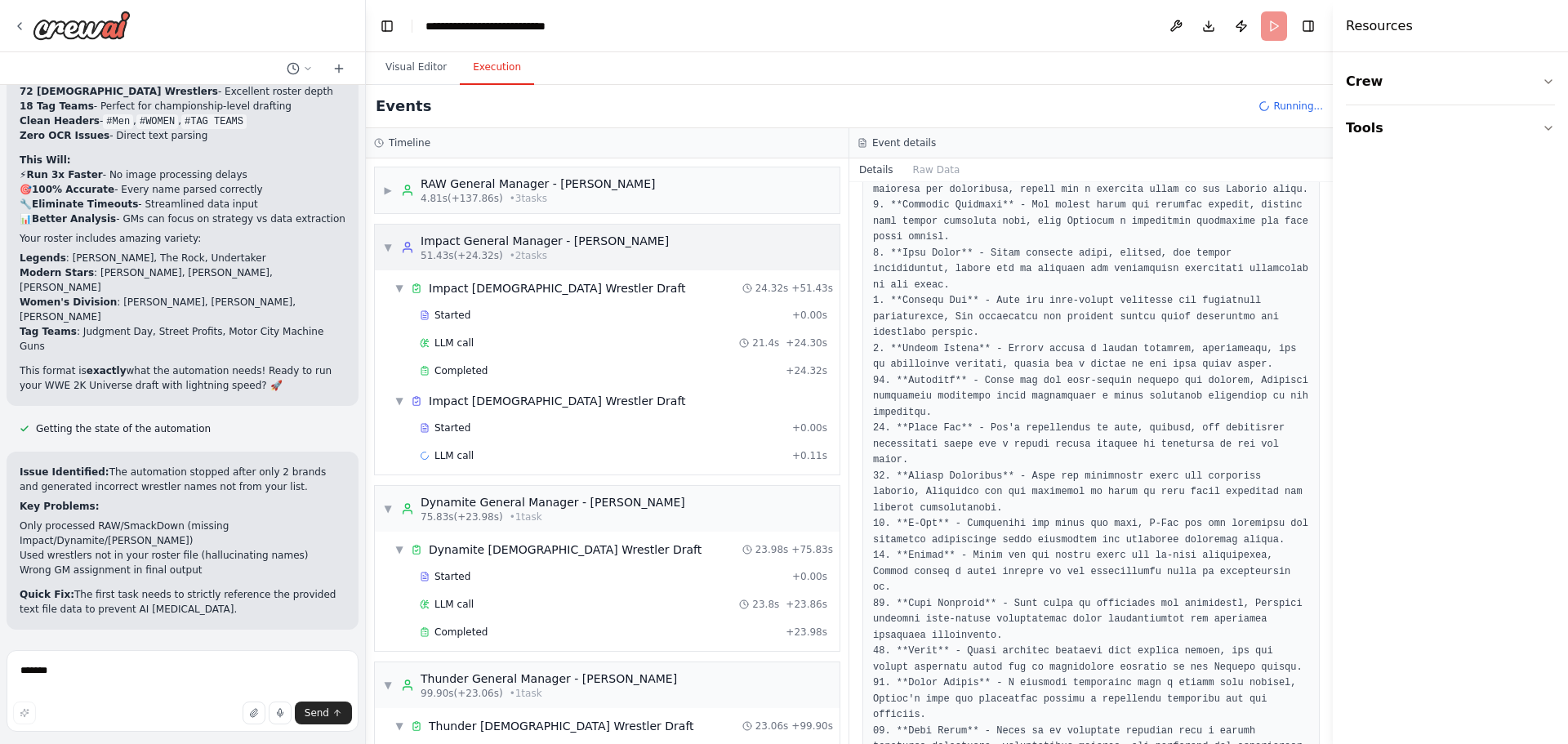
click at [385, 247] on span "▼" at bounding box center [387, 247] width 10 height 13
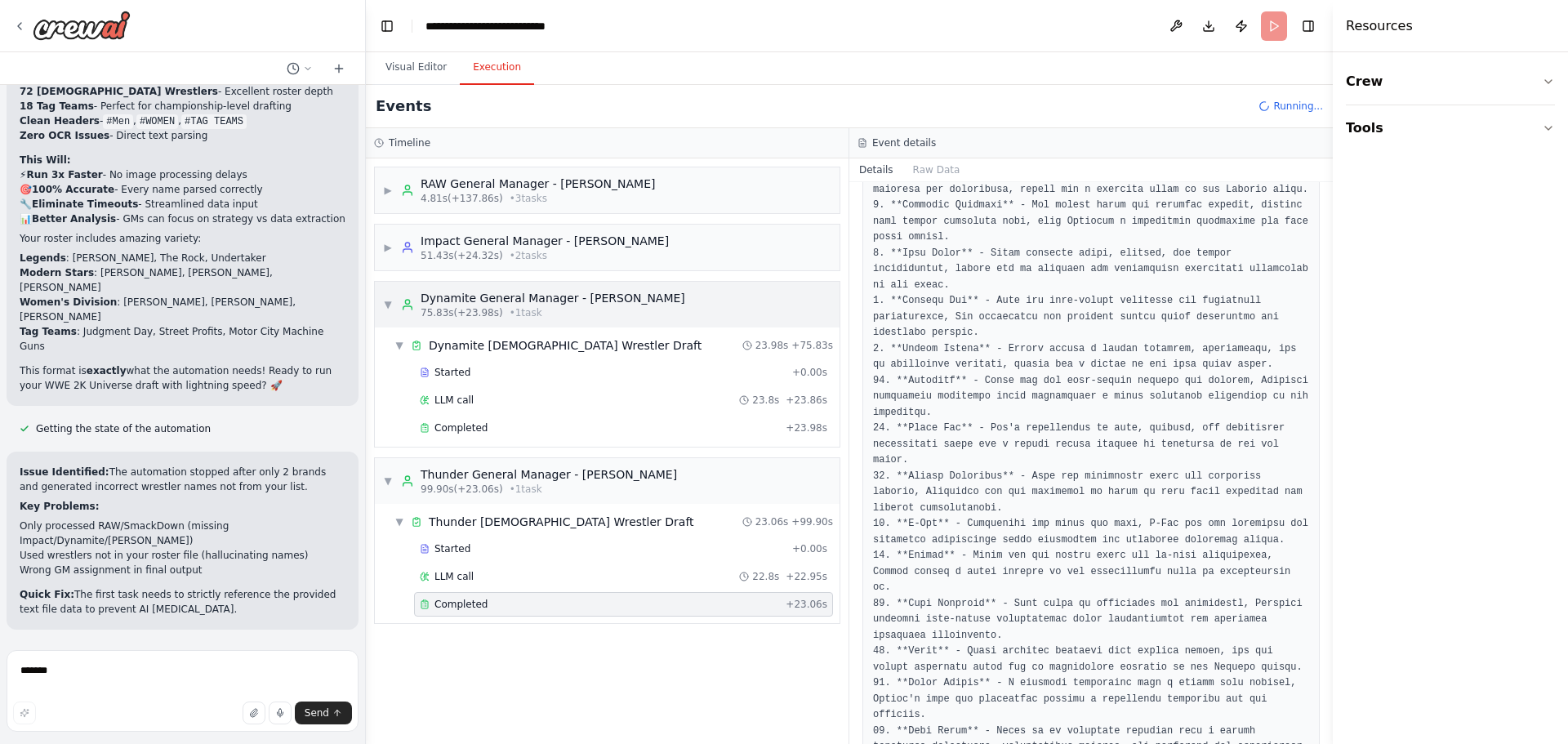
click at [387, 306] on span "▼" at bounding box center [387, 304] width 10 height 13
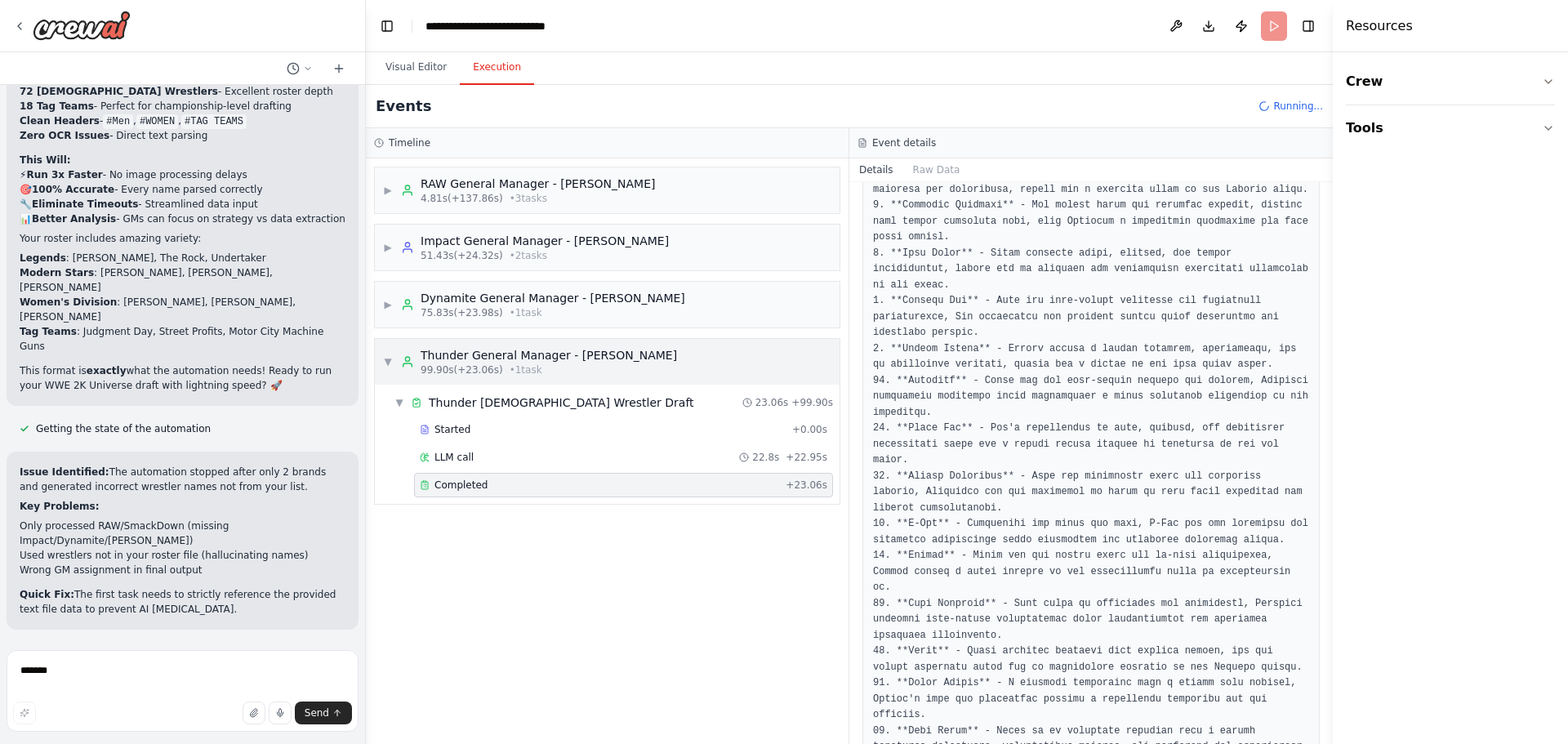
click at [390, 362] on span "▼" at bounding box center [387, 361] width 10 height 13
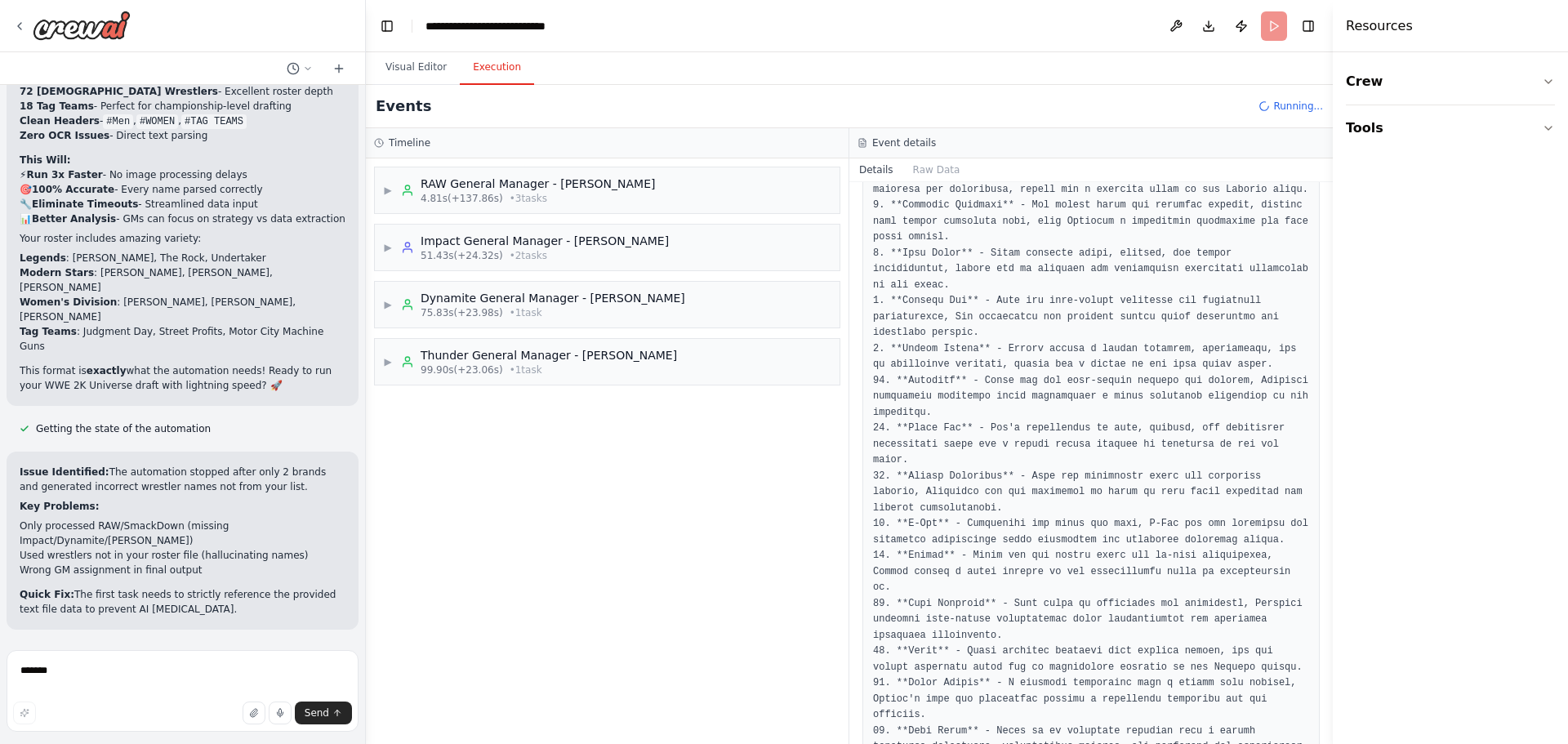
click at [592, 497] on div "▶ RAW General Manager - [PERSON_NAME] 4.81s (+137.86s) • 3 task s ▶ Impact Gene…" at bounding box center [607, 451] width 483 height 585
click at [212, 685] on textarea "*******" at bounding box center [182, 691] width 352 height 81
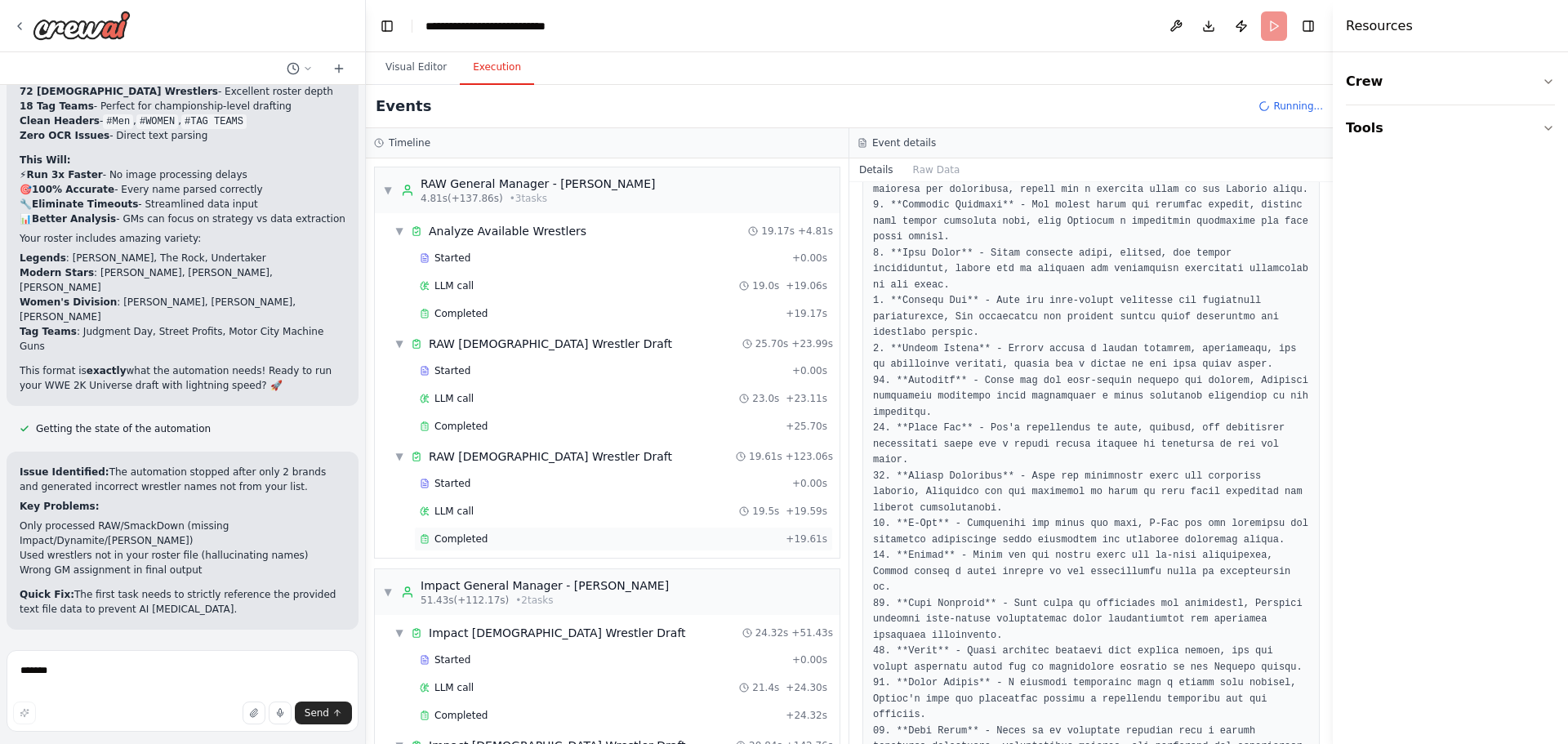
click at [480, 544] on span "Completed" at bounding box center [461, 539] width 53 height 13
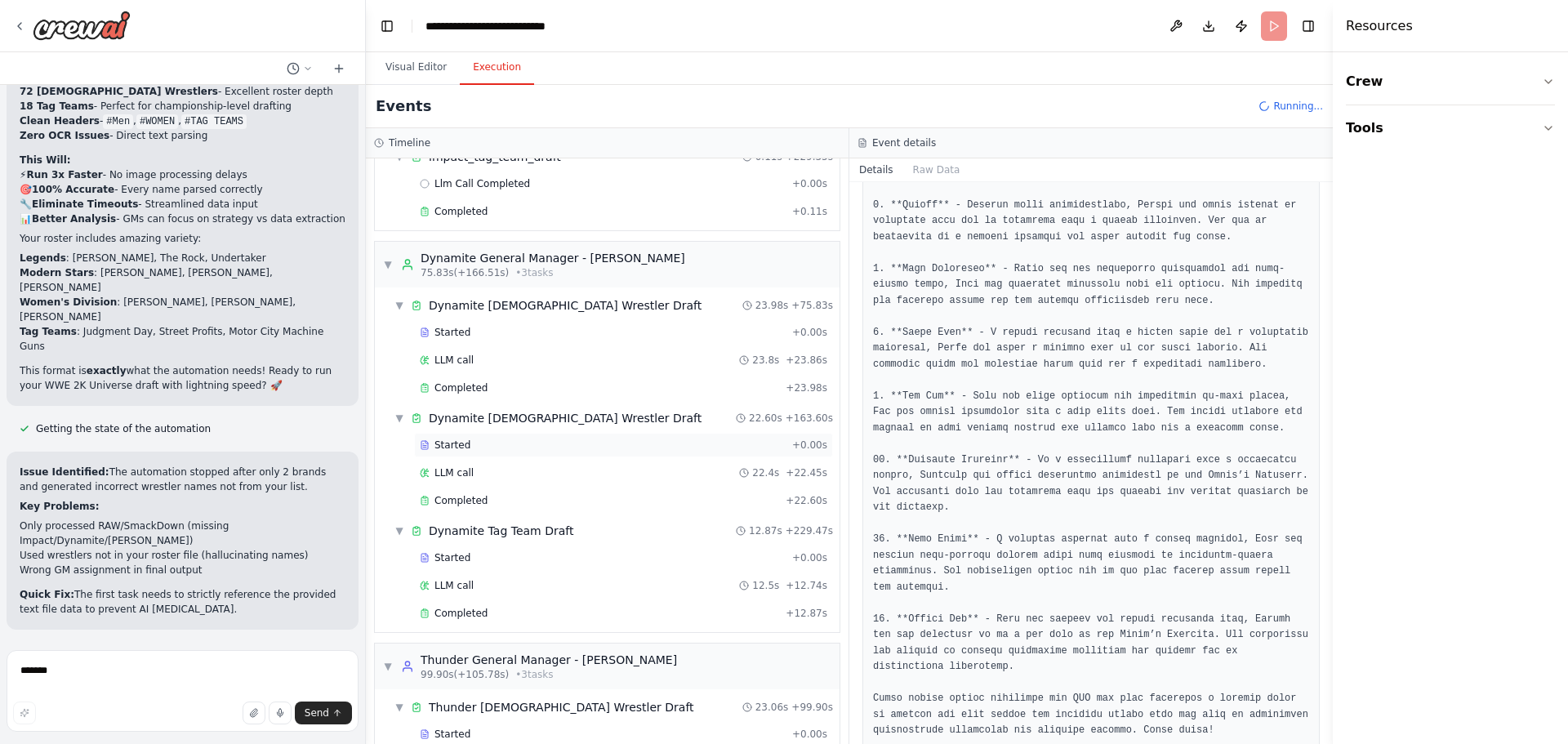
scroll to position [1067, 0]
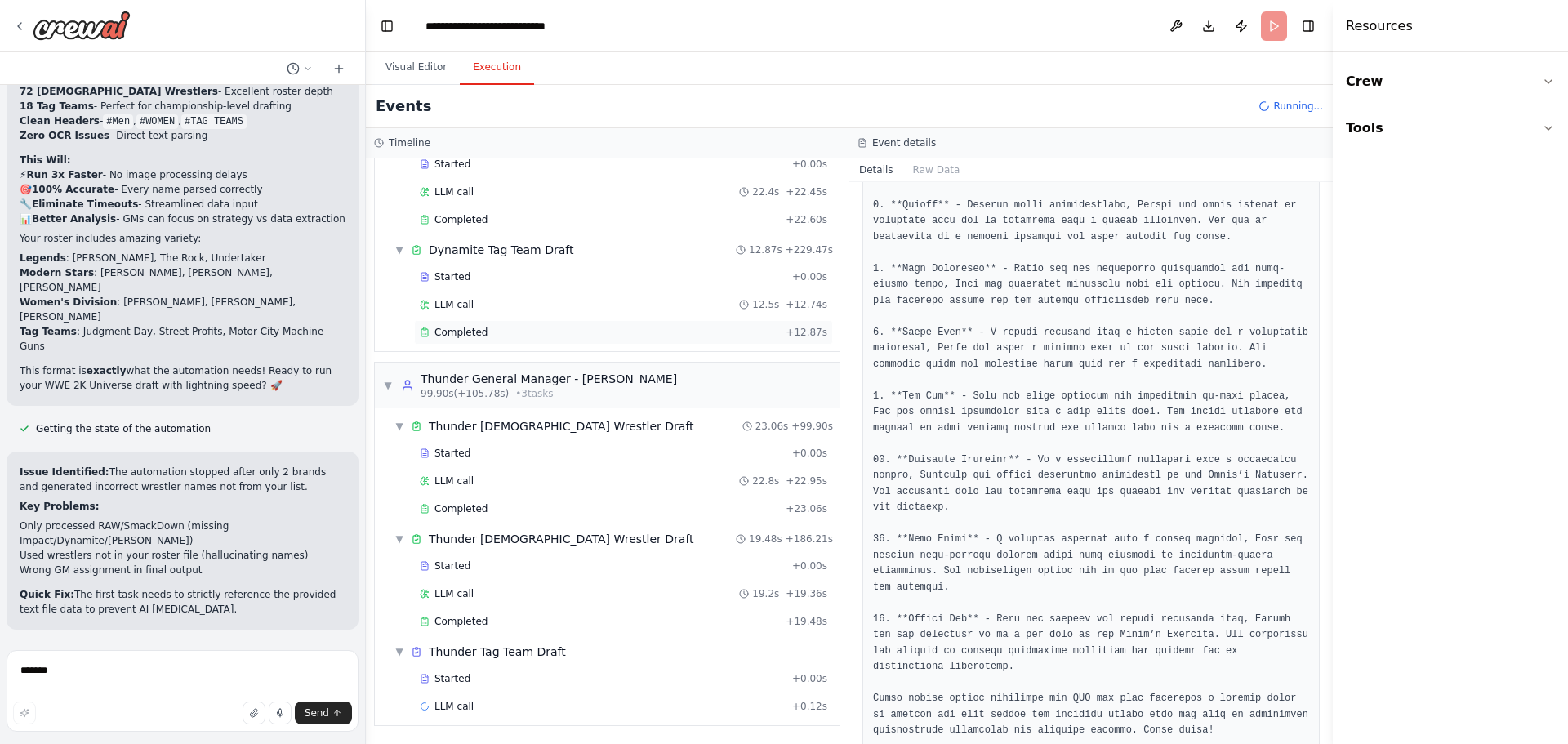
click at [484, 338] on div "Completed" at bounding box center [600, 332] width 360 height 13
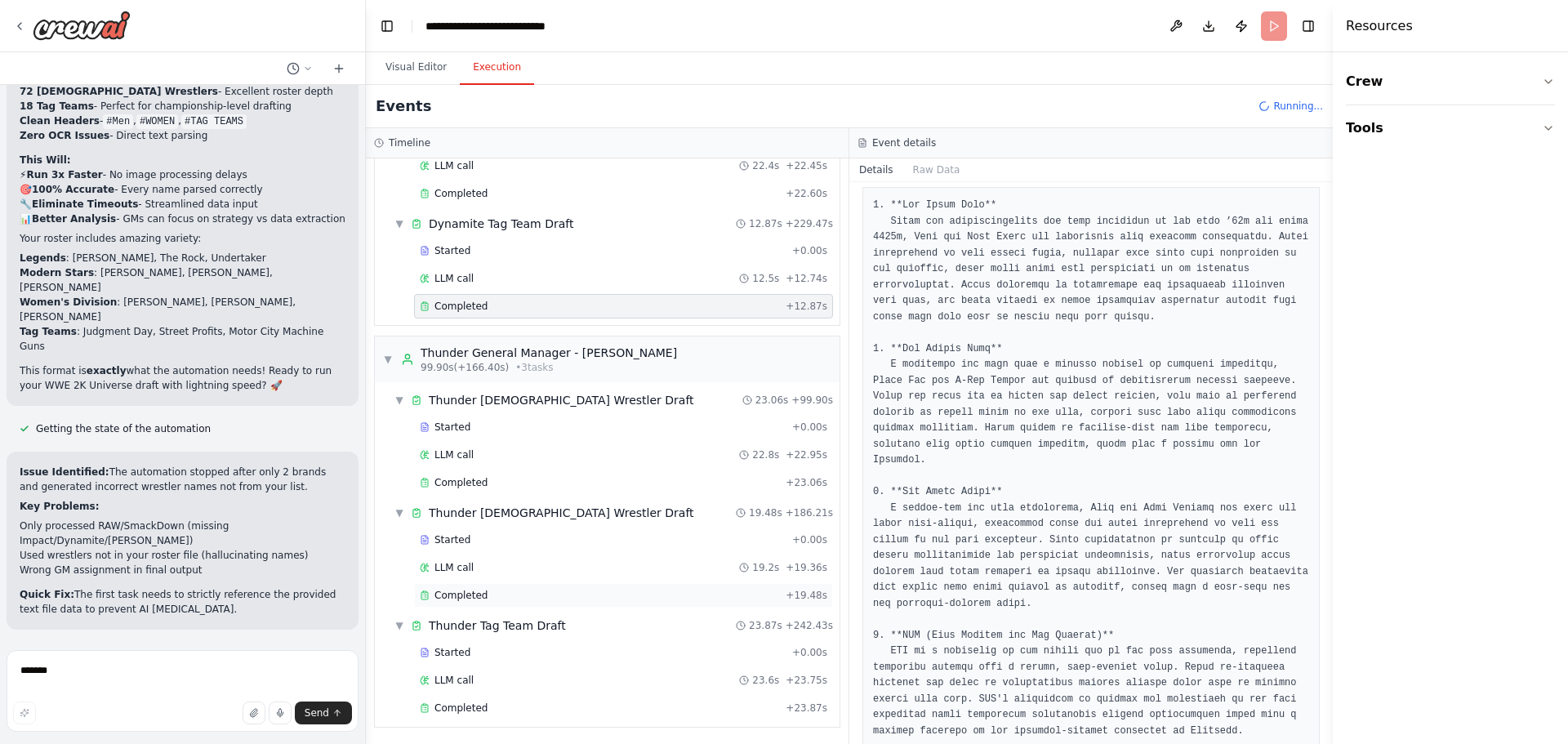
scroll to position [1180, 0]
click at [460, 711] on span "Completed" at bounding box center [461, 706] width 53 height 13
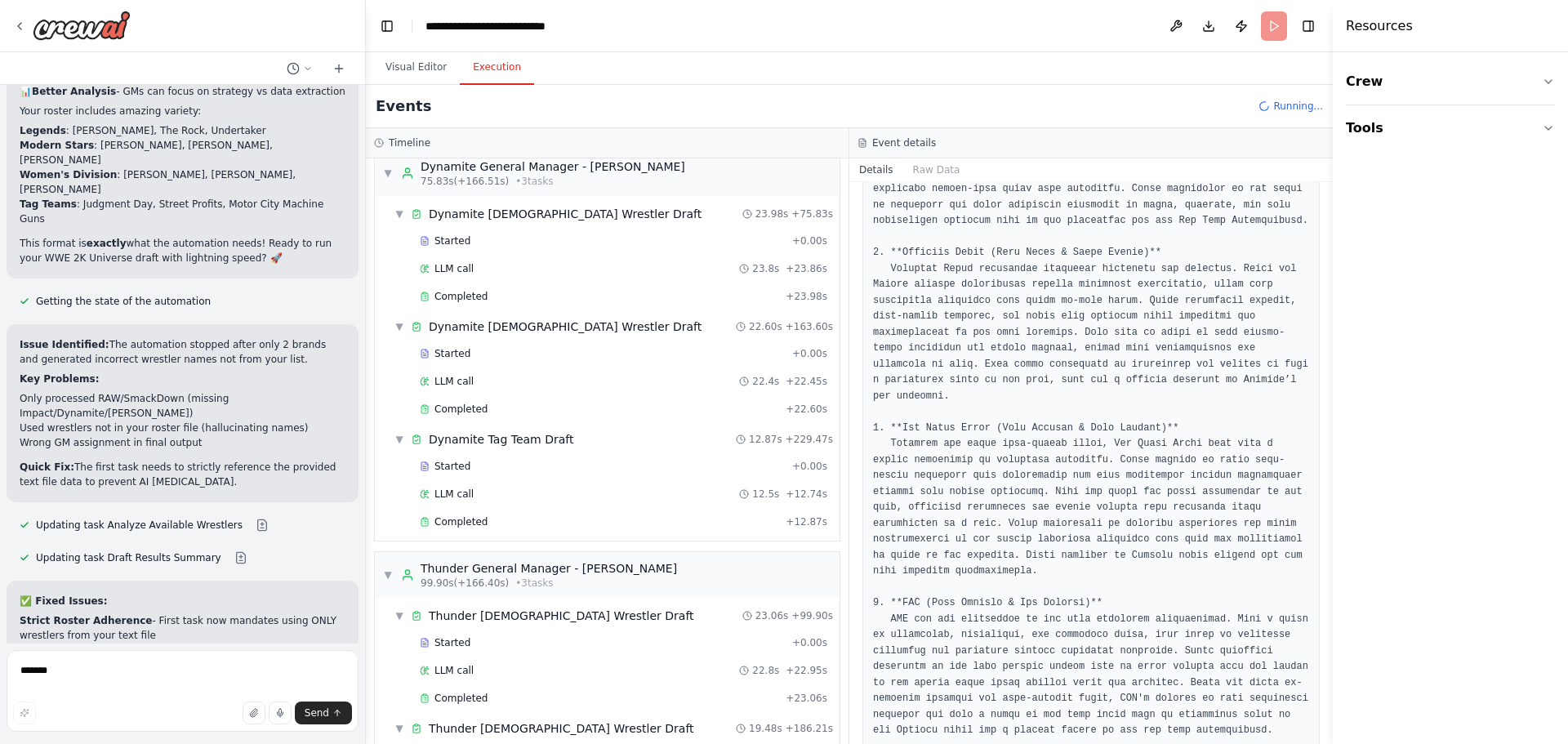
scroll to position [9798, 0]
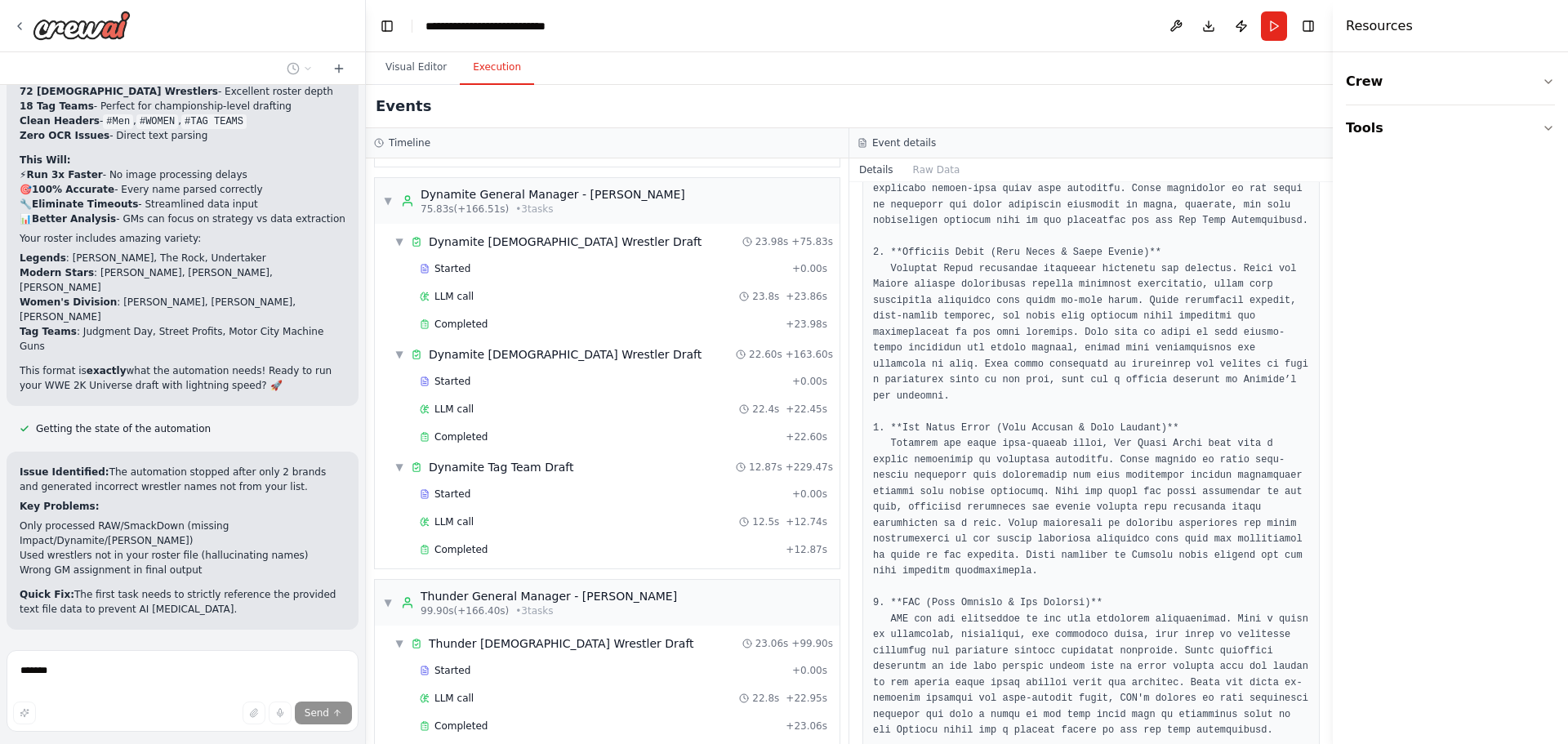
scroll to position [9729, 0]
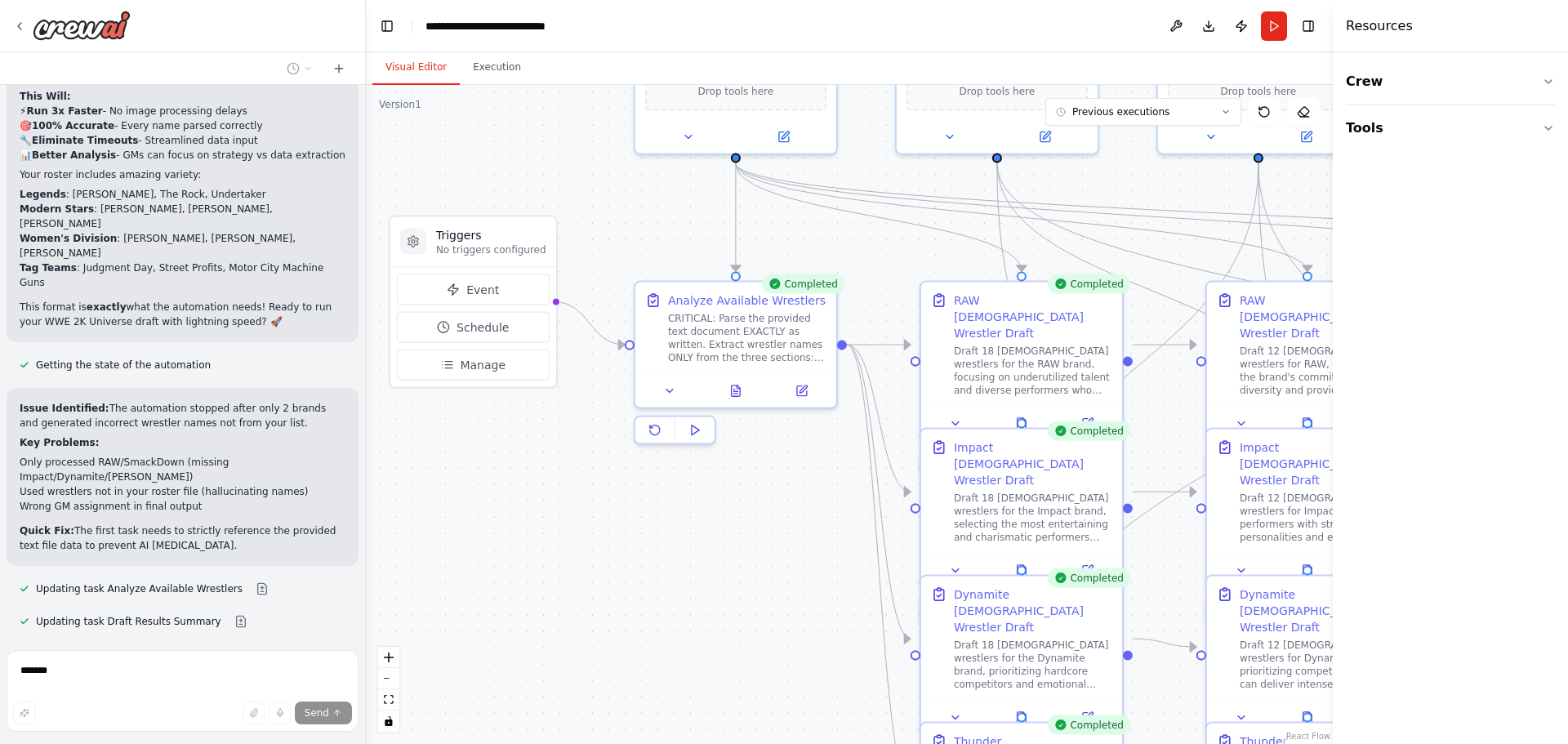
click at [400, 63] on button "Visual Editor" at bounding box center [415, 67] width 88 height 35
click at [492, 70] on button "Execution" at bounding box center [497, 67] width 74 height 35
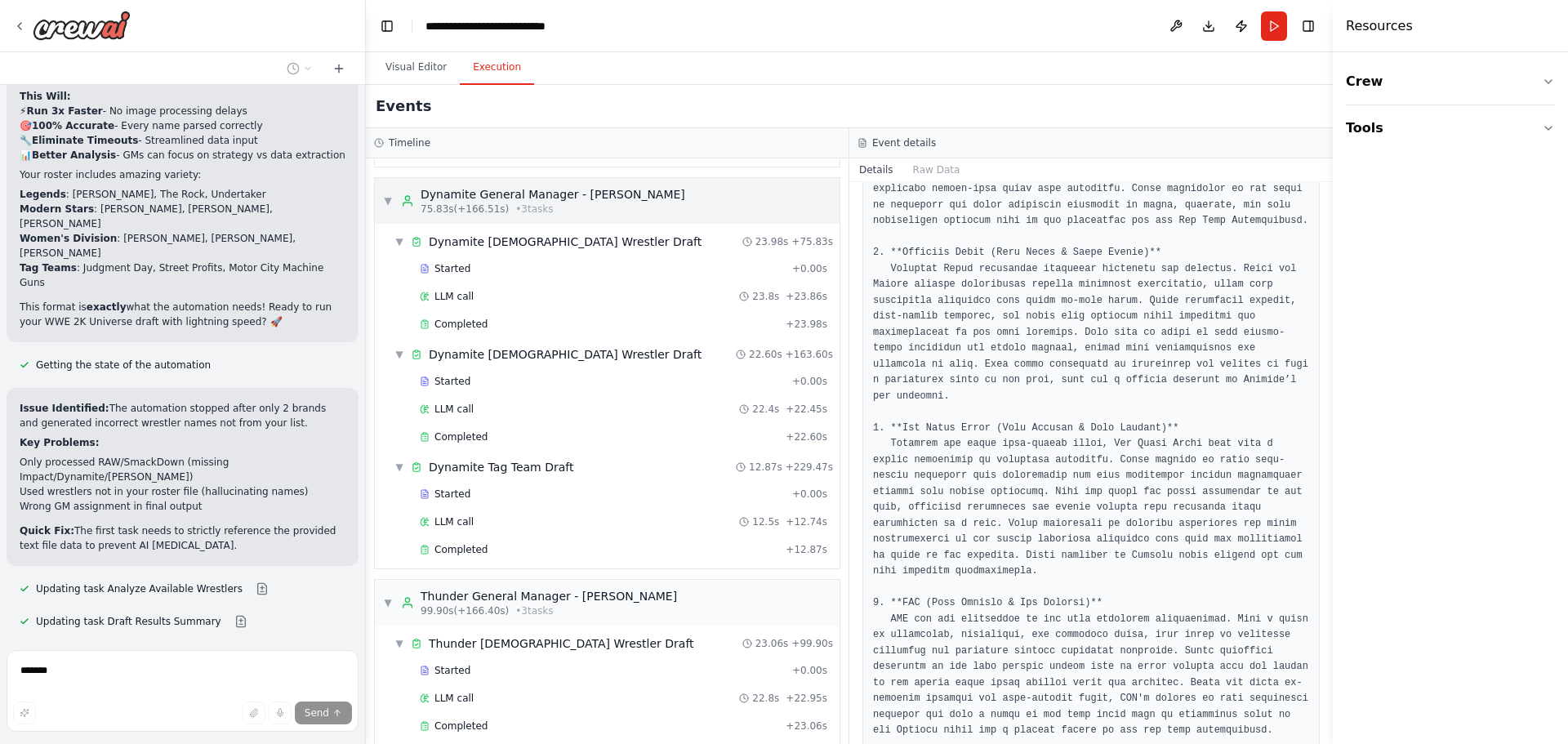
click at [385, 201] on span "▼" at bounding box center [387, 200] width 10 height 13
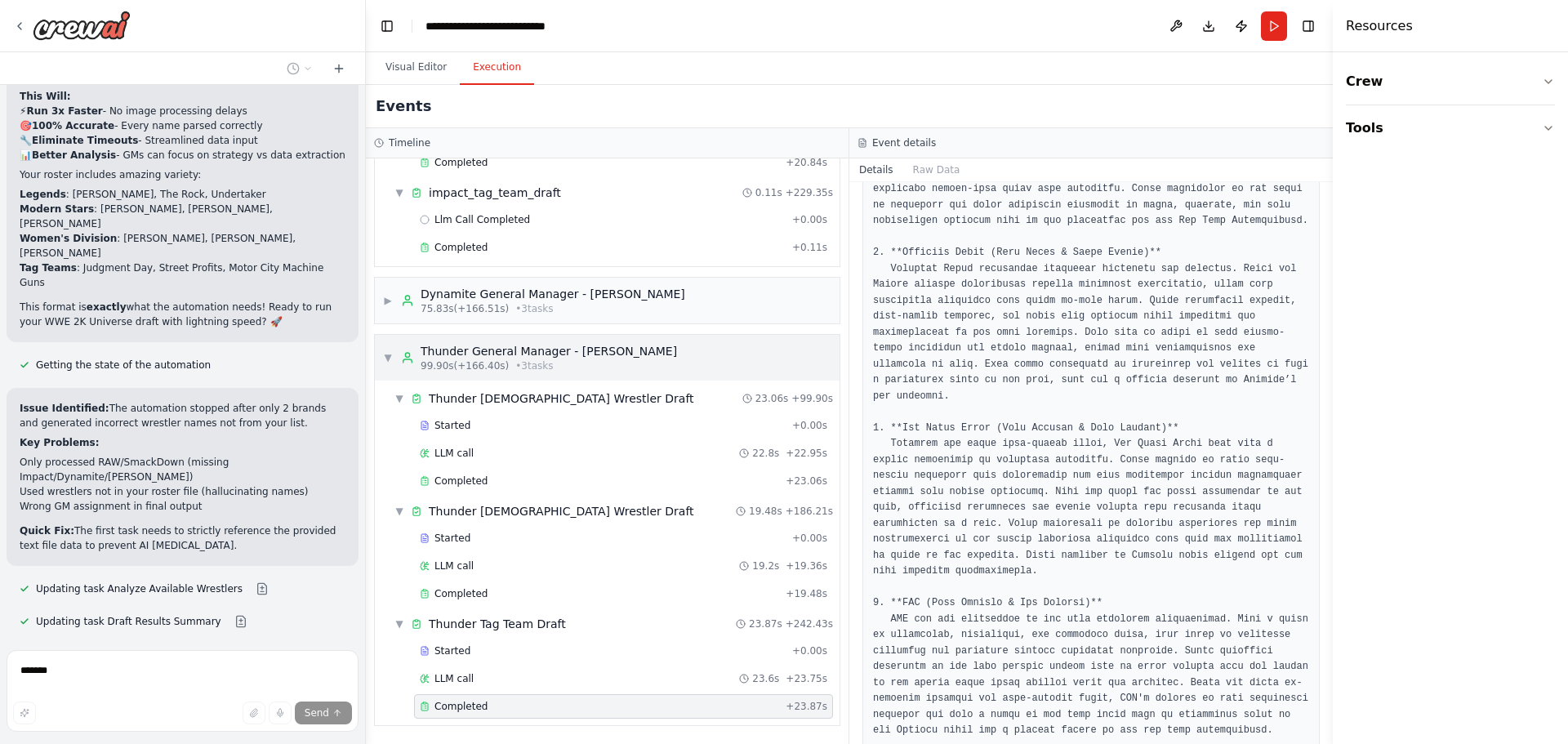
click at [384, 359] on span "▼" at bounding box center [387, 357] width 10 height 13
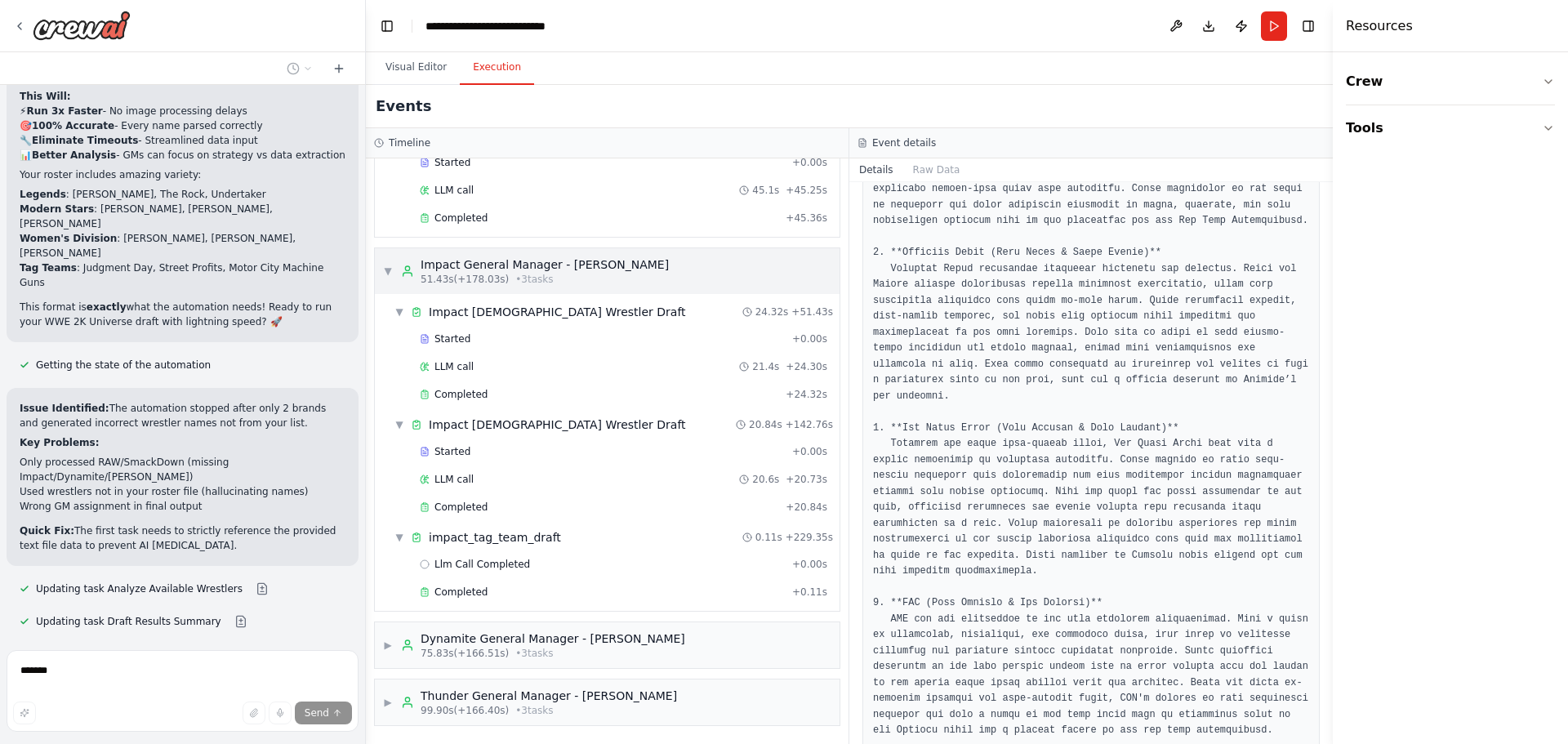
click at [388, 267] on span "▼" at bounding box center [387, 271] width 10 height 13
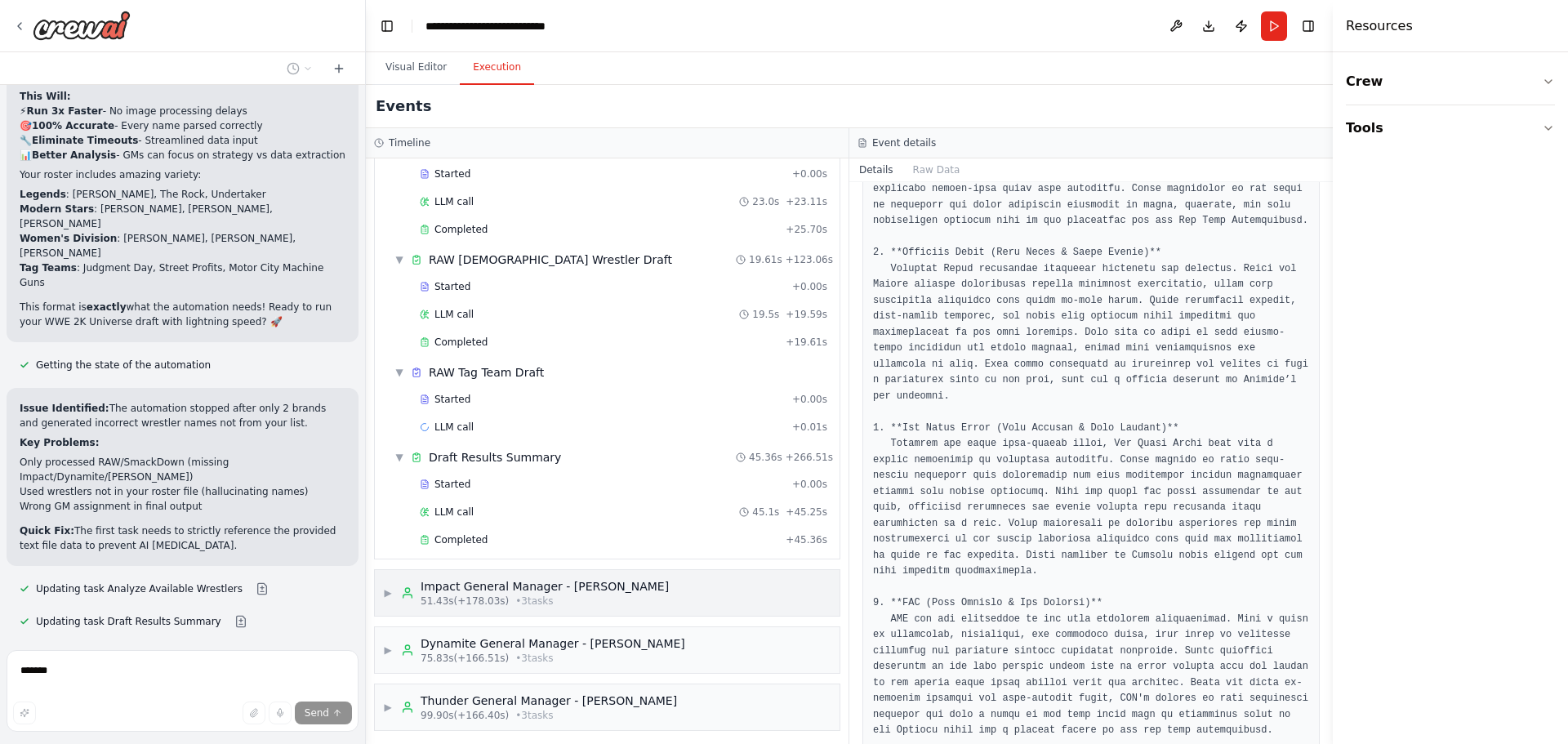
scroll to position [202, 0]
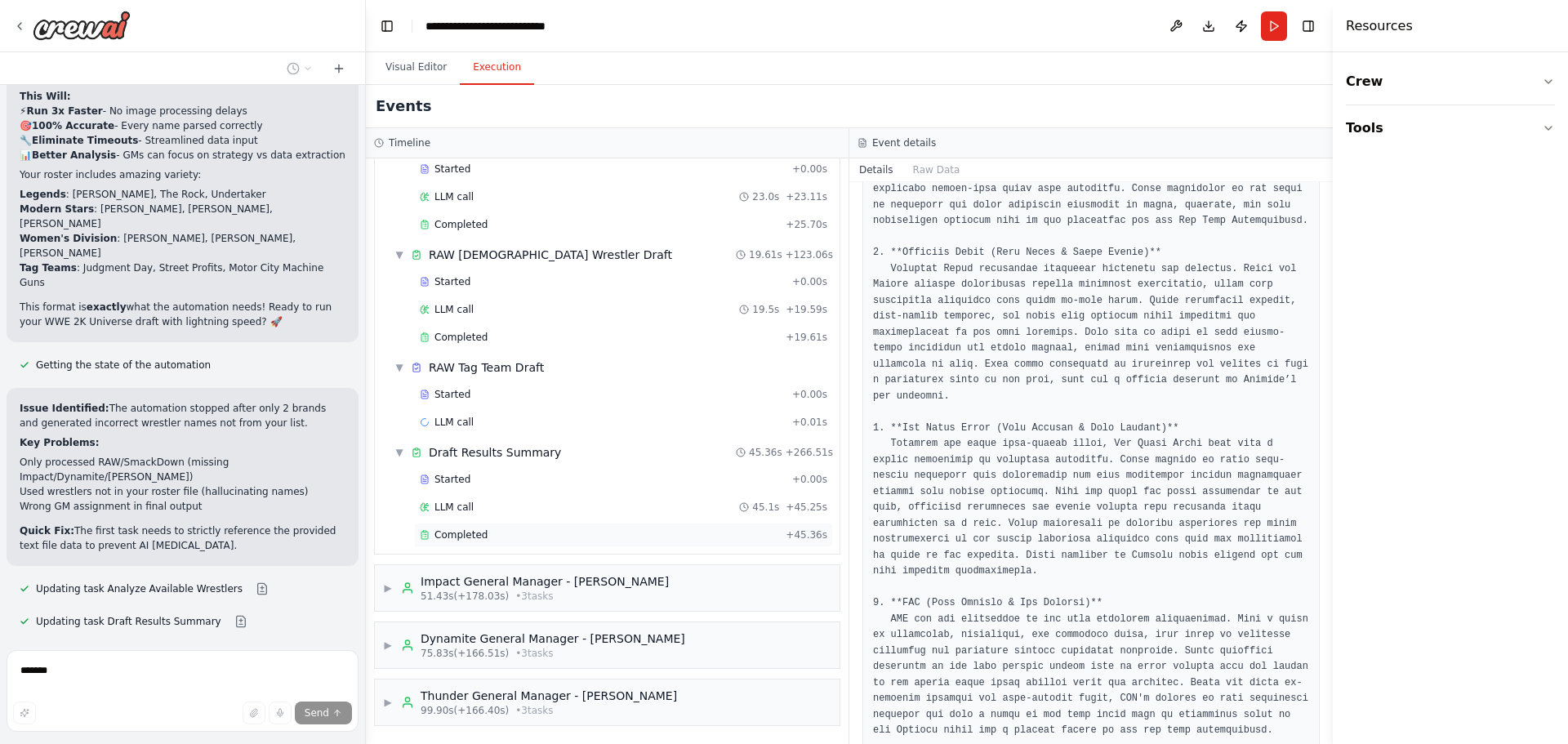
click at [467, 531] on span "Completed" at bounding box center [461, 534] width 53 height 13
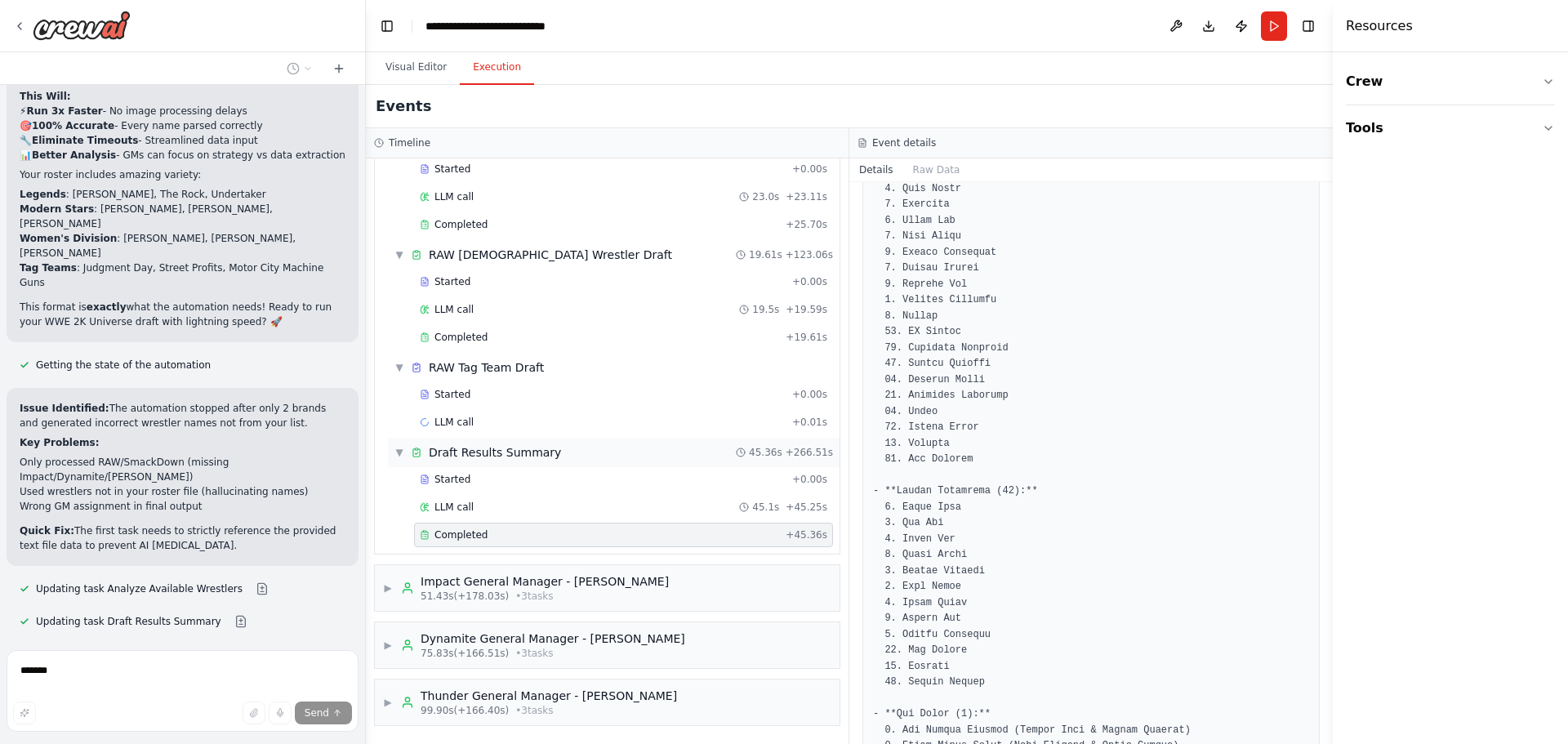
click at [400, 453] on span "▼" at bounding box center [399, 452] width 10 height 13
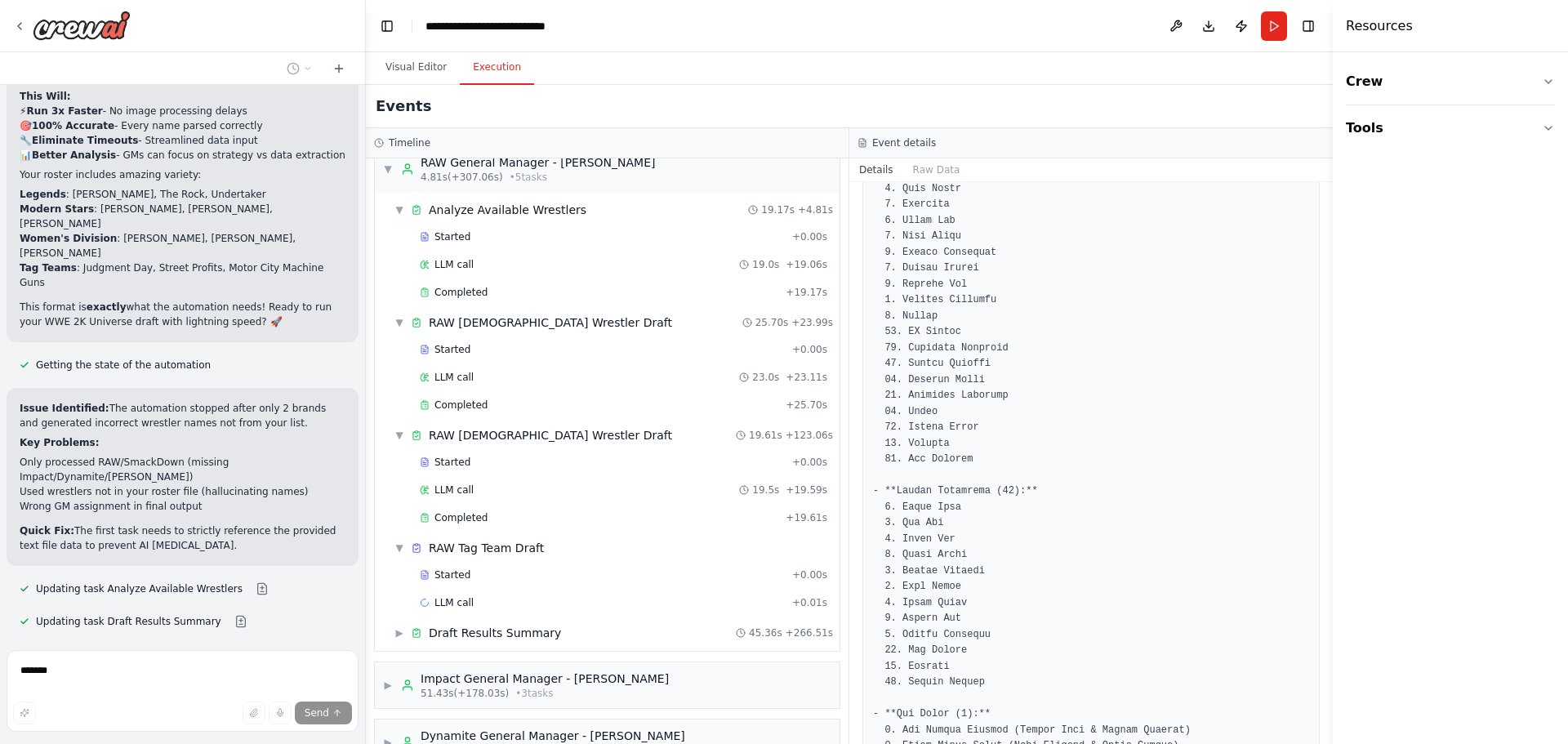
scroll to position [0, 0]
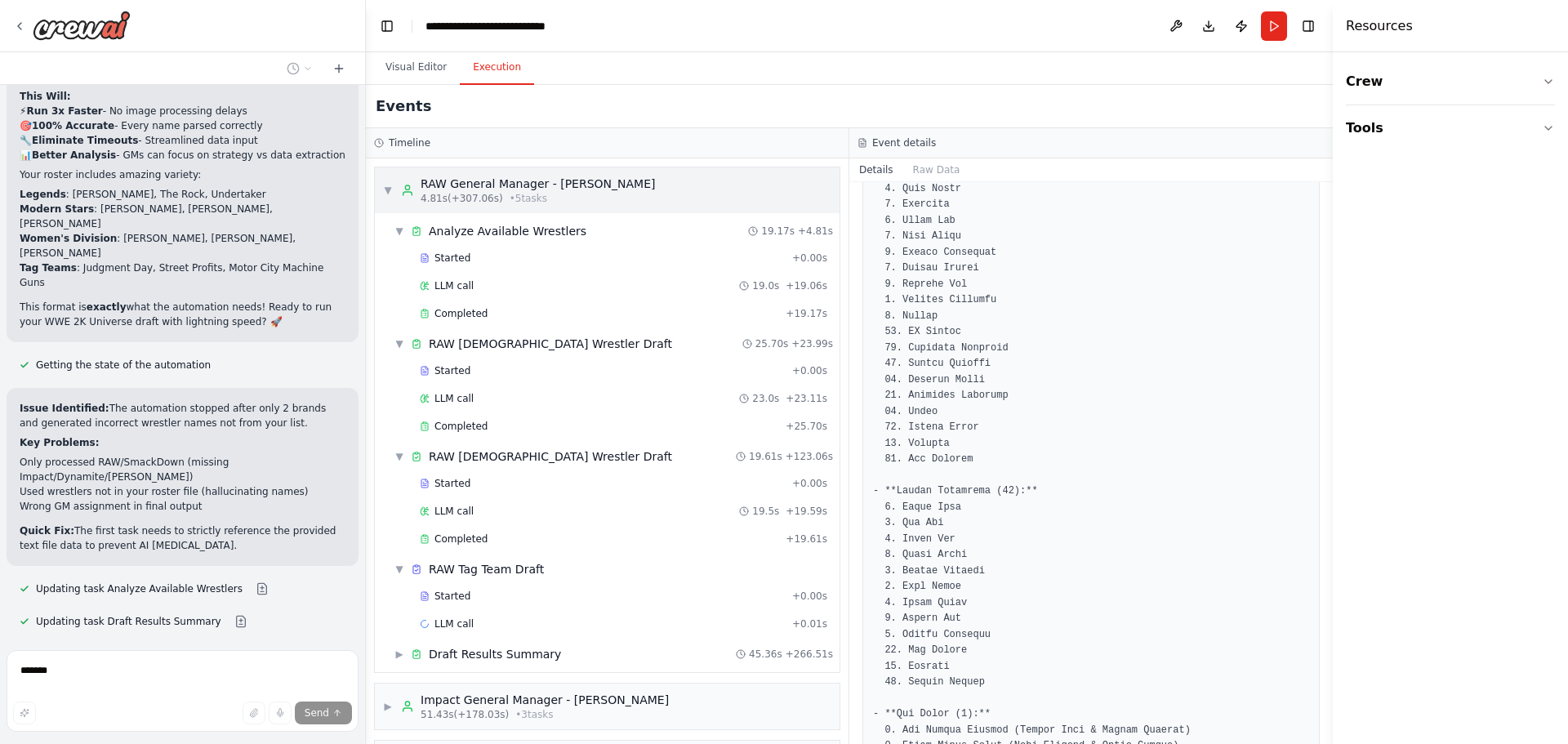
click at [385, 195] on span "▼" at bounding box center [387, 190] width 10 height 13
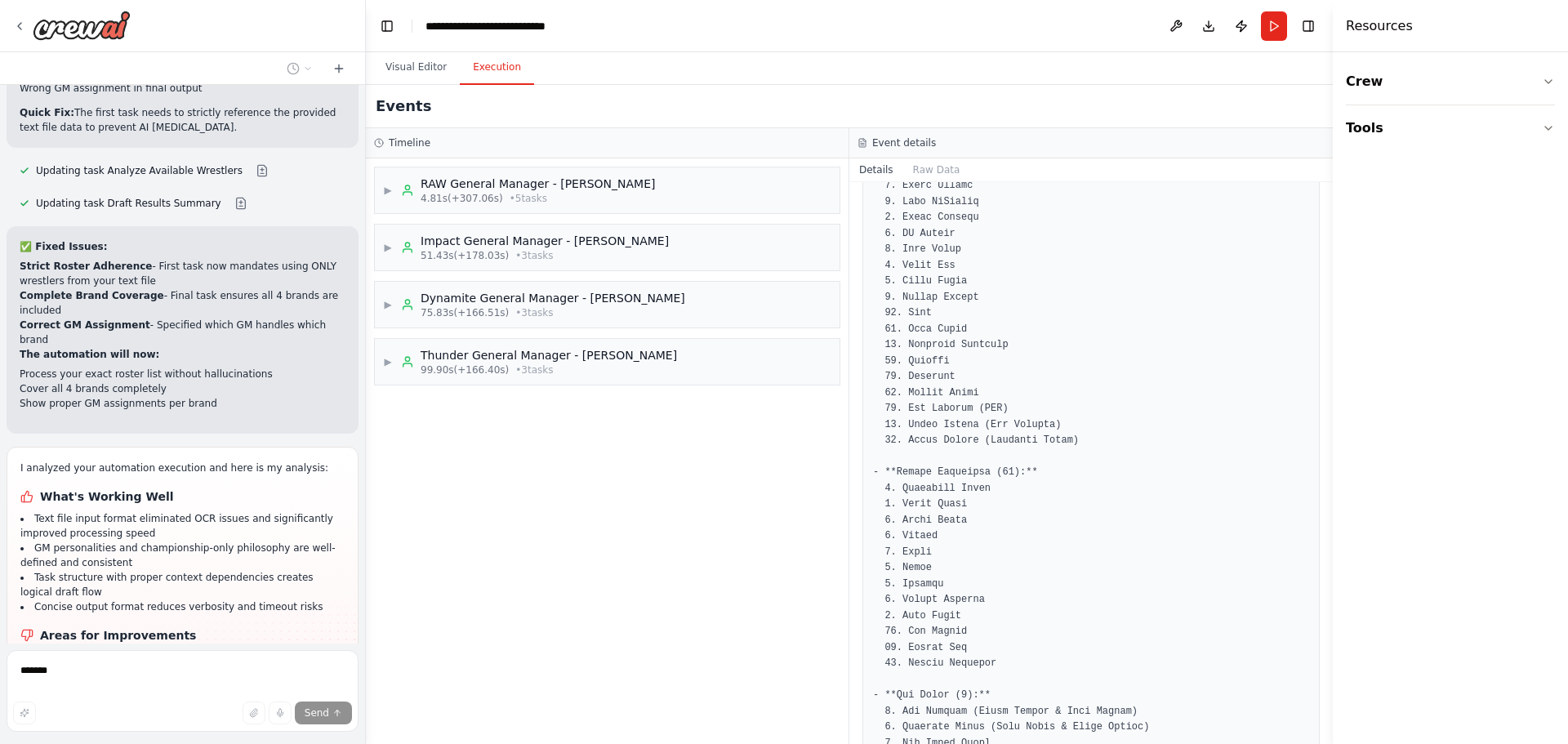
scroll to position [2870, 0]
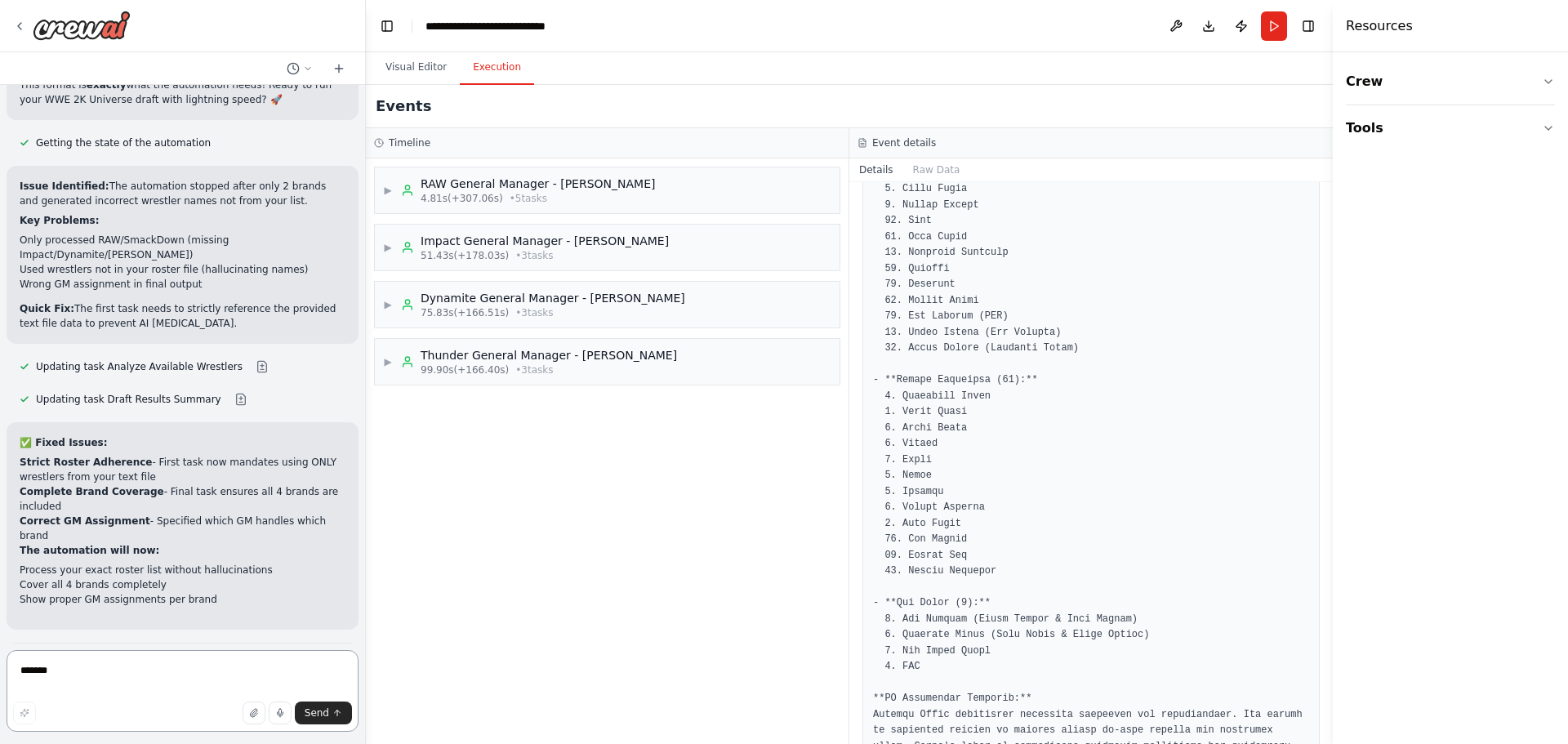
click at [123, 683] on textarea "*******" at bounding box center [182, 691] width 352 height 81
click at [260, 688] on textarea "**********" at bounding box center [182, 691] width 352 height 81
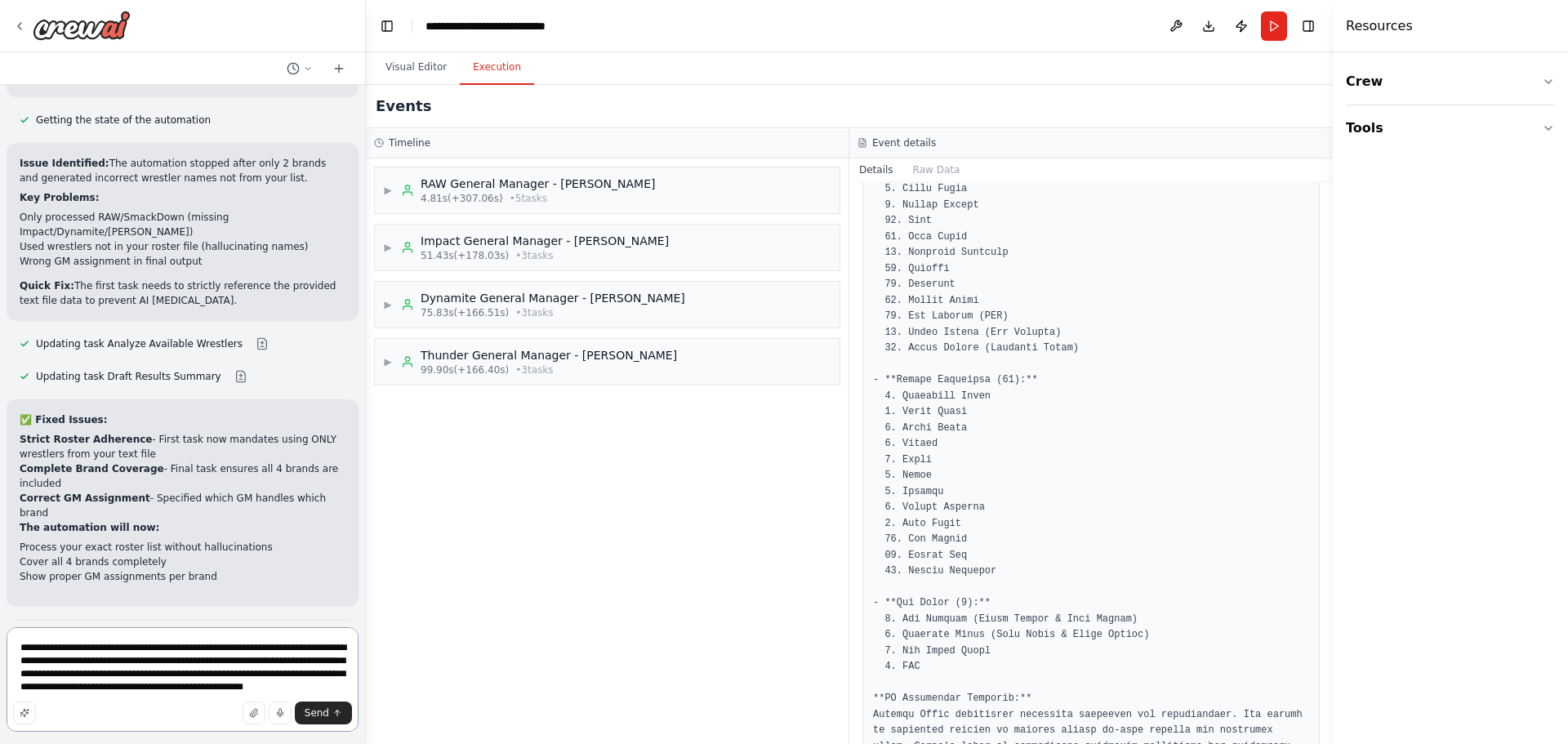
scroll to position [9987, 0]
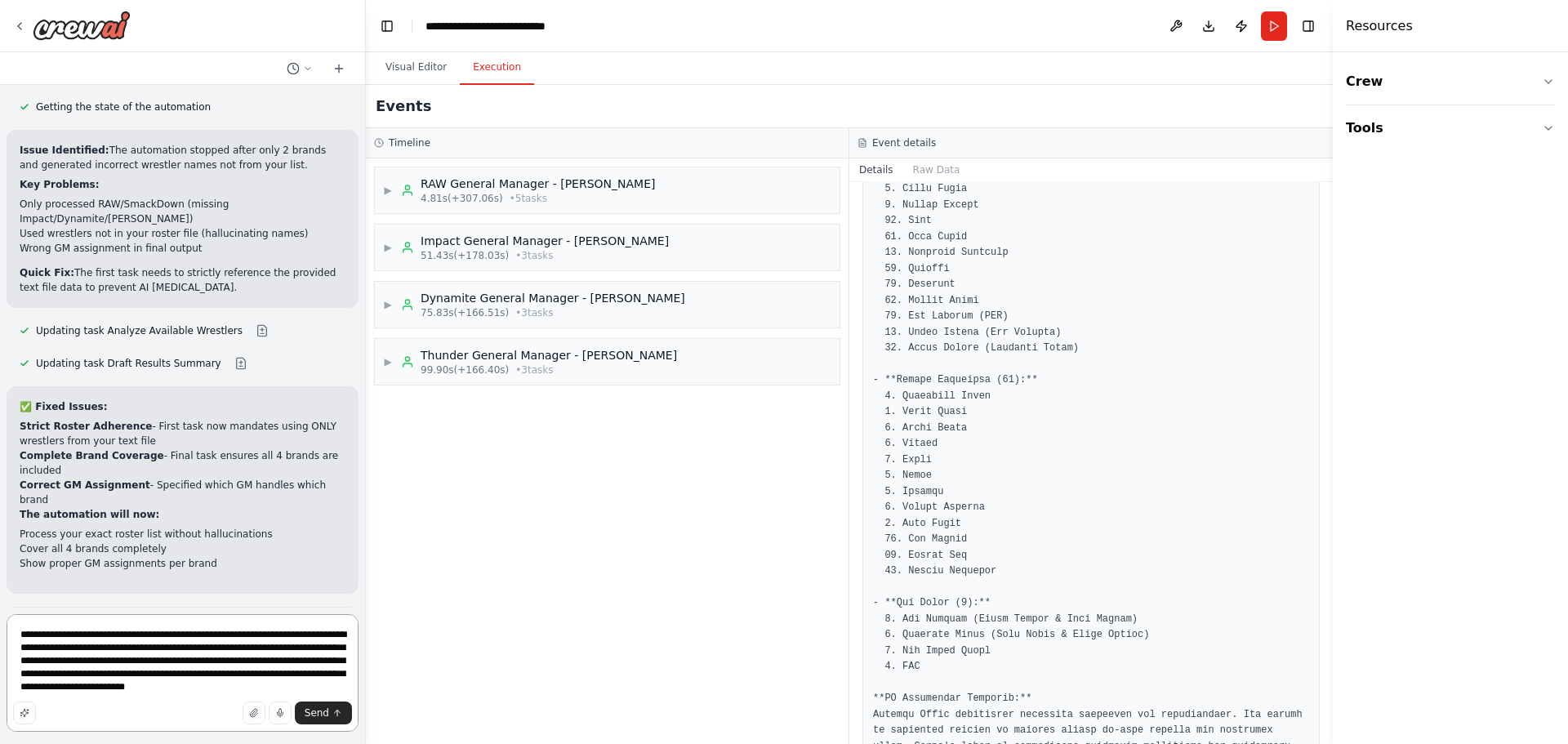
type textarea "**********"
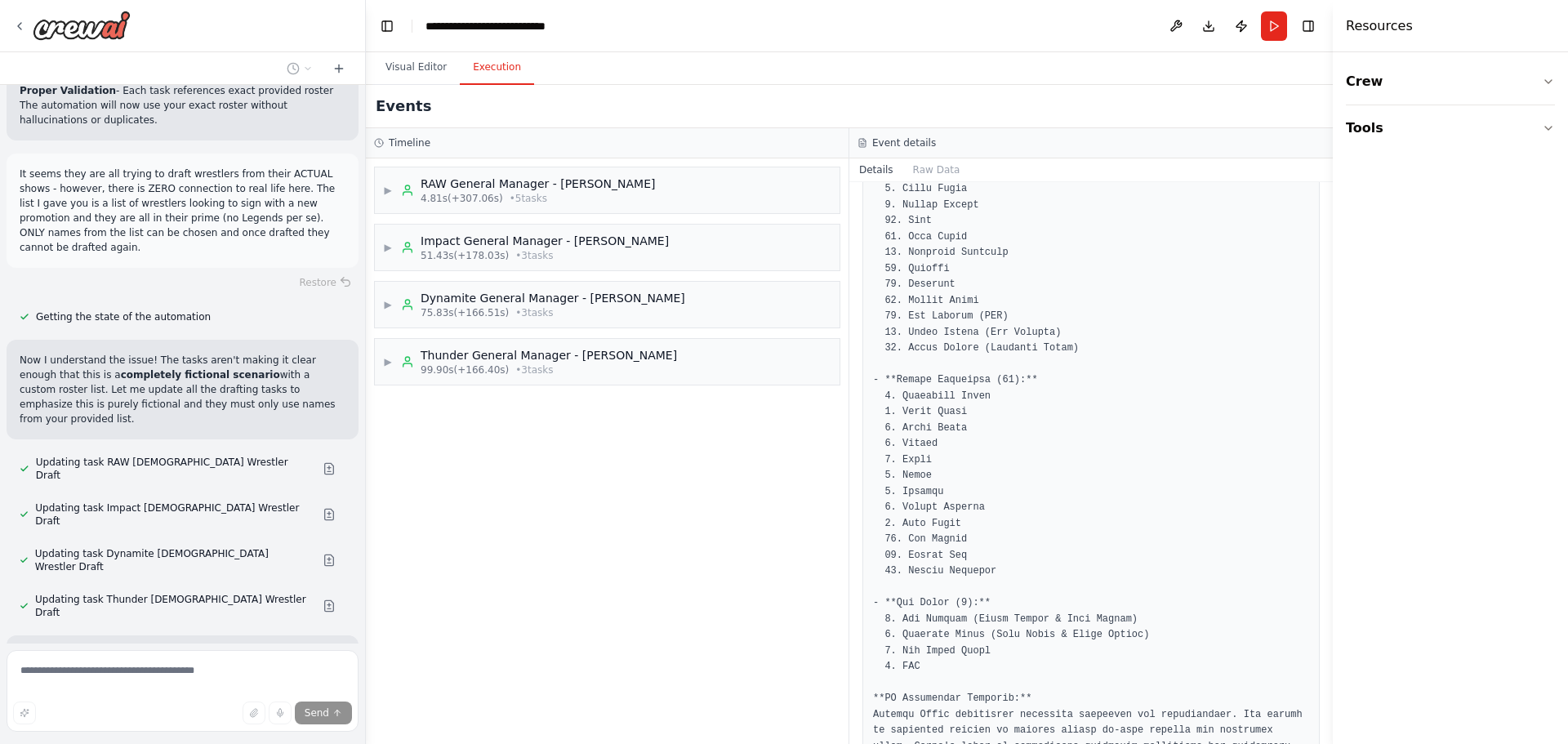
scroll to position [11116, 0]
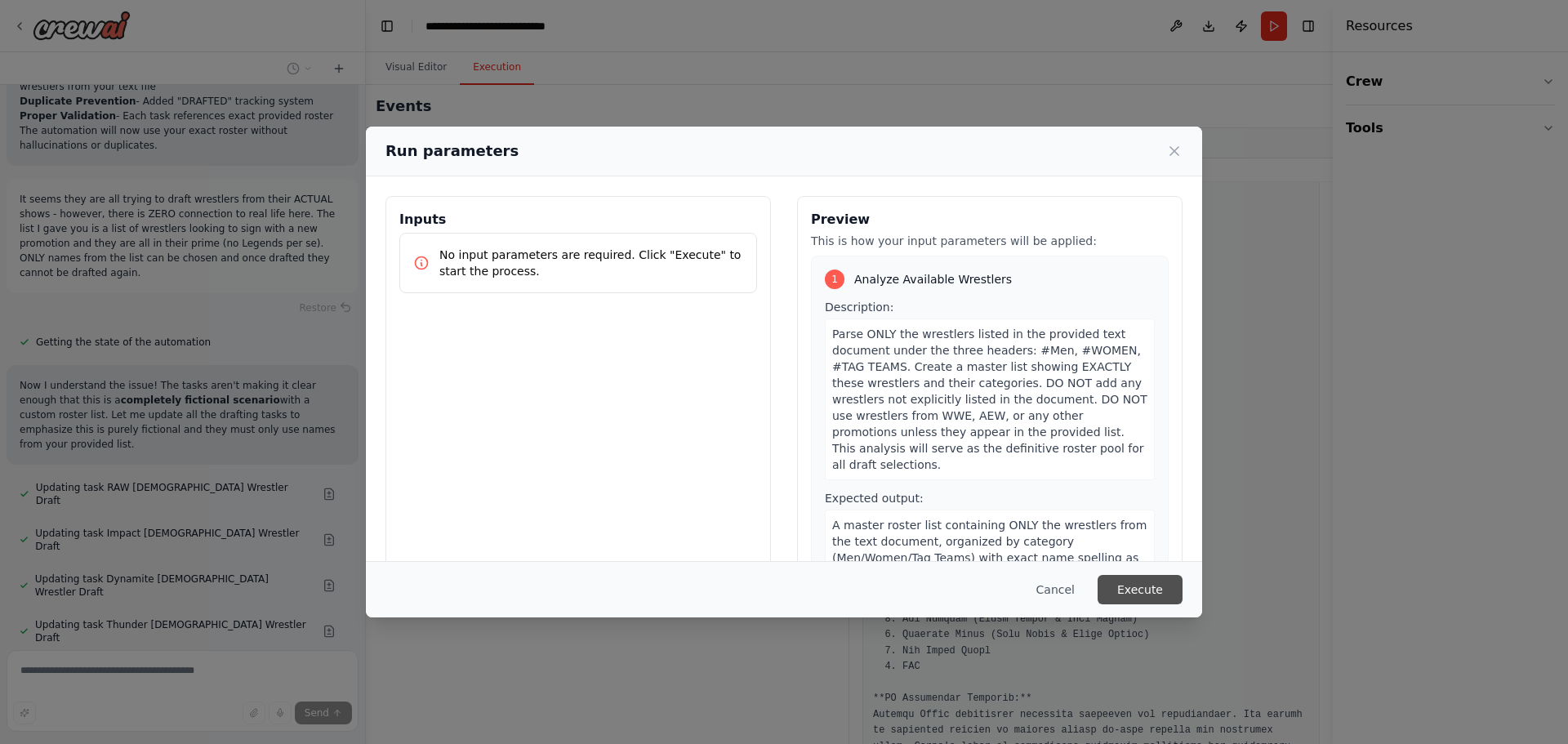
click at [1135, 588] on button "Execute" at bounding box center [1140, 589] width 85 height 29
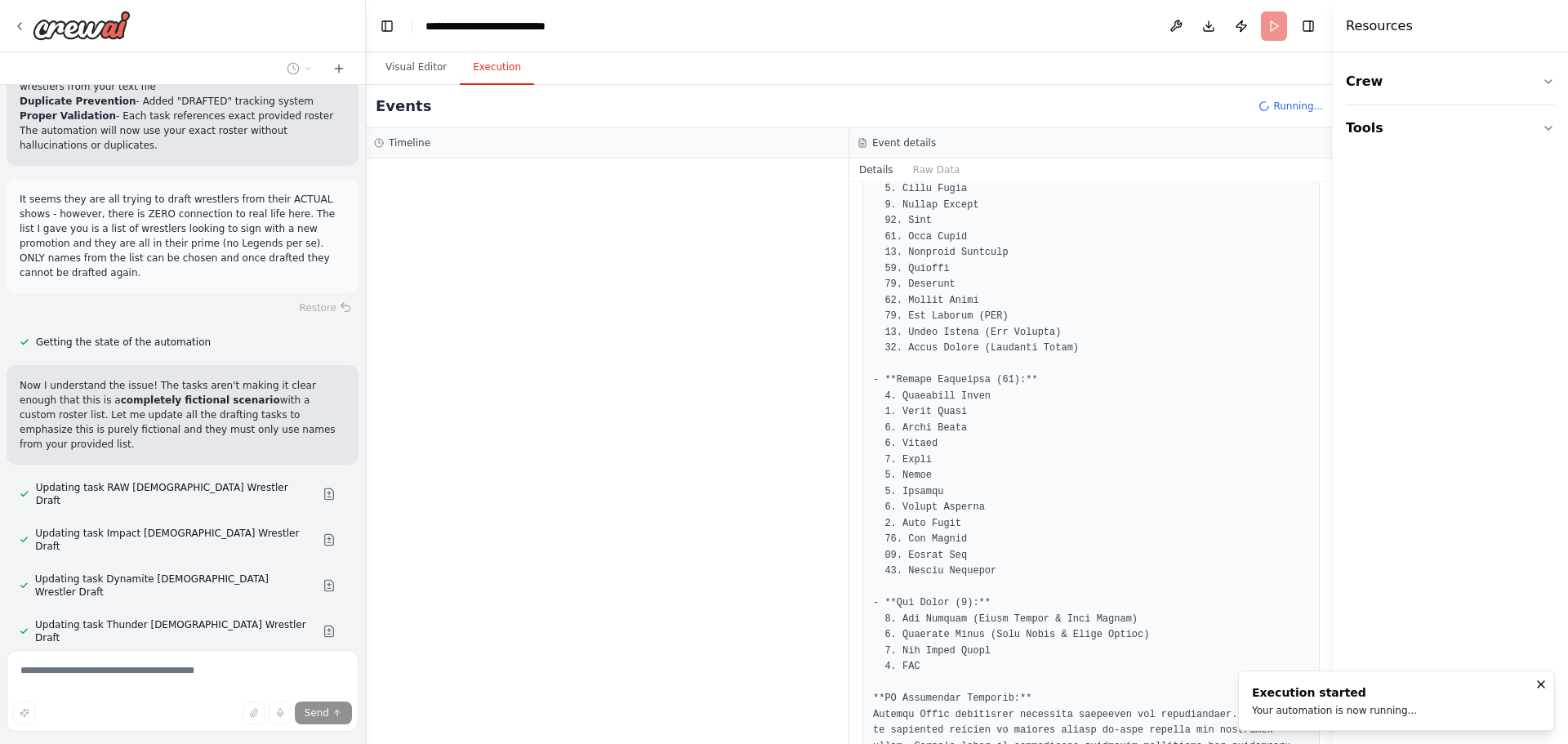
click at [866, 143] on icon at bounding box center [862, 143] width 10 height 10
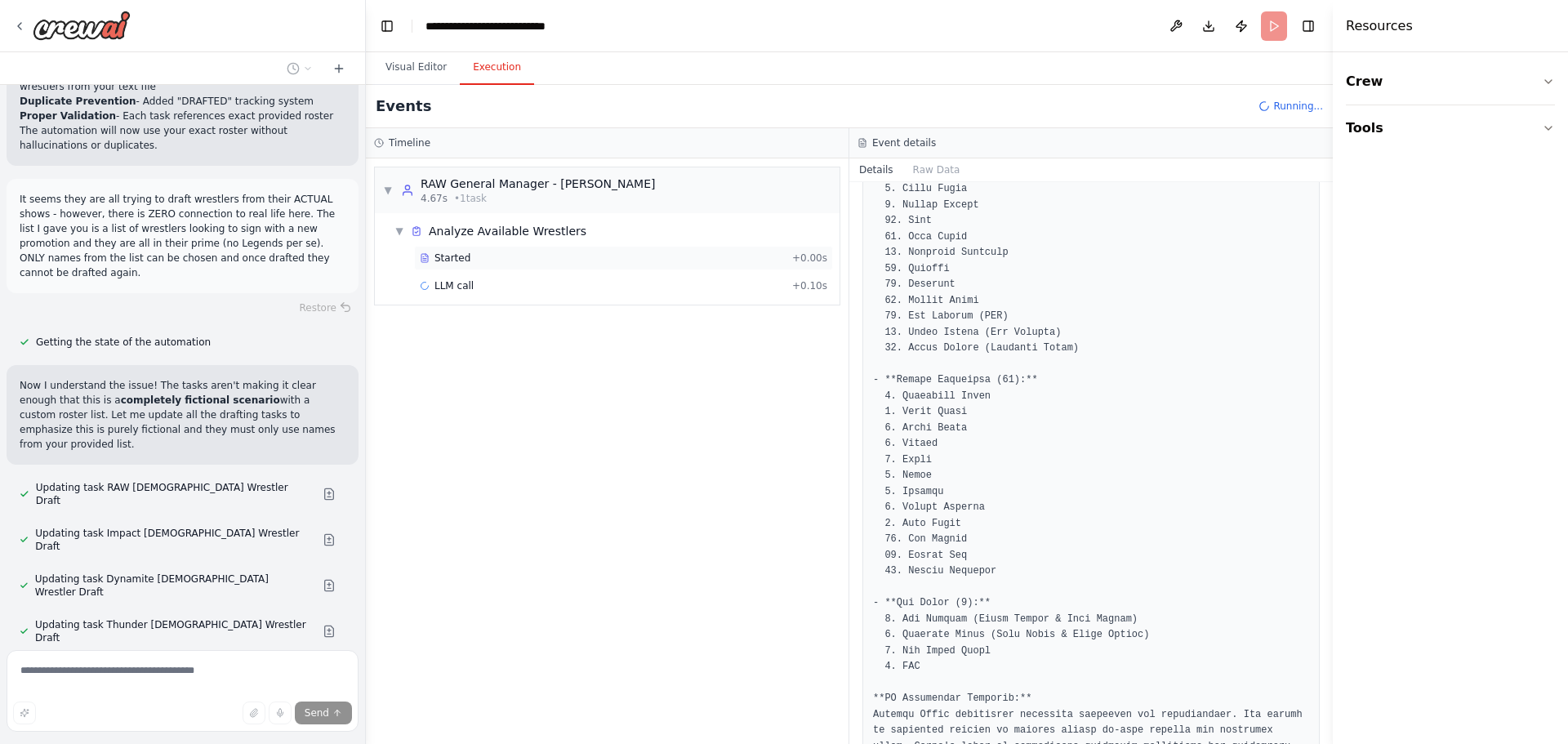
click at [464, 260] on span "Started" at bounding box center [452, 258] width 36 height 13
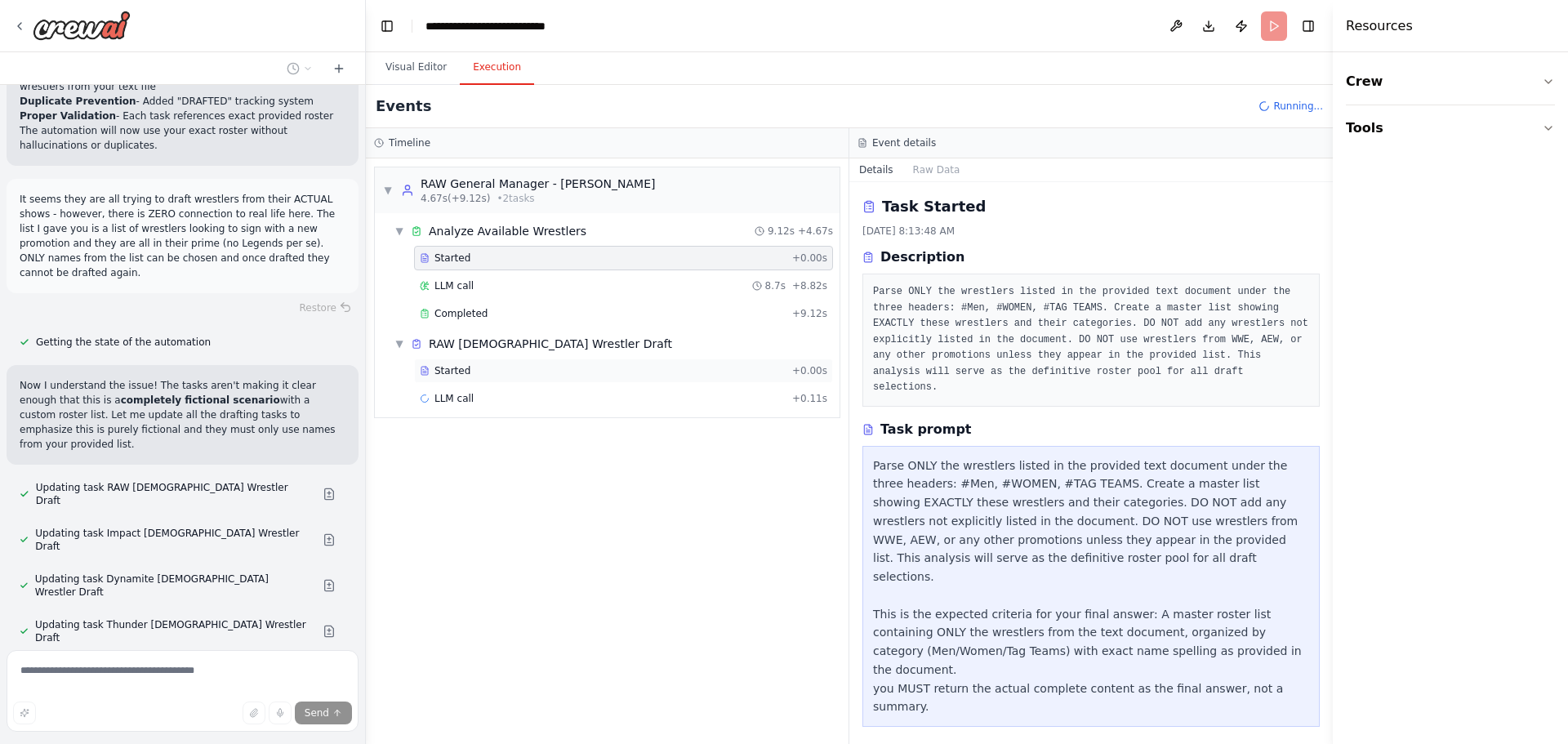
click at [467, 376] on div "Started" at bounding box center [602, 370] width 366 height 13
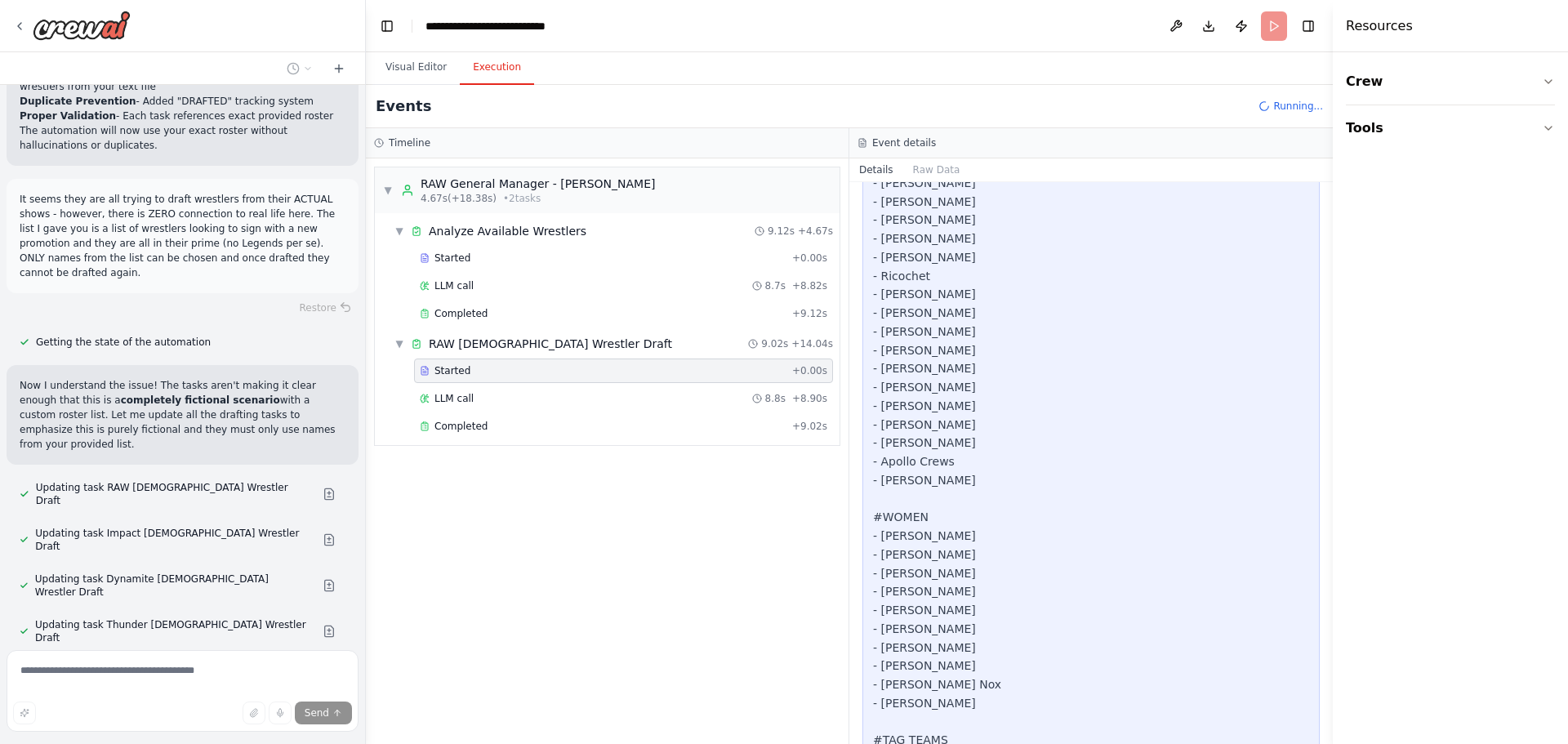
scroll to position [654, 0]
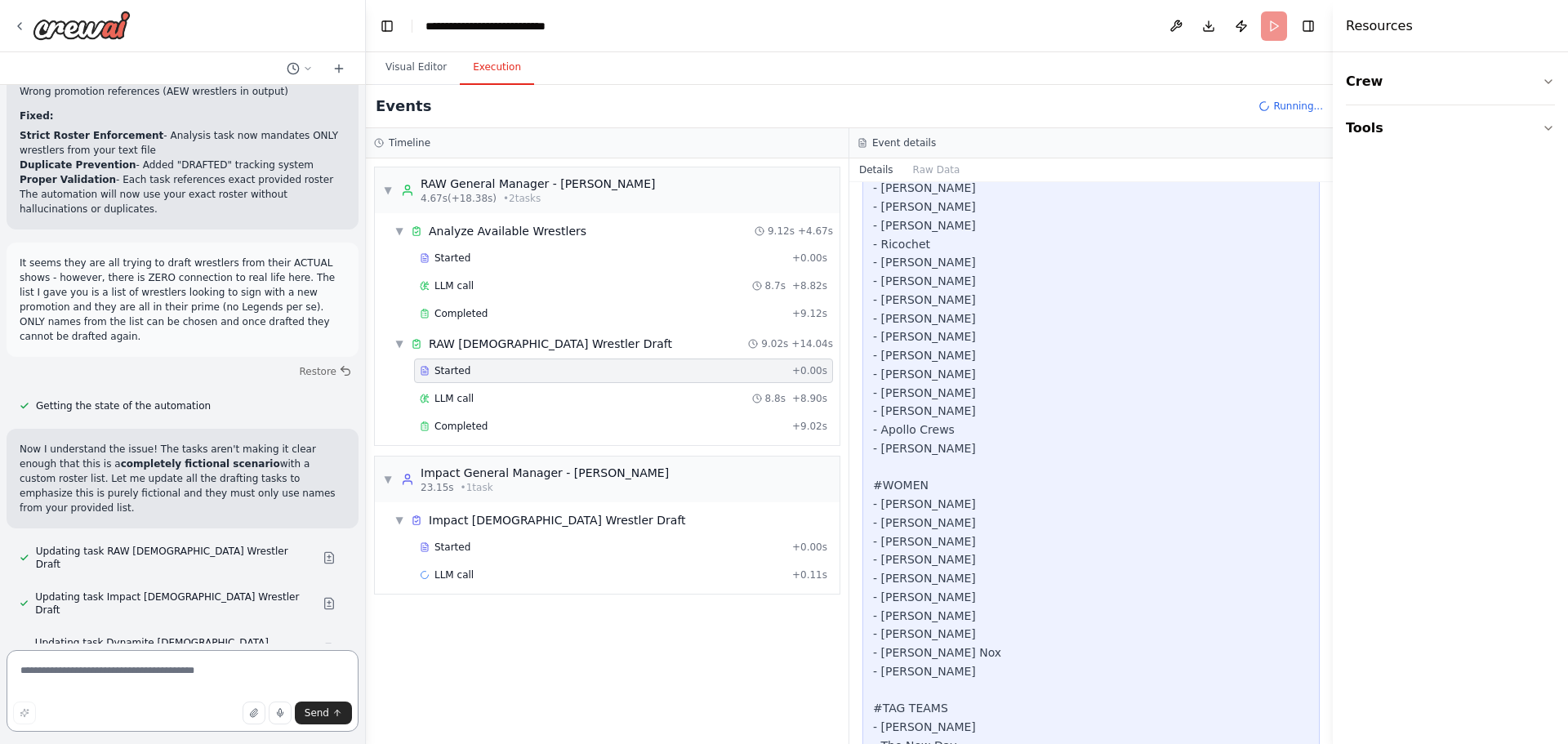
click at [143, 679] on textarea at bounding box center [182, 691] width 352 height 81
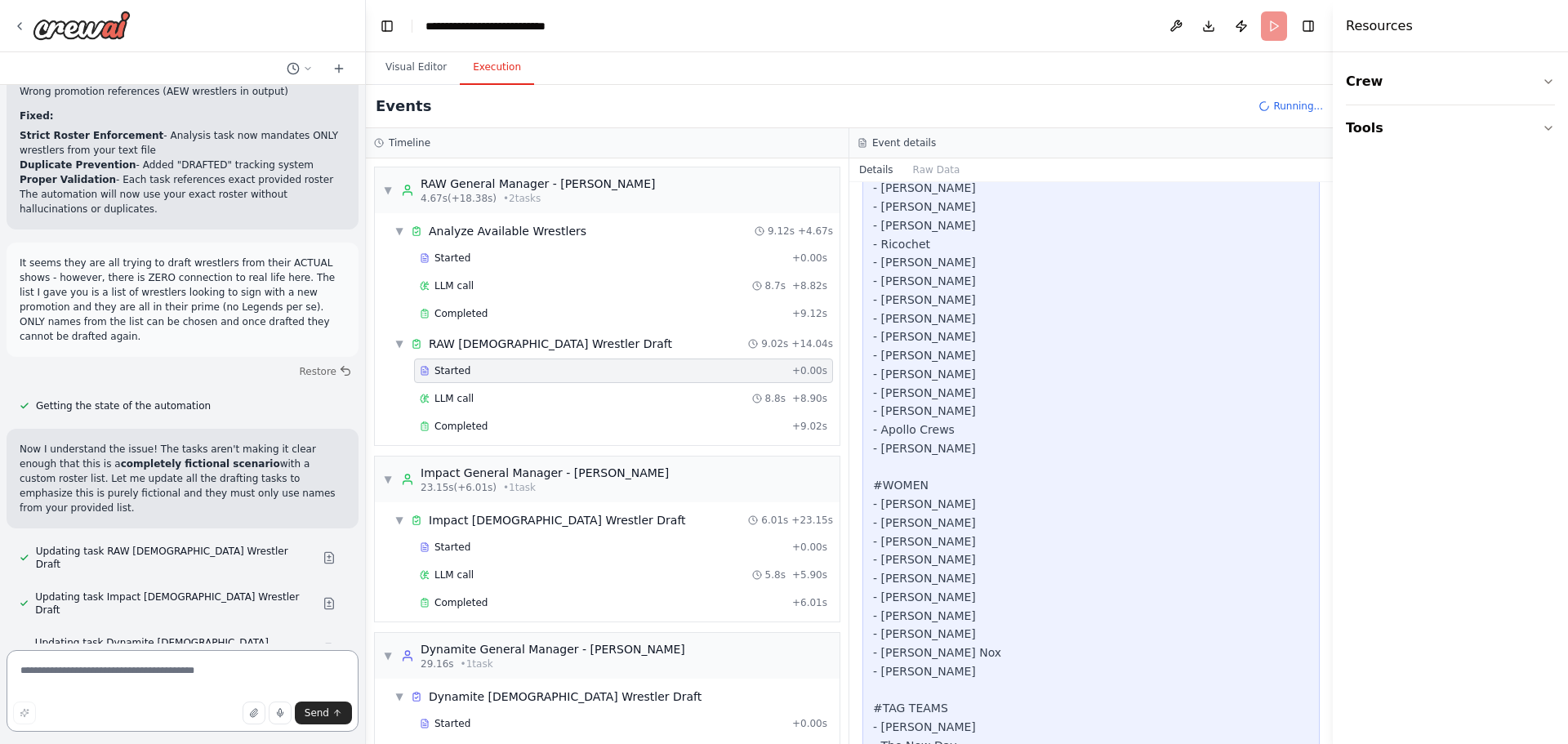
click at [142, 677] on textarea at bounding box center [182, 691] width 352 height 81
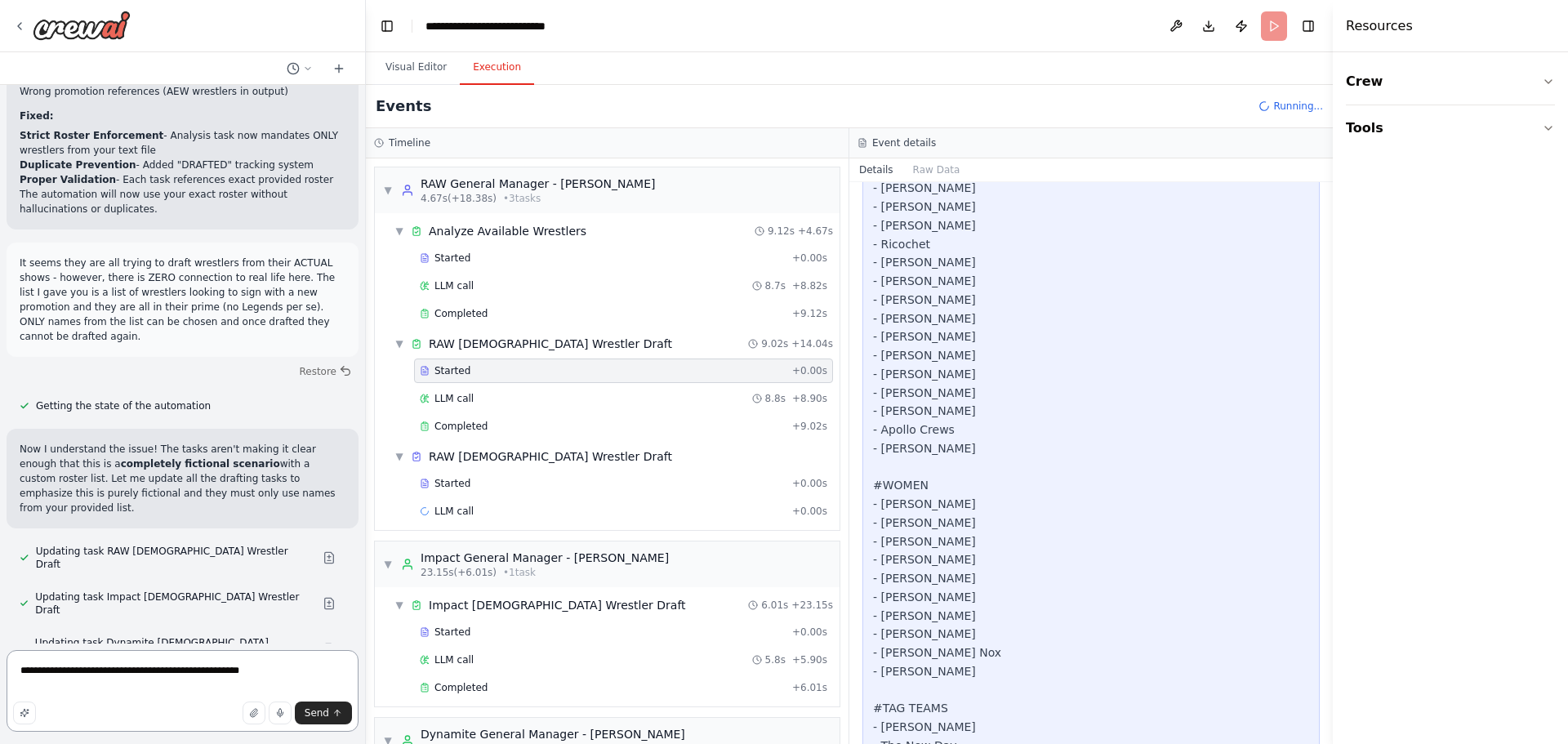
type textarea "**********"
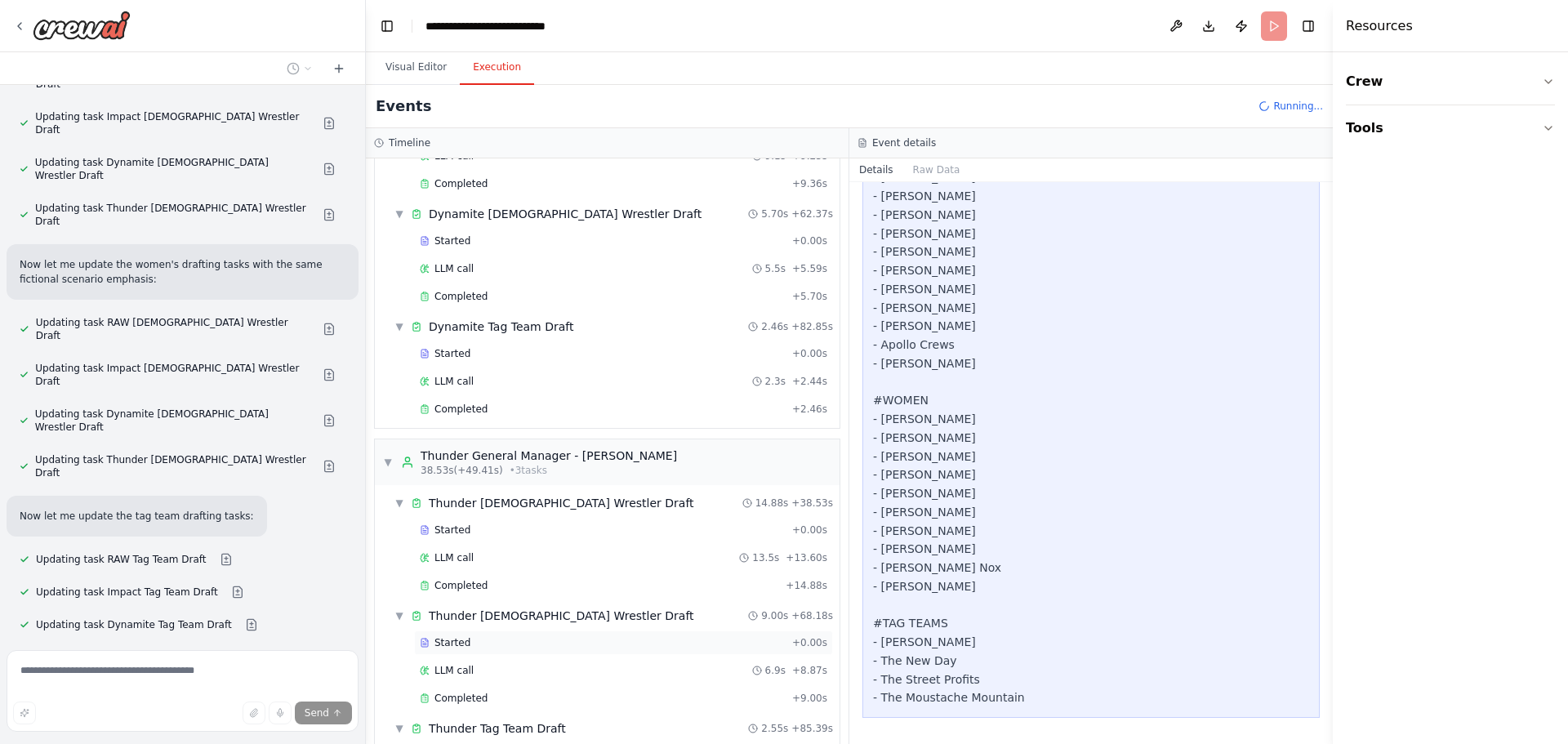
scroll to position [800, 0]
